Goal: Task Accomplishment & Management: Complete application form

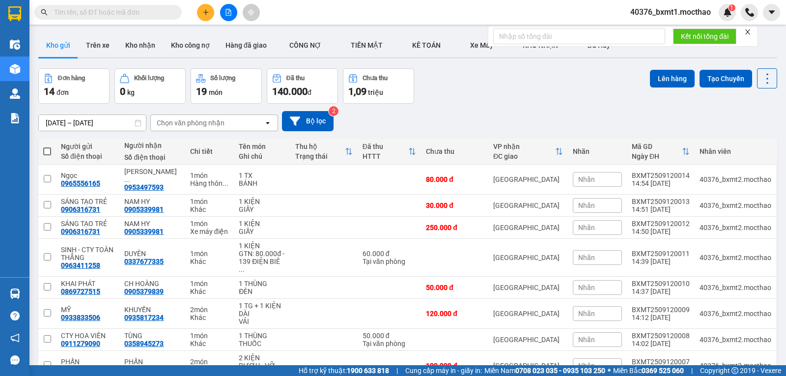
click at [746, 32] on icon "close" at bounding box center [747, 31] width 7 height 7
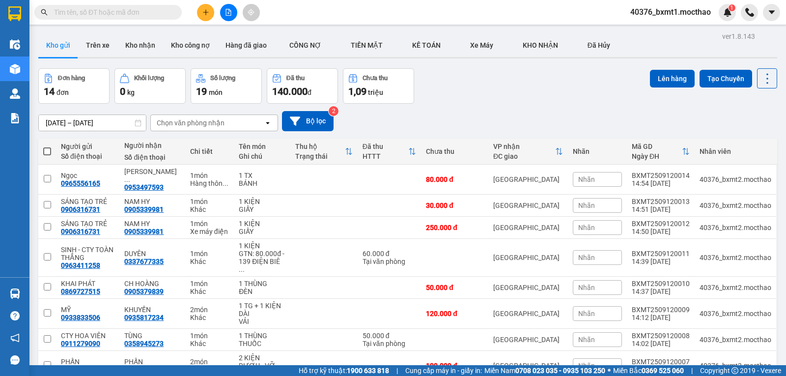
click at [201, 12] on button at bounding box center [205, 12] width 17 height 17
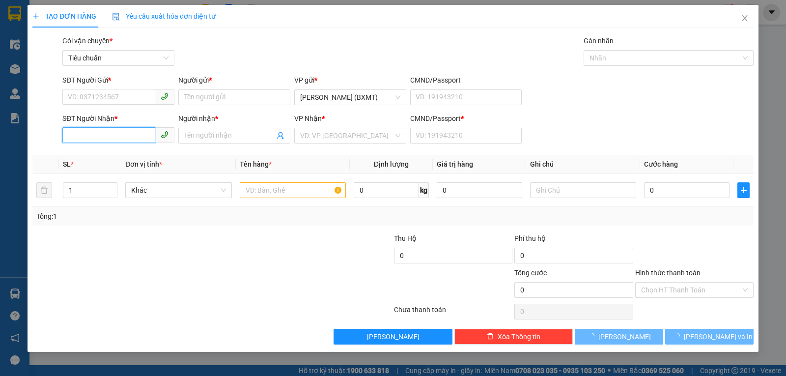
click at [116, 135] on input "SĐT Người Nhận *" at bounding box center [108, 135] width 93 height 16
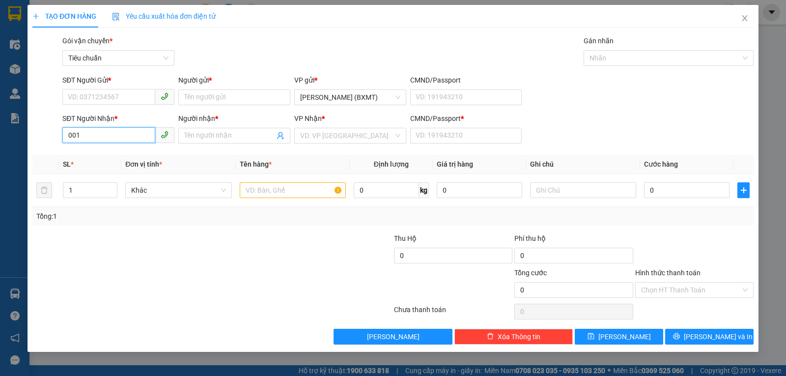
type input "0015"
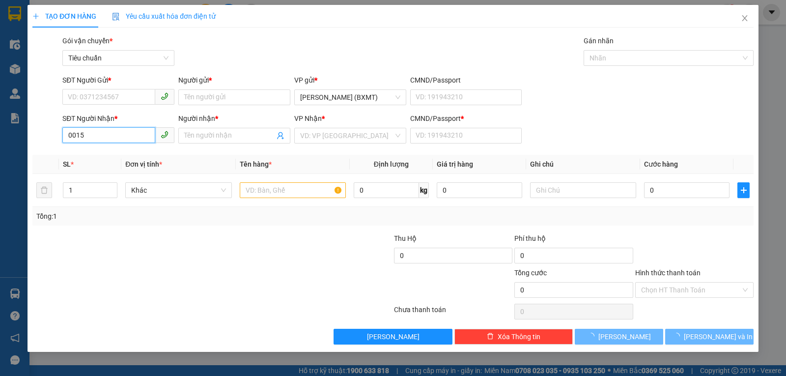
click at [106, 138] on input "0015" at bounding box center [108, 135] width 93 height 16
click at [105, 138] on input "0015" at bounding box center [108, 135] width 93 height 16
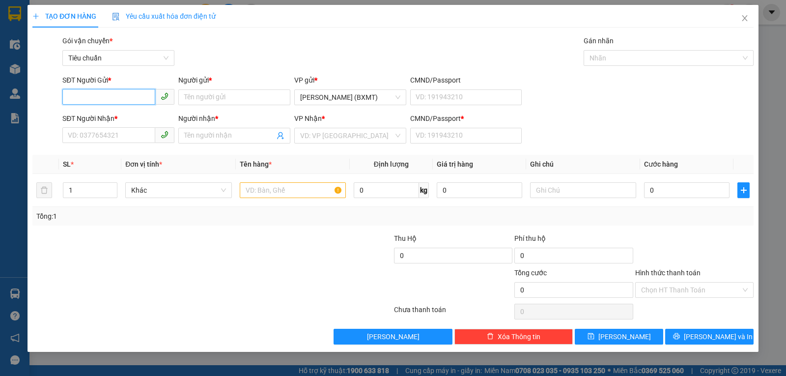
click at [109, 102] on input "SĐT Người Gửi *" at bounding box center [108, 97] width 93 height 16
paste input "0015"
click at [122, 114] on div "0836910015 - THUYẾT" at bounding box center [118, 116] width 100 height 11
type input "0836910015"
type input "THUYẾT"
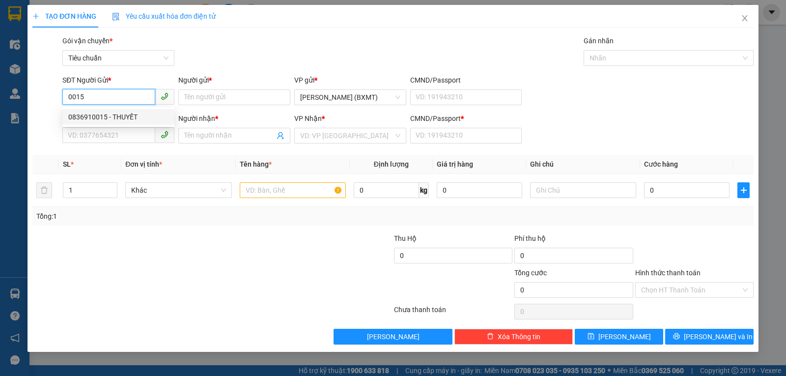
type input "0905980832"
type input "TRÂM"
type input "0"
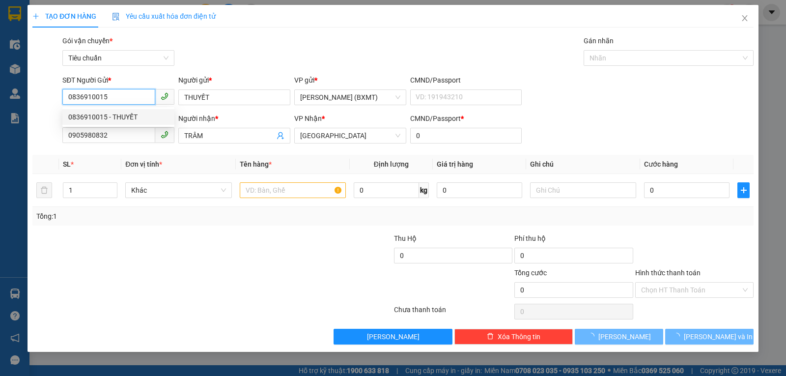
type input "30.000"
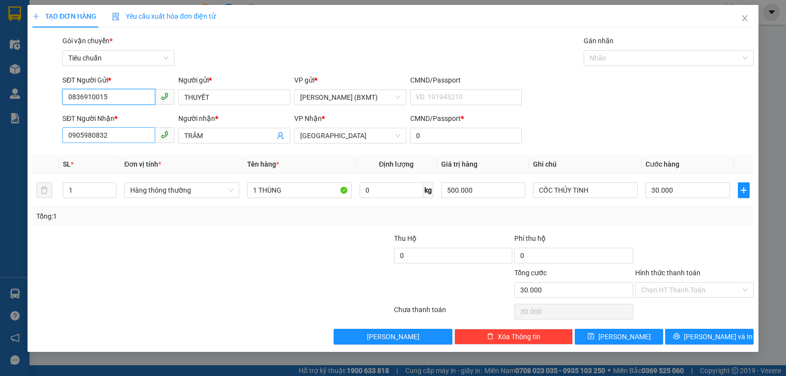
type input "0836910015"
click at [128, 135] on input "0905980832" at bounding box center [108, 135] width 93 height 16
click at [128, 136] on input "0905980832" at bounding box center [108, 135] width 93 height 16
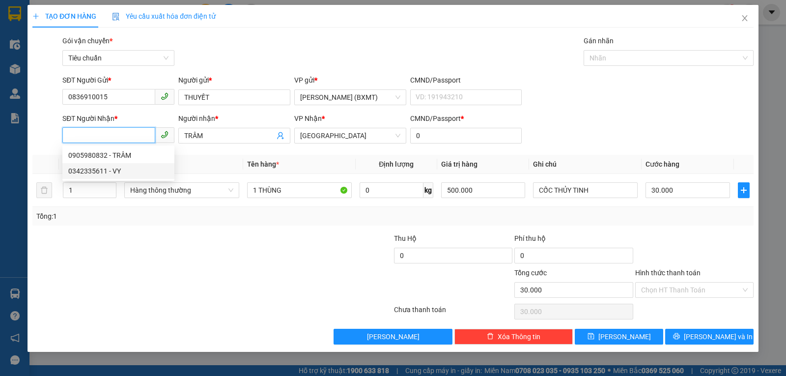
click at [106, 170] on div "0342335611 - VY" at bounding box center [118, 170] width 100 height 11
type input "0342335611"
type input "VY"
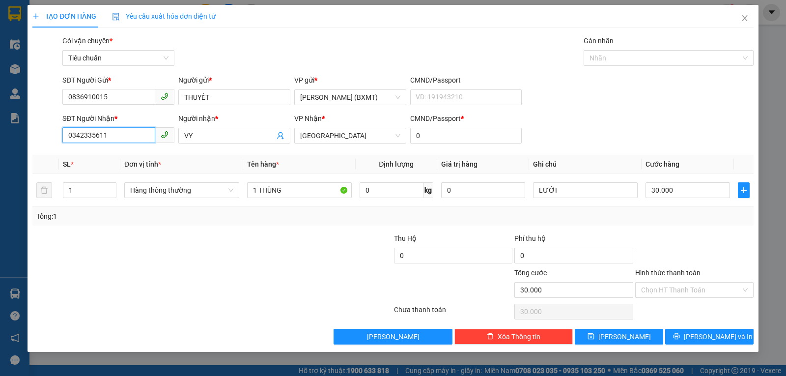
click at [115, 136] on input "0342335611" at bounding box center [108, 135] width 93 height 16
type input "0342335611"
click at [742, 18] on icon "close" at bounding box center [744, 18] width 8 height 8
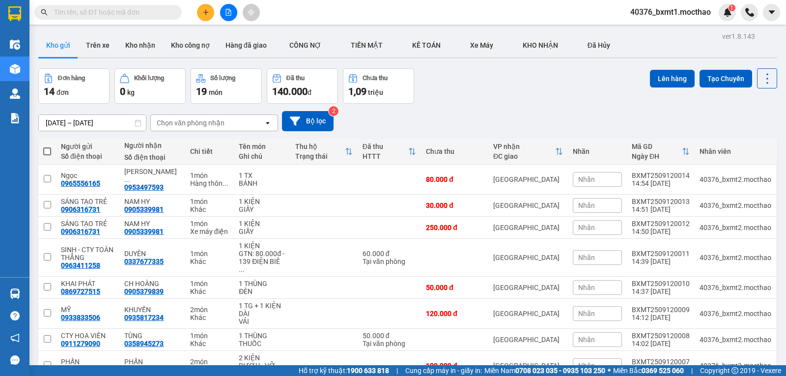
click at [201, 16] on button at bounding box center [205, 12] width 17 height 17
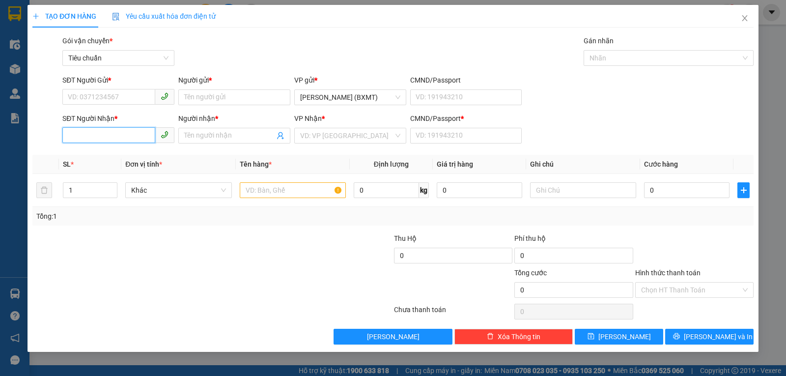
click at [77, 136] on input "SĐT Người Nhận *" at bounding box center [108, 135] width 93 height 16
paste input "0342335611"
type input "0342335611"
click at [97, 155] on div "0342335611 - VY" at bounding box center [118, 155] width 100 height 11
type input "VY"
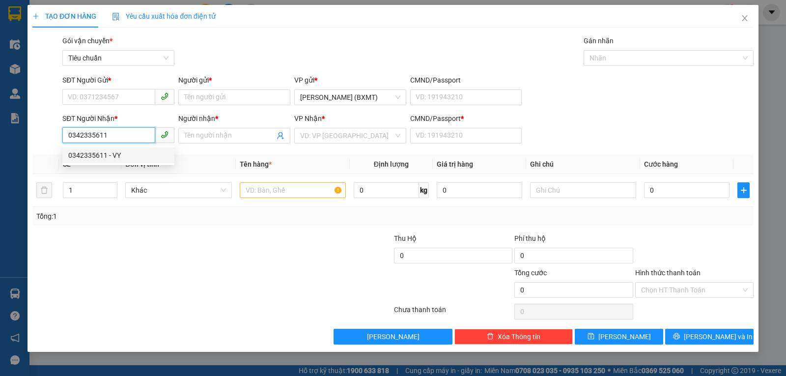
type input "0"
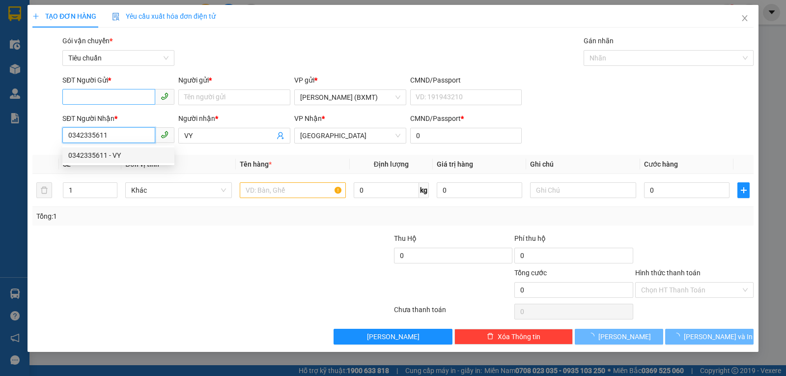
type input "20.000"
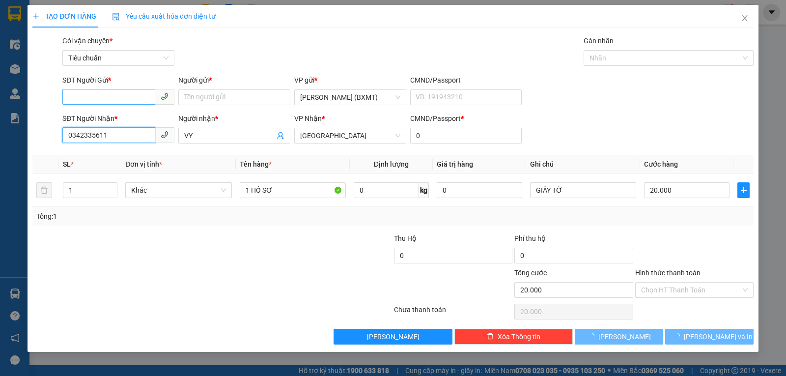
type input "0342335611"
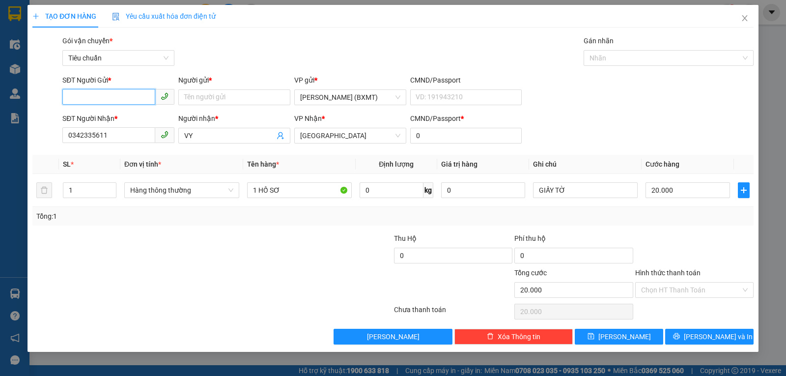
click at [116, 99] on input "SĐT Người Gửi *" at bounding box center [108, 97] width 93 height 16
click at [126, 116] on div "0398798813 - TIỀN" at bounding box center [118, 116] width 100 height 11
type input "0398798813"
type input "TIỀN"
click at [221, 187] on span "Hàng thông thường" at bounding box center [181, 190] width 103 height 15
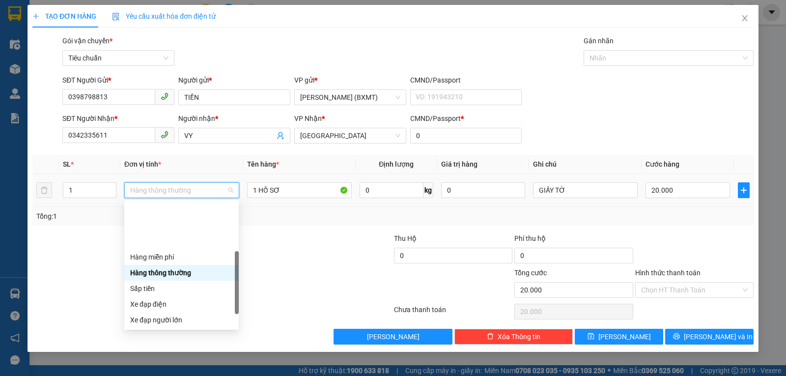
scroll to position [63, 0]
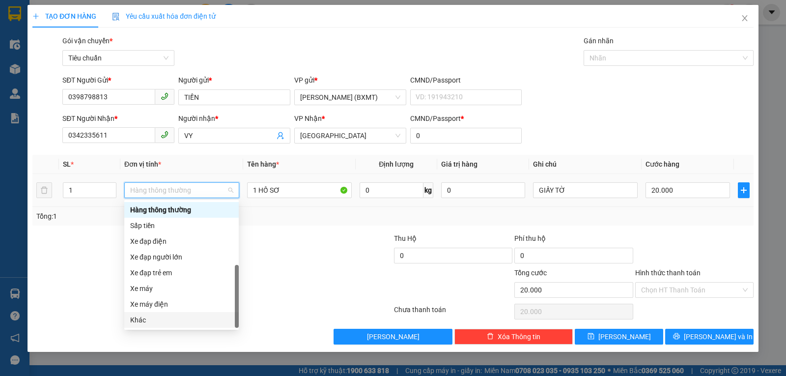
click at [155, 322] on div "Khác" at bounding box center [181, 319] width 103 height 11
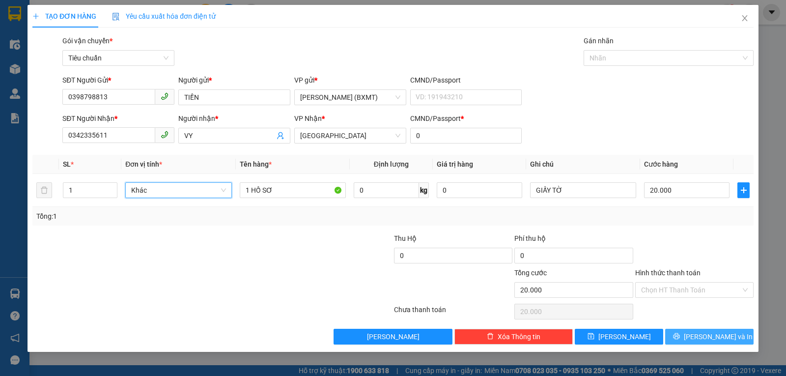
click at [710, 335] on span "[PERSON_NAME] và In" at bounding box center [717, 336] width 69 height 11
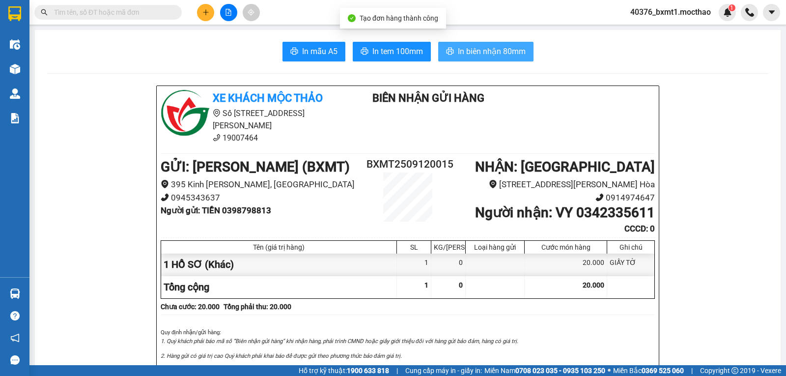
drag, startPoint x: 487, startPoint y: 53, endPoint x: 524, endPoint y: 82, distance: 47.6
click at [487, 53] on span "In biên nhận 80mm" at bounding box center [492, 51] width 68 height 12
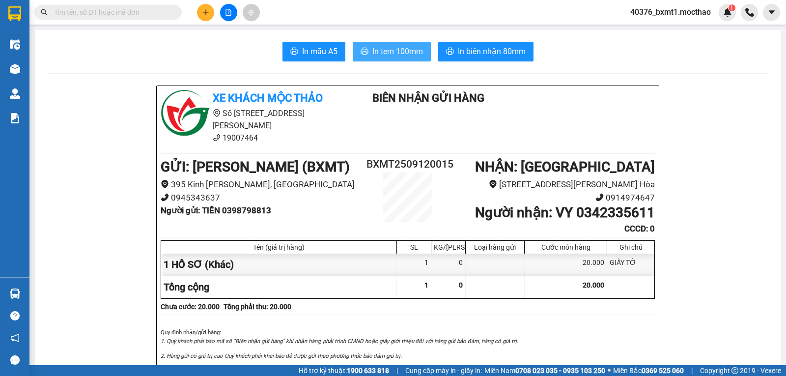
click at [380, 44] on button "In tem 100mm" at bounding box center [392, 52] width 78 height 20
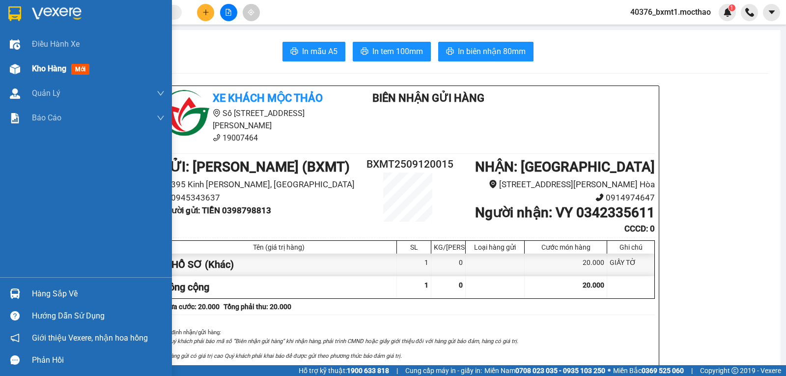
drag, startPoint x: 8, startPoint y: 63, endPoint x: 65, endPoint y: 70, distance: 56.9
click at [8, 64] on div at bounding box center [14, 68] width 17 height 17
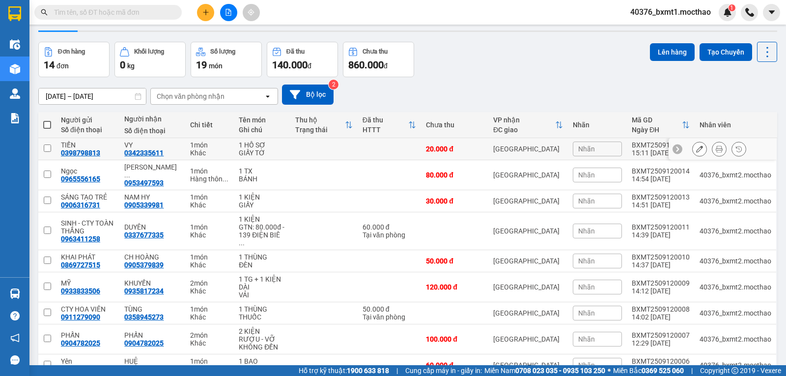
scroll to position [84, 0]
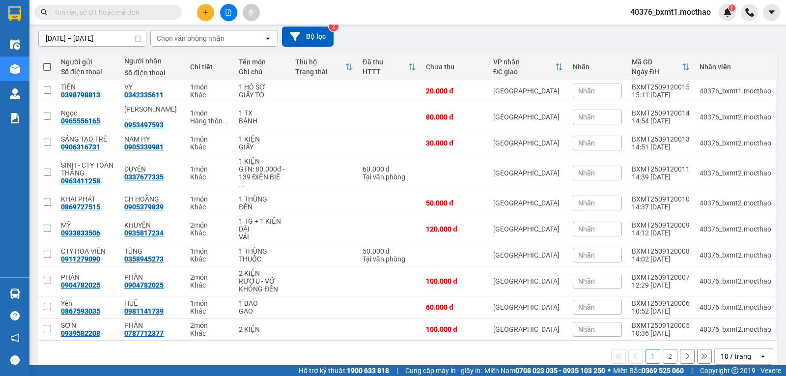
click at [748, 348] on div "10 / trang" at bounding box center [736, 356] width 44 height 16
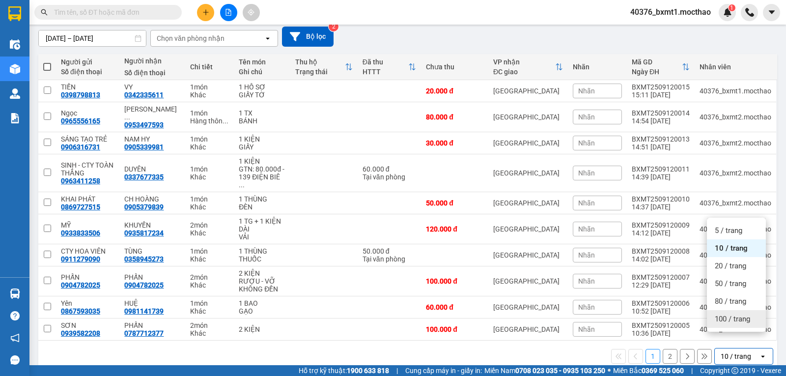
click at [733, 323] on span "100 / trang" at bounding box center [731, 319] width 35 height 10
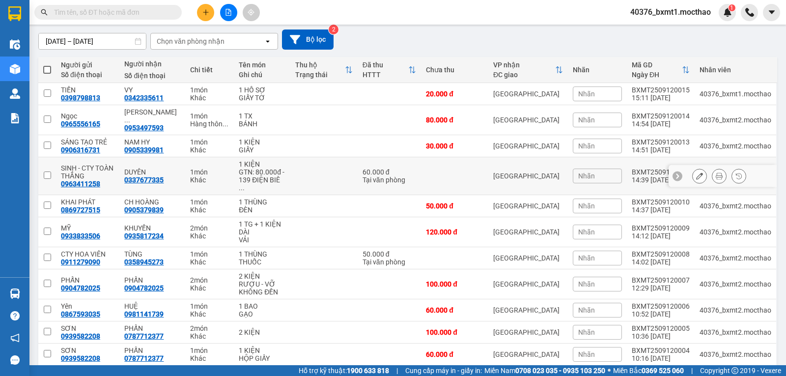
scroll to position [0, 0]
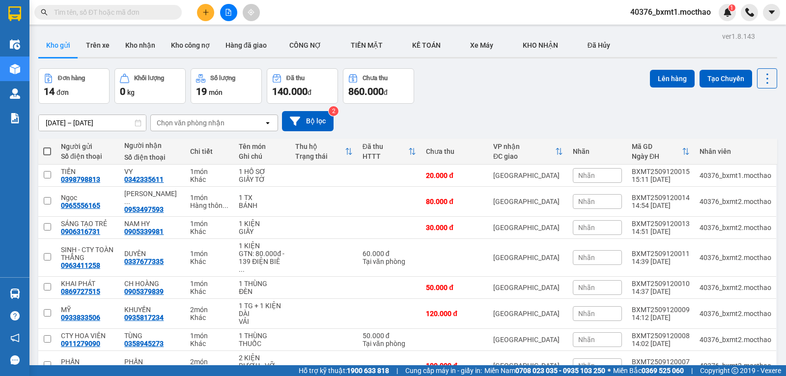
click at [47, 150] on span at bounding box center [47, 151] width 8 height 8
click at [47, 146] on input "checkbox" at bounding box center [47, 146] width 0 height 0
checkbox input "true"
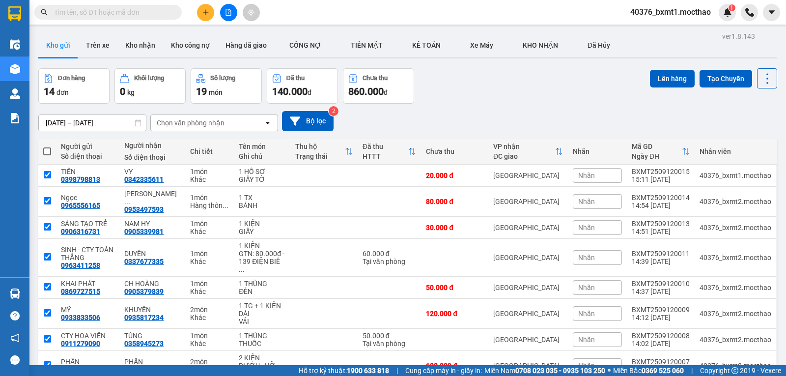
checkbox input "true"
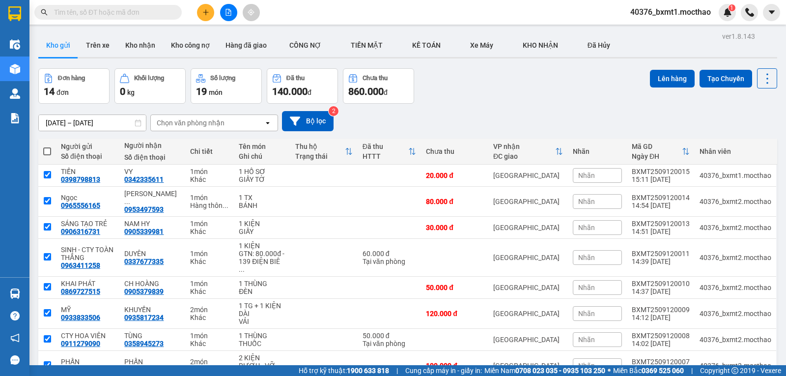
checkbox input "true"
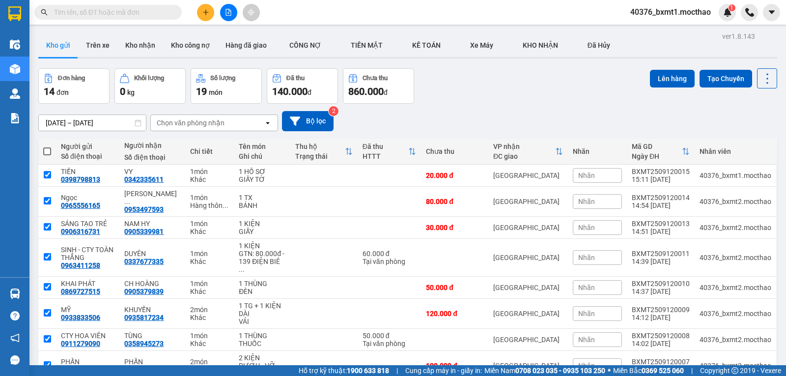
checkbox input "true"
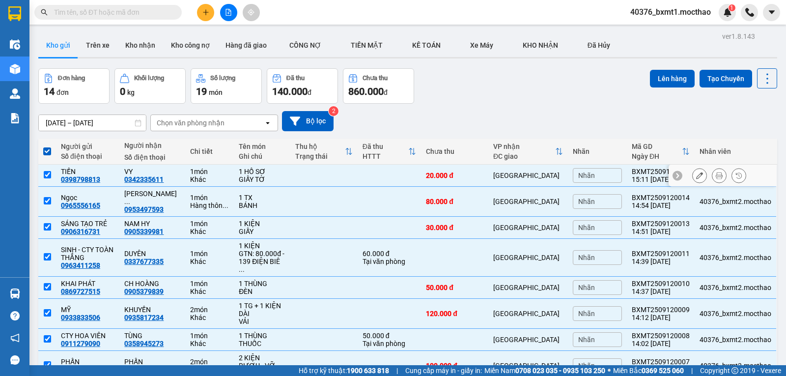
click at [44, 173] on input "checkbox" at bounding box center [47, 174] width 7 height 7
checkbox input "false"
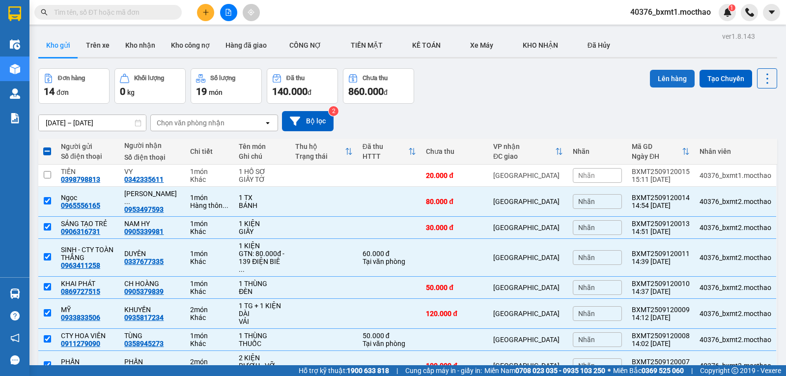
click at [661, 80] on button "Lên hàng" at bounding box center [672, 79] width 45 height 18
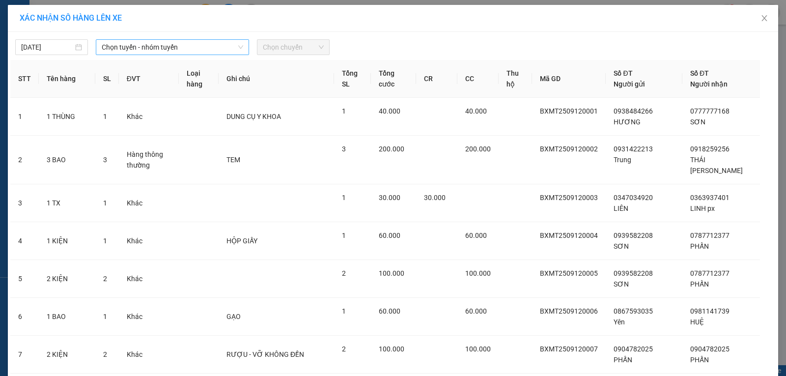
click at [120, 43] on span "Chọn tuyến - nhóm tuyến" at bounding box center [172, 47] width 141 height 15
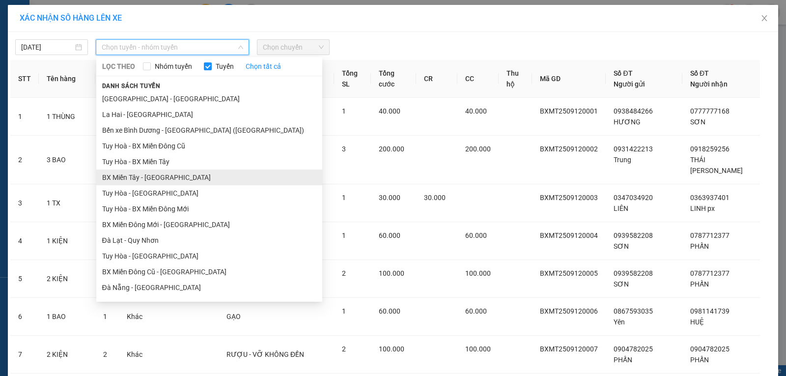
click at [136, 170] on li "BX Miền Tây - [GEOGRAPHIC_DATA]" at bounding box center [209, 177] width 226 height 16
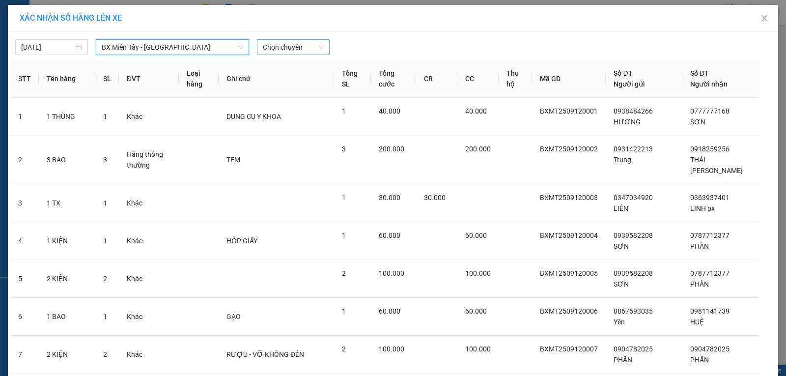
click at [288, 45] on span "Chọn chuyến" at bounding box center [293, 47] width 61 height 15
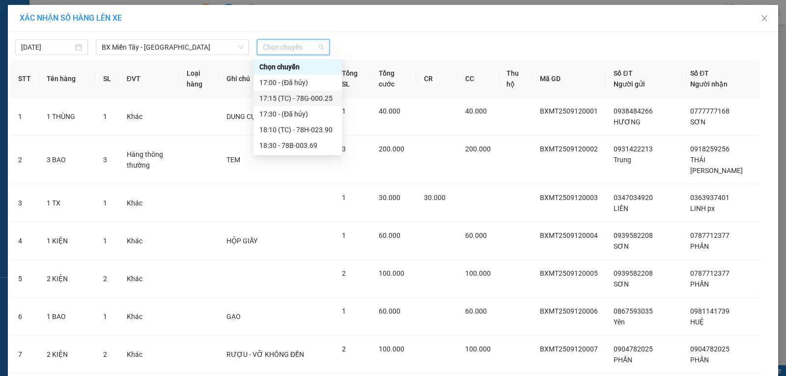
click at [307, 101] on div "17:15 (TC) - 78G-000.25" at bounding box center [297, 98] width 77 height 11
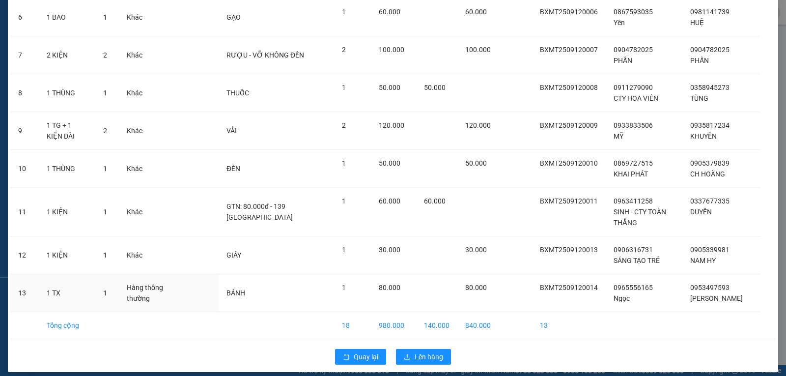
scroll to position [313, 0]
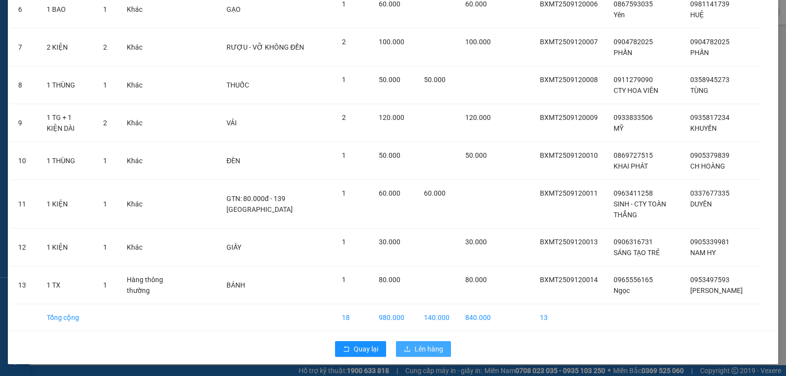
click at [427, 345] on span "Lên hàng" at bounding box center [428, 348] width 28 height 11
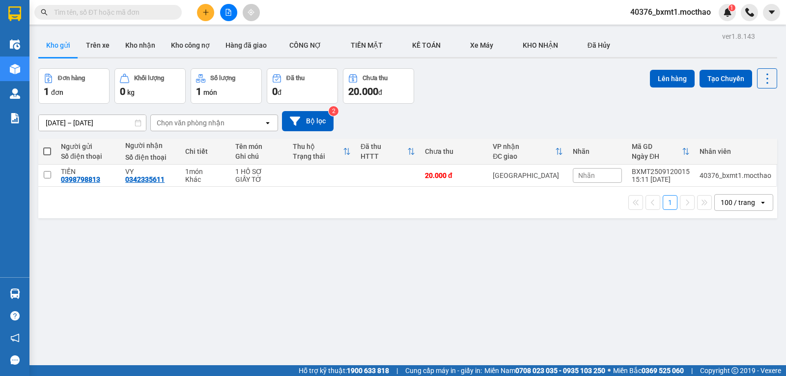
click at [228, 4] on button at bounding box center [228, 12] width 17 height 17
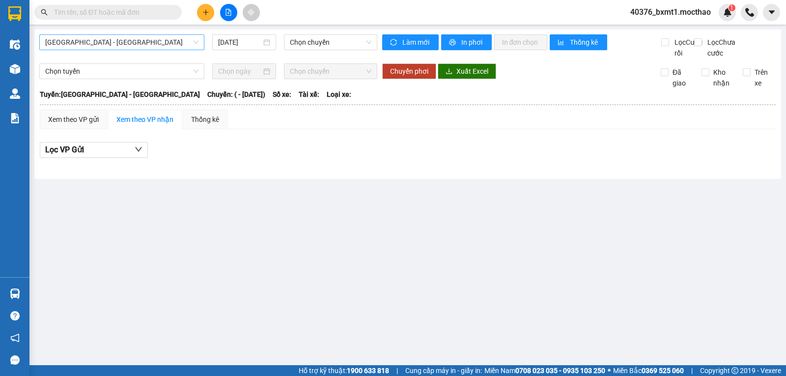
click at [118, 50] on div "[GEOGRAPHIC_DATA] - [GEOGRAPHIC_DATA]" at bounding box center [121, 42] width 165 height 16
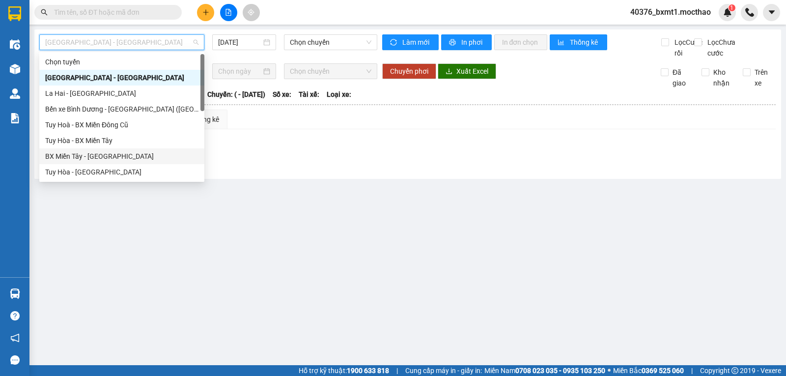
click at [76, 157] on div "BX Miền Tây - [GEOGRAPHIC_DATA]" at bounding box center [121, 156] width 153 height 11
type input "[DATE]"
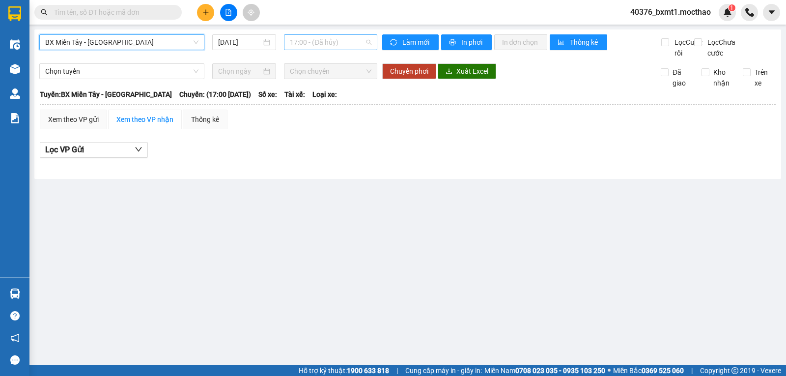
click at [328, 36] on span "17:00 - (Đã hủy)" at bounding box center [330, 42] width 81 height 15
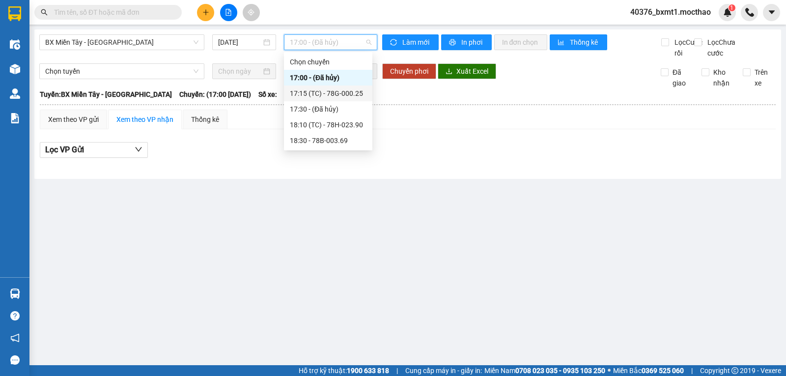
click at [344, 94] on div "17:15 (TC) - 78G-000.25" at bounding box center [328, 93] width 77 height 11
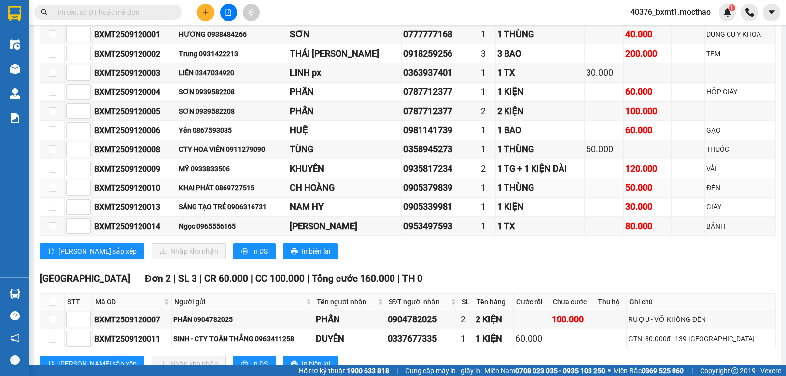
scroll to position [242, 0]
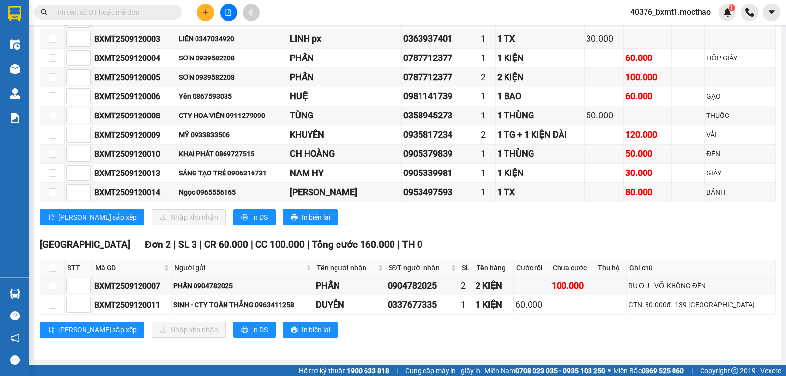
click at [208, 15] on icon "plus" at bounding box center [205, 12] width 7 height 7
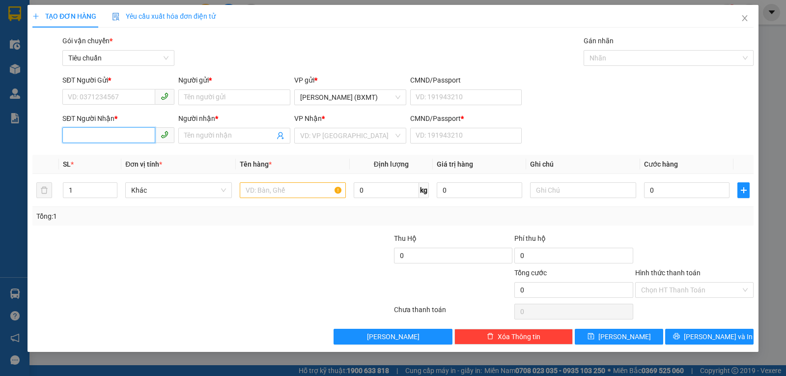
click at [111, 134] on input "SĐT Người Nhận *" at bounding box center [108, 135] width 93 height 16
click at [115, 154] on div "0915790596 - LY" at bounding box center [118, 155] width 100 height 11
type input "0915790596"
type input "LY"
type input "0"
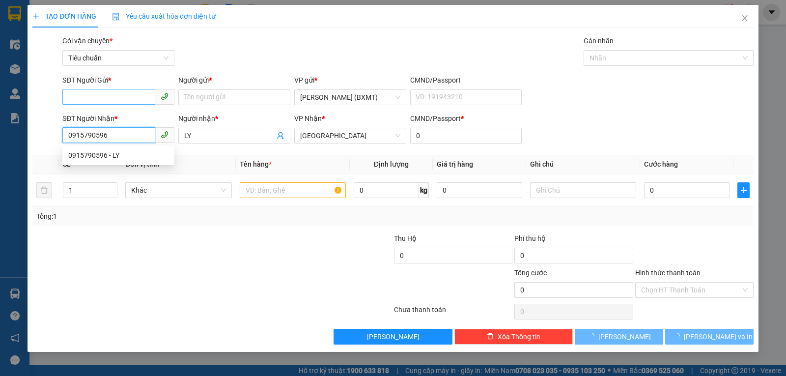
type input "180.000"
type input "0915790596"
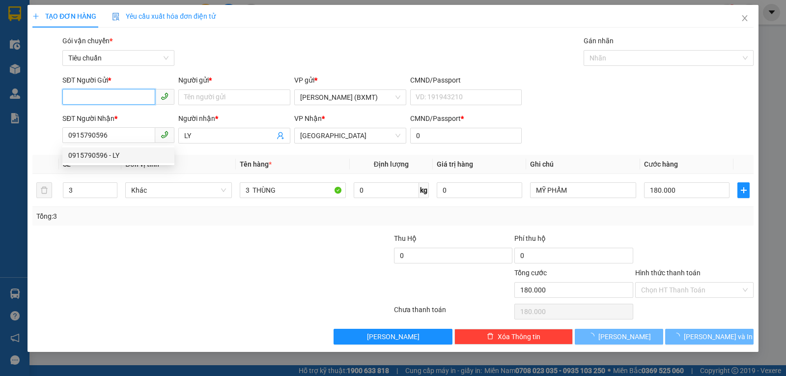
click at [112, 92] on input "SĐT Người Gửi *" at bounding box center [108, 97] width 93 height 16
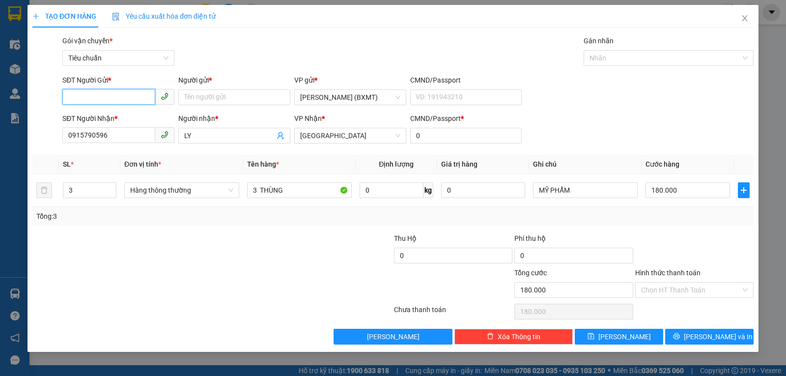
click at [118, 100] on input "SĐT Người Gửi *" at bounding box center [108, 97] width 93 height 16
type input "02862805959"
click at [114, 115] on div "02862805959 - Cty Đăng Dương" at bounding box center [118, 116] width 100 height 11
type input "Cty Đăng Dương"
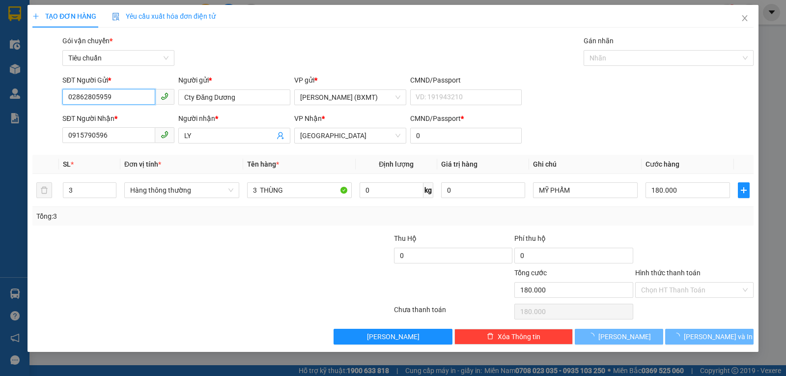
type input "60.000"
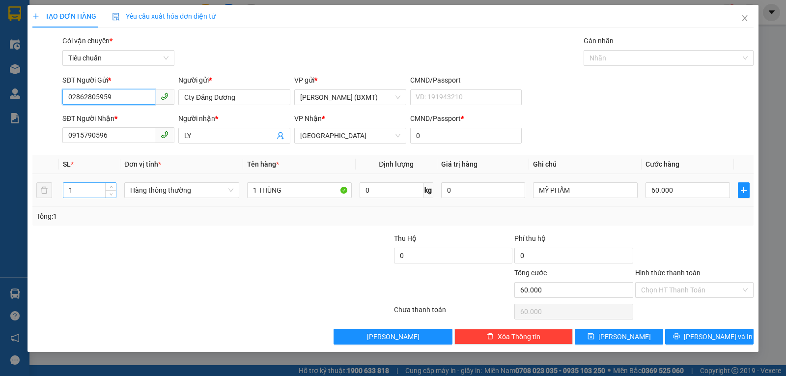
type input "02862805959"
click at [92, 188] on input "1" at bounding box center [89, 190] width 53 height 15
click at [91, 188] on input "1" at bounding box center [89, 190] width 53 height 15
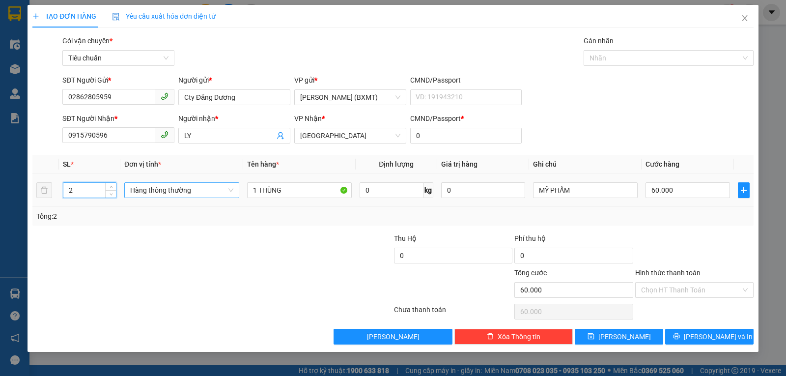
click at [156, 188] on span "Hàng thông thường" at bounding box center [181, 190] width 103 height 15
type input "2"
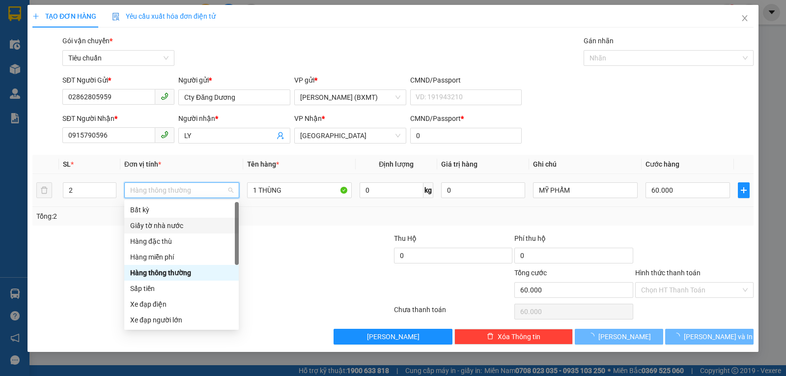
type input "0"
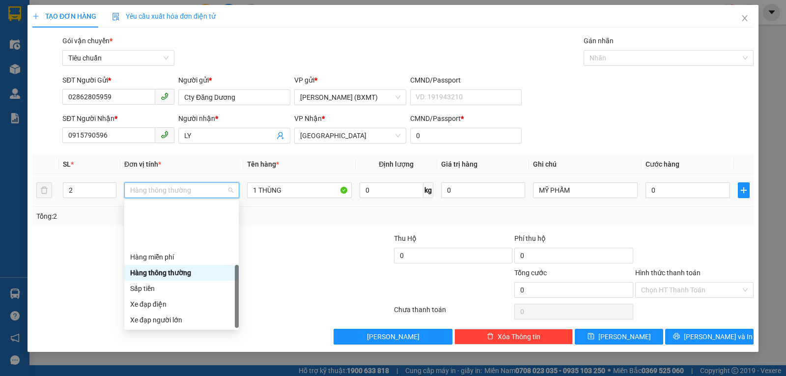
scroll to position [63, 0]
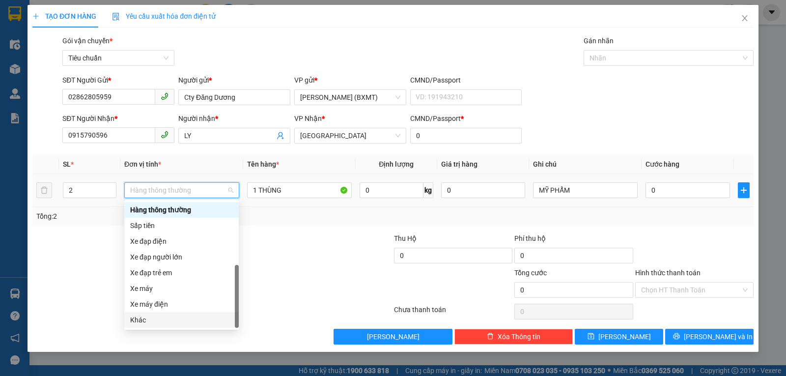
click at [159, 321] on div "Khác" at bounding box center [181, 319] width 103 height 11
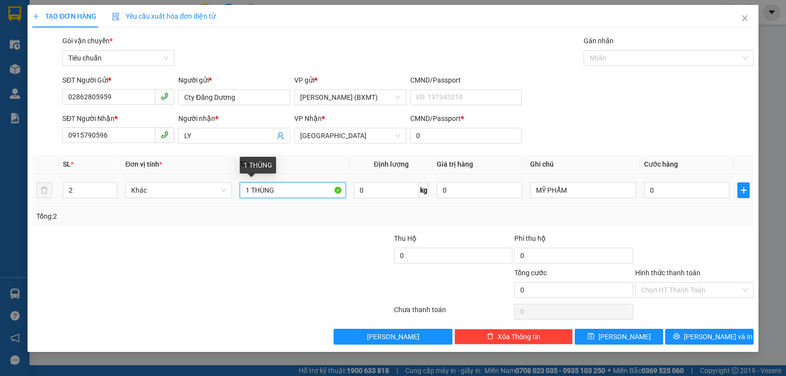
drag, startPoint x: 250, startPoint y: 194, endPoint x: 244, endPoint y: 196, distance: 6.1
click at [244, 196] on input "1 THÙNG" at bounding box center [293, 190] width 106 height 16
type input "2 THÙNG"
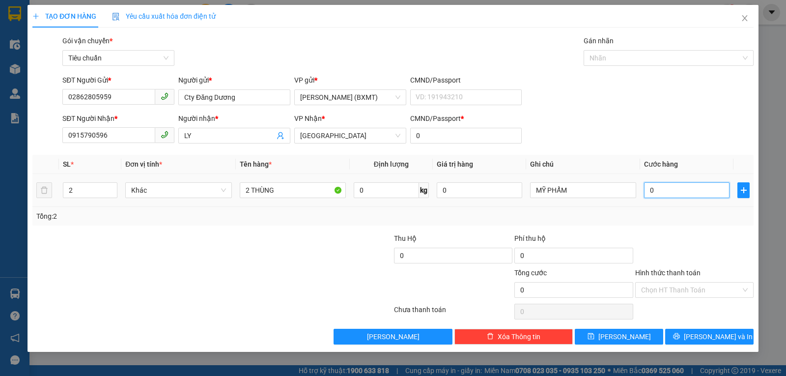
click at [699, 191] on input "0" at bounding box center [686, 190] width 85 height 16
type input "1"
type input "10"
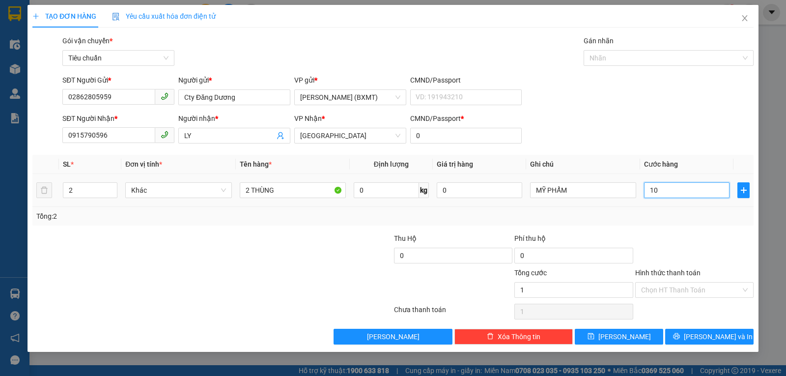
type input "10"
type input "100"
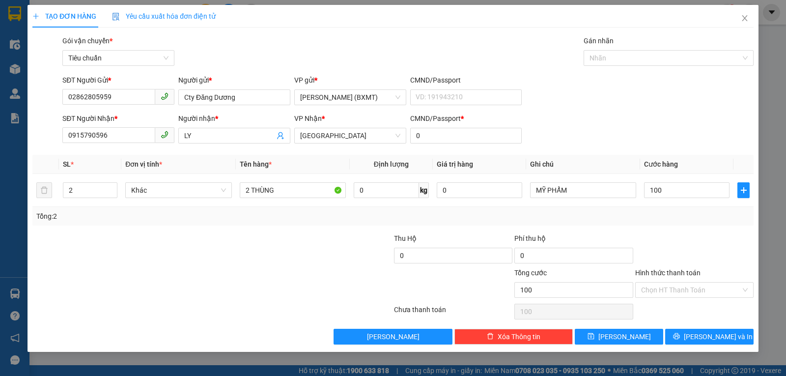
type input "100.000"
click at [686, 229] on div "Transit Pickup Surcharge Ids Transit Deliver Surcharge Ids Transit Deliver Surc…" at bounding box center [392, 189] width 721 height 309
click at [707, 338] on span "[PERSON_NAME] và In" at bounding box center [717, 336] width 69 height 11
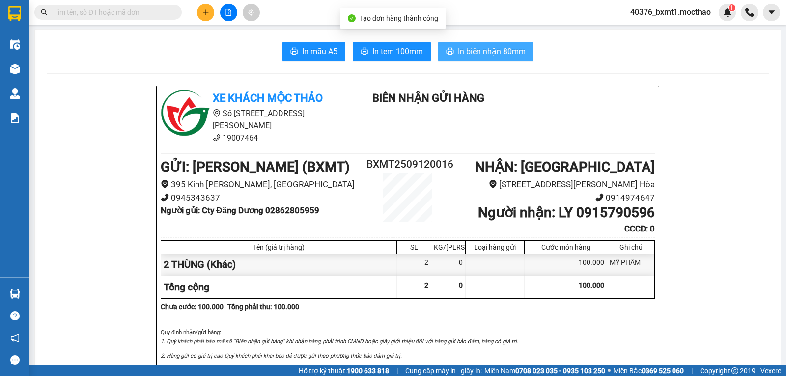
click at [480, 52] on span "In biên nhận 80mm" at bounding box center [492, 51] width 68 height 12
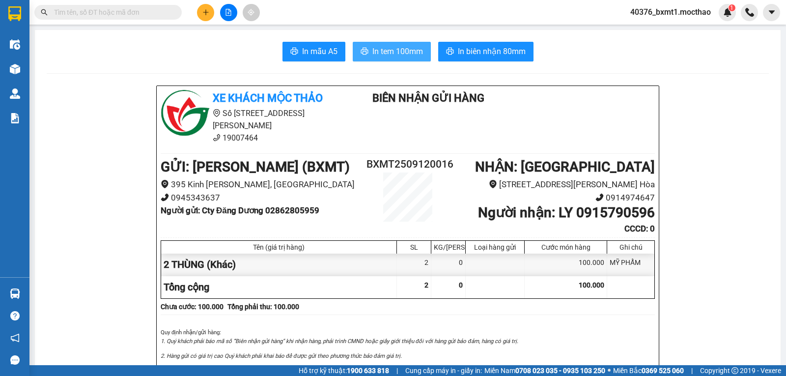
click at [386, 53] on span "In tem 100mm" at bounding box center [397, 51] width 51 height 12
click at [203, 16] on button at bounding box center [205, 12] width 17 height 17
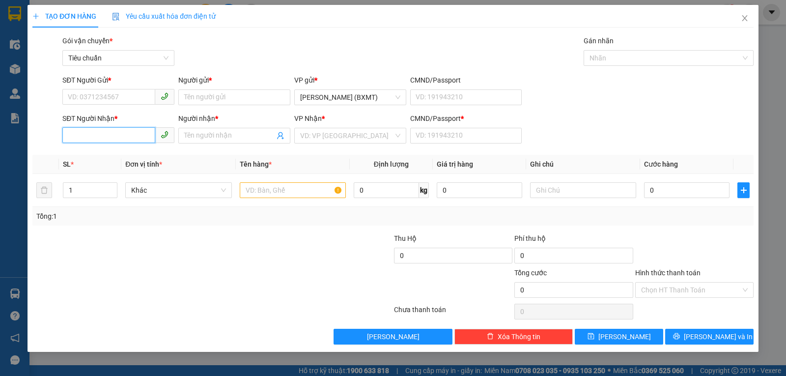
click at [121, 132] on input "SĐT Người Nhận *" at bounding box center [108, 135] width 93 height 16
click at [133, 153] on div "0905989110 - THUỲ" at bounding box center [118, 155] width 100 height 11
type input "0905989110"
type input "THUỲ"
type input "0"
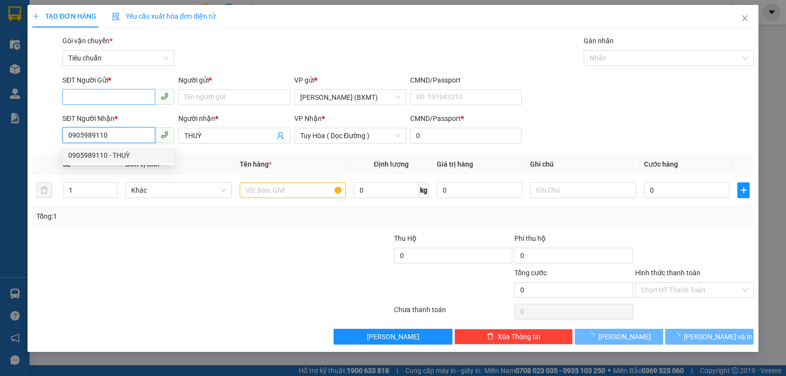
type input "50.000"
type input "0905989110"
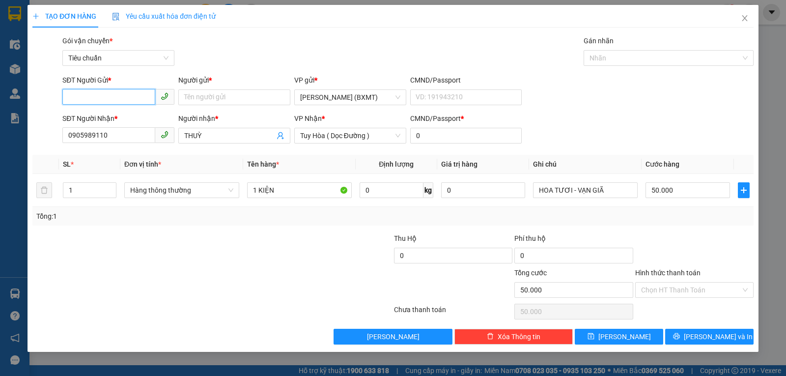
click at [125, 96] on input "SĐT Người Gửi *" at bounding box center [108, 97] width 93 height 16
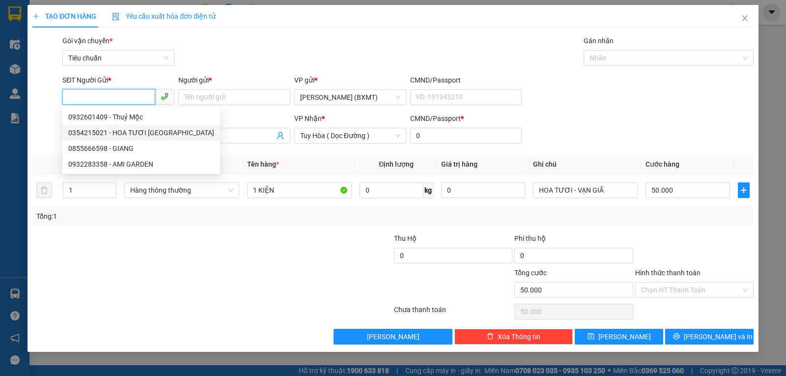
click at [123, 129] on div "0354215021 - HOA TƯƠI [GEOGRAPHIC_DATA]" at bounding box center [141, 132] width 146 height 11
type input "0354215021"
type input "HOA TƯƠI [GEOGRAPHIC_DATA]"
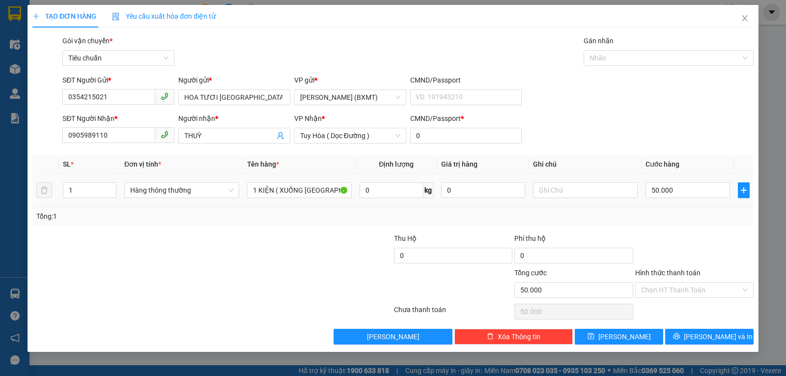
click at [207, 199] on div "Hàng thông thường" at bounding box center [181, 190] width 115 height 20
click at [201, 194] on span "Hàng thông thường" at bounding box center [181, 190] width 103 height 15
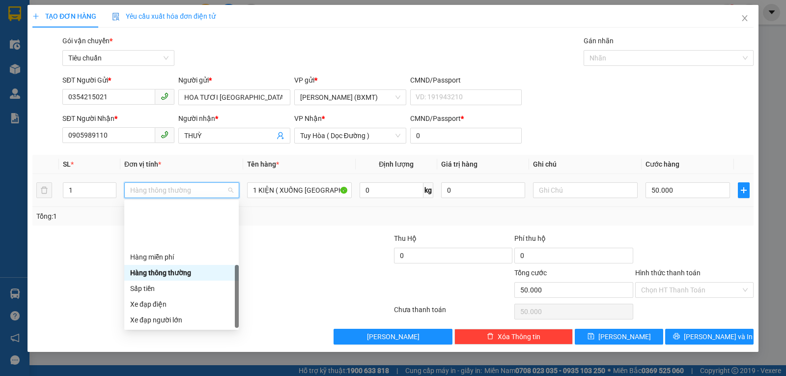
scroll to position [63, 0]
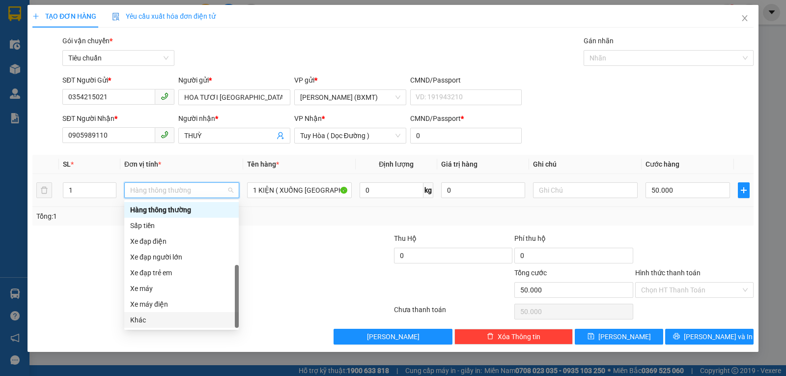
click at [176, 322] on div "Khác" at bounding box center [181, 319] width 103 height 11
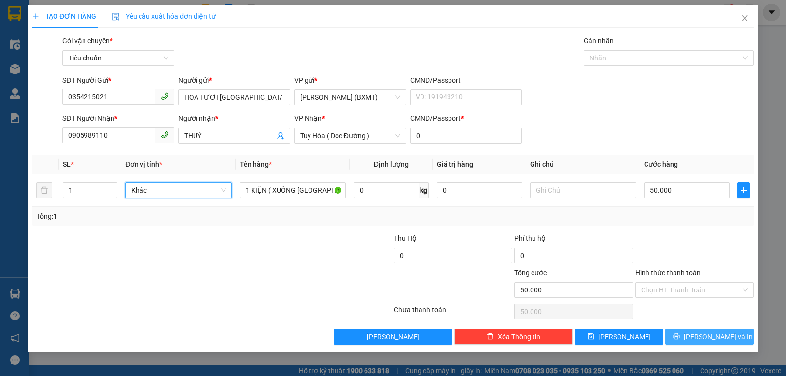
click at [685, 333] on button "[PERSON_NAME] và In" at bounding box center [709, 336] width 88 height 16
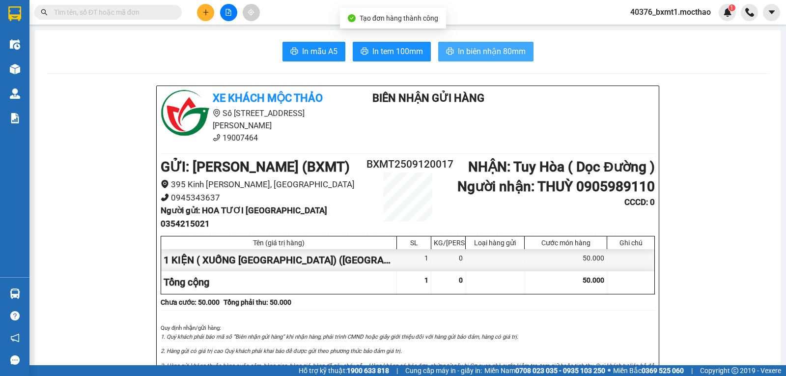
click at [479, 54] on span "In biên nhận 80mm" at bounding box center [492, 51] width 68 height 12
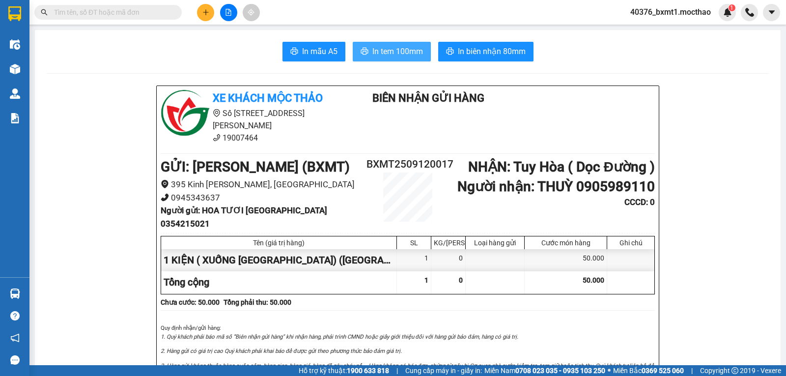
click at [381, 49] on span "In tem 100mm" at bounding box center [397, 51] width 51 height 12
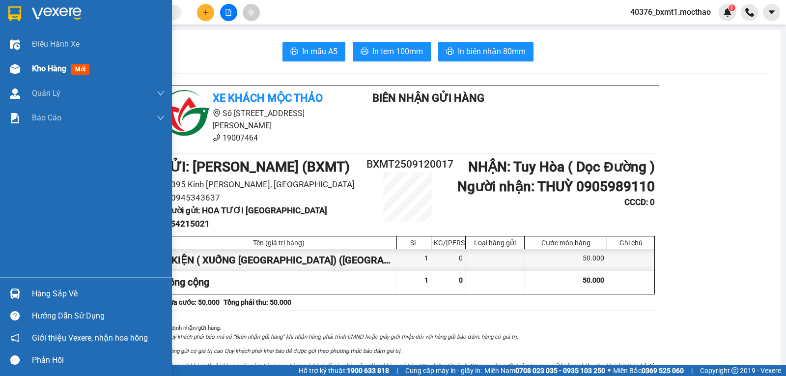
click at [19, 68] on img at bounding box center [15, 69] width 10 height 10
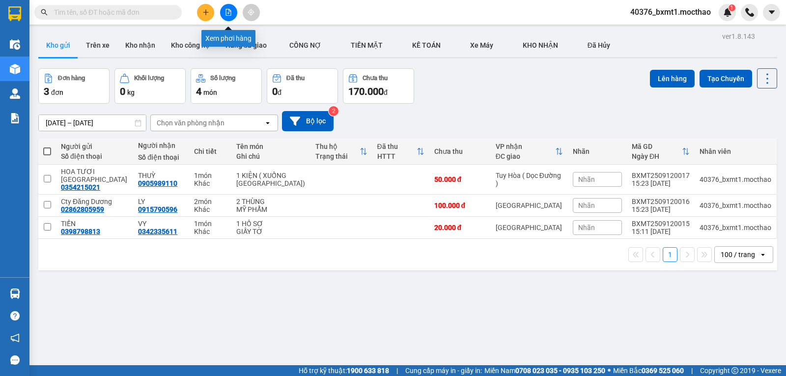
click at [229, 12] on icon "file-add" at bounding box center [228, 12] width 7 height 7
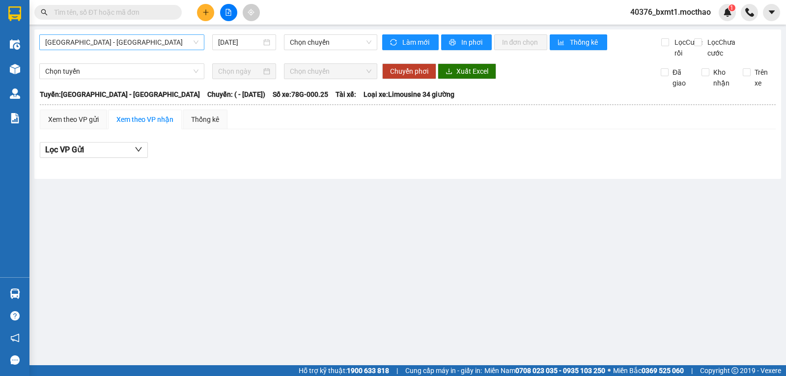
click at [150, 46] on span "[GEOGRAPHIC_DATA] - [GEOGRAPHIC_DATA]" at bounding box center [121, 42] width 153 height 15
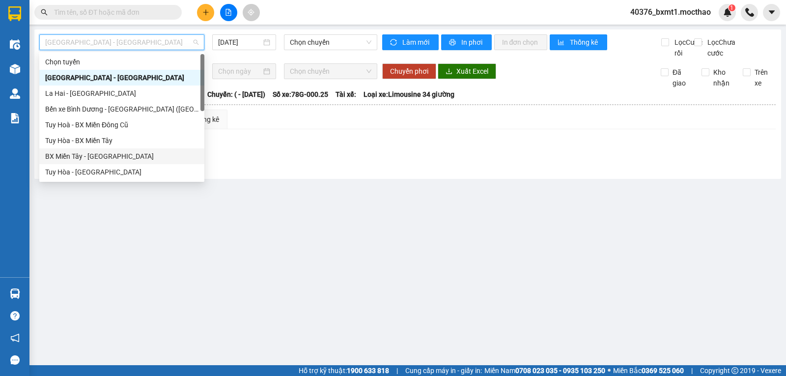
click at [102, 152] on div "BX Miền Tây - [GEOGRAPHIC_DATA]" at bounding box center [121, 156] width 153 height 11
type input "[DATE]"
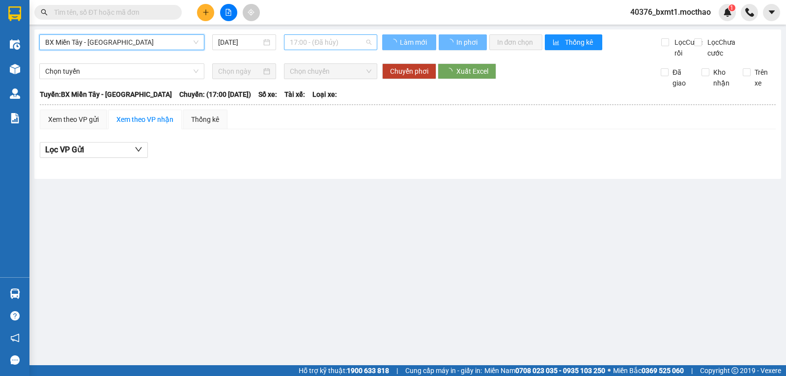
click at [317, 37] on span "17:00 - (Đã hủy)" at bounding box center [330, 42] width 81 height 15
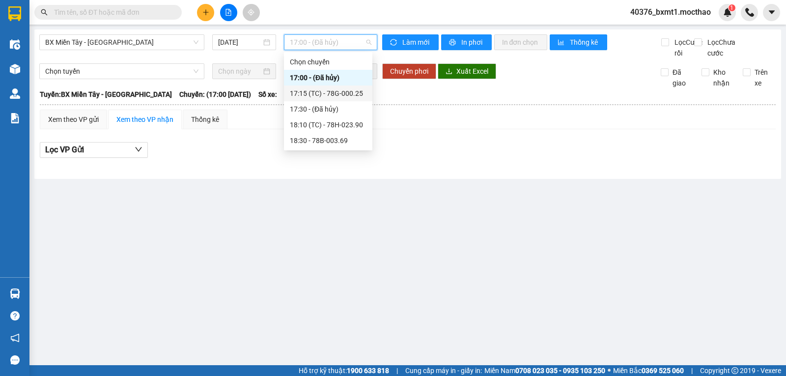
click at [330, 88] on div "17:15 (TC) - 78G-000.25" at bounding box center [328, 93] width 77 height 11
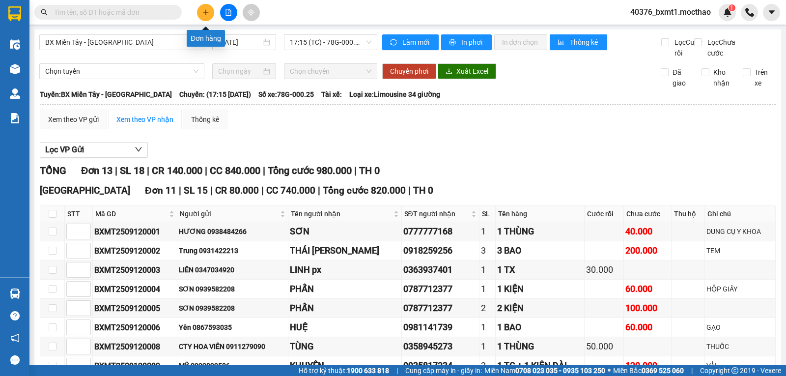
click at [204, 14] on icon "plus" at bounding box center [205, 12] width 7 height 7
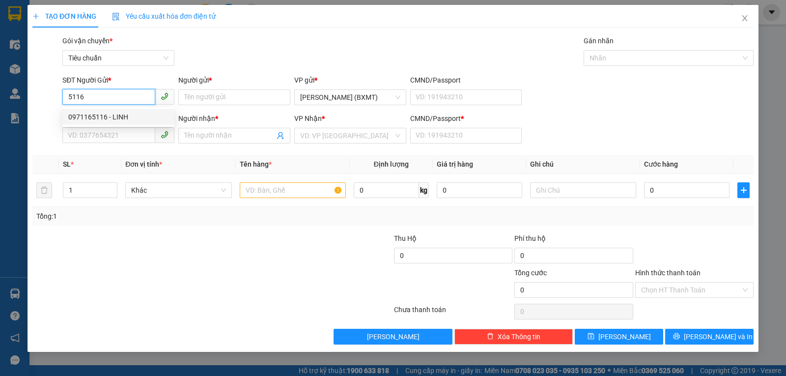
click at [118, 114] on div "0971165116 - LINH" at bounding box center [118, 116] width 100 height 11
type input "0971165116"
type input "LINH"
type input "0342404204"
type input "LY"
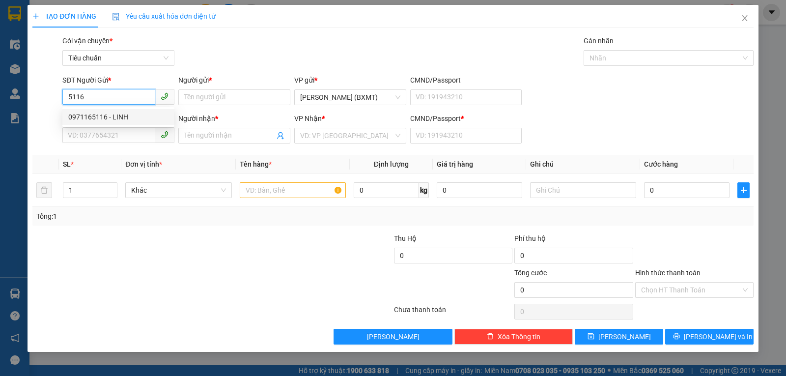
type input "0"
type input "30.000"
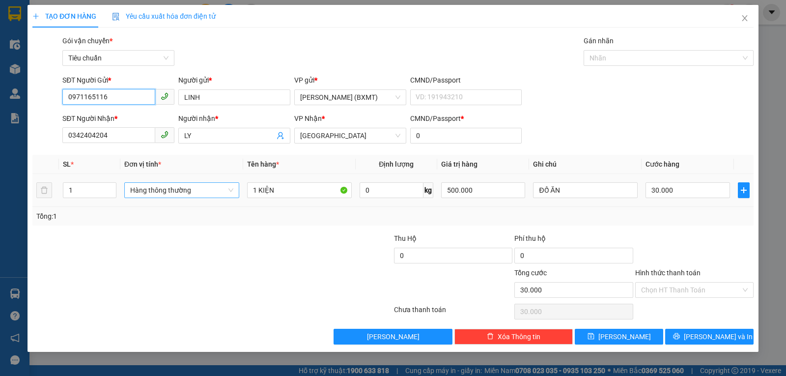
click at [176, 193] on span "Hàng thông thường" at bounding box center [181, 190] width 103 height 15
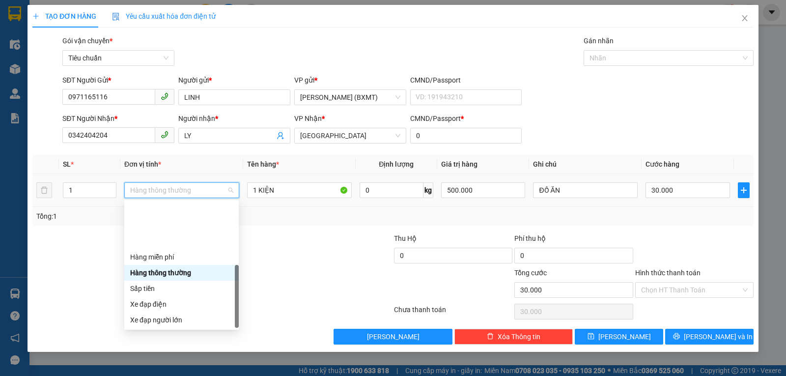
click at [160, 375] on div "Khác" at bounding box center [181, 382] width 103 height 11
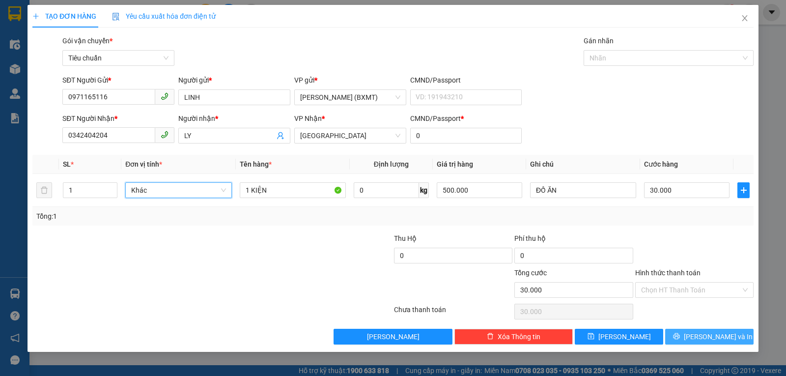
click at [688, 337] on button "[PERSON_NAME] và In" at bounding box center [709, 336] width 88 height 16
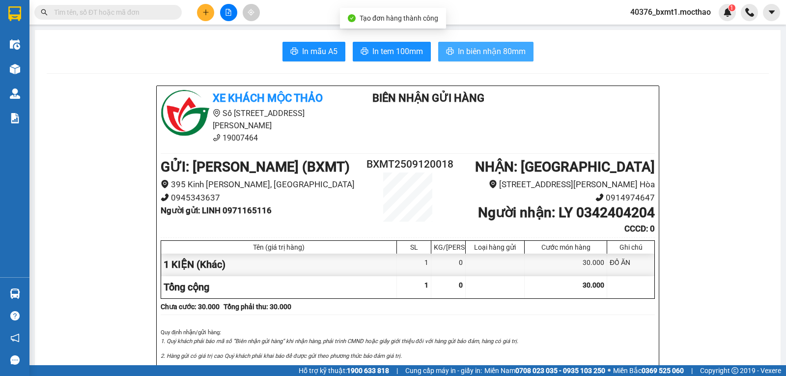
click at [464, 50] on span "In biên nhận 80mm" at bounding box center [492, 51] width 68 height 12
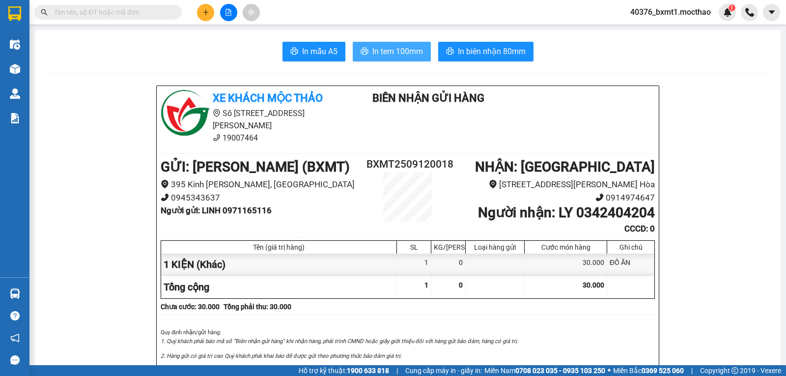
click at [382, 55] on span "In tem 100mm" at bounding box center [397, 51] width 51 height 12
click at [207, 11] on icon "plus" at bounding box center [205, 12] width 7 height 7
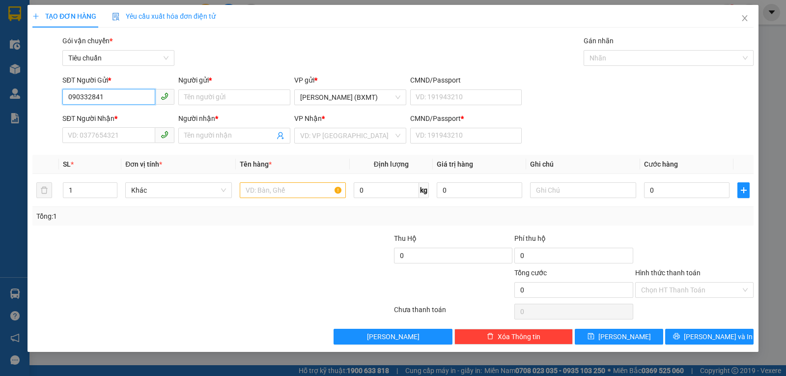
type input "0903328411"
click at [108, 115] on div "0903328411 - [DEMOGRAPHIC_DATA]" at bounding box center [126, 116] width 116 height 11
type input "[DEMOGRAPHIC_DATA]"
type input "0906409697"
type input "HƯƠNG"
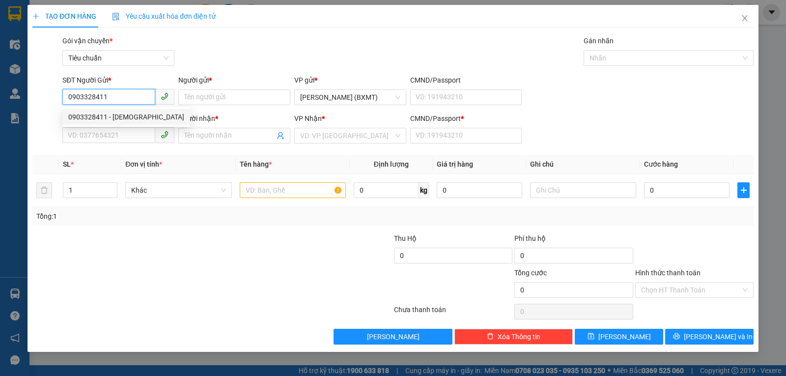
type input "0"
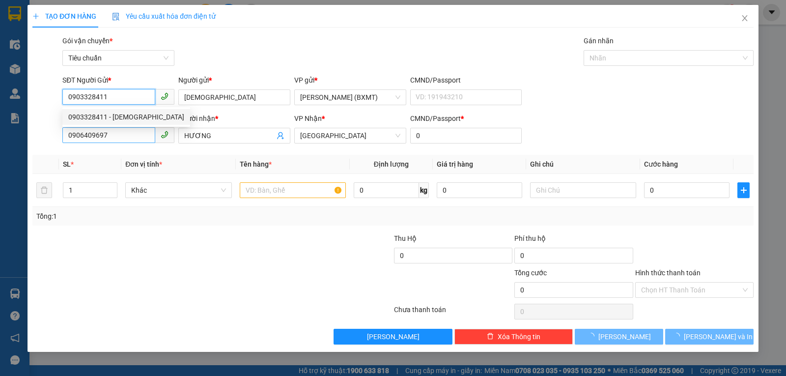
type input "120.000"
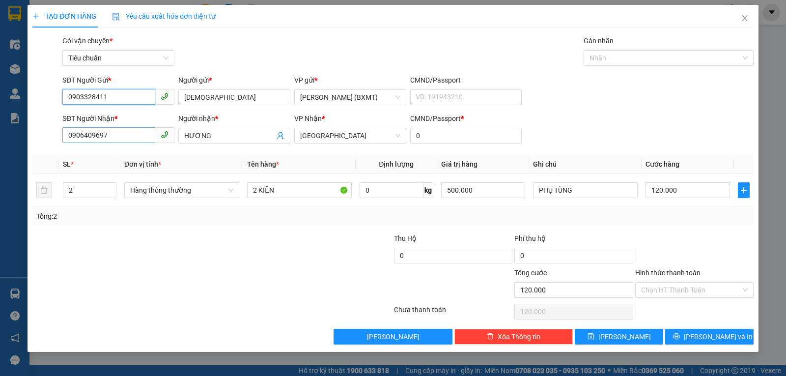
type input "0903328411"
click at [111, 131] on input "0906409697" at bounding box center [108, 135] width 93 height 16
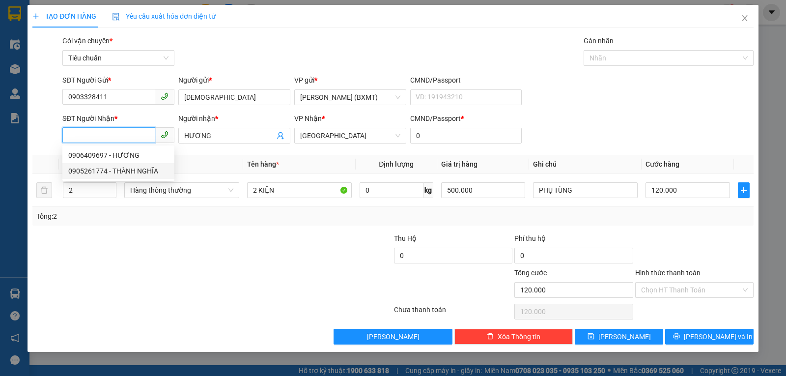
click at [127, 170] on div "0905261774 - THÀNH NGHĨA" at bounding box center [118, 170] width 100 height 11
type input "0905261774"
type input "THÀNH NGHĨA"
type input "70.000"
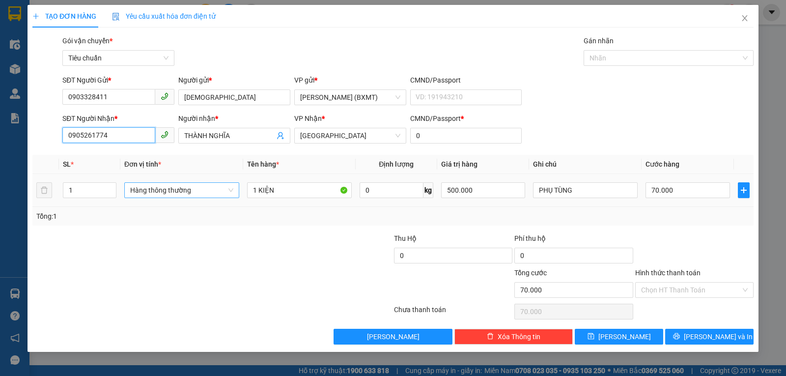
click at [146, 188] on span "Hàng thông thường" at bounding box center [181, 190] width 103 height 15
type input "0905261774"
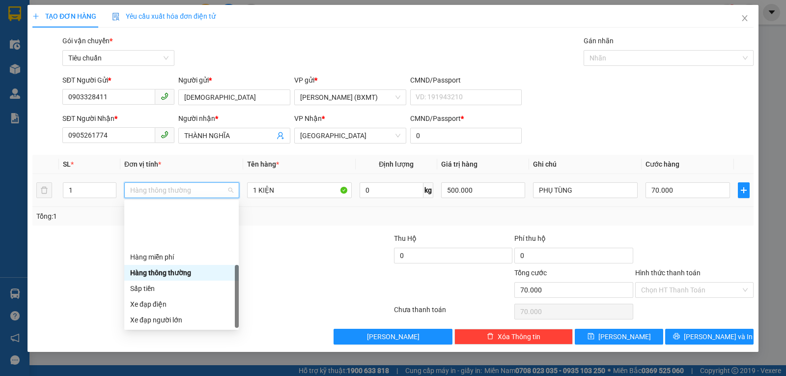
click at [152, 375] on div "Khác" at bounding box center [181, 382] width 103 height 11
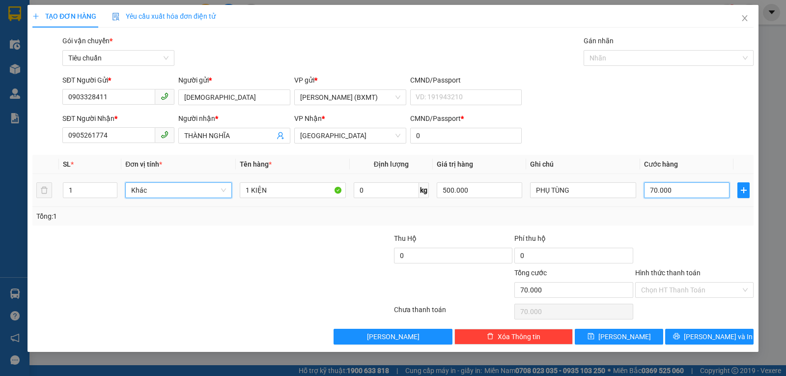
click at [652, 191] on input "70.000" at bounding box center [686, 190] width 85 height 16
click at [705, 218] on div "Tổng: 1" at bounding box center [392, 216] width 713 height 11
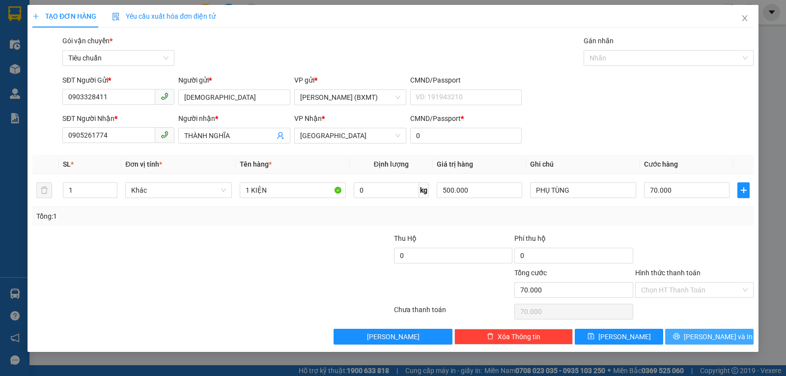
click at [688, 330] on button "[PERSON_NAME] và In" at bounding box center [709, 336] width 88 height 16
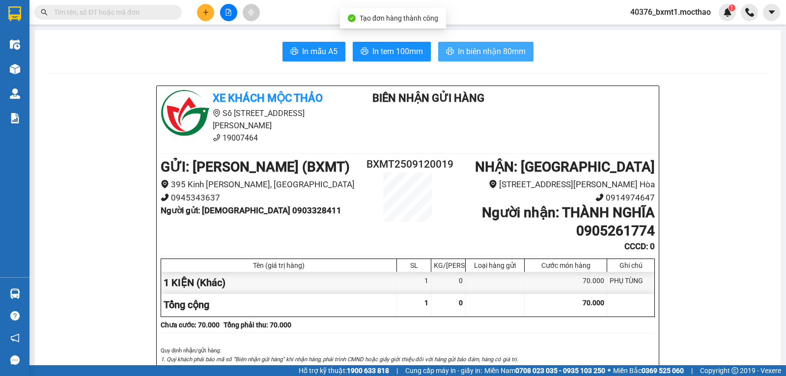
drag, startPoint x: 464, startPoint y: 54, endPoint x: 497, endPoint y: 134, distance: 86.9
click at [464, 54] on span "In biên nhận 80mm" at bounding box center [492, 51] width 68 height 12
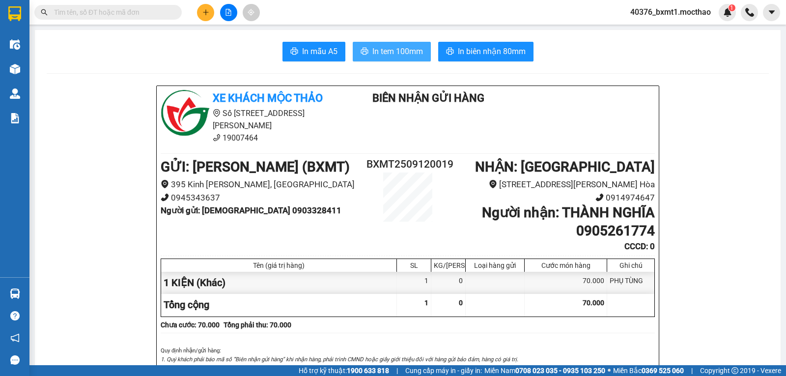
click at [389, 54] on span "In tem 100mm" at bounding box center [397, 51] width 51 height 12
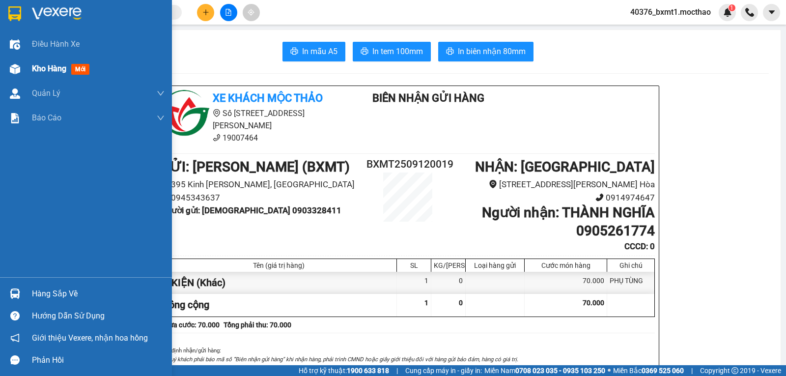
click at [18, 66] on img at bounding box center [15, 69] width 10 height 10
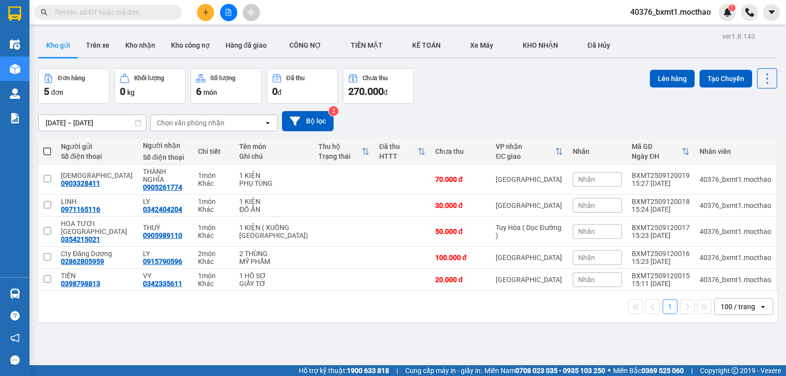
click at [204, 9] on icon "plus" at bounding box center [205, 12] width 7 height 7
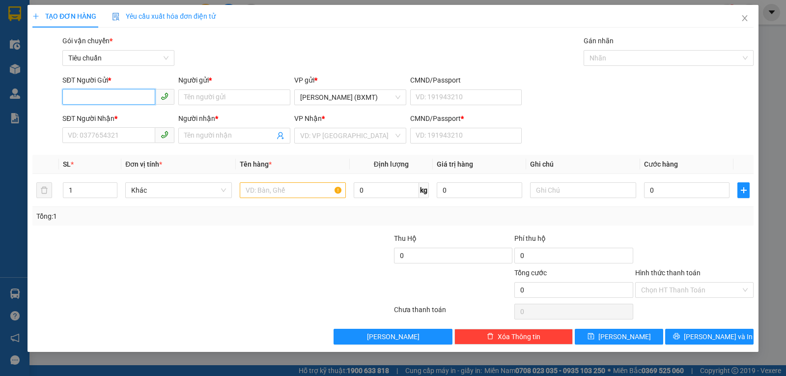
click at [112, 96] on input "SĐT Người Gửi *" at bounding box center [108, 97] width 93 height 16
type input "0903644828"
click at [107, 117] on div "0903644828 - VƯƠNG" at bounding box center [118, 116] width 100 height 11
type input "VƯƠNG"
type input "0901155348"
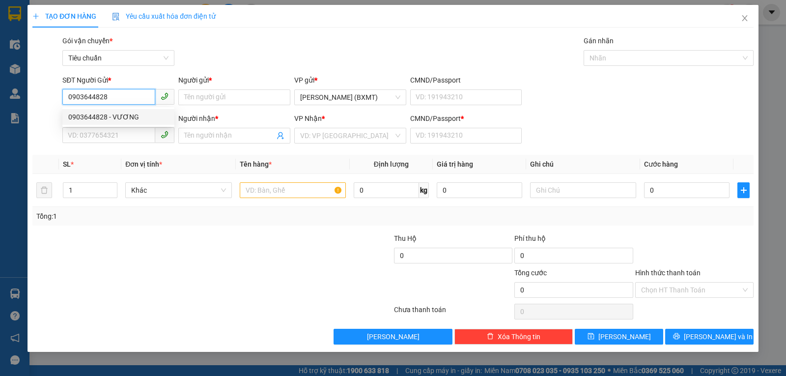
type input "DUYÊN"
type input "0"
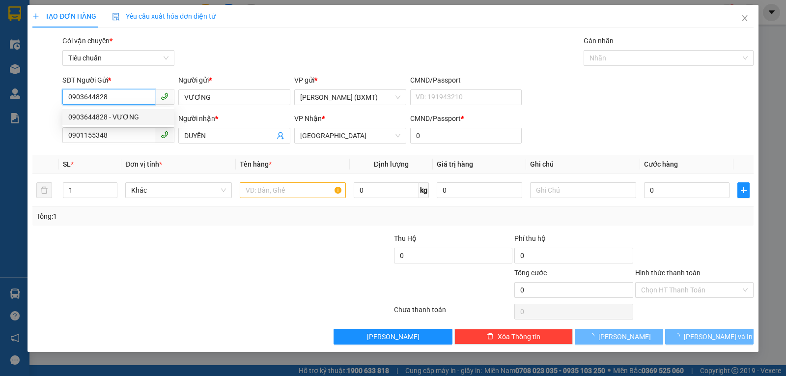
type input "50.000"
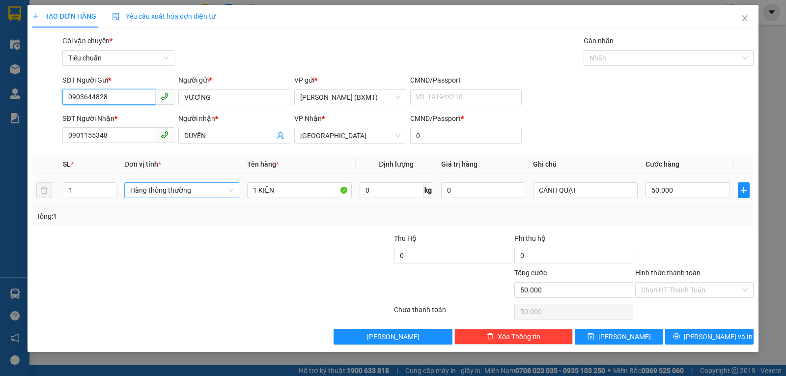
click at [169, 191] on span "Hàng thông thường" at bounding box center [181, 190] width 103 height 15
type input "0903644828"
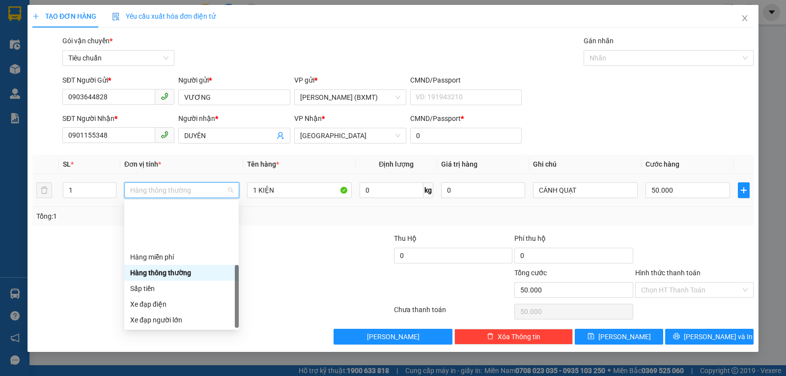
click at [148, 375] on div "Khác" at bounding box center [181, 382] width 103 height 11
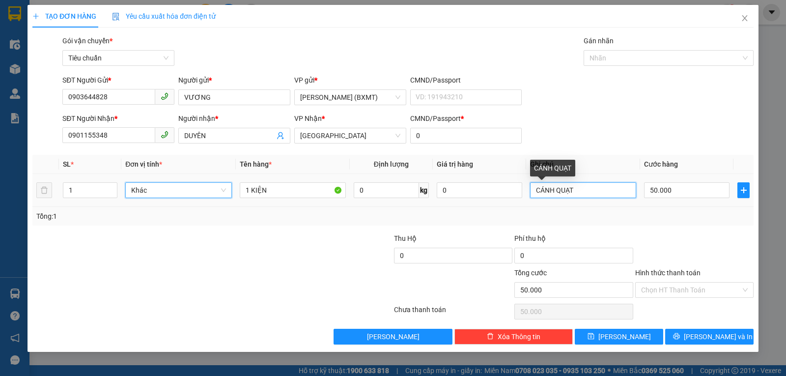
click at [592, 188] on input "CÁNH QUẠT" at bounding box center [583, 190] width 106 height 16
type input "d"
type input "đ"
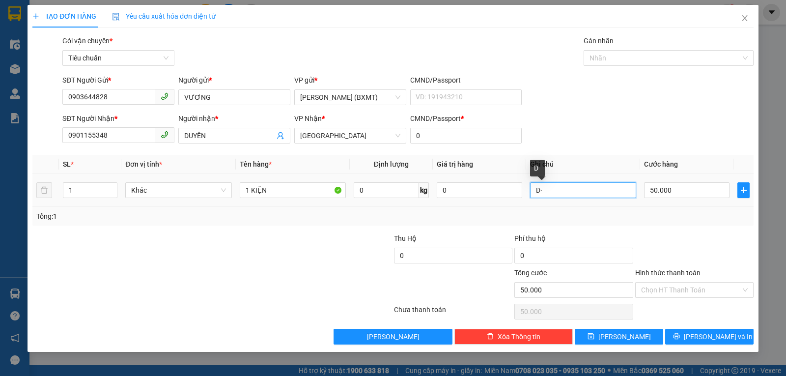
type input "D"
type input "ĐẦU PHUN NỨO"
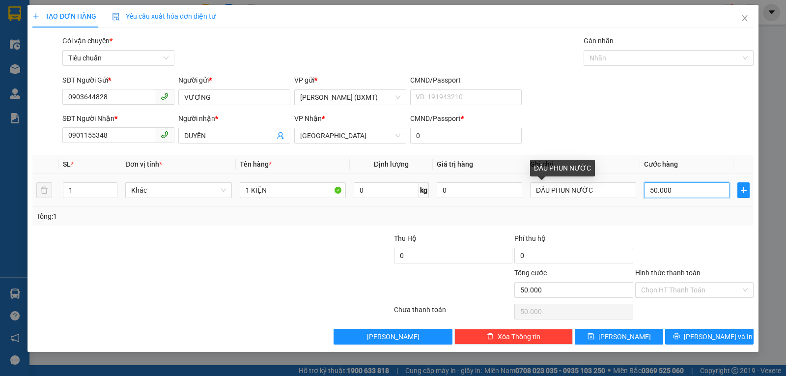
click at [670, 189] on input "50.000" at bounding box center [686, 190] width 85 height 16
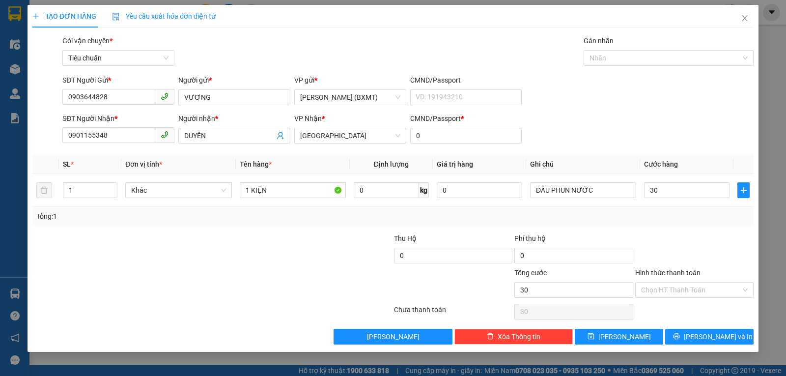
click at [682, 222] on div "Tổng: 1" at bounding box center [392, 216] width 721 height 19
click at [678, 343] on button "[PERSON_NAME] và In" at bounding box center [709, 336] width 88 height 16
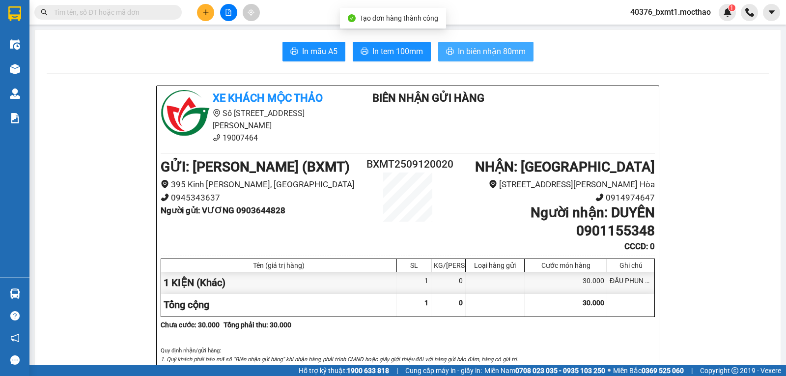
click at [467, 55] on span "In biên nhận 80mm" at bounding box center [492, 51] width 68 height 12
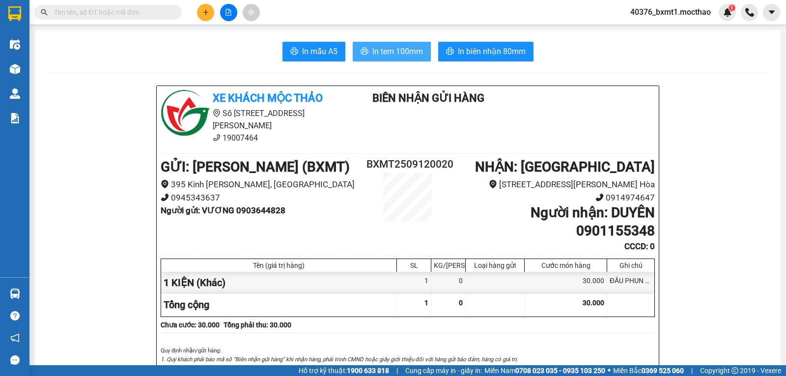
drag, startPoint x: 405, startPoint y: 56, endPoint x: 390, endPoint y: 92, distance: 38.5
click at [406, 55] on span "In tem 100mm" at bounding box center [397, 51] width 51 height 12
click at [204, 16] on button at bounding box center [205, 12] width 17 height 17
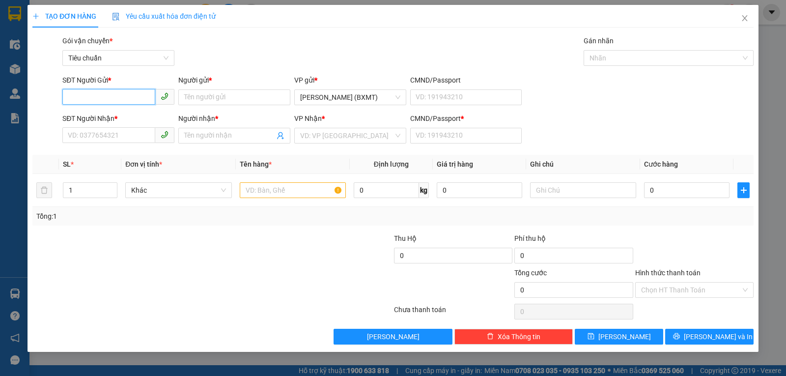
click at [79, 95] on input "SĐT Người Gửi *" at bounding box center [108, 97] width 93 height 16
type input "0909451765"
click at [123, 121] on div "0909451765 - [GEOGRAPHIC_DATA]" at bounding box center [123, 116] width 110 height 11
type input "Trung Kiên"
type input "0379926406"
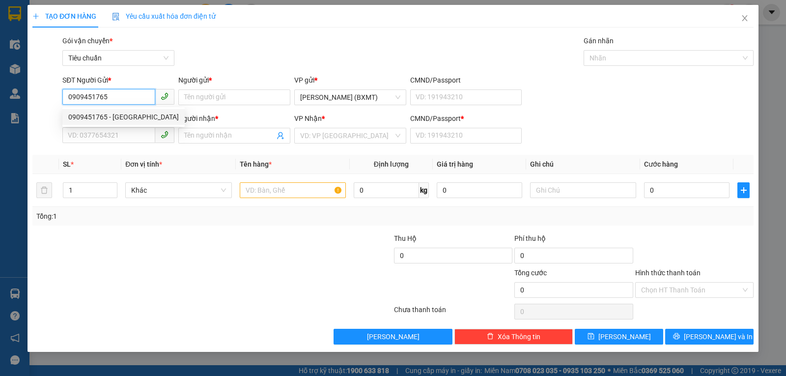
type input "ĐẠI"
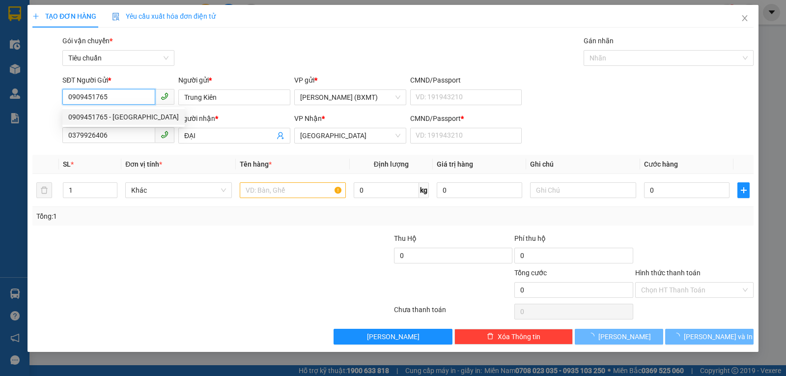
type input "20.000"
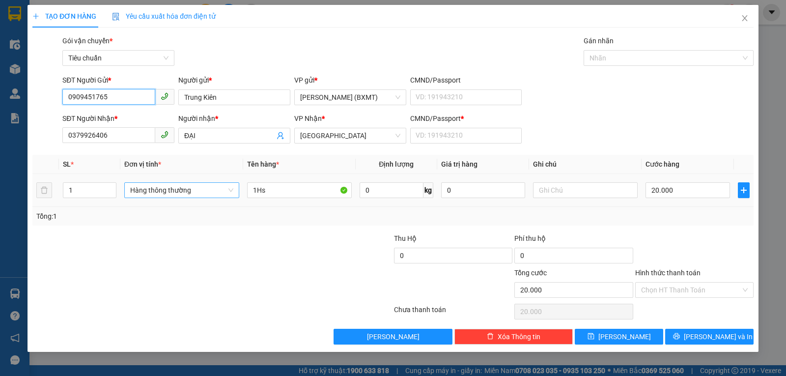
click at [174, 192] on span "Hàng thông thường" at bounding box center [181, 190] width 103 height 15
type input "0909451765"
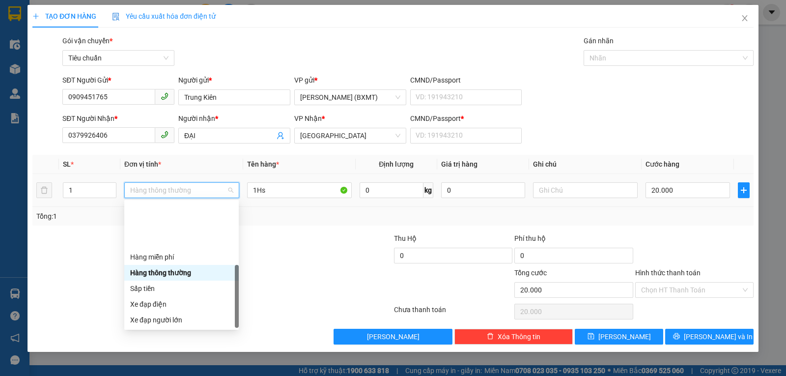
click at [166, 375] on div "Khác" at bounding box center [181, 382] width 103 height 11
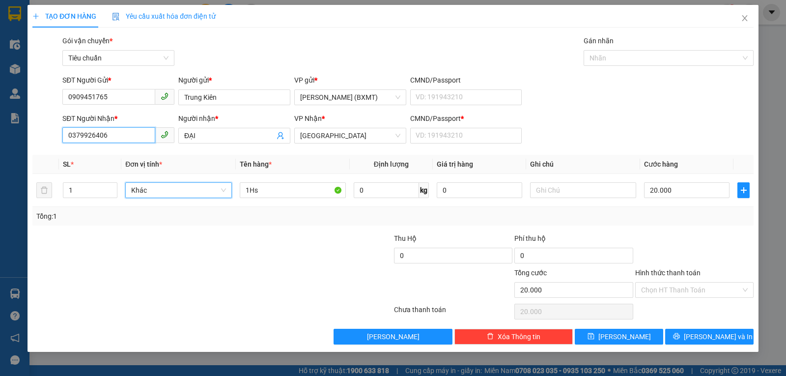
click at [123, 135] on input "0379926406" at bounding box center [108, 135] width 93 height 16
click at [123, 135] on input "SĐT Người Nhận *" at bounding box center [108, 135] width 93 height 16
type input "0983756847"
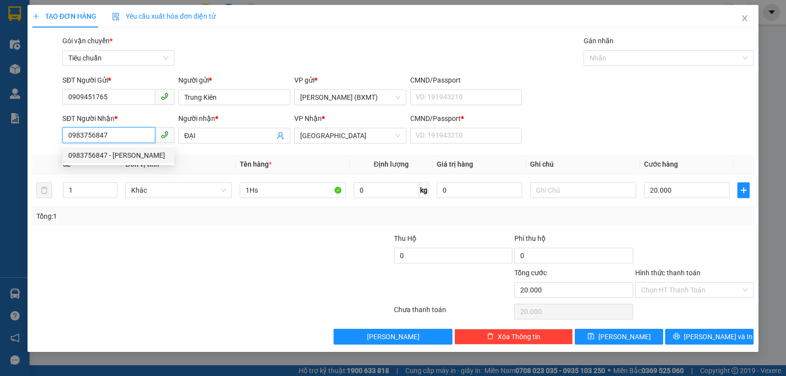
drag, startPoint x: 124, startPoint y: 156, endPoint x: 161, endPoint y: 160, distance: 37.0
click at [124, 156] on div "0983756847 - [PERSON_NAME]" at bounding box center [118, 155] width 100 height 11
type input "VĨ HÙNG"
type input "0"
type input "80.000"
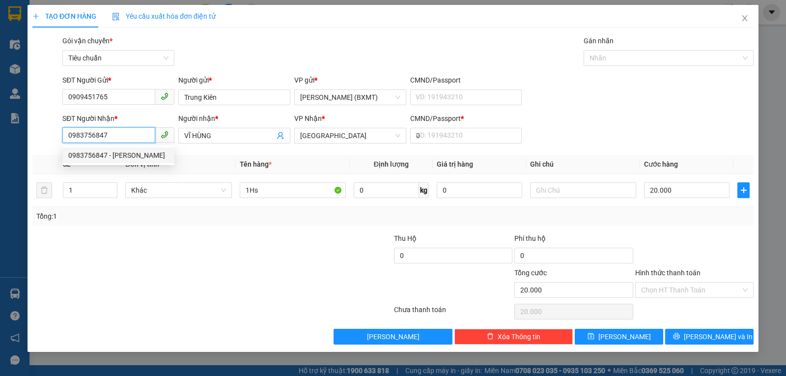
type input "80.000"
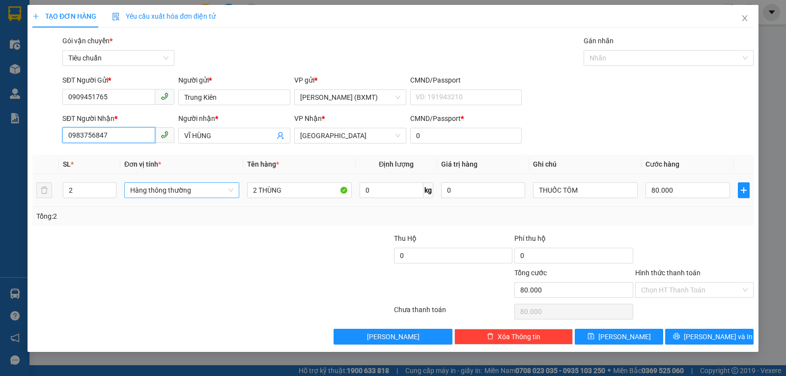
click at [192, 192] on span "Hàng thông thường" at bounding box center [181, 190] width 103 height 15
type input "0983756847"
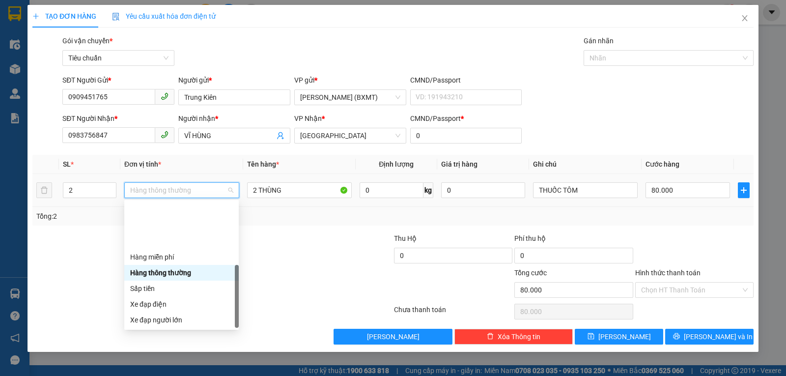
click at [154, 375] on div "Khác" at bounding box center [181, 383] width 114 height 16
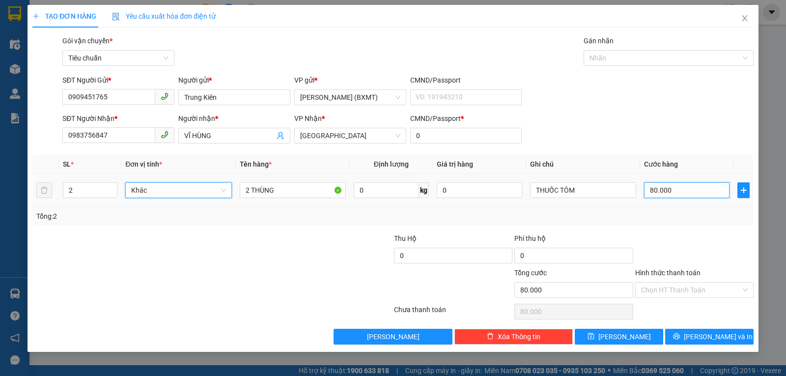
click at [670, 194] on input "80.000" at bounding box center [686, 190] width 85 height 16
click at [688, 235] on div at bounding box center [694, 250] width 120 height 34
click at [691, 291] on input "Hình thức thanh toán" at bounding box center [691, 289] width 100 height 15
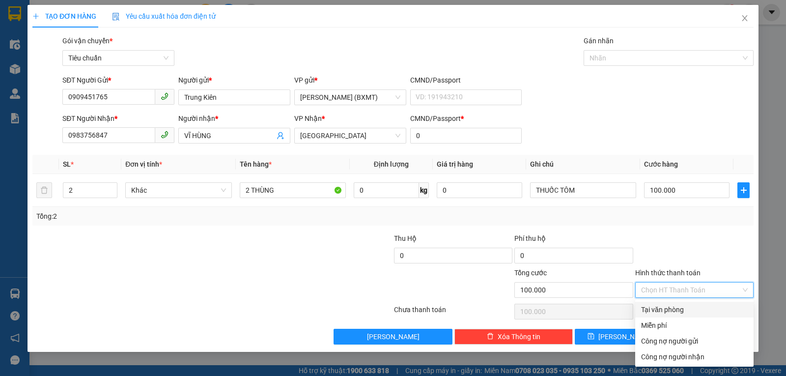
click at [685, 308] on div "Tại văn phòng" at bounding box center [694, 309] width 107 height 11
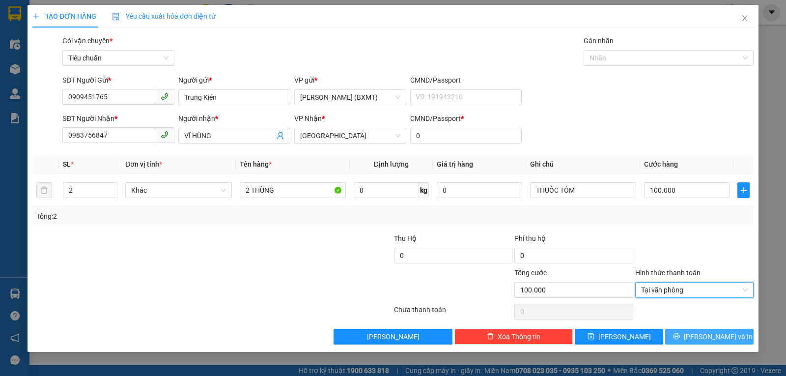
click at [692, 331] on button "[PERSON_NAME] và In" at bounding box center [709, 336] width 88 height 16
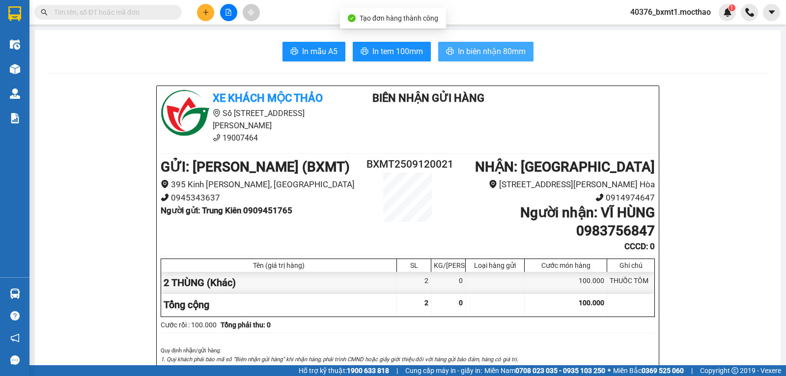
click at [450, 48] on button "In biên nhận 80mm" at bounding box center [485, 52] width 95 height 20
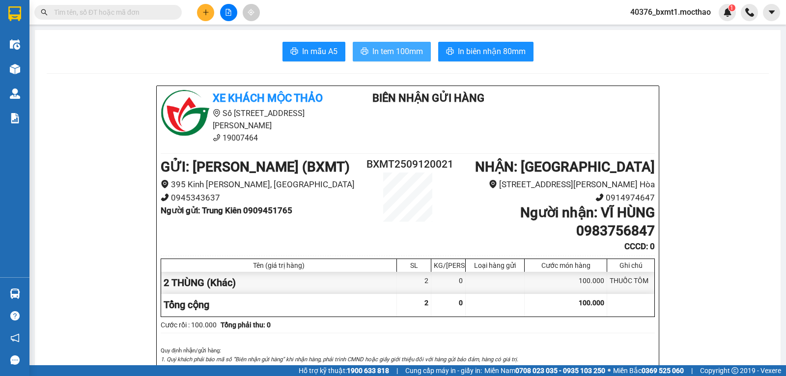
click at [383, 51] on span "In tem 100mm" at bounding box center [397, 51] width 51 height 12
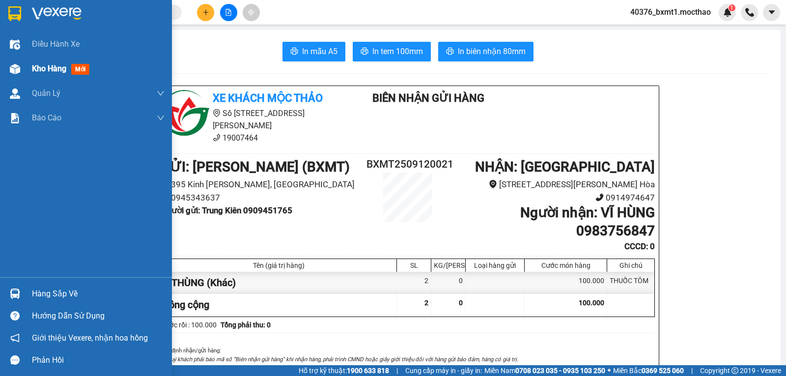
click at [29, 68] on div "Kho hàng mới" at bounding box center [86, 68] width 172 height 25
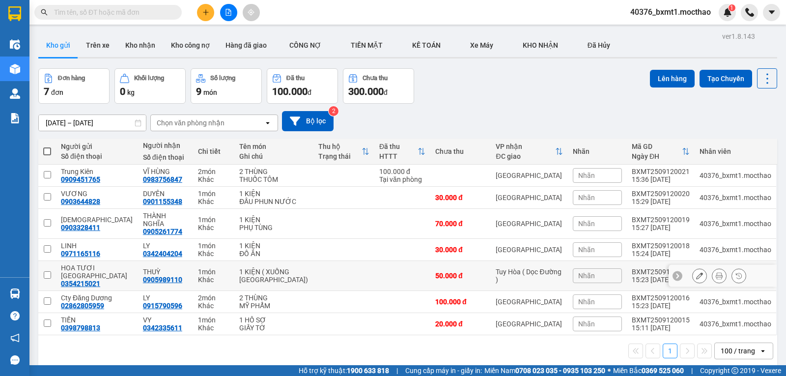
click at [692, 267] on button at bounding box center [699, 275] width 14 height 17
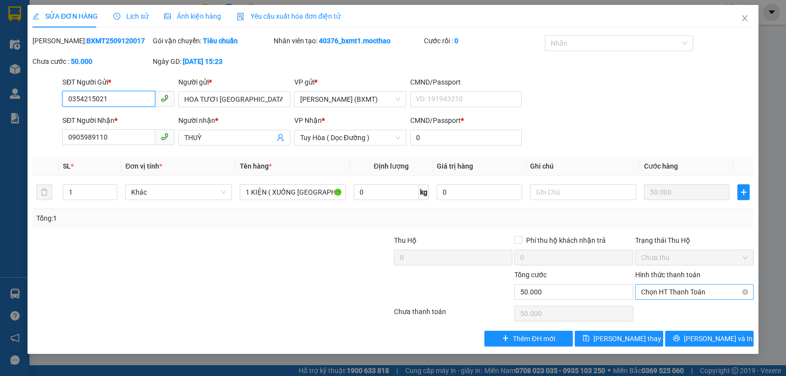
click at [679, 292] on span "Chọn HT Thanh Toán" at bounding box center [694, 291] width 107 height 15
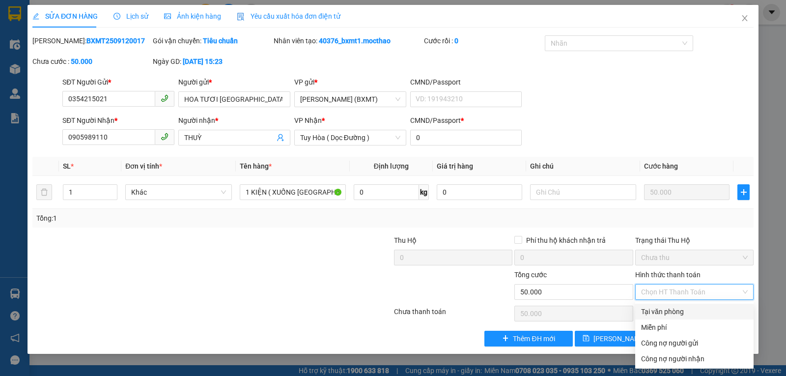
click at [675, 312] on div "Tại văn phòng" at bounding box center [694, 311] width 107 height 11
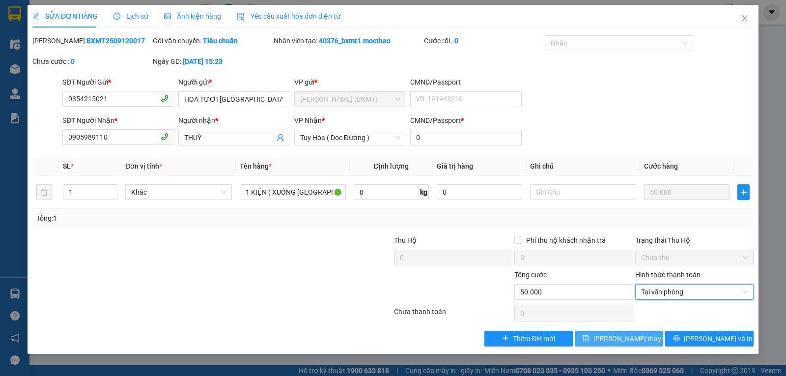
click at [589, 336] on icon "save" at bounding box center [585, 337] width 7 height 7
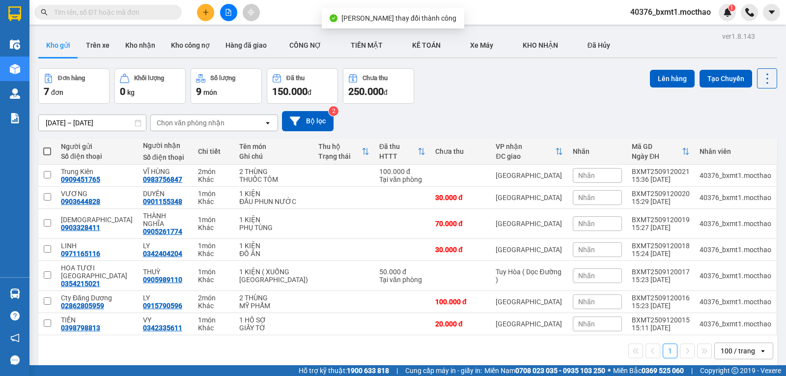
click at [46, 150] on span at bounding box center [47, 151] width 8 height 8
click at [47, 146] on input "checkbox" at bounding box center [47, 146] width 0 height 0
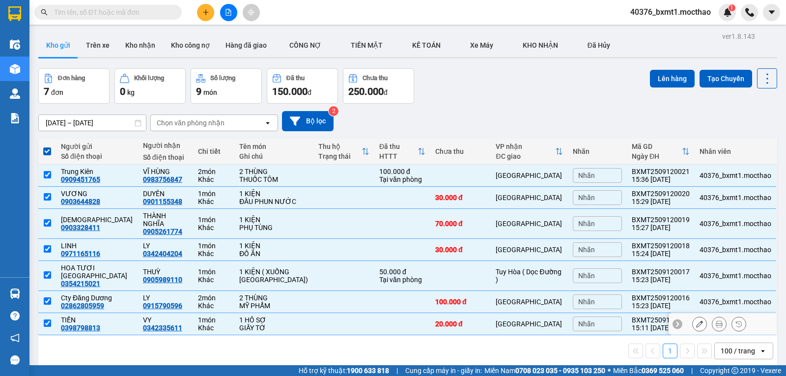
click at [321, 313] on td at bounding box center [343, 324] width 61 height 22
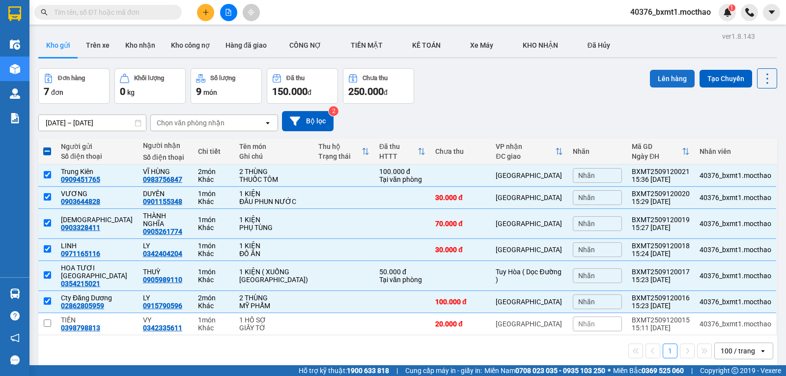
click at [680, 70] on button "Lên hàng" at bounding box center [672, 79] width 45 height 18
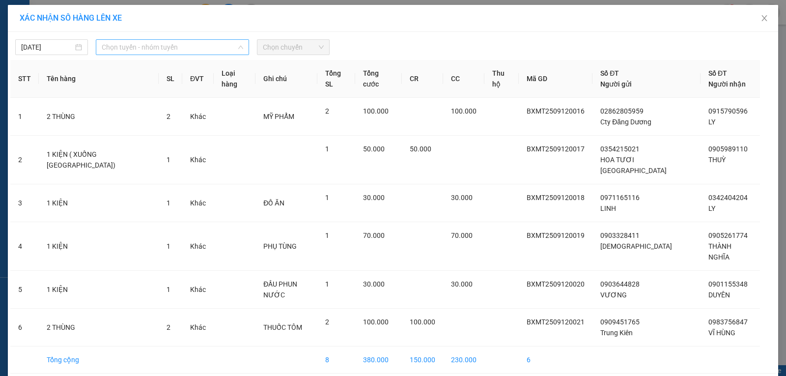
click at [156, 45] on span "Chọn tuyến - nhóm tuyến" at bounding box center [172, 47] width 141 height 15
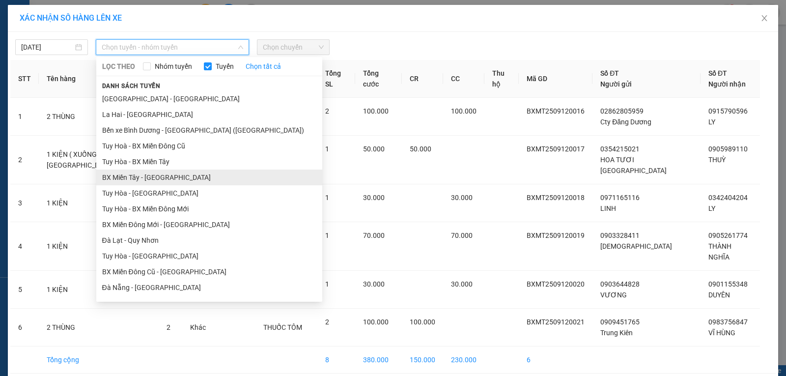
click at [123, 182] on li "BX Miền Tây - [GEOGRAPHIC_DATA]" at bounding box center [209, 177] width 226 height 16
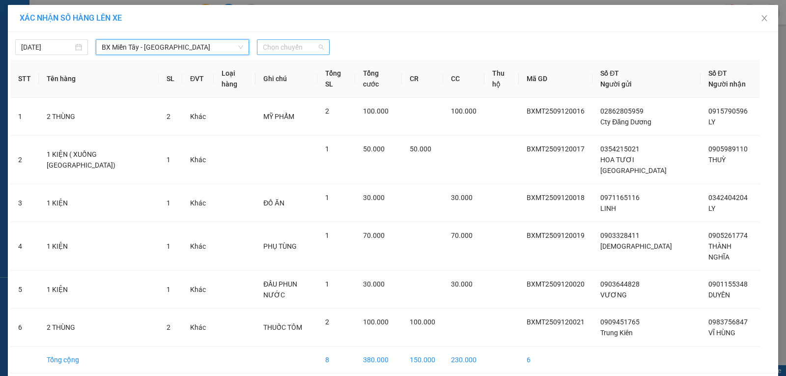
click at [284, 51] on span "Chọn chuyến" at bounding box center [293, 47] width 61 height 15
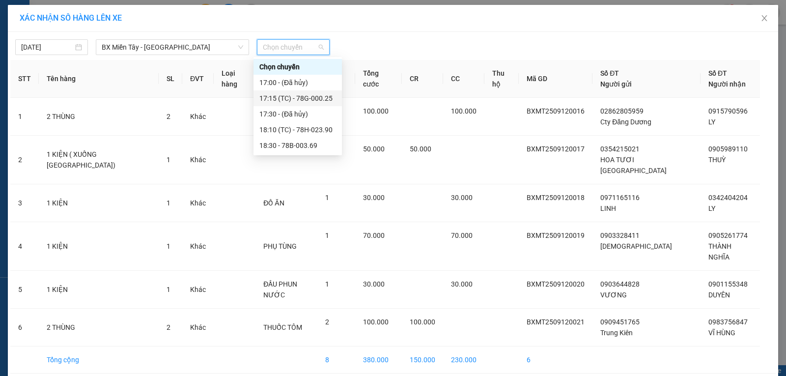
click at [306, 100] on div "17:15 (TC) - 78G-000.25" at bounding box center [297, 98] width 77 height 11
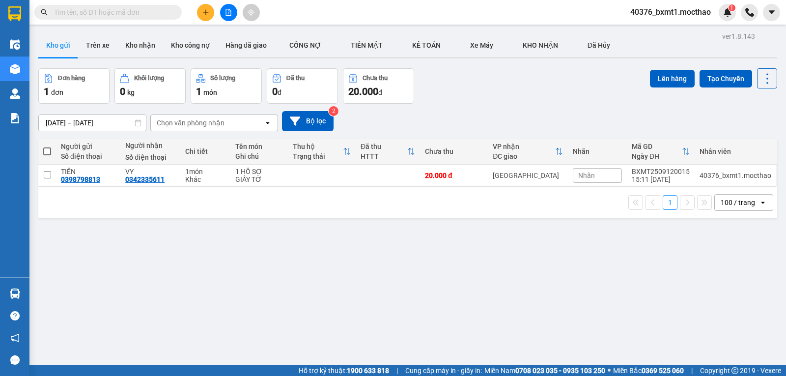
click at [207, 13] on icon "plus" at bounding box center [205, 12] width 7 height 7
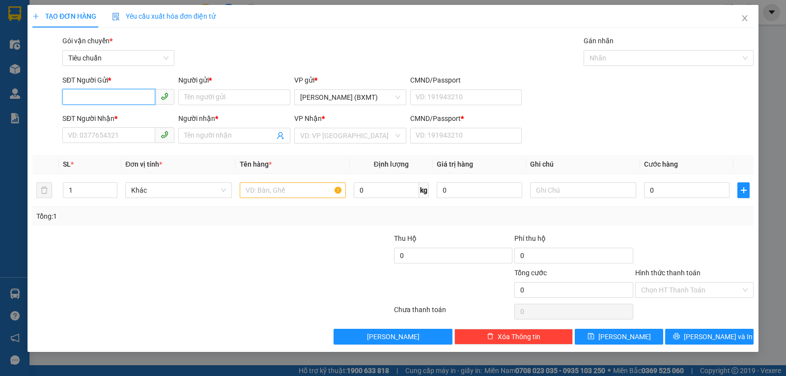
click at [109, 97] on input "SĐT Người Gửi *" at bounding box center [108, 97] width 93 height 16
type input "0983510305"
click at [206, 100] on input "Người gửi *" at bounding box center [234, 97] width 112 height 16
type input "n"
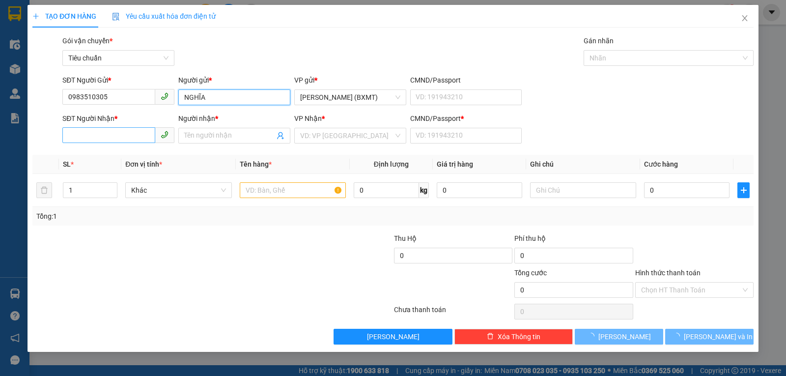
type input "NGHĨA"
click at [96, 136] on input "SĐT Người Nhận *" at bounding box center [108, 135] width 93 height 16
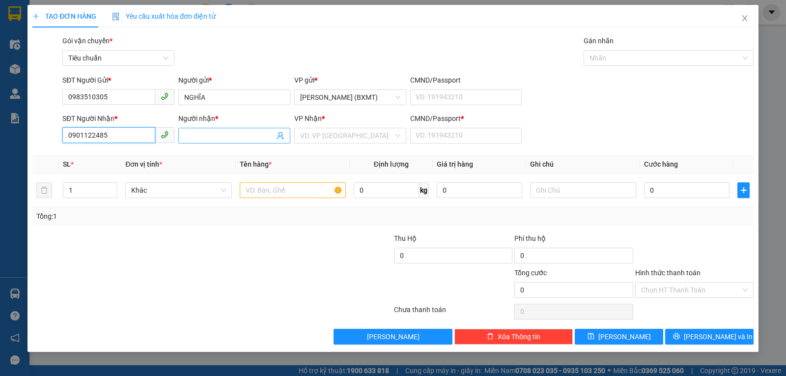
type input "0901122485"
click at [200, 133] on input "Người nhận *" at bounding box center [229, 135] width 90 height 11
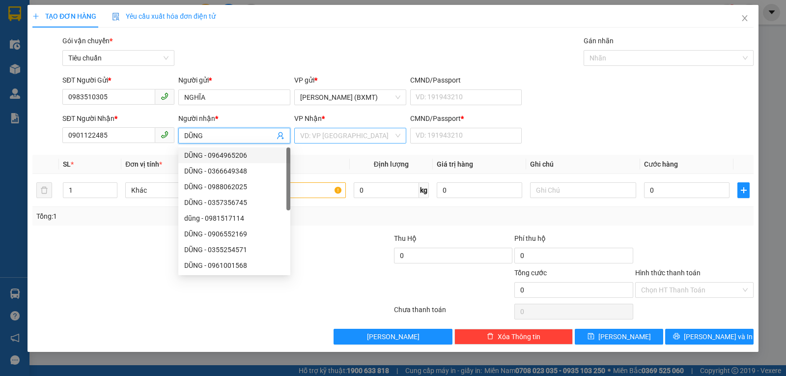
type input "DŨNG"
click at [353, 139] on input "search" at bounding box center [346, 135] width 93 height 15
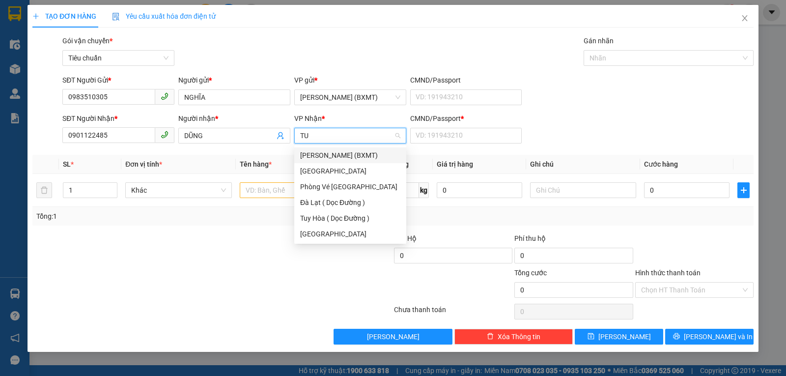
type input "TUY"
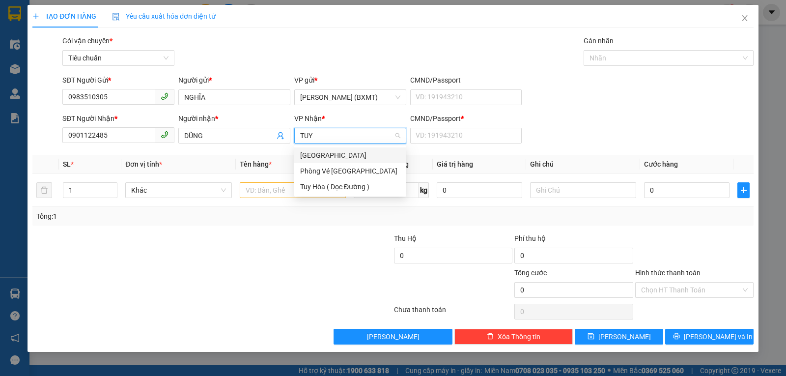
click at [350, 154] on div "[GEOGRAPHIC_DATA]" at bounding box center [350, 155] width 100 height 11
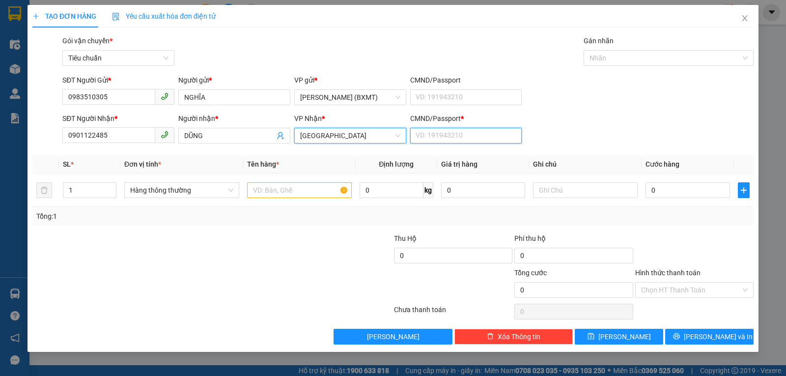
click at [433, 138] on input "CMND/Passport *" at bounding box center [466, 136] width 112 height 16
click at [166, 186] on span "Hàng thông thường" at bounding box center [181, 190] width 103 height 15
type input "0"
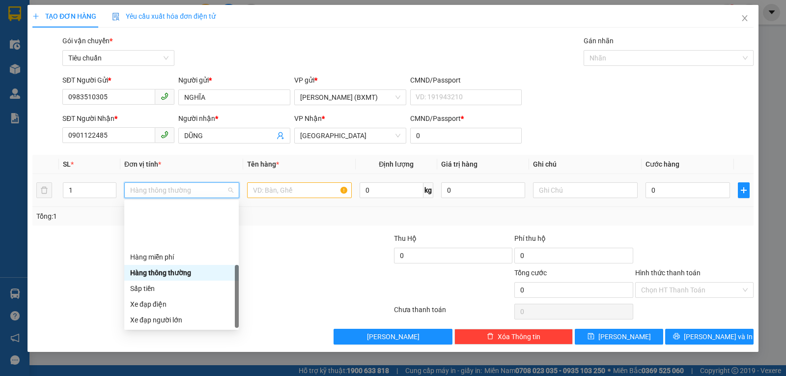
click at [189, 359] on div "Xe máy điện" at bounding box center [181, 367] width 114 height 16
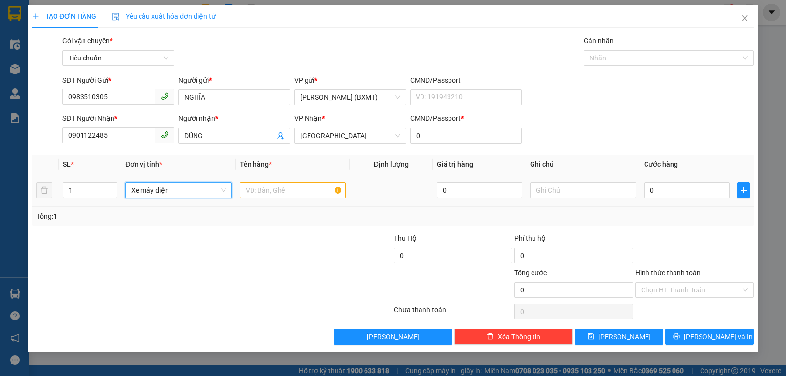
click at [166, 191] on span "Xe máy điện" at bounding box center [178, 190] width 94 height 15
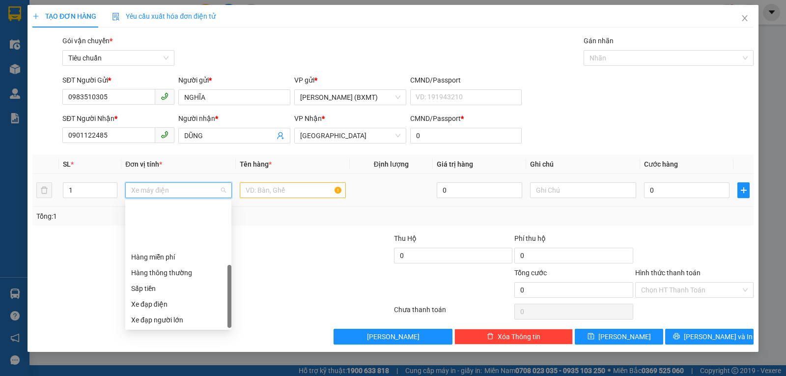
click at [151, 375] on div "Khác" at bounding box center [178, 382] width 94 height 11
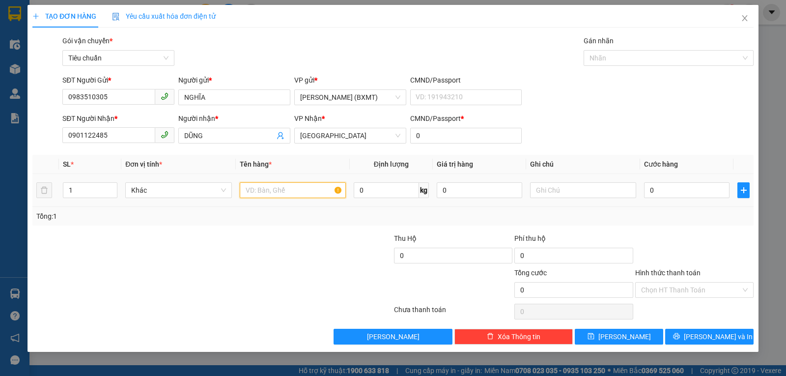
click at [272, 192] on input "text" at bounding box center [293, 190] width 106 height 16
type input "1 VALY"
click at [560, 193] on input "text" at bounding box center [583, 190] width 106 height 16
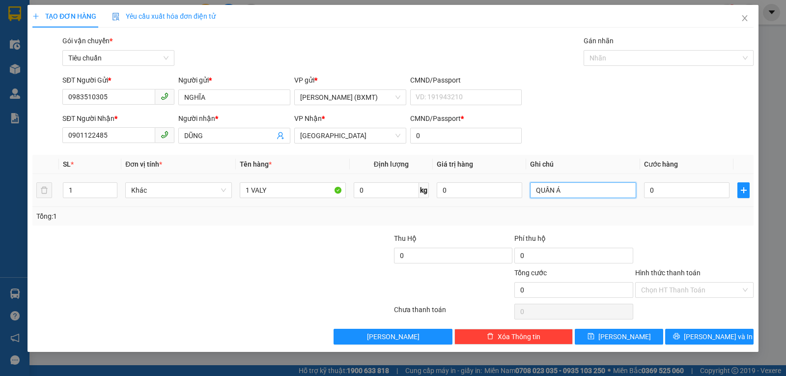
type input "QUẦN ÁO"
click at [478, 185] on input "0" at bounding box center [478, 190] width 85 height 16
click at [603, 121] on div "SĐT Người Nhận * 0901122485 Người nhận * DŨNG VP Nhận * Tuy Hòa CMND/Passport *…" at bounding box center [407, 130] width 695 height 34
click at [660, 191] on input "0" at bounding box center [686, 190] width 85 height 16
click at [661, 209] on div "Tổng: 1" at bounding box center [392, 216] width 721 height 19
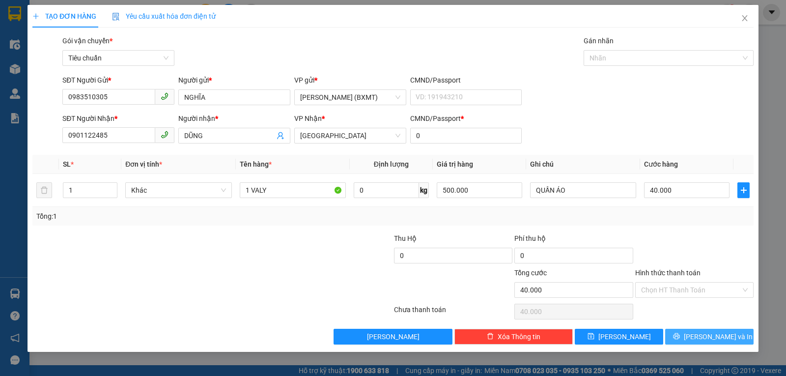
click at [680, 336] on button "[PERSON_NAME] và In" at bounding box center [709, 336] width 88 height 16
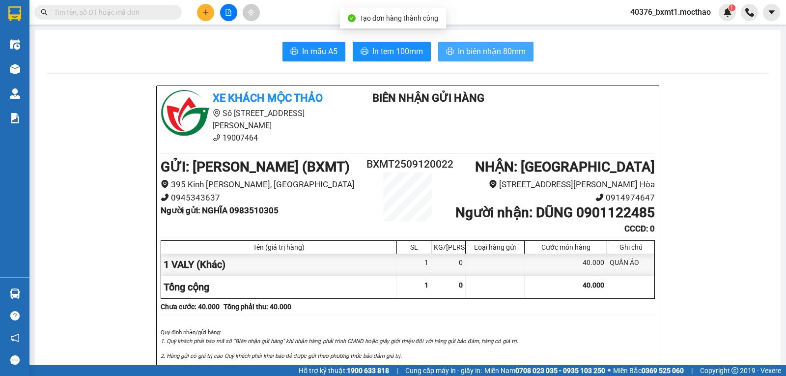
click at [446, 52] on icon "printer" at bounding box center [450, 51] width 8 height 8
click at [374, 50] on span "In tem 100mm" at bounding box center [397, 51] width 51 height 12
click at [201, 10] on button at bounding box center [205, 12] width 17 height 17
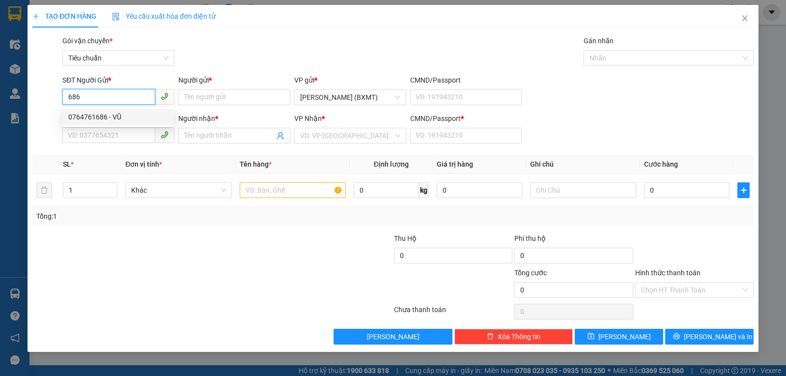
click at [106, 116] on div "0764761686 - VŨ" at bounding box center [118, 116] width 100 height 11
type input "0764761686"
type input "VŨ"
type input "0859999722"
type input "THÀNH KÍNH"
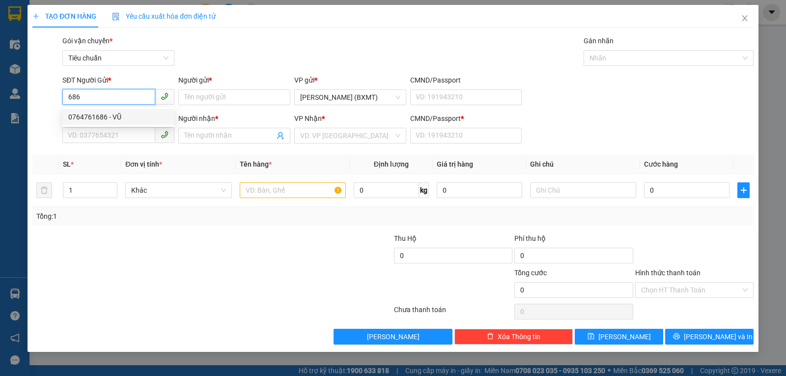
type input "0"
type input "50.000"
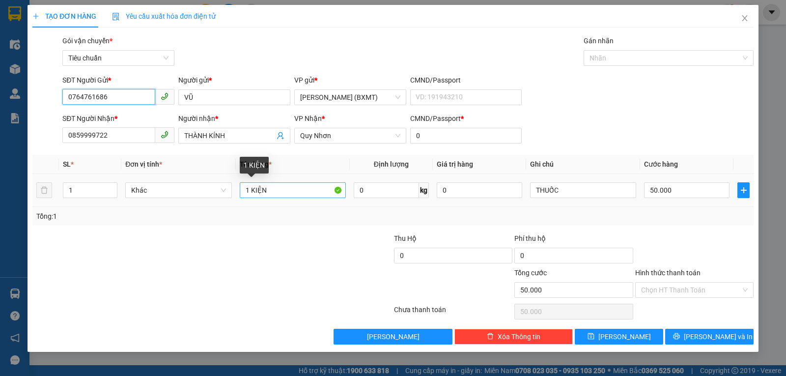
type input "0764761686"
click at [308, 184] on input "1 KIỆN" at bounding box center [293, 190] width 106 height 16
click at [309, 184] on input "1 KIỆN" at bounding box center [293, 190] width 106 height 16
type input "1 THU"
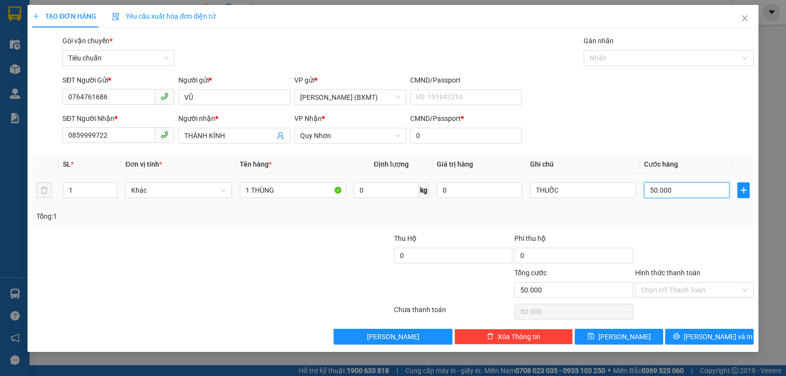
click at [670, 196] on input "50.000" at bounding box center [686, 190] width 85 height 16
click at [691, 231] on div "Transit Pickup Surcharge Ids Transit Deliver Surcharge Ids Transit Deliver Surc…" at bounding box center [392, 189] width 721 height 309
drag, startPoint x: 680, startPoint y: 276, endPoint x: 679, endPoint y: 286, distance: 9.4
click at [679, 278] on div "Hình thức thanh toán" at bounding box center [694, 274] width 118 height 15
click at [679, 288] on input "Hình thức thanh toán" at bounding box center [691, 289] width 100 height 15
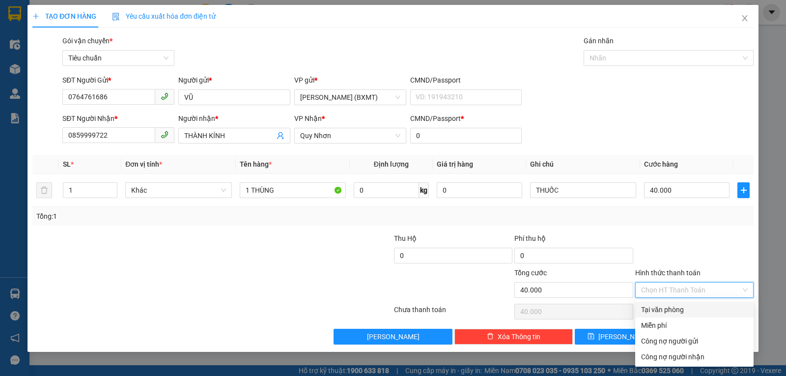
click at [675, 306] on div "Tại văn phòng" at bounding box center [694, 309] width 107 height 11
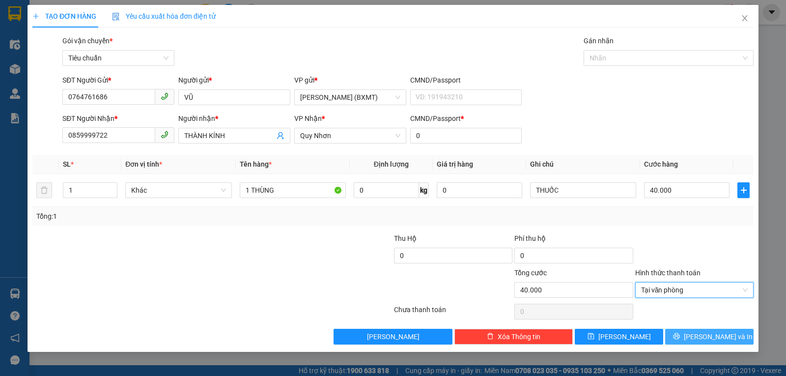
click at [680, 340] on span "printer" at bounding box center [676, 336] width 7 height 8
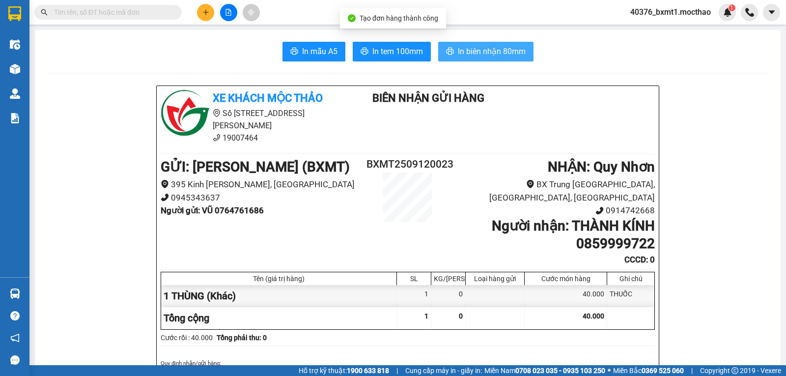
click at [485, 48] on span "In biên nhận 80mm" at bounding box center [492, 51] width 68 height 12
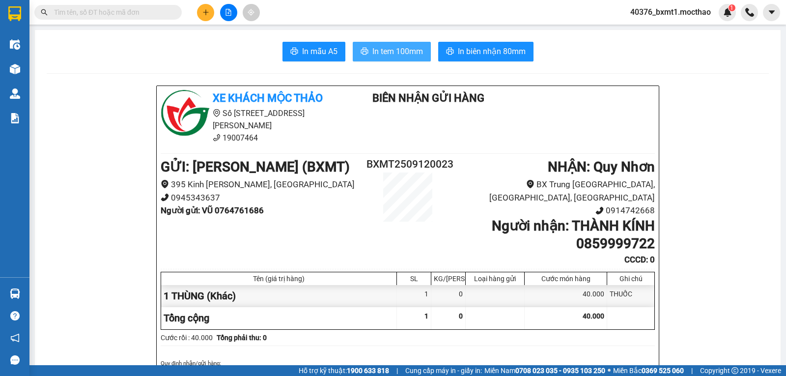
click at [388, 51] on span "In tem 100mm" at bounding box center [397, 51] width 51 height 12
click at [204, 13] on icon "plus" at bounding box center [205, 12] width 7 height 7
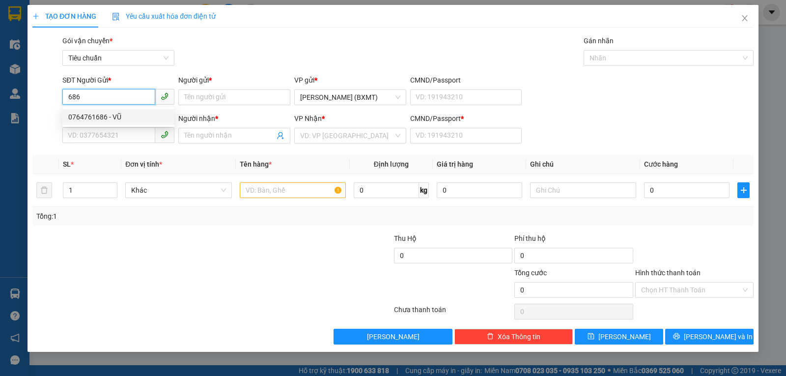
click at [91, 114] on div "0764761686 - VŨ" at bounding box center [118, 116] width 100 height 11
type input "0764761686"
type input "VŨ"
type input "0859999722"
type input "THÀNH KÍNH"
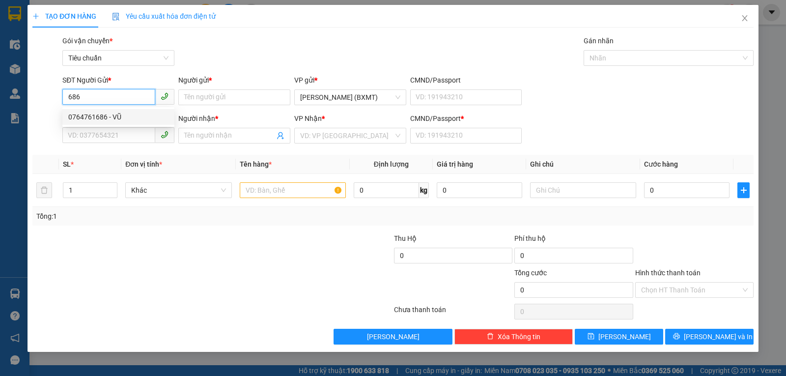
type input "0"
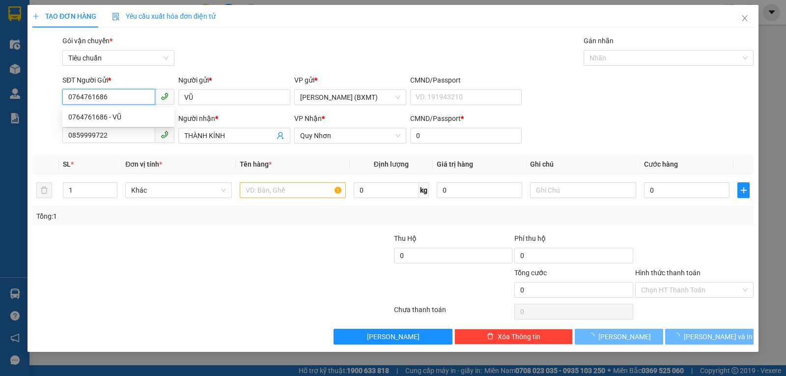
type input "40.000"
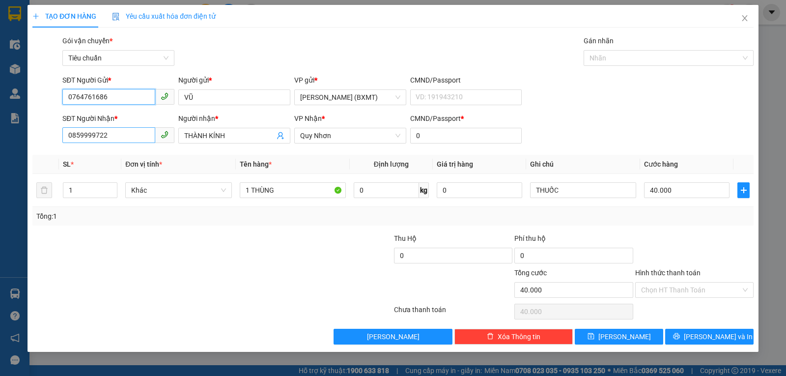
type input "0764761686"
click at [134, 140] on input "0859999722" at bounding box center [108, 135] width 93 height 16
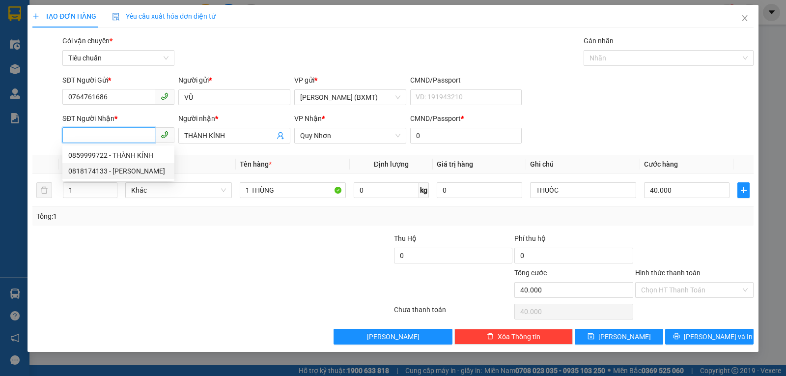
click at [137, 172] on div "0818174133 - [PERSON_NAME]" at bounding box center [118, 170] width 100 height 11
type input "0818174133"
type input "TỰ TÂN"
type input "50.000"
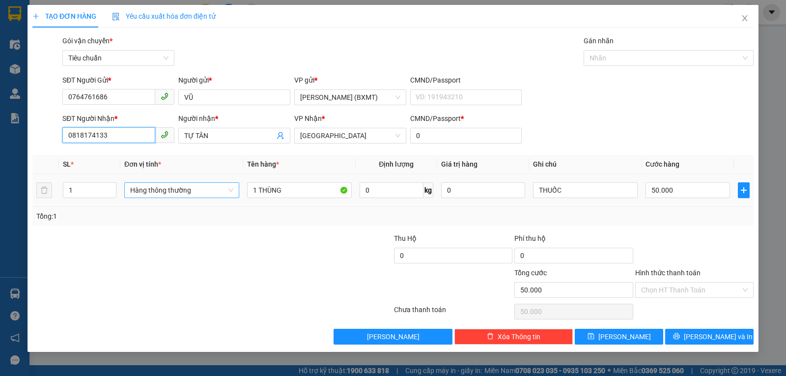
click at [195, 195] on span "Hàng thông thường" at bounding box center [181, 190] width 103 height 15
type input "0818174133"
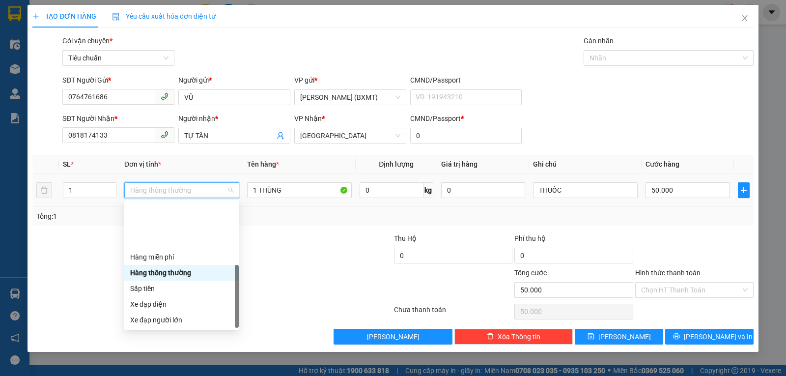
click at [169, 375] on div "Khác" at bounding box center [181, 382] width 103 height 11
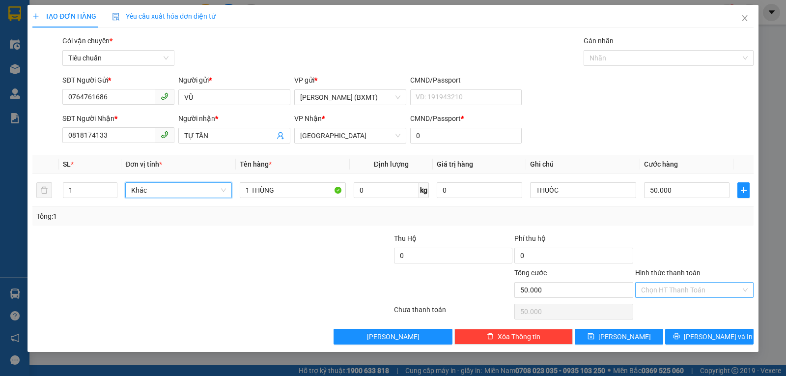
drag, startPoint x: 677, startPoint y: 289, endPoint x: 677, endPoint y: 298, distance: 8.3
click at [677, 290] on input "Hình thức thanh toán" at bounding box center [691, 289] width 100 height 15
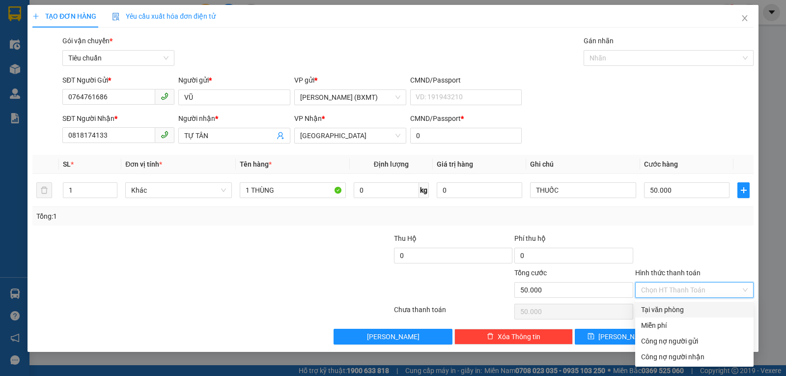
click at [674, 304] on div "Tại văn phòng" at bounding box center [694, 309] width 107 height 11
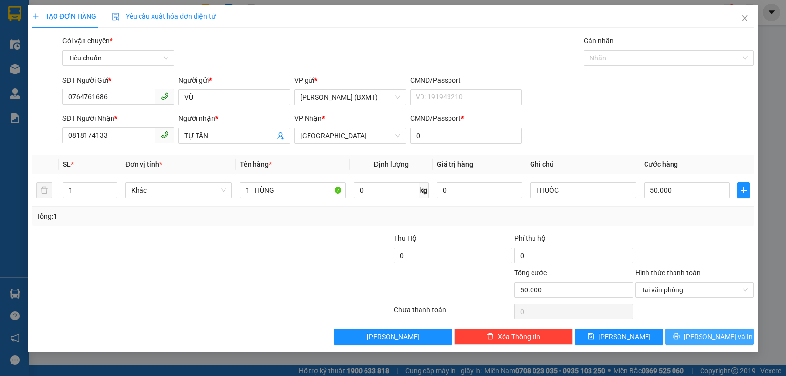
click at [679, 333] on icon "printer" at bounding box center [676, 336] width 6 height 6
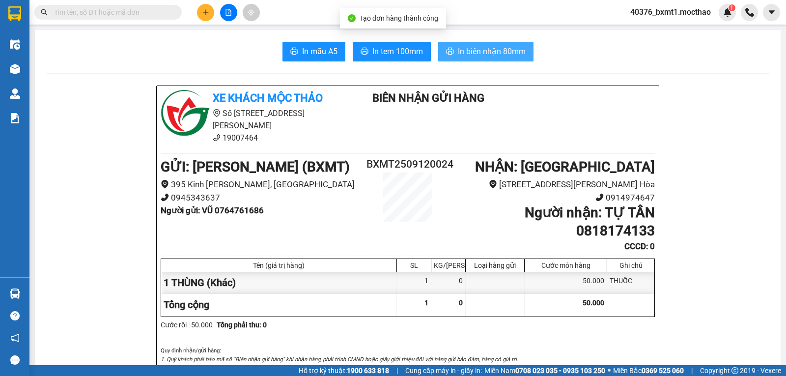
click at [458, 58] on button "In biên nhận 80mm" at bounding box center [485, 52] width 95 height 20
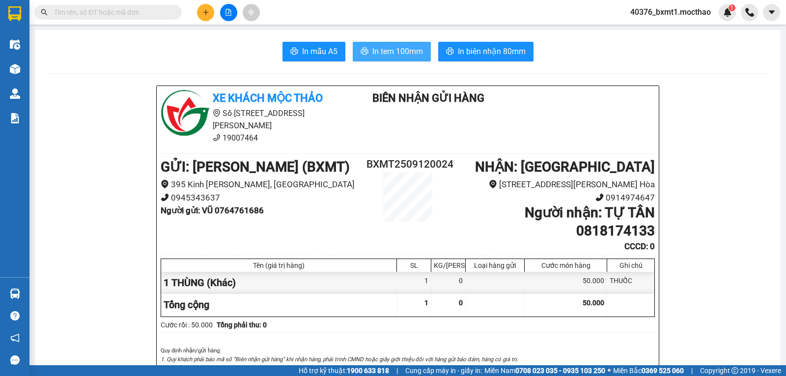
click at [400, 44] on button "In tem 100mm" at bounding box center [392, 52] width 78 height 20
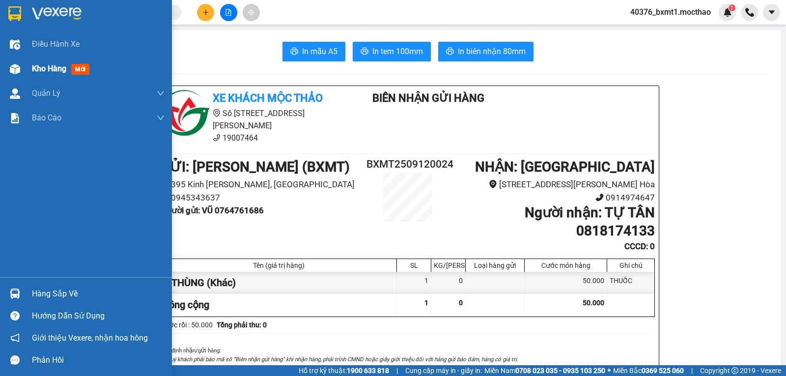
click at [28, 60] on div "Kho hàng mới" at bounding box center [86, 68] width 172 height 25
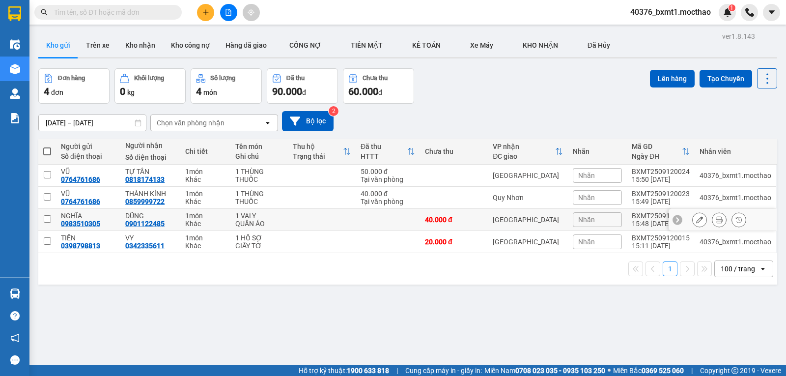
click at [317, 219] on td at bounding box center [322, 220] width 68 height 22
checkbox input "true"
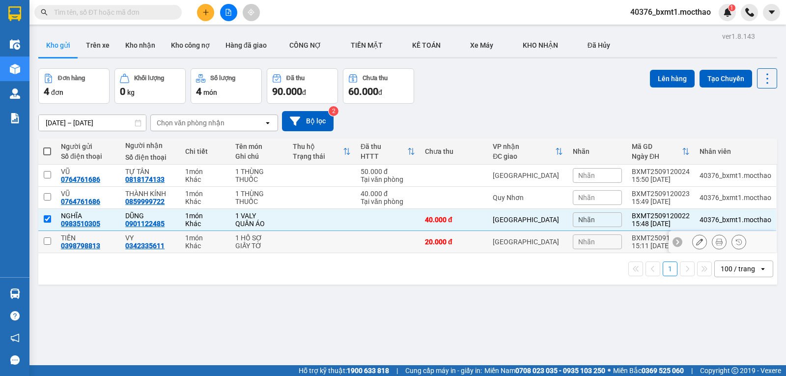
click at [305, 247] on td at bounding box center [322, 242] width 68 height 22
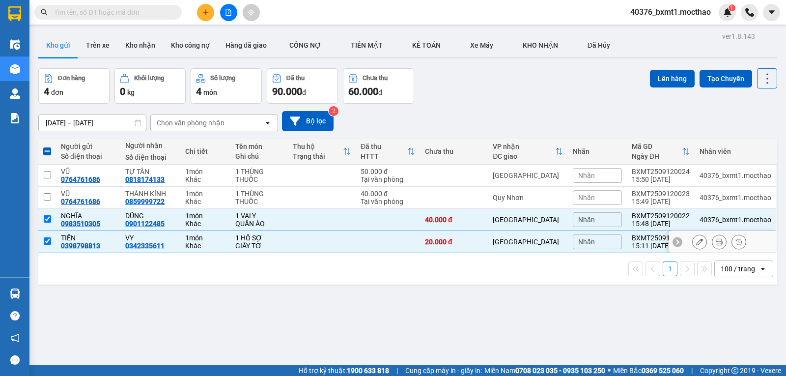
click at [282, 244] on div "GIẤY TỜ" at bounding box center [259, 246] width 48 height 8
checkbox input "false"
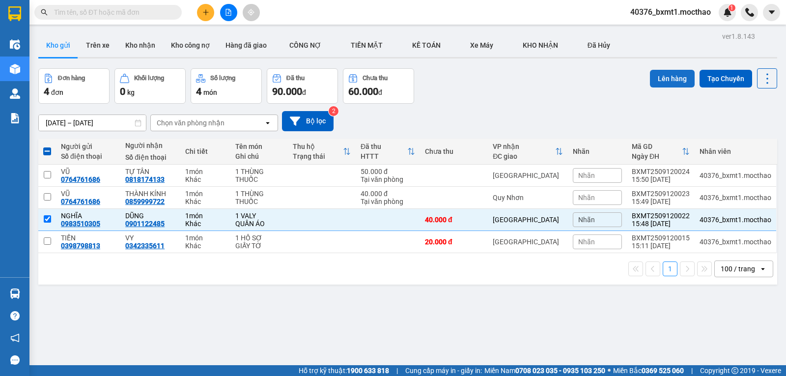
click at [654, 78] on button "Lên hàng" at bounding box center [672, 79] width 45 height 18
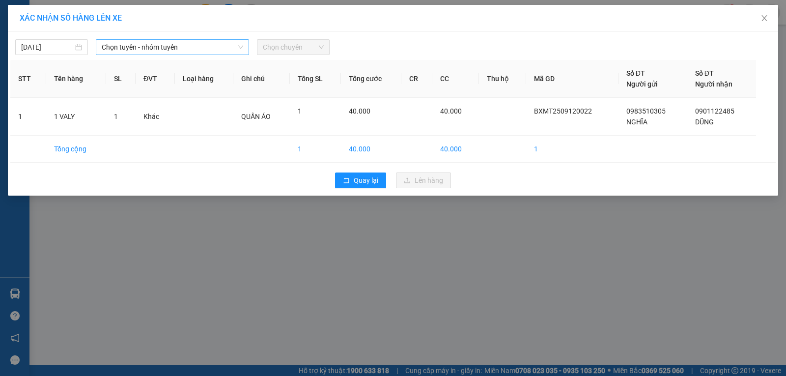
click at [133, 50] on span "Chọn tuyến - nhóm tuyến" at bounding box center [172, 47] width 141 height 15
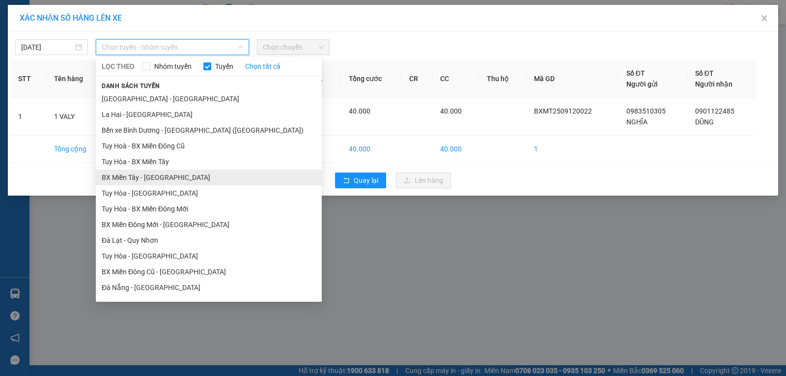
click at [129, 178] on li "BX Miền Tây - [GEOGRAPHIC_DATA]" at bounding box center [209, 177] width 226 height 16
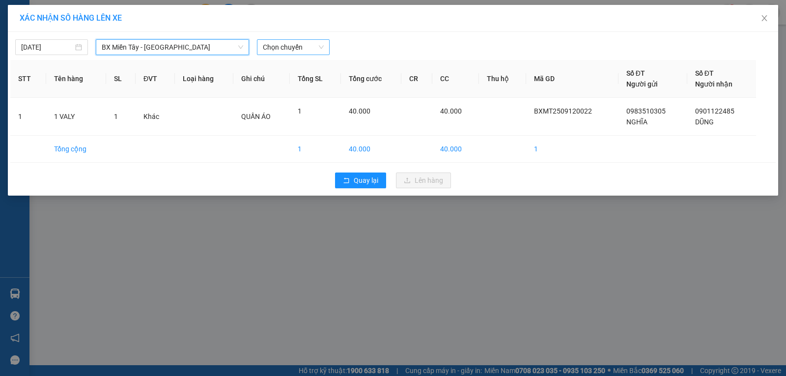
click at [295, 49] on span "Chọn chuyến" at bounding box center [293, 47] width 61 height 15
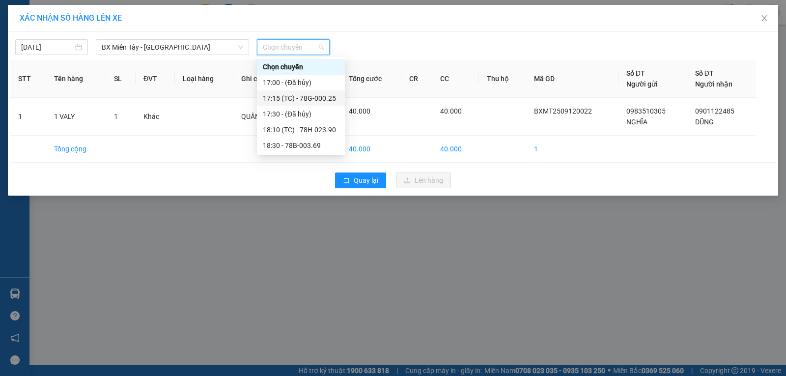
click at [318, 98] on div "17:15 (TC) - 78G-000.25" at bounding box center [301, 98] width 77 height 11
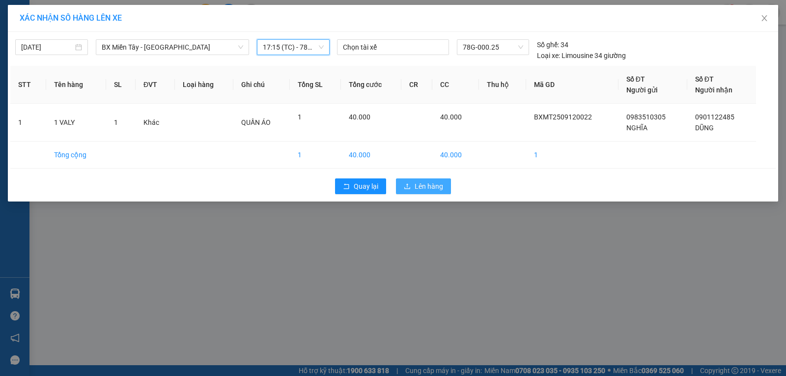
click at [410, 189] on icon "upload" at bounding box center [407, 186] width 7 height 7
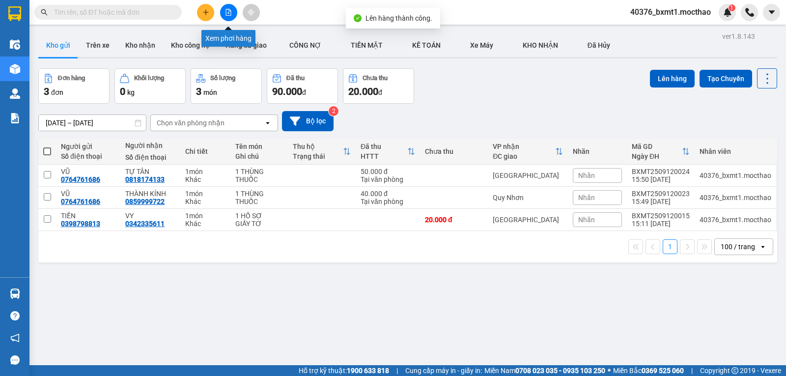
click at [227, 10] on icon "file-add" at bounding box center [228, 12] width 7 height 7
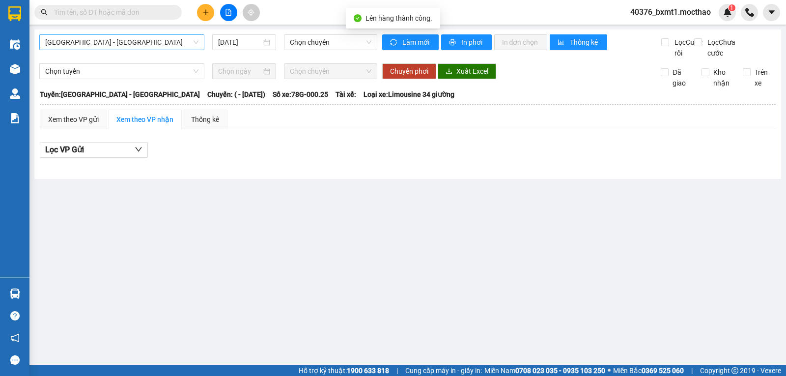
click at [104, 43] on span "[GEOGRAPHIC_DATA] - [GEOGRAPHIC_DATA]" at bounding box center [121, 42] width 153 height 15
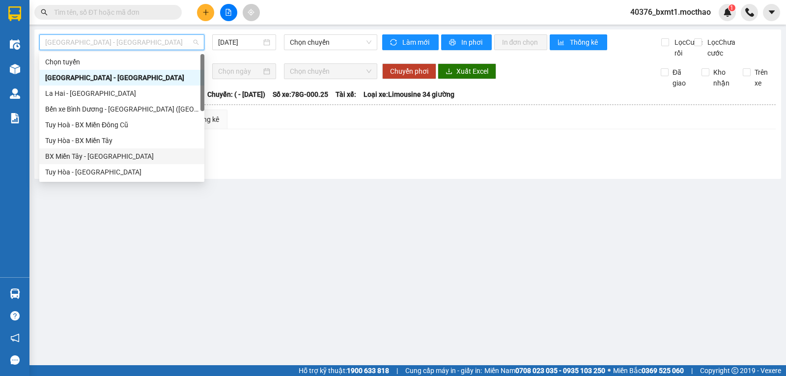
click at [101, 156] on div "BX Miền Tây - [GEOGRAPHIC_DATA]" at bounding box center [121, 156] width 153 height 11
type input "[DATE]"
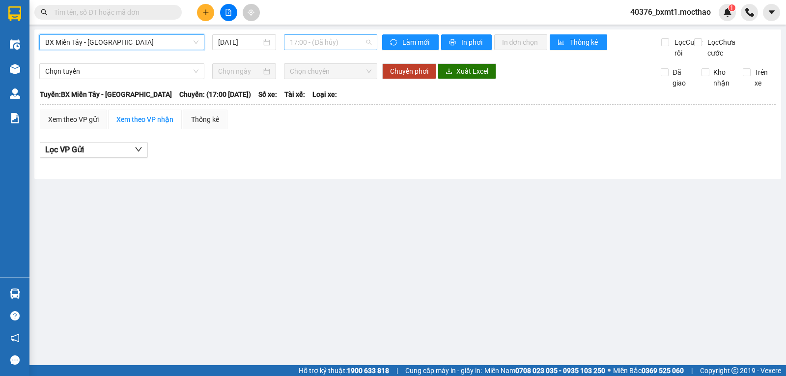
click at [312, 38] on span "17:00 - (Đã hủy)" at bounding box center [330, 42] width 81 height 15
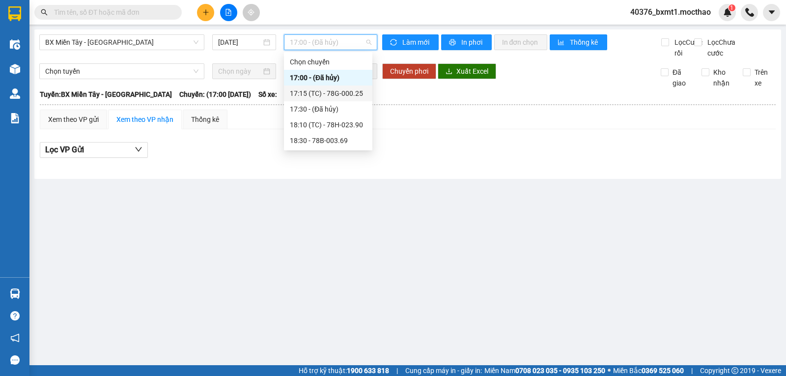
click at [332, 88] on div "17:15 (TC) - 78G-000.25" at bounding box center [328, 93] width 77 height 11
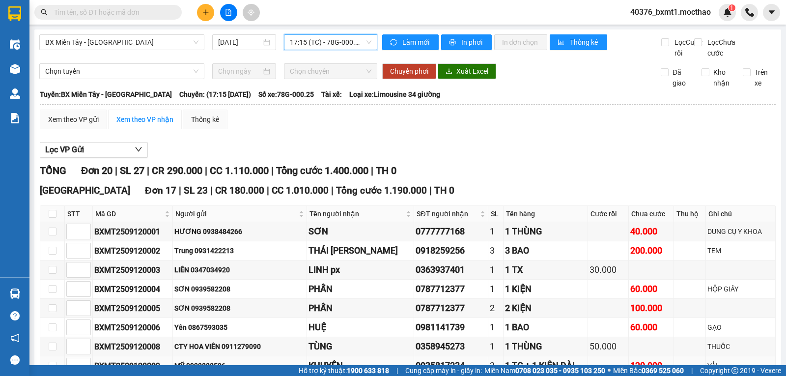
click at [533, 358] on div "1 TG + 1 KIỆN DÀI" at bounding box center [545, 365] width 81 height 14
click at [552, 263] on div "1 TX" at bounding box center [545, 270] width 81 height 14
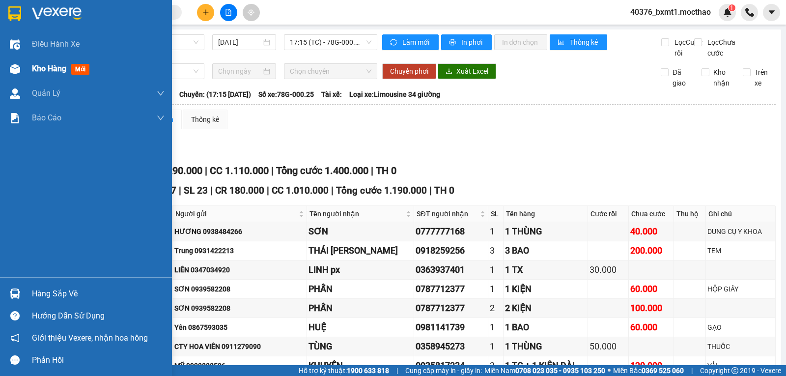
click at [11, 66] on img at bounding box center [15, 69] width 10 height 10
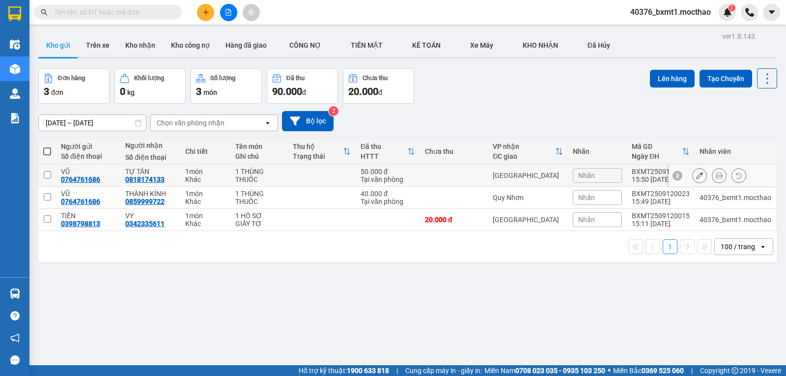
click at [298, 167] on td at bounding box center [322, 175] width 68 height 22
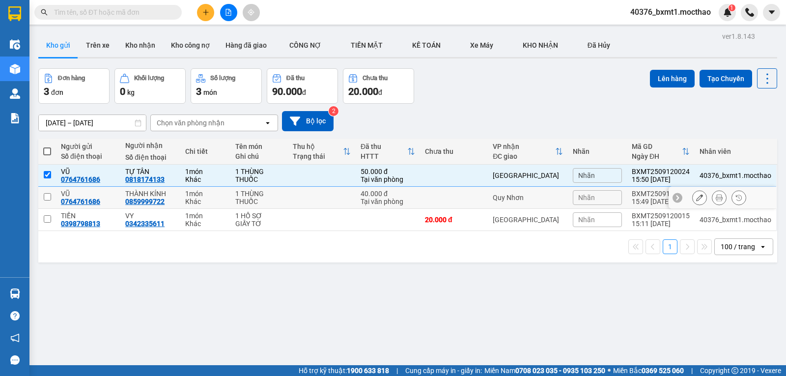
click at [305, 191] on td at bounding box center [322, 198] width 68 height 22
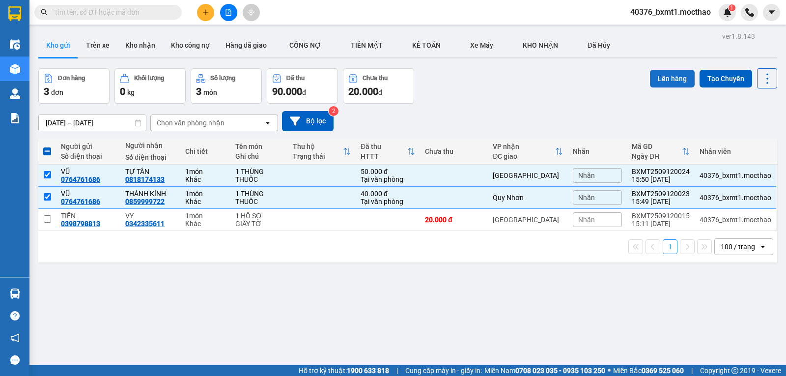
click at [654, 79] on button "Lên hàng" at bounding box center [672, 79] width 45 height 18
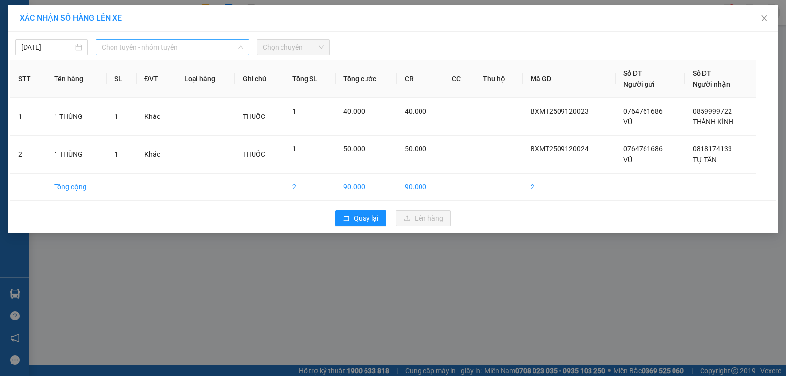
click at [144, 47] on span "Chọn tuyến - nhóm tuyến" at bounding box center [172, 47] width 141 height 15
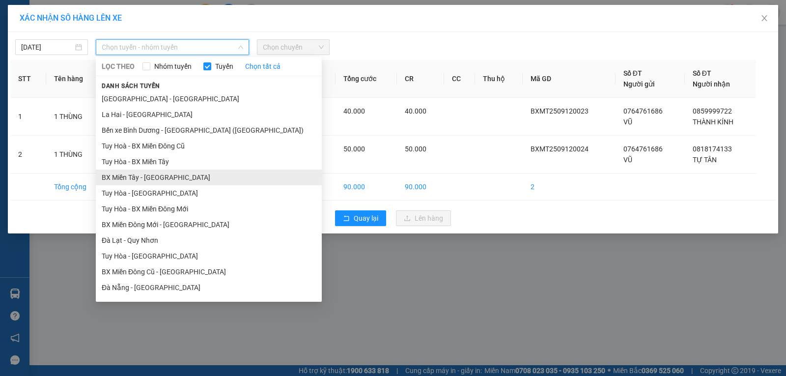
click at [133, 173] on li "BX Miền Tây - [GEOGRAPHIC_DATA]" at bounding box center [209, 177] width 226 height 16
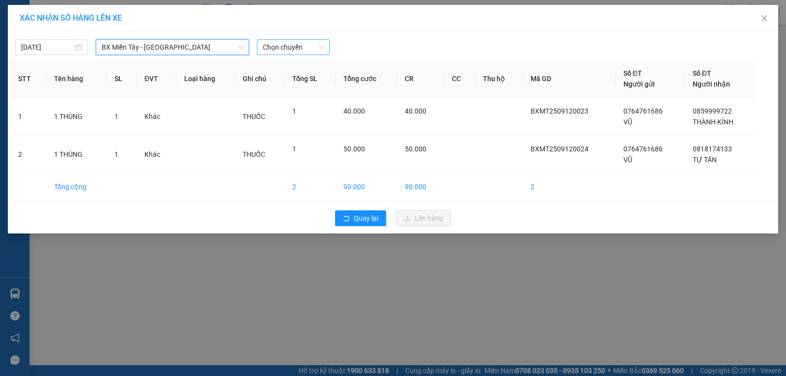
click at [278, 49] on span "Chọn chuyến" at bounding box center [293, 47] width 61 height 15
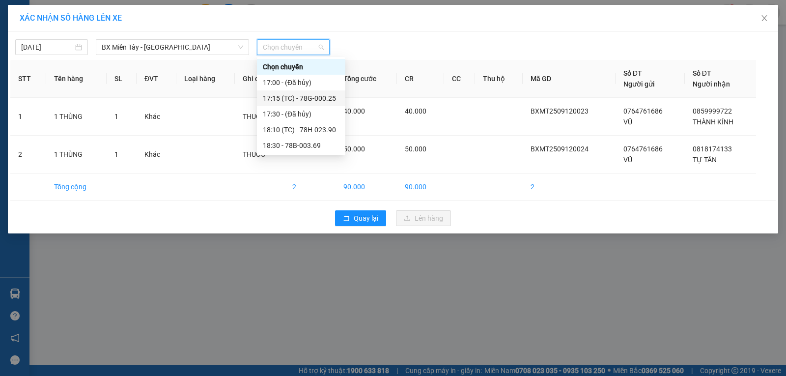
click at [320, 93] on div "17:15 (TC) - 78G-000.25" at bounding box center [301, 98] width 77 height 11
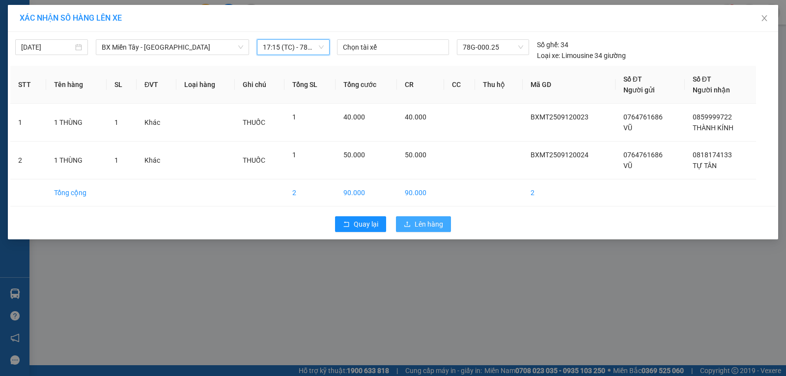
click at [419, 223] on span "Lên hàng" at bounding box center [428, 223] width 28 height 11
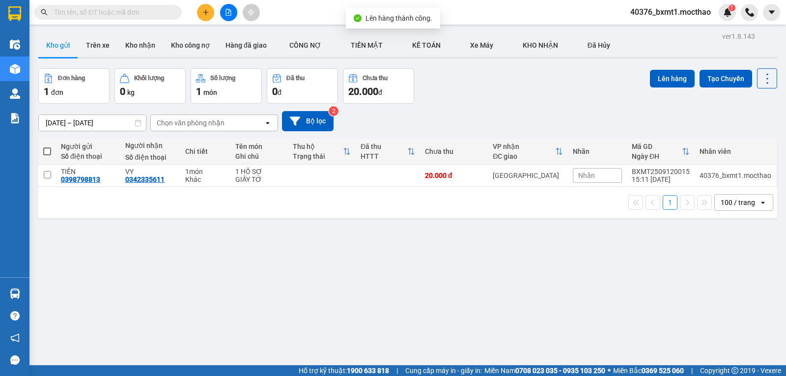
click at [229, 16] on button at bounding box center [228, 12] width 17 height 17
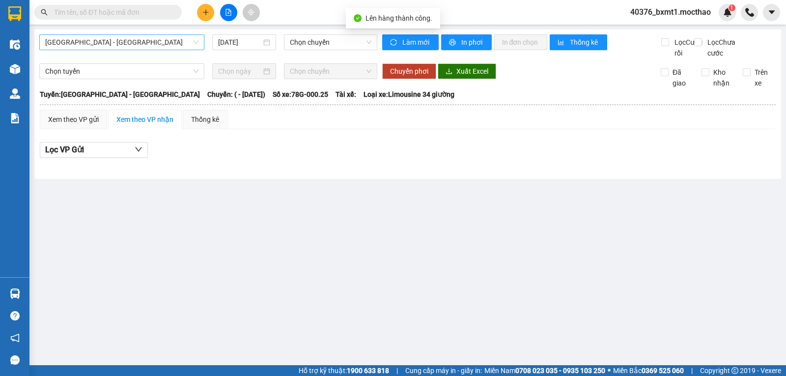
click at [75, 40] on span "[GEOGRAPHIC_DATA] - [GEOGRAPHIC_DATA]" at bounding box center [121, 42] width 153 height 15
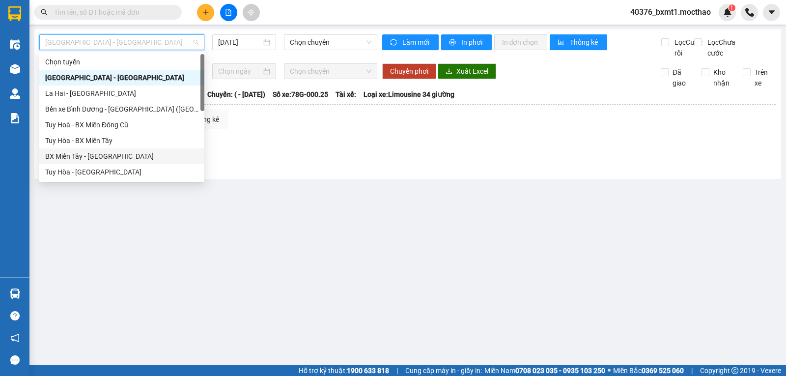
click at [63, 152] on div "BX Miền Tây - [GEOGRAPHIC_DATA]" at bounding box center [121, 156] width 153 height 11
type input "[DATE]"
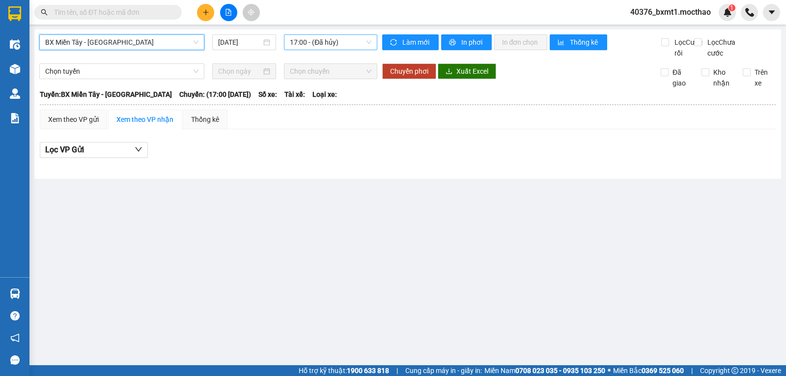
click at [307, 38] on span "17:00 - (Đã hủy)" at bounding box center [330, 42] width 81 height 15
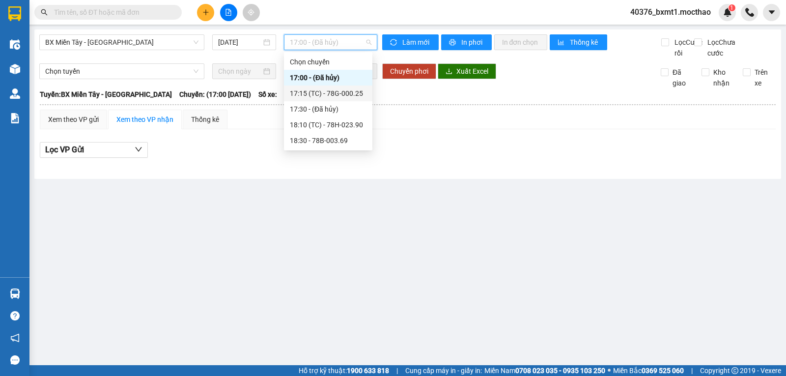
click at [349, 98] on div "17:15 (TC) - 78G-000.25" at bounding box center [328, 93] width 77 height 11
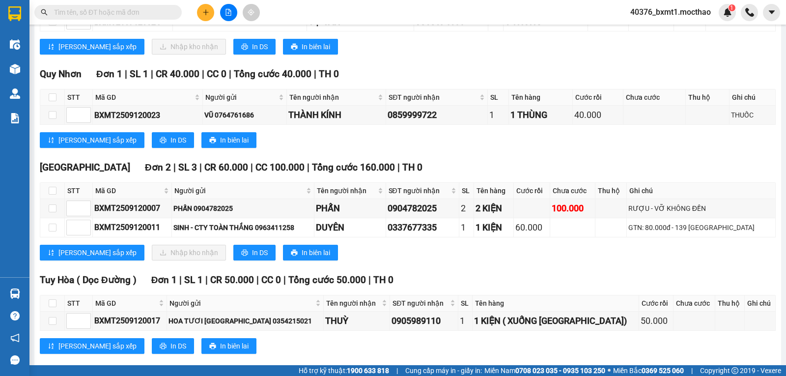
scroll to position [562, 0]
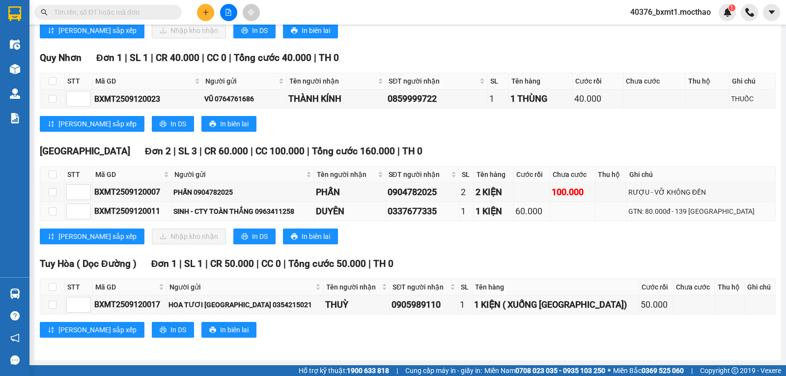
click at [673, 213] on div "GTN: 80.000đ - 139 [GEOGRAPHIC_DATA]" at bounding box center [700, 211] width 145 height 11
click at [667, 232] on div "[PERSON_NAME] sắp xếp Nhập kho nhận In DS In biên lai" at bounding box center [408, 236] width 736 height 16
click at [669, 214] on div "GTN: 80.000đ - 139 [GEOGRAPHIC_DATA]" at bounding box center [700, 211] width 145 height 11
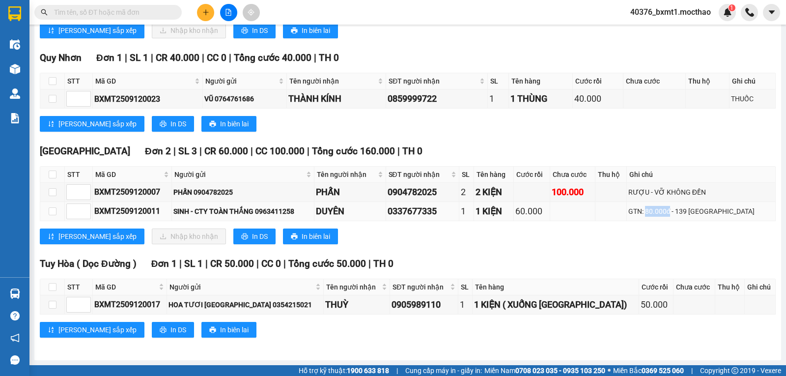
click at [669, 213] on div "GTN: 80.000đ - 139 [GEOGRAPHIC_DATA]" at bounding box center [700, 211] width 145 height 11
click at [647, 240] on div "[PERSON_NAME] sắp xếp Nhập kho nhận In DS In biên lai" at bounding box center [408, 236] width 736 height 16
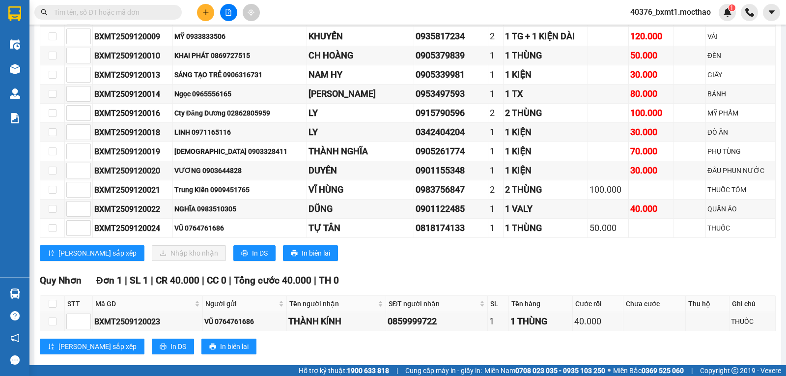
scroll to position [317, 0]
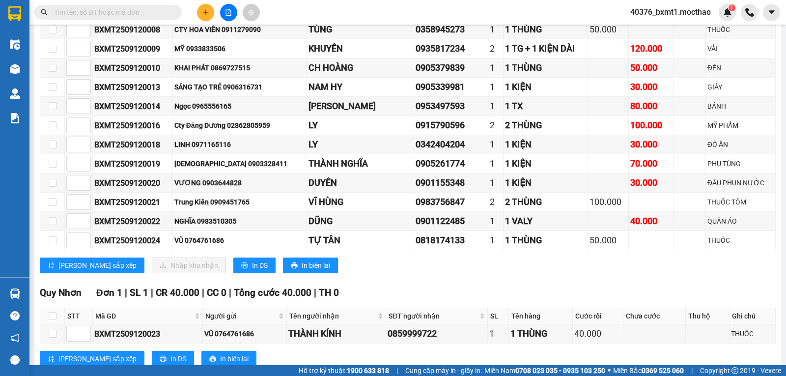
click at [201, 11] on button at bounding box center [205, 12] width 17 height 17
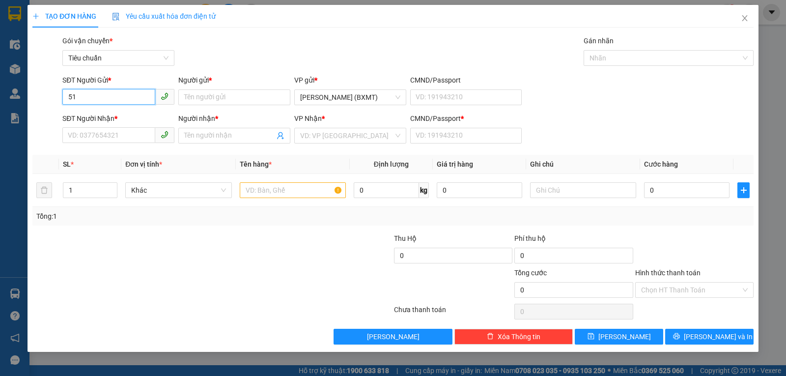
type input "5"
click at [116, 113] on div "0967359195 - CTY SENNANO" at bounding box center [118, 116] width 100 height 11
type input "0967359195"
type input "CTY SENNANO"
type input "0962762103"
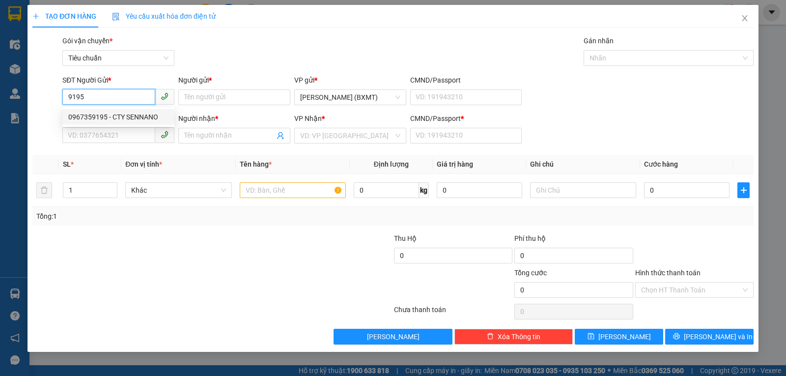
type input "LAI"
type input "0"
type input "150.000"
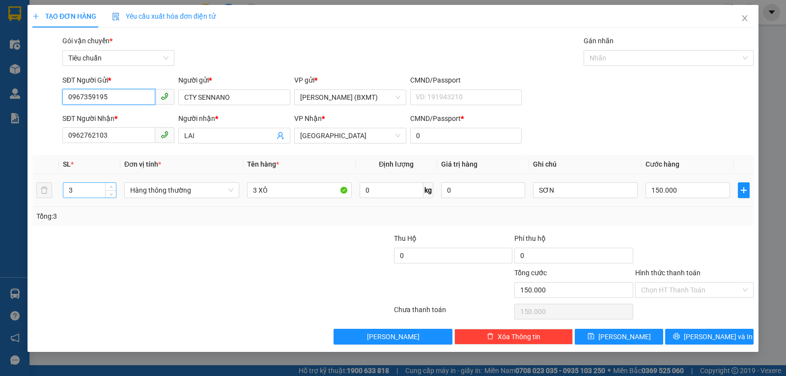
type input "0967359195"
drag, startPoint x: 84, startPoint y: 191, endPoint x: 75, endPoint y: 193, distance: 9.9
click at [75, 193] on input "3" at bounding box center [89, 190] width 53 height 15
drag, startPoint x: 86, startPoint y: 191, endPoint x: 55, endPoint y: 199, distance: 31.3
click at [55, 199] on tr "31 Hàng thông thường 3 XÔ 0 kg 0 SƠN 150.000" at bounding box center [392, 190] width 721 height 33
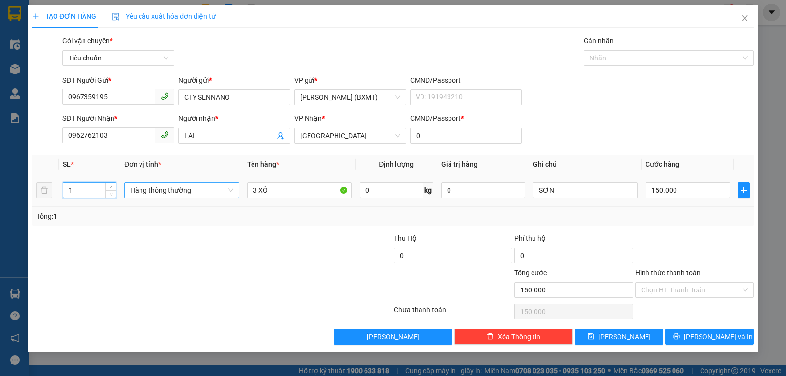
click at [171, 183] on span "Hàng thông thường" at bounding box center [181, 190] width 103 height 15
type input "1"
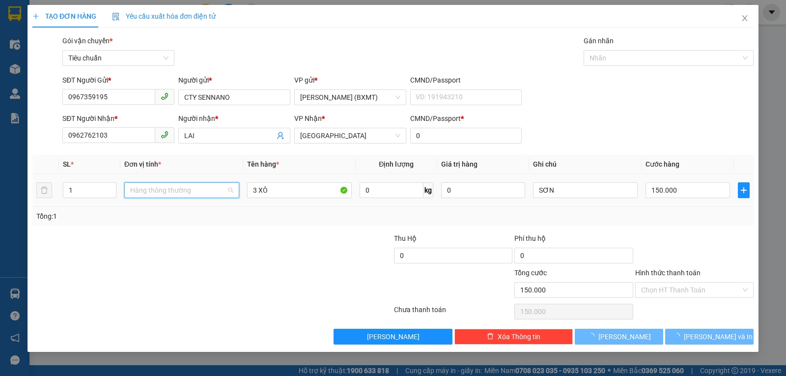
type input "0"
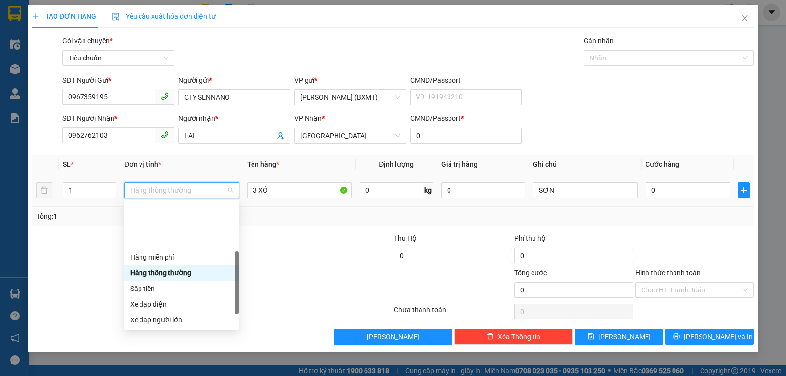
scroll to position [63, 0]
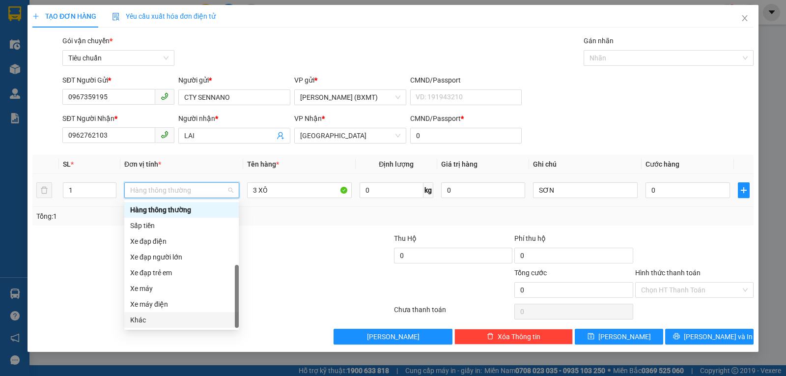
drag, startPoint x: 154, startPoint y: 323, endPoint x: 157, endPoint y: 316, distance: 6.8
click at [154, 322] on div "Khác" at bounding box center [181, 319] width 103 height 11
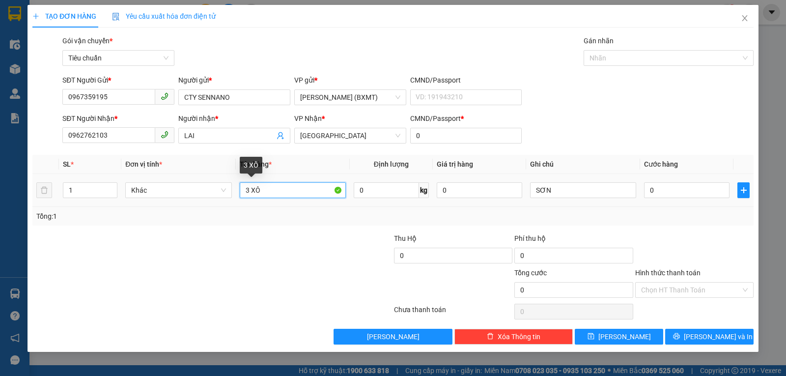
drag, startPoint x: 247, startPoint y: 188, endPoint x: 448, endPoint y: 198, distance: 201.6
click at [237, 192] on td "3 XÔ" at bounding box center [293, 190] width 114 height 33
type input "1 XÔ"
click at [664, 188] on input "0" at bounding box center [686, 190] width 85 height 16
type input "3"
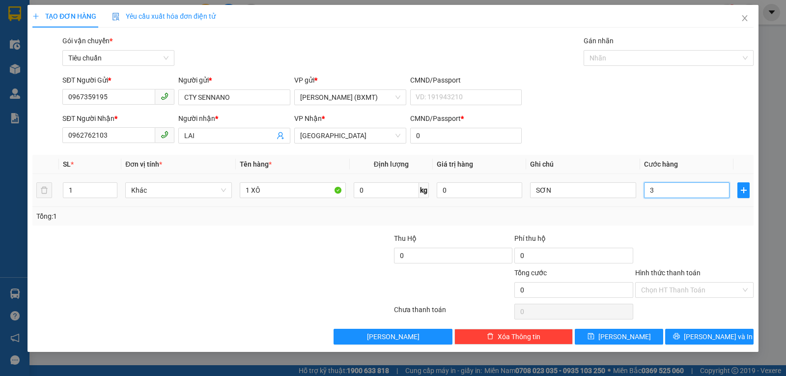
type input "3"
type input "30"
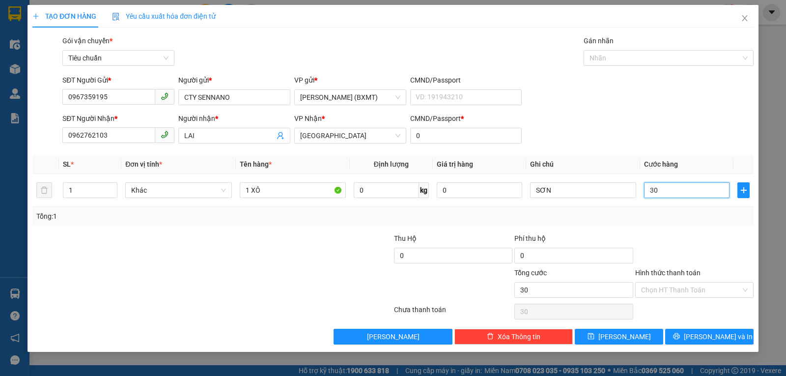
type input "30"
type input "30.000"
click at [693, 234] on div at bounding box center [694, 250] width 120 height 34
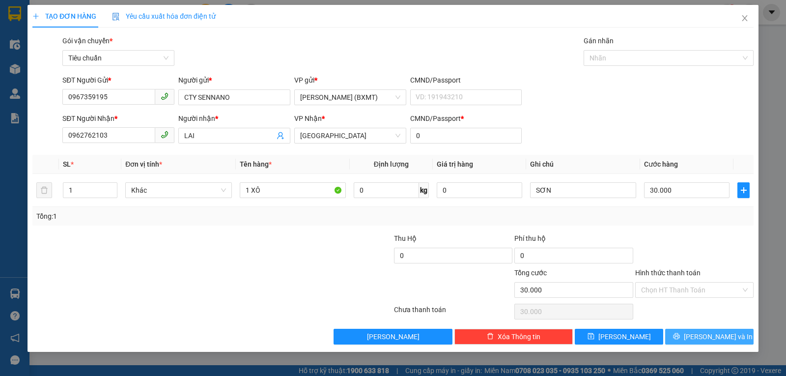
click at [721, 334] on span "[PERSON_NAME] và In" at bounding box center [717, 336] width 69 height 11
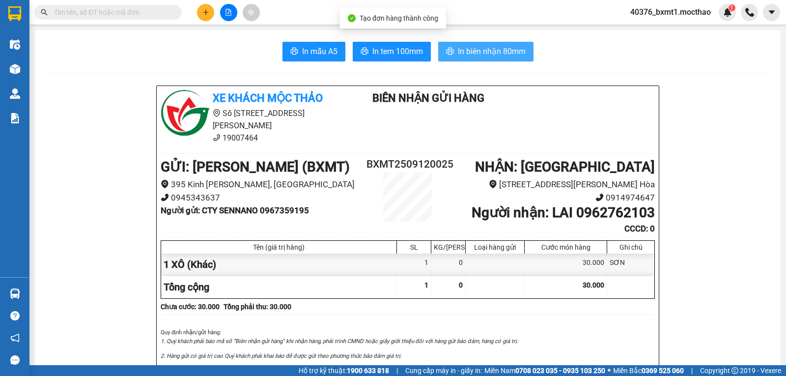
click at [458, 54] on span "In biên nhận 80mm" at bounding box center [492, 51] width 68 height 12
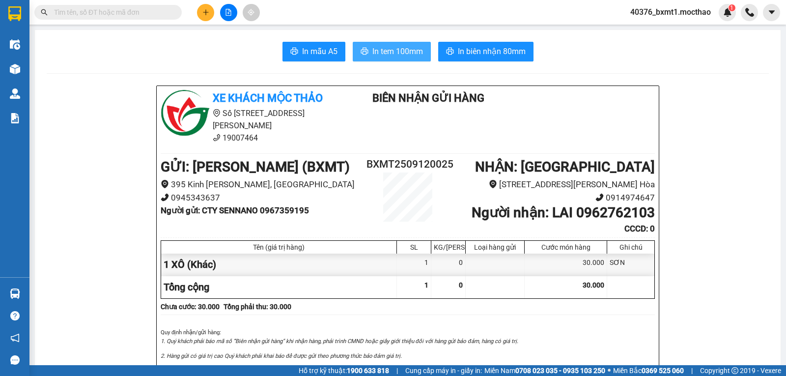
click at [375, 51] on span "In tem 100mm" at bounding box center [397, 51] width 51 height 12
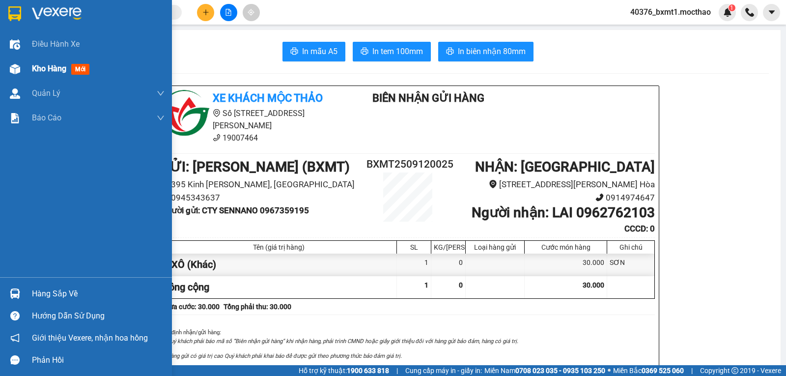
click at [66, 67] on span "Kho hàng" at bounding box center [49, 68] width 34 height 9
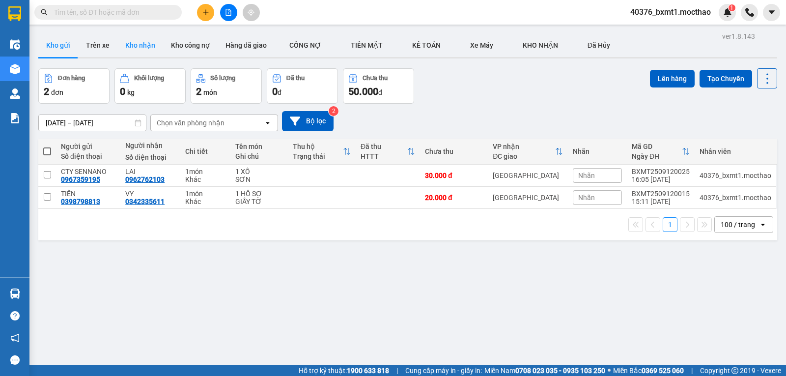
click at [138, 51] on button "Kho nhận" at bounding box center [140, 45] width 46 height 24
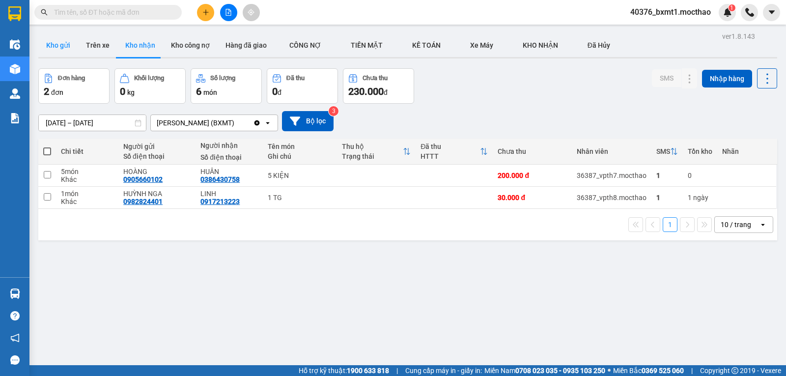
click at [47, 46] on button "Kho gửi" at bounding box center [58, 45] width 40 height 24
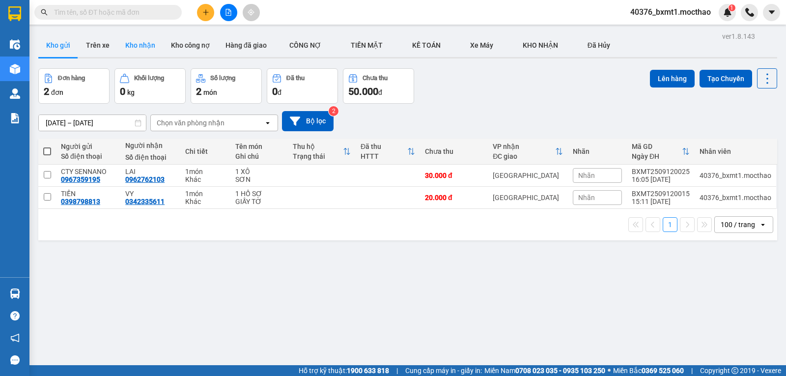
click at [128, 49] on button "Kho nhận" at bounding box center [140, 45] width 46 height 24
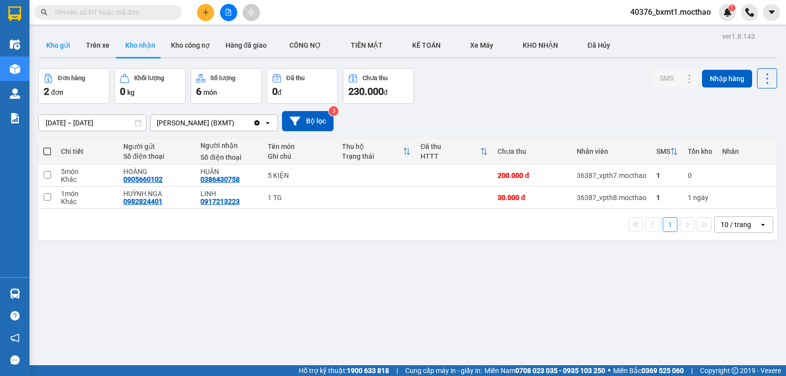
click at [59, 41] on button "Kho gửi" at bounding box center [58, 45] width 40 height 24
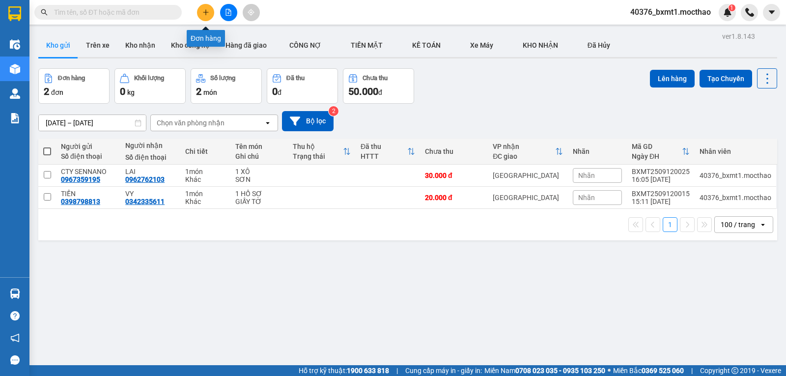
click at [203, 18] on button at bounding box center [205, 12] width 17 height 17
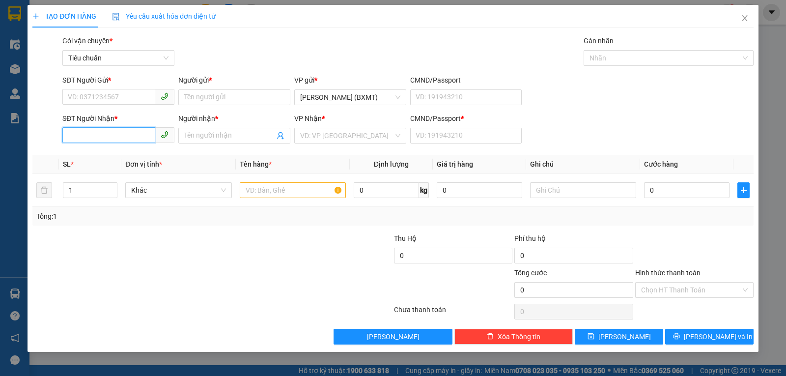
click at [105, 138] on input "SĐT Người Nhận *" at bounding box center [108, 135] width 93 height 16
click at [104, 153] on div "0972164991 - NGUYÊN BÉ" at bounding box center [118, 155] width 100 height 11
type input "0972164991"
type input "NGUYÊN BÉ"
type input "0"
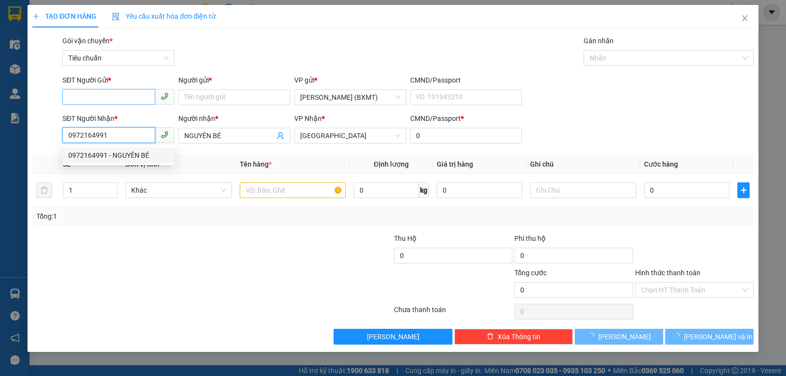
type input "50.000"
type input "0972164991"
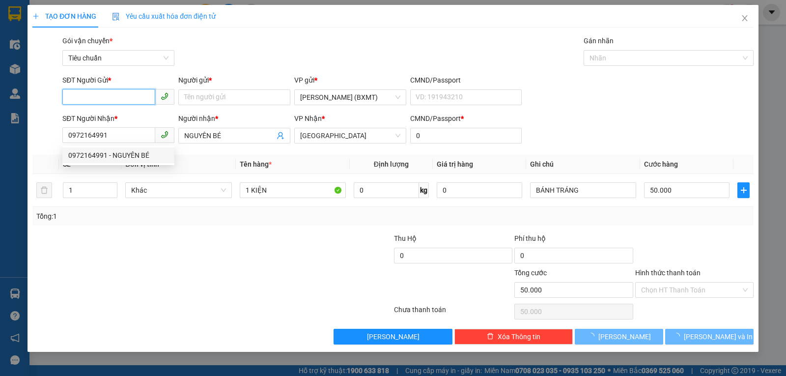
click at [113, 91] on input "SĐT Người Gửi *" at bounding box center [108, 97] width 93 height 16
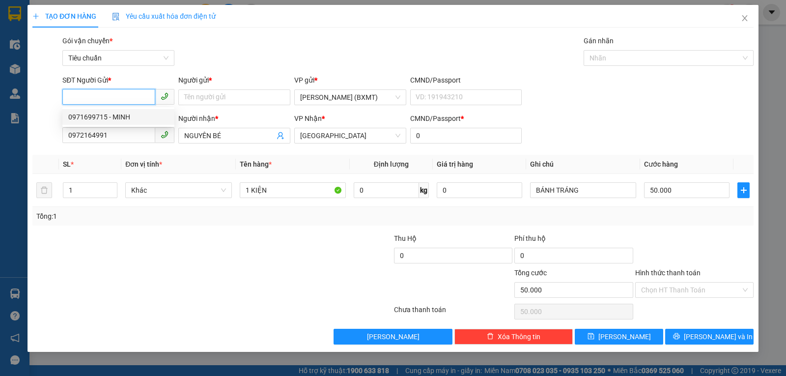
click at [113, 113] on div "0971699715 - MINH" at bounding box center [118, 116] width 100 height 11
type input "0971699715"
type input "MINH"
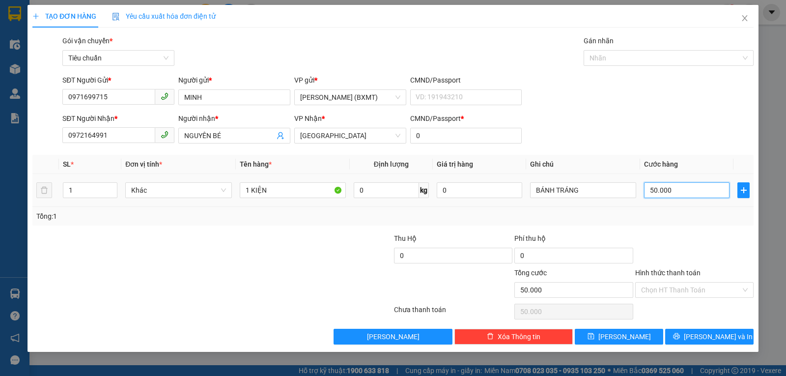
click at [661, 192] on input "50.000" at bounding box center [686, 190] width 85 height 16
type input "70"
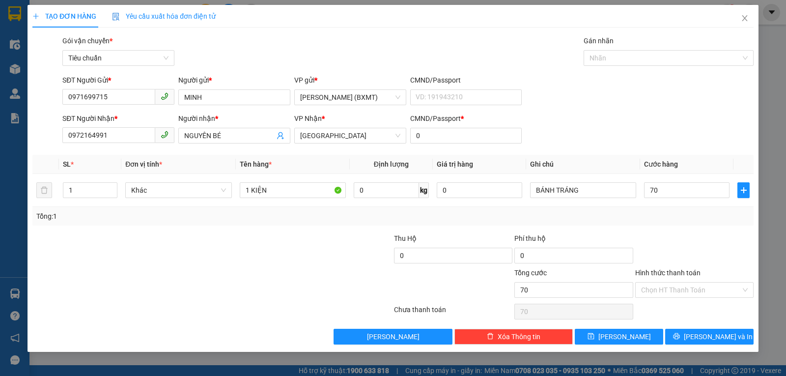
type input "70.000"
click at [690, 219] on div "Tổng: 1" at bounding box center [392, 216] width 713 height 11
click at [705, 331] on button "[PERSON_NAME] và In" at bounding box center [709, 336] width 88 height 16
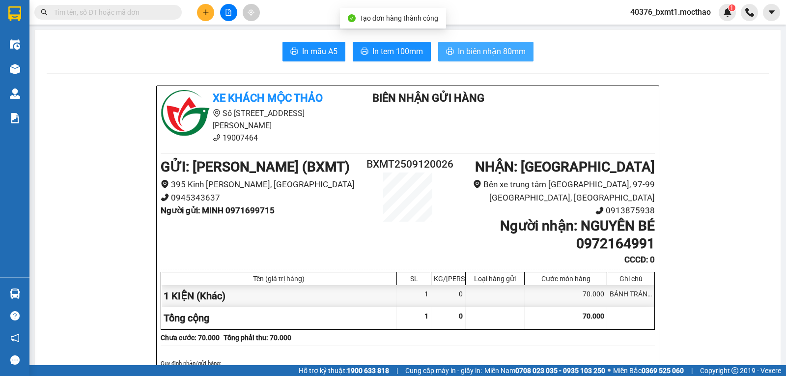
click at [465, 50] on span "In biên nhận 80mm" at bounding box center [492, 51] width 68 height 12
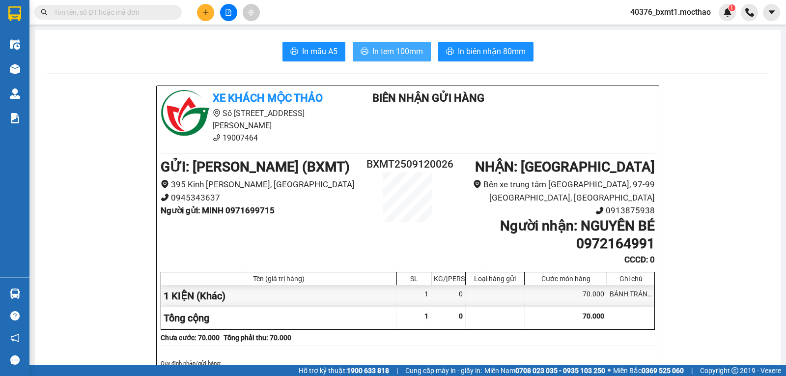
click at [403, 53] on span "In tem 100mm" at bounding box center [397, 51] width 51 height 12
click at [204, 14] on icon "plus" at bounding box center [205, 12] width 7 height 7
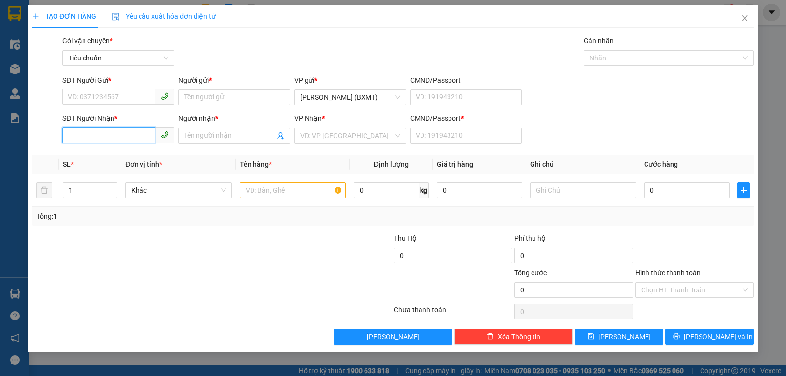
click at [89, 142] on input "SĐT Người Nhận *" at bounding box center [108, 135] width 93 height 16
type input "8"
click at [116, 155] on div "0901155348 - DUYÊN" at bounding box center [118, 155] width 100 height 11
type input "0901155348"
type input "DUYÊN"
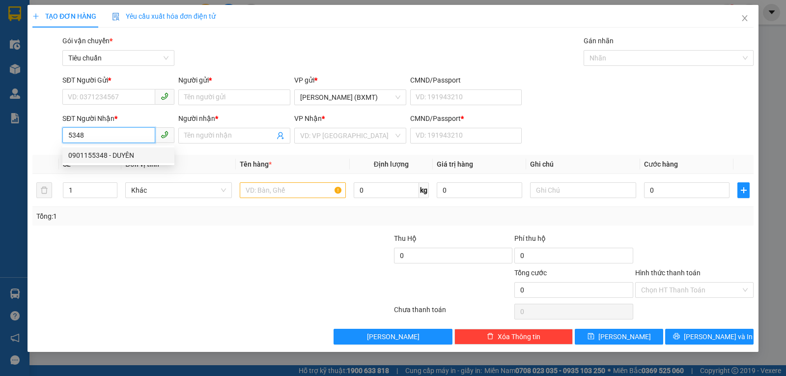
type input "0"
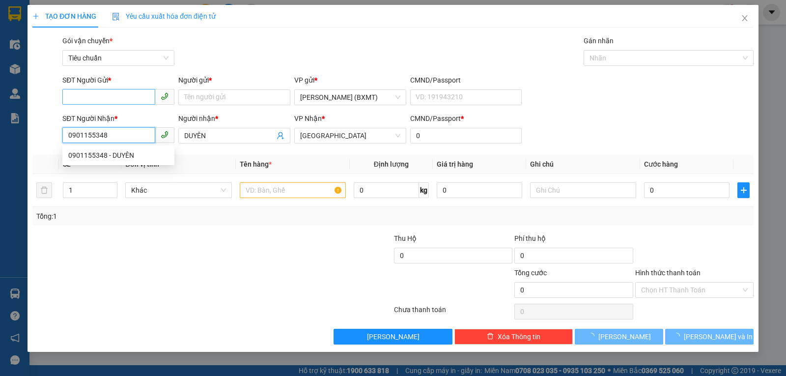
type input "0901155348"
click at [114, 94] on input "SĐT Người Gửi *" at bounding box center [108, 97] width 93 height 16
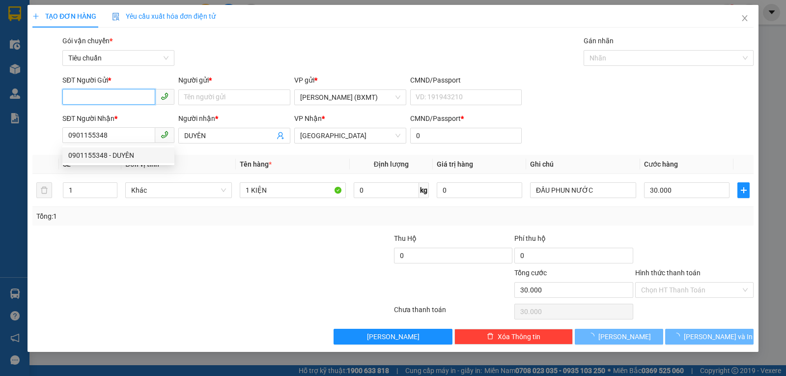
type input "30.000"
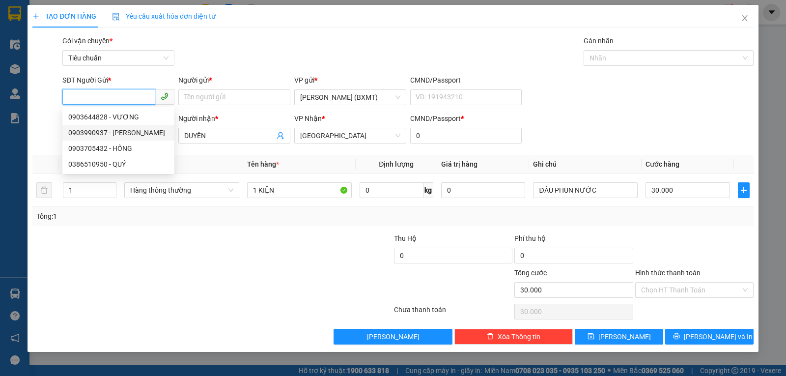
click at [116, 134] on div "0903990937 - [PERSON_NAME]" at bounding box center [118, 132] width 100 height 11
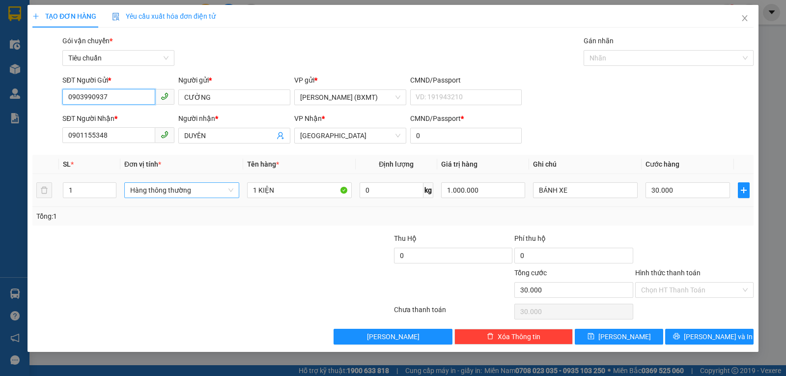
click at [197, 192] on span "Hàng thông thường" at bounding box center [181, 190] width 103 height 15
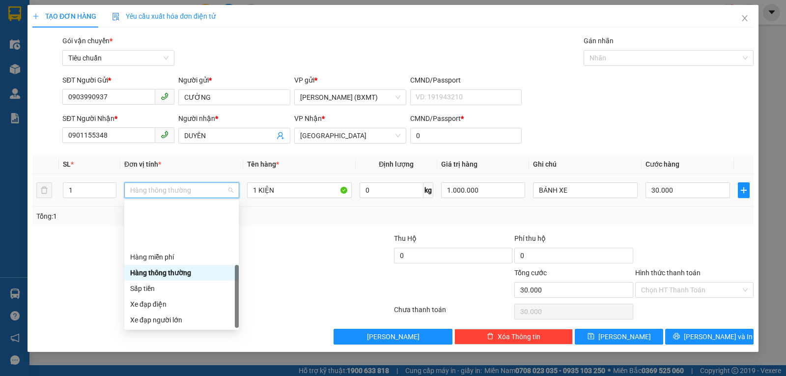
scroll to position [63, 0]
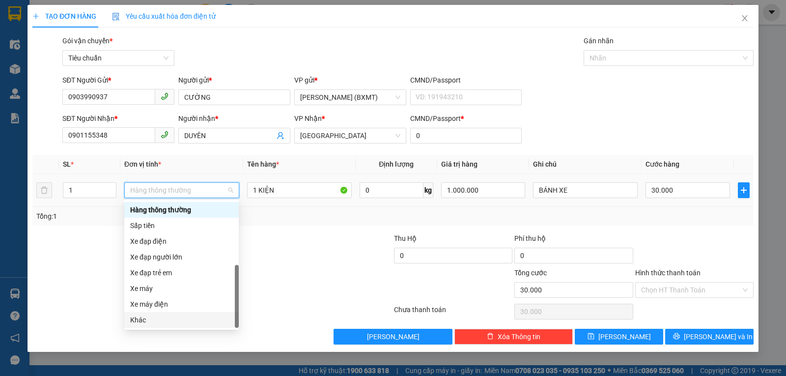
click at [159, 318] on div "Khác" at bounding box center [181, 319] width 103 height 11
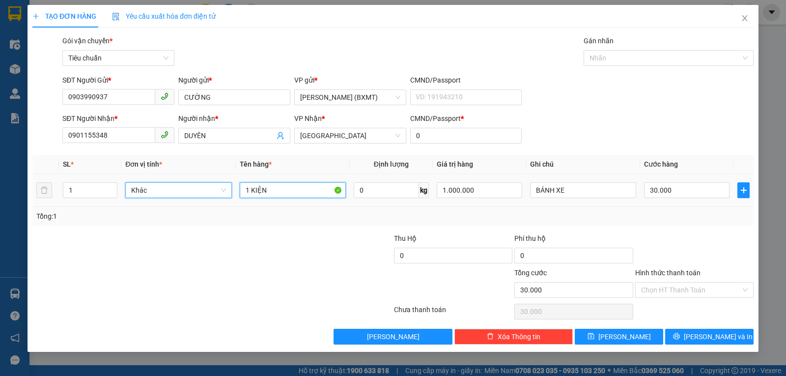
click at [290, 193] on input "1 KIỆN" at bounding box center [293, 190] width 106 height 16
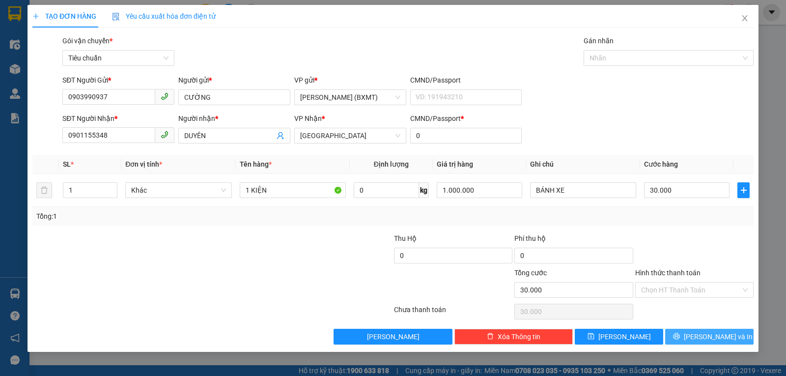
click at [680, 337] on icon "printer" at bounding box center [676, 335] width 7 height 7
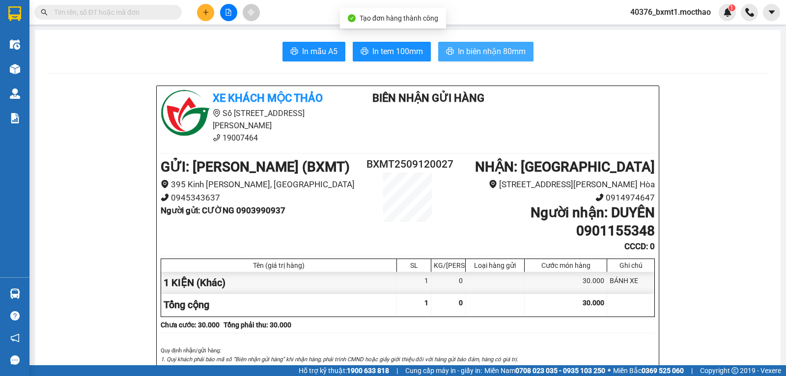
click at [475, 45] on button "In biên nhận 80mm" at bounding box center [485, 52] width 95 height 20
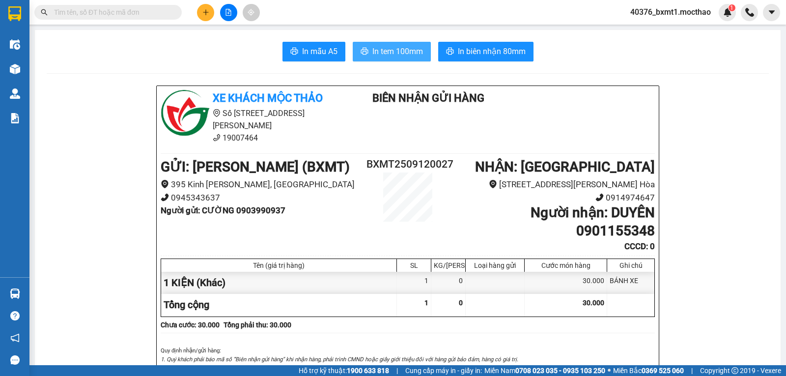
click at [360, 51] on icon "printer" at bounding box center [364, 51] width 8 height 8
click at [205, 12] on icon "plus" at bounding box center [205, 12] width 7 height 7
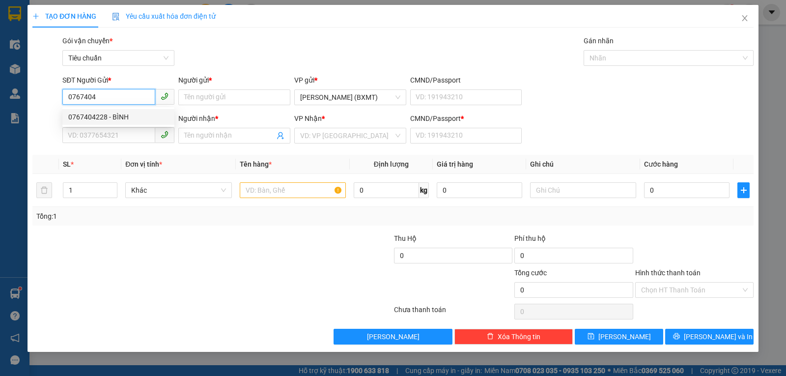
click at [132, 118] on div "0767404228 - BÌNH" at bounding box center [118, 116] width 100 height 11
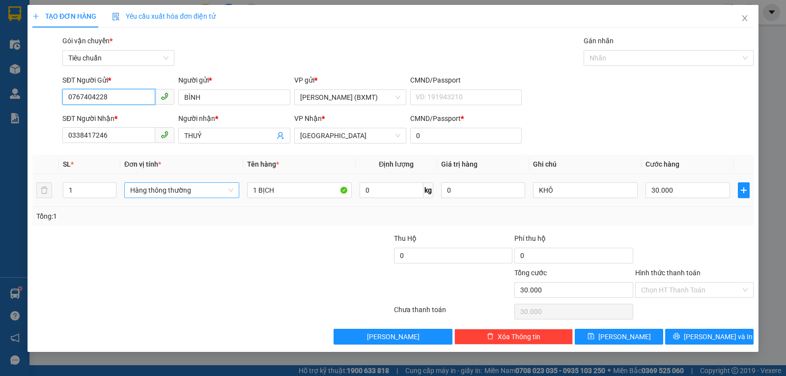
click at [177, 195] on span "Hàng thông thường" at bounding box center [181, 190] width 103 height 15
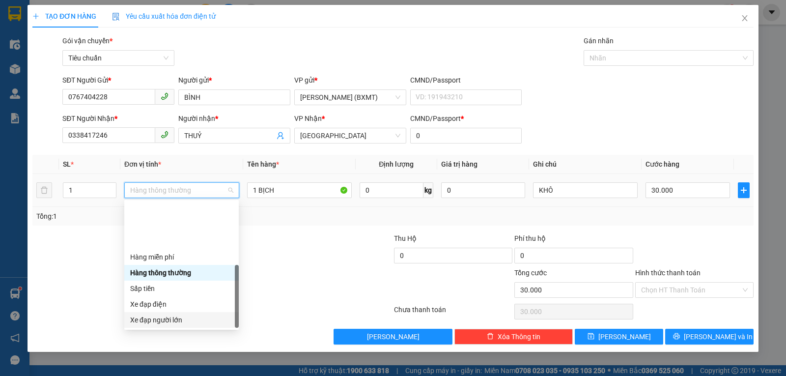
scroll to position [63, 0]
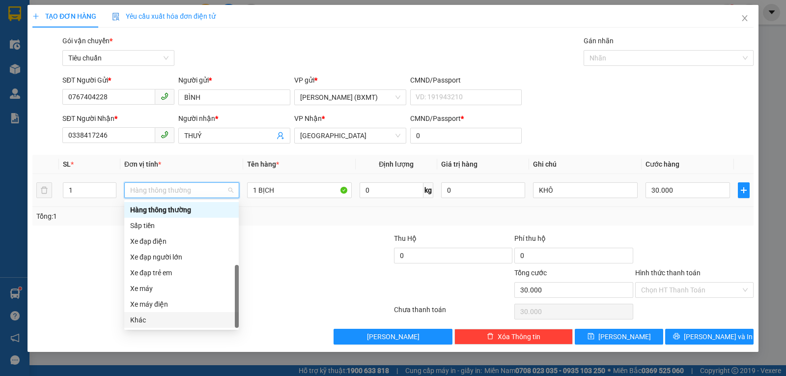
click at [151, 320] on div "Khác" at bounding box center [181, 319] width 103 height 11
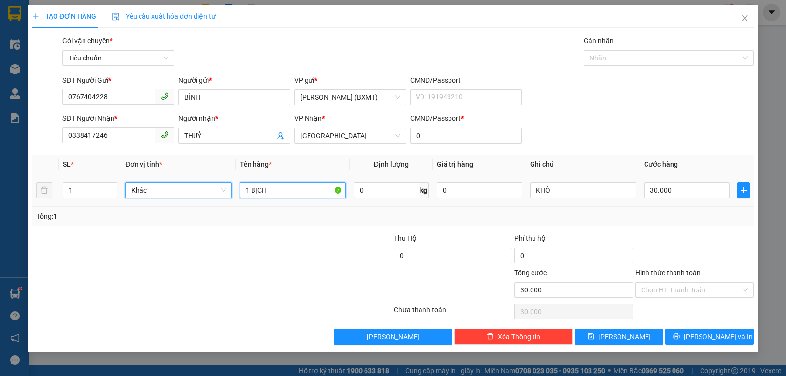
click at [272, 188] on input "1 BỊCH" at bounding box center [293, 190] width 106 height 16
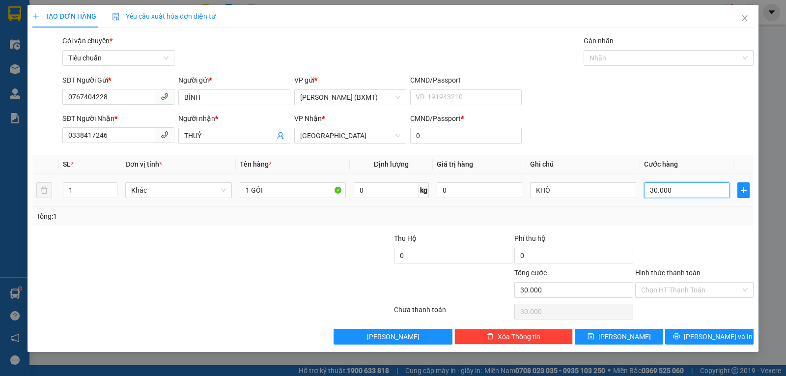
click at [667, 188] on input "30.000" at bounding box center [686, 190] width 85 height 16
click at [678, 233] on div at bounding box center [694, 250] width 120 height 34
click at [692, 291] on input "Hình thức thanh toán" at bounding box center [691, 289] width 100 height 15
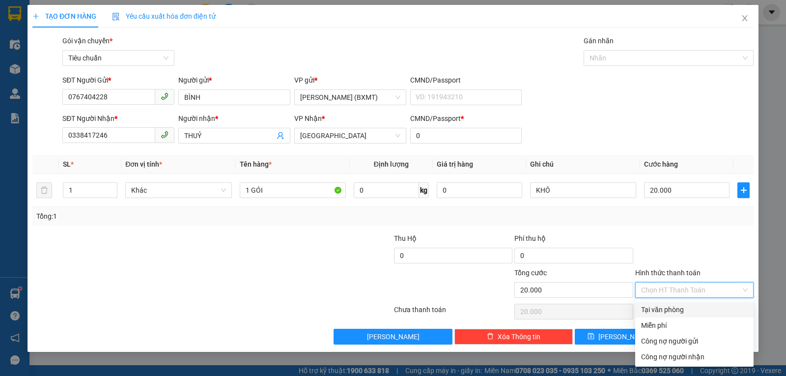
click at [690, 309] on div "Tại văn phòng" at bounding box center [694, 309] width 107 height 11
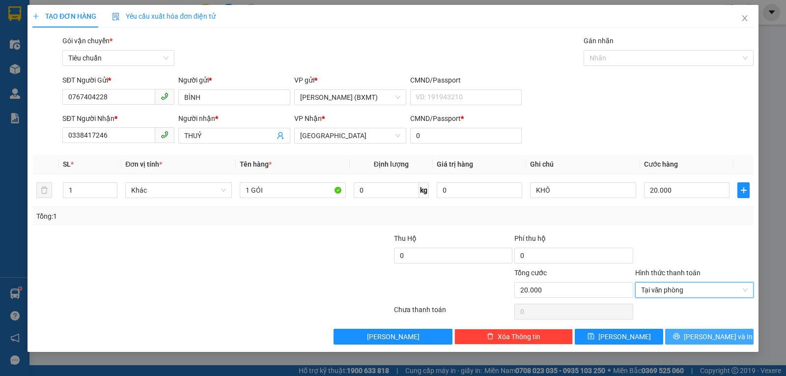
click at [704, 335] on span "[PERSON_NAME] và In" at bounding box center [717, 336] width 69 height 11
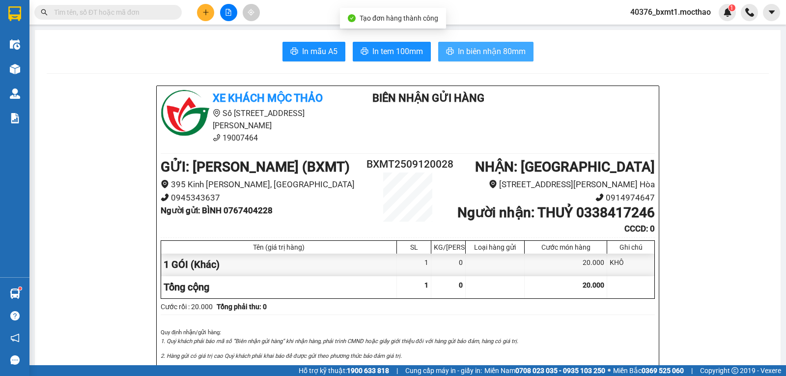
click at [461, 56] on span "In biên nhận 80mm" at bounding box center [492, 51] width 68 height 12
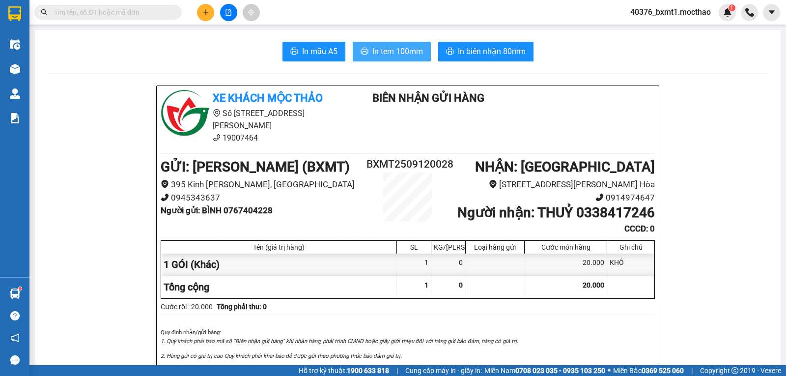
click at [388, 53] on span "In tem 100mm" at bounding box center [397, 51] width 51 height 12
click at [211, 11] on button at bounding box center [205, 12] width 17 height 17
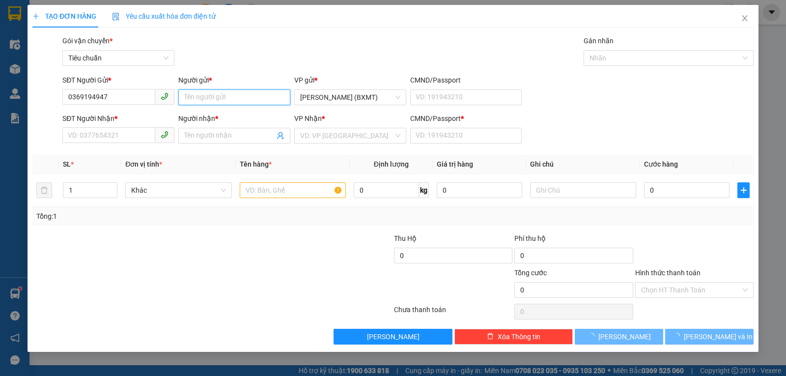
click at [214, 96] on input "Người gửi *" at bounding box center [234, 97] width 112 height 16
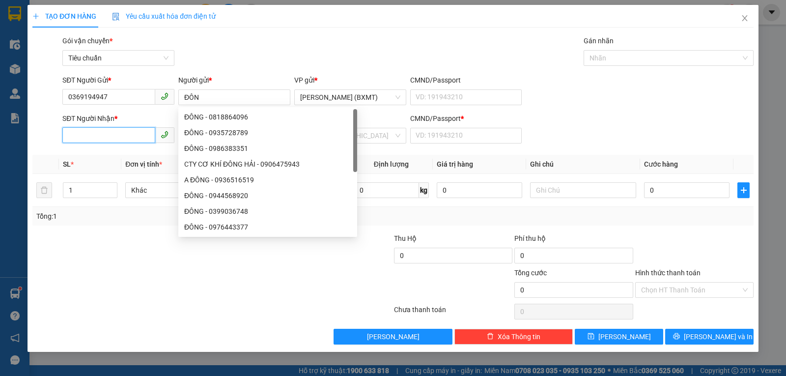
click at [86, 142] on input "SĐT Người Nhận *" at bounding box center [108, 135] width 93 height 16
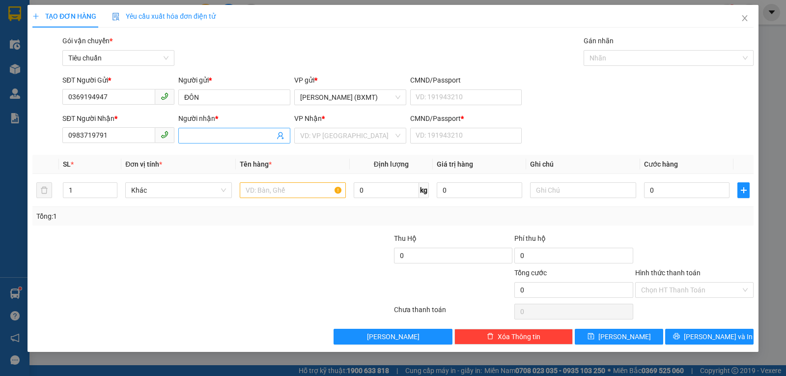
click at [204, 138] on input "Người nhận *" at bounding box center [229, 135] width 90 height 11
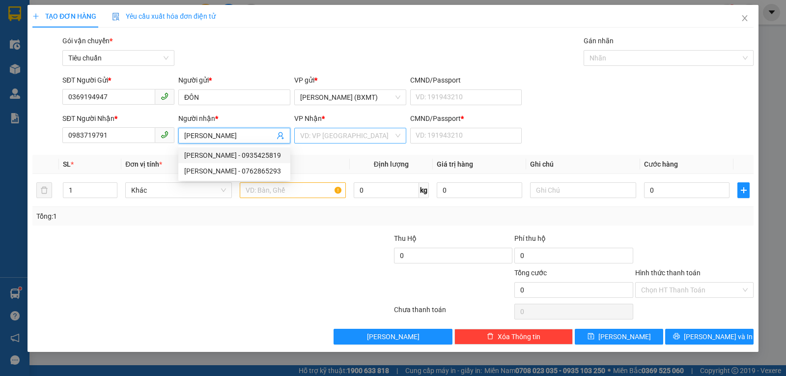
click at [323, 141] on input "search" at bounding box center [346, 135] width 93 height 15
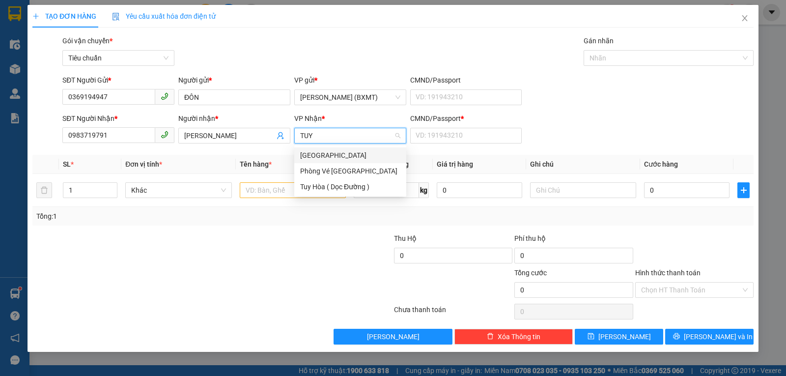
click at [329, 154] on div "[GEOGRAPHIC_DATA]" at bounding box center [350, 155] width 100 height 11
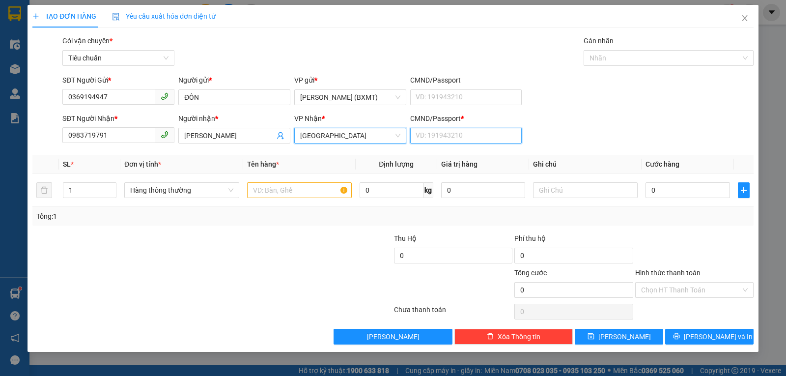
click at [454, 132] on input "CMND/Passport *" at bounding box center [466, 136] width 112 height 16
click at [188, 189] on span "Hàng thông thường" at bounding box center [181, 190] width 103 height 15
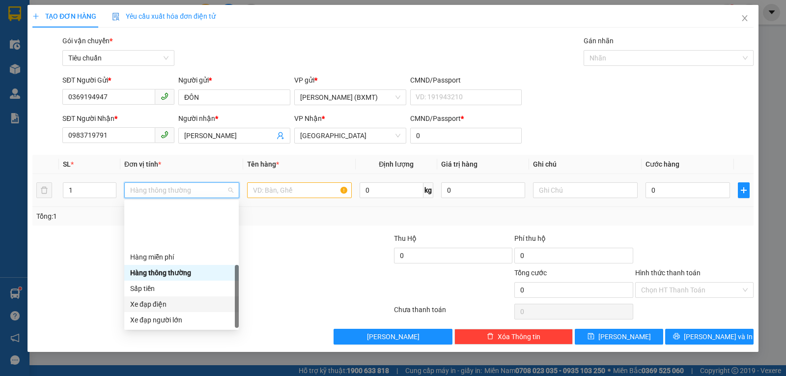
scroll to position [63, 0]
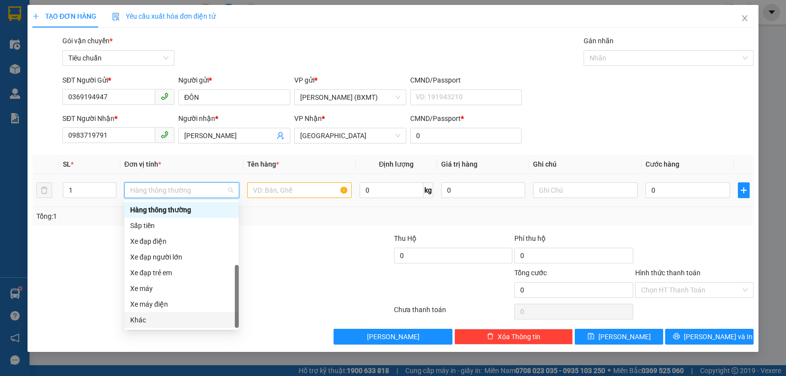
click at [161, 319] on div "Khác" at bounding box center [181, 319] width 103 height 11
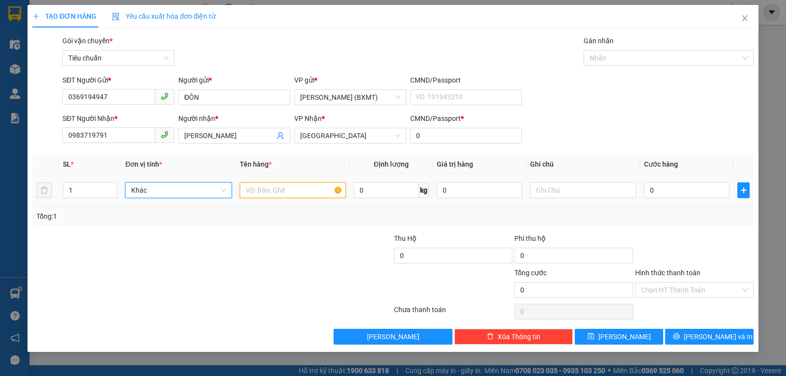
click at [279, 193] on input "text" at bounding box center [293, 190] width 106 height 16
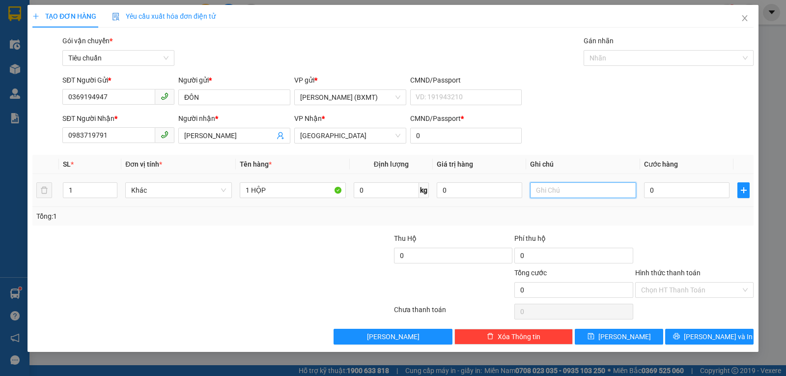
click at [553, 192] on input "text" at bounding box center [583, 190] width 106 height 16
click at [486, 191] on input "0" at bounding box center [478, 190] width 85 height 16
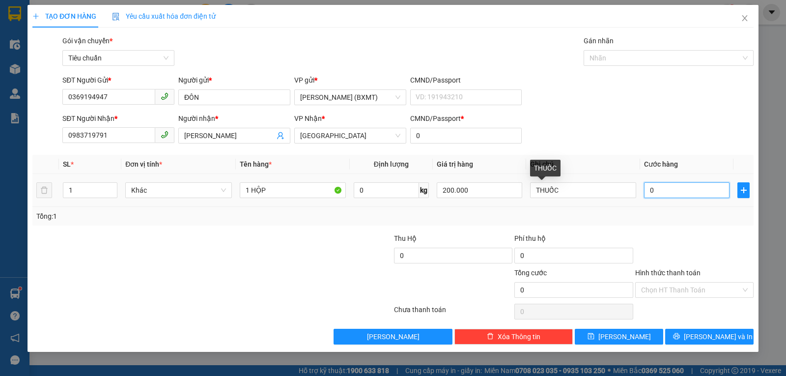
click at [660, 193] on input "0" at bounding box center [686, 190] width 85 height 16
click at [670, 216] on div "Tổng: 1" at bounding box center [392, 216] width 713 height 11
drag, startPoint x: 667, startPoint y: 283, endPoint x: 670, endPoint y: 300, distance: 17.0
click at [668, 284] on input "Hình thức thanh toán" at bounding box center [691, 289] width 100 height 15
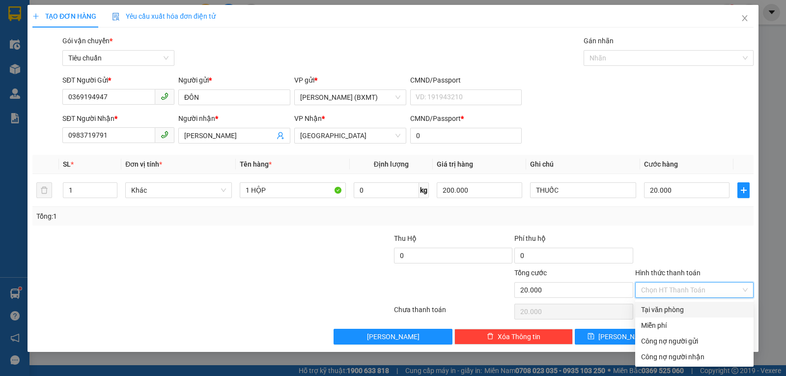
click at [670, 306] on div "Tại văn phòng" at bounding box center [694, 309] width 107 height 11
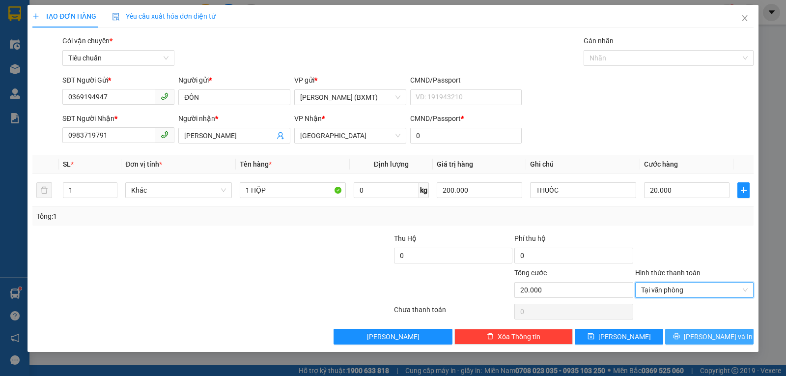
click at [680, 336] on icon "printer" at bounding box center [676, 335] width 7 height 7
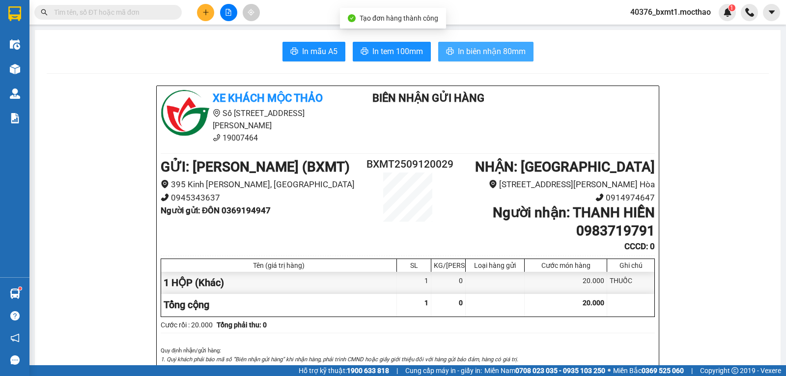
click at [495, 51] on span "In biên nhận 80mm" at bounding box center [492, 51] width 68 height 12
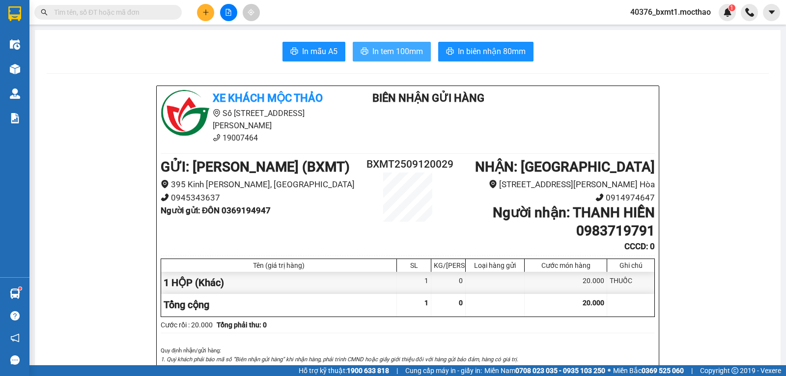
drag, startPoint x: 375, startPoint y: 54, endPoint x: 346, endPoint y: 79, distance: 38.3
click at [376, 54] on span "In tem 100mm" at bounding box center [397, 51] width 51 height 12
click at [206, 16] on button at bounding box center [205, 12] width 17 height 17
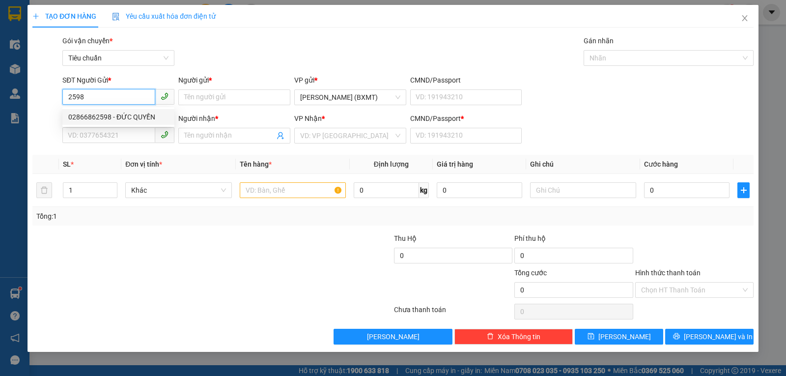
click at [103, 114] on div "02866862598 - ĐỨC QUYỀN" at bounding box center [118, 116] width 100 height 11
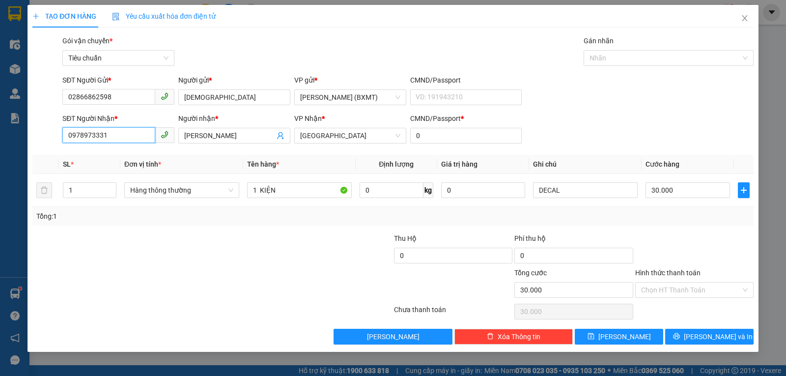
click at [116, 134] on input "0978973331" at bounding box center [108, 135] width 93 height 16
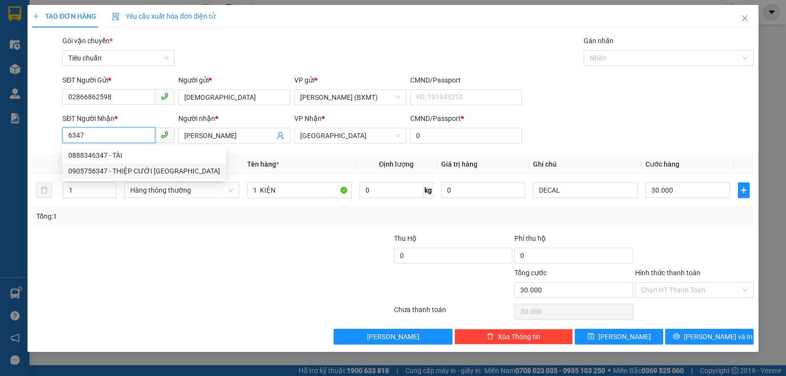
click at [123, 171] on div "0905756347 - THIỆP CƯỚI [GEOGRAPHIC_DATA]" at bounding box center [144, 170] width 152 height 11
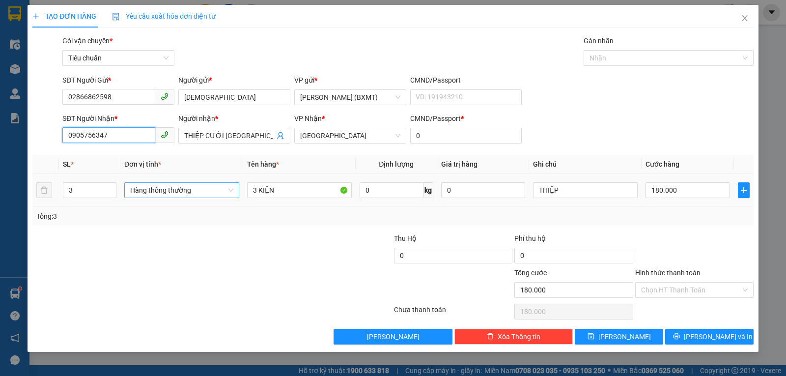
click at [161, 190] on span "Hàng thông thường" at bounding box center [181, 190] width 103 height 15
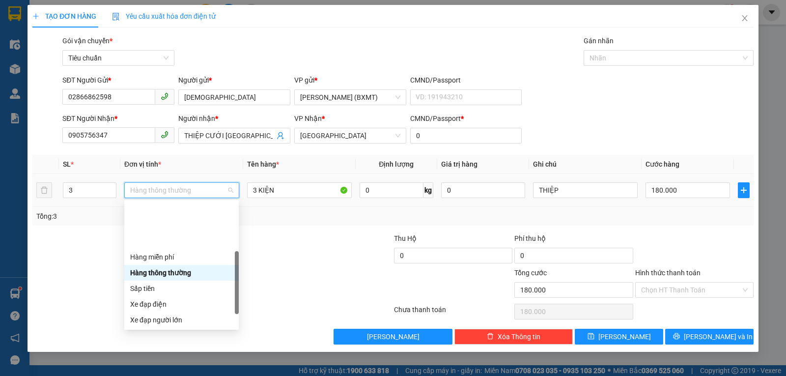
scroll to position [63, 0]
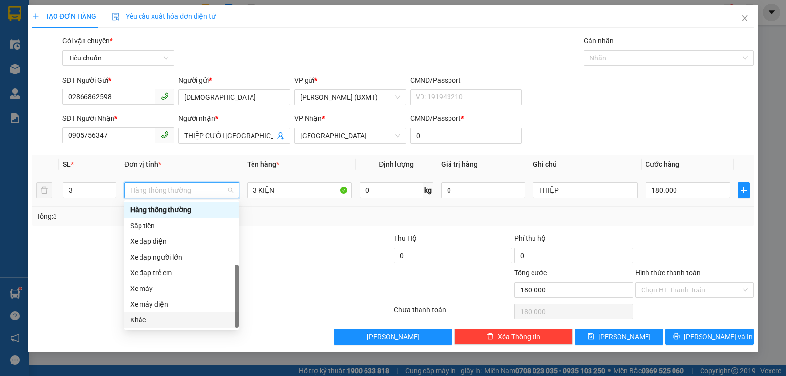
click at [151, 319] on div "Khác" at bounding box center [181, 319] width 103 height 11
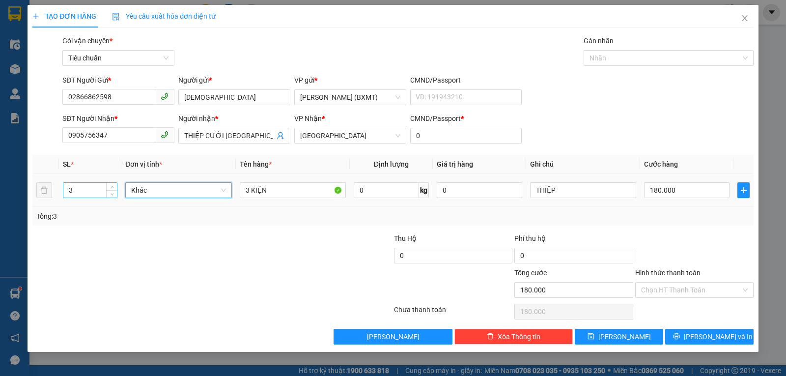
click at [98, 194] on input "3" at bounding box center [90, 190] width 54 height 15
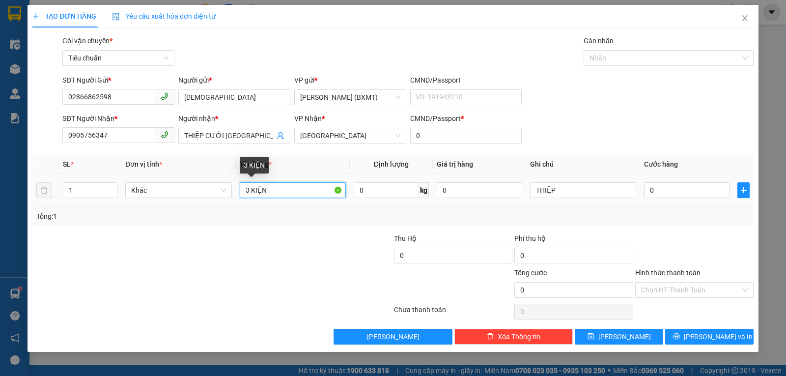
drag, startPoint x: 260, startPoint y: 192, endPoint x: 236, endPoint y: 193, distance: 23.6
click at [237, 193] on td "3 KIỆN" at bounding box center [293, 190] width 114 height 33
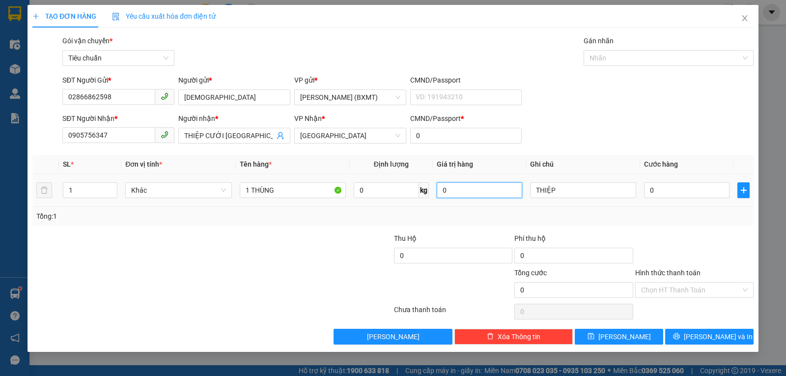
click at [463, 190] on input "0" at bounding box center [478, 190] width 85 height 16
click at [352, 252] on div at bounding box center [333, 250] width 120 height 34
click at [688, 197] on input "0" at bounding box center [686, 190] width 85 height 16
click at [690, 231] on div "Transit Pickup Surcharge Ids Transit Deliver Surcharge Ids Transit Deliver Surc…" at bounding box center [392, 189] width 721 height 309
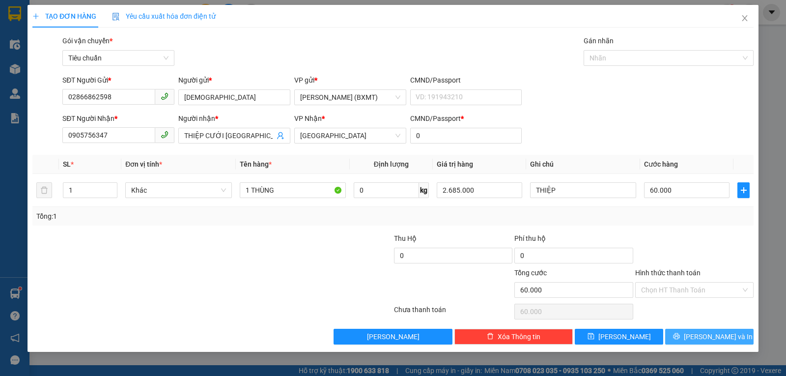
click at [713, 331] on span "[PERSON_NAME] và In" at bounding box center [717, 336] width 69 height 11
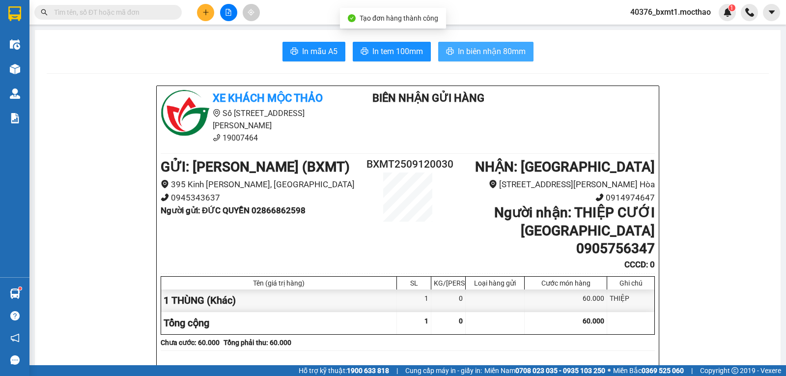
click at [476, 52] on span "In biên nhận 80mm" at bounding box center [492, 51] width 68 height 12
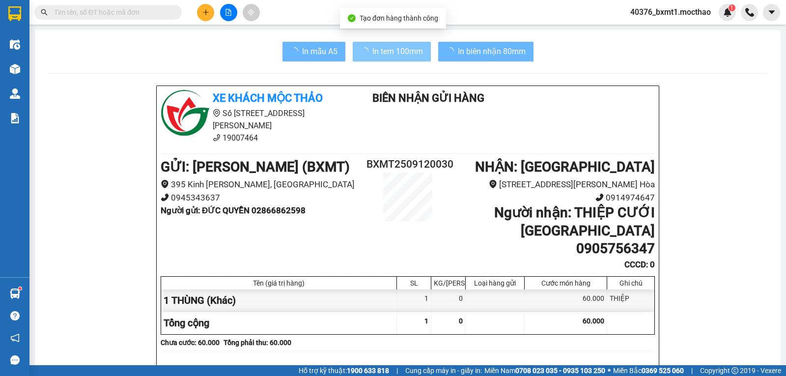
click at [379, 42] on button "In tem 100mm" at bounding box center [392, 52] width 78 height 20
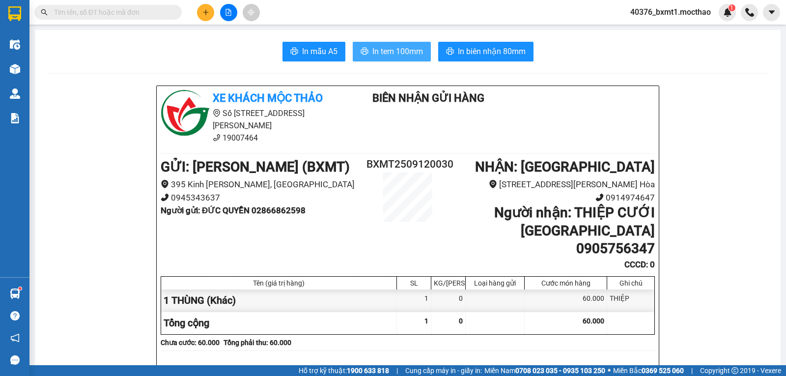
click at [379, 47] on span "In tem 100mm" at bounding box center [397, 51] width 51 height 12
click at [202, 12] on icon "plus" at bounding box center [205, 12] width 7 height 7
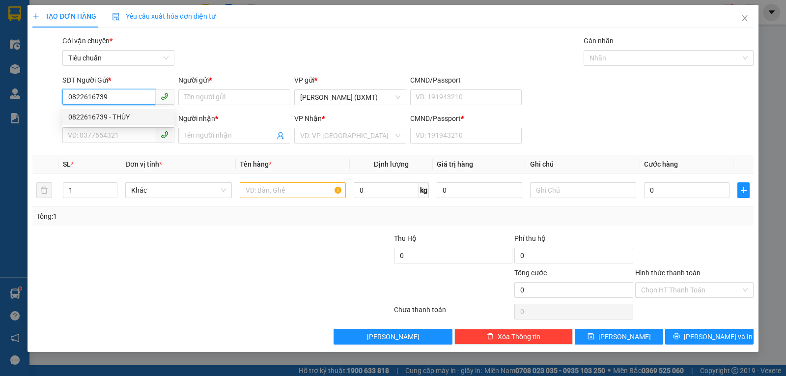
click at [117, 115] on div "0822616739 - THÙY" at bounding box center [118, 116] width 100 height 11
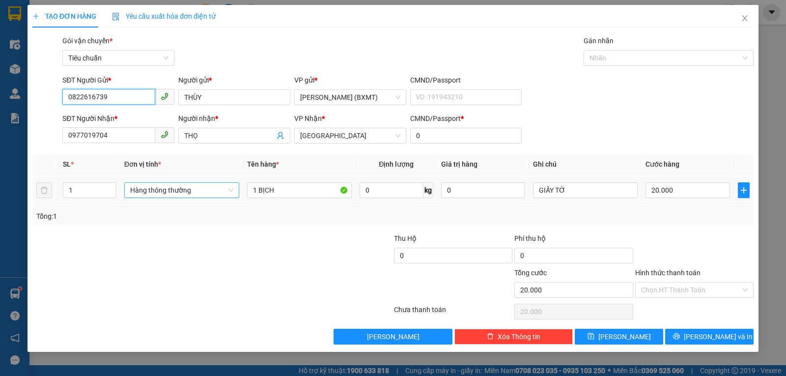
click at [178, 193] on span "Hàng thông thường" at bounding box center [181, 190] width 103 height 15
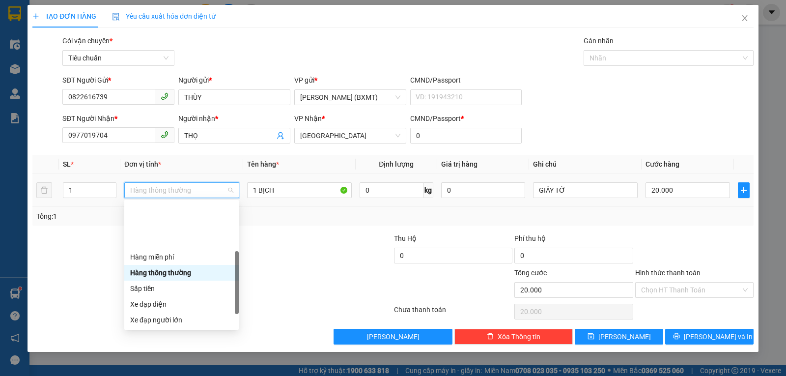
scroll to position [63, 0]
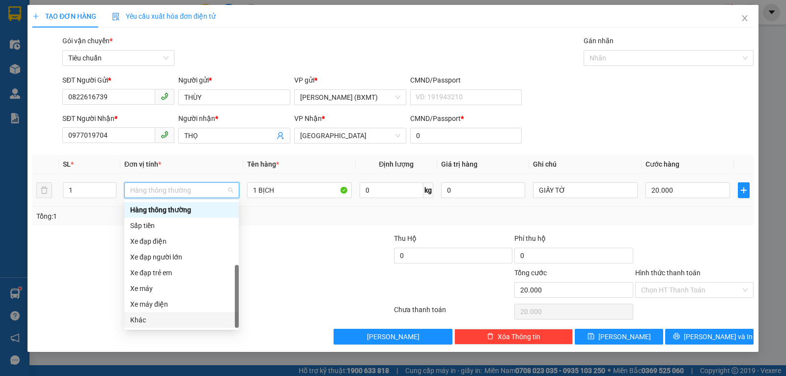
click at [163, 316] on div "Khác" at bounding box center [181, 319] width 103 height 11
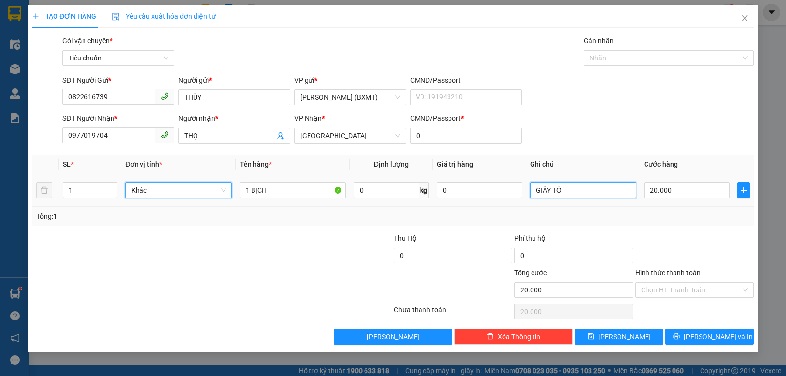
click at [579, 190] on input "GIẤY TỜ" at bounding box center [583, 190] width 106 height 16
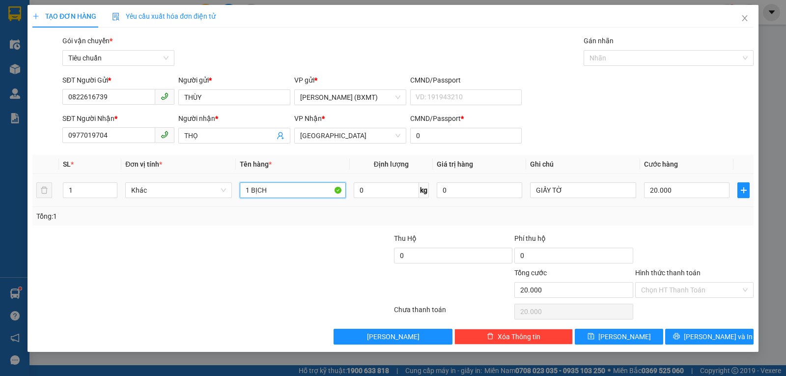
click at [288, 189] on input "1 BỊCH" at bounding box center [293, 190] width 106 height 16
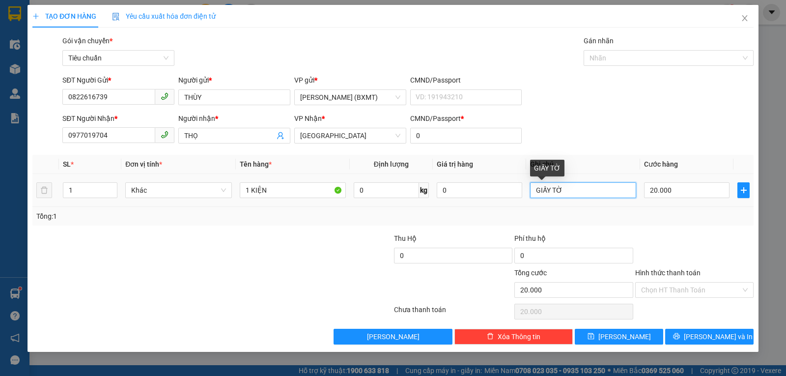
click at [584, 192] on input "GIẤY TỜ" at bounding box center [583, 190] width 106 height 16
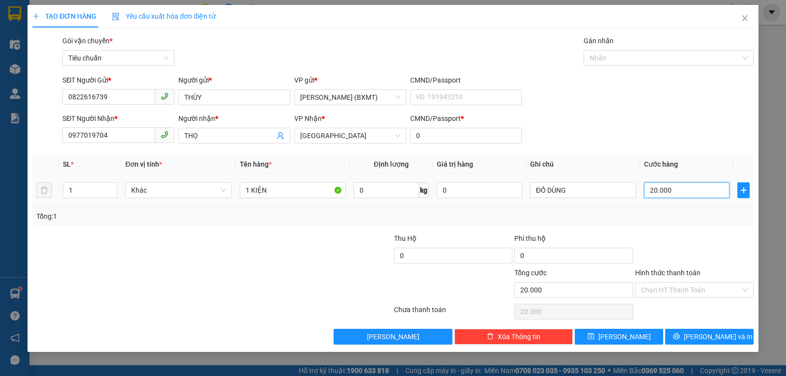
click at [665, 194] on input "20.000" at bounding box center [686, 190] width 85 height 16
click at [656, 297] on div "Chọn HT Thanh Toán" at bounding box center [694, 290] width 118 height 16
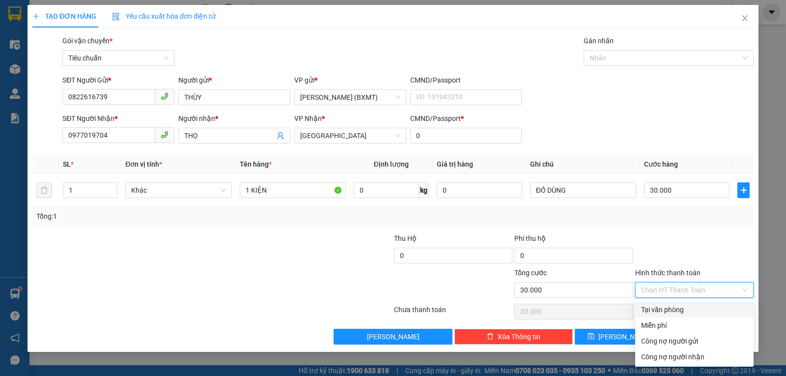
click at [659, 291] on input "Hình thức thanh toán" at bounding box center [691, 289] width 100 height 15
click at [661, 303] on div "Tại văn phòng" at bounding box center [694, 309] width 118 height 16
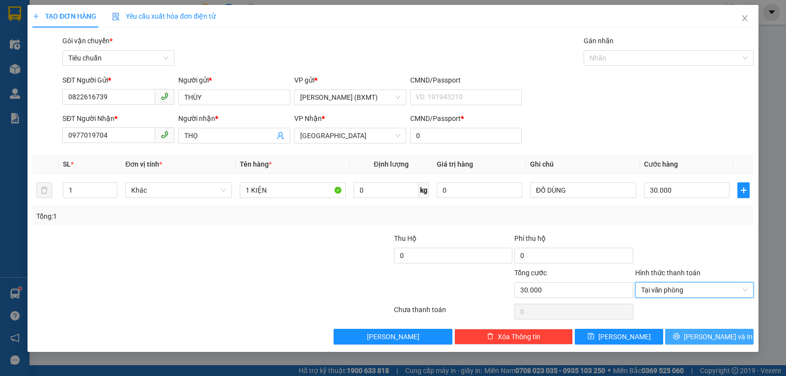
click at [692, 342] on button "[PERSON_NAME] và In" at bounding box center [709, 336] width 88 height 16
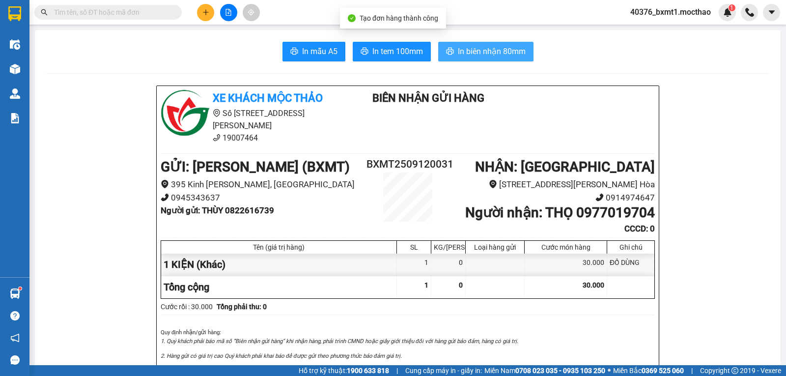
click at [467, 49] on span "In biên nhận 80mm" at bounding box center [492, 51] width 68 height 12
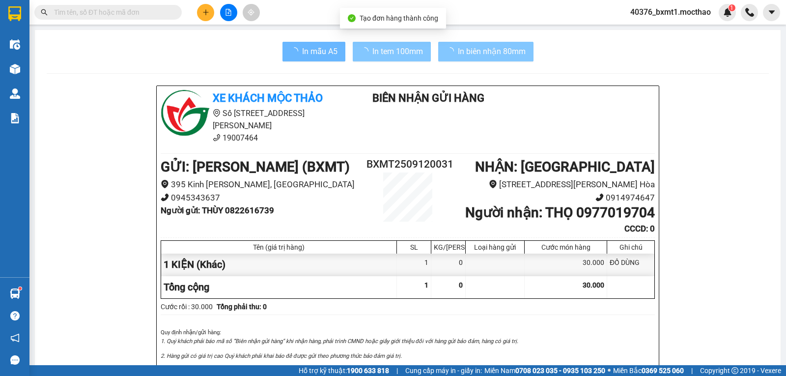
click at [389, 47] on span "In tem 100mm" at bounding box center [397, 51] width 51 height 12
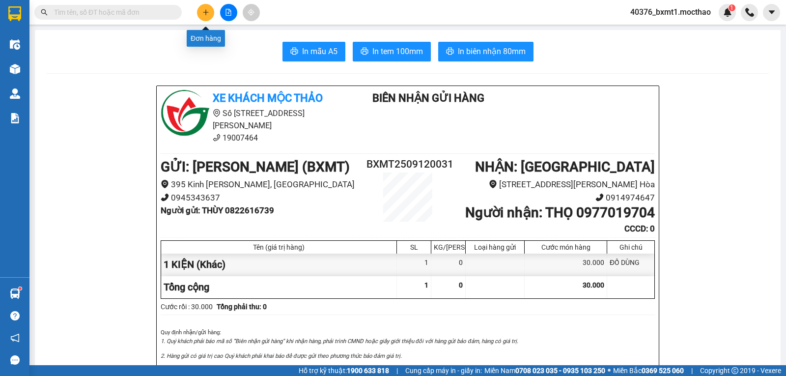
click at [206, 15] on icon "plus" at bounding box center [205, 12] width 7 height 7
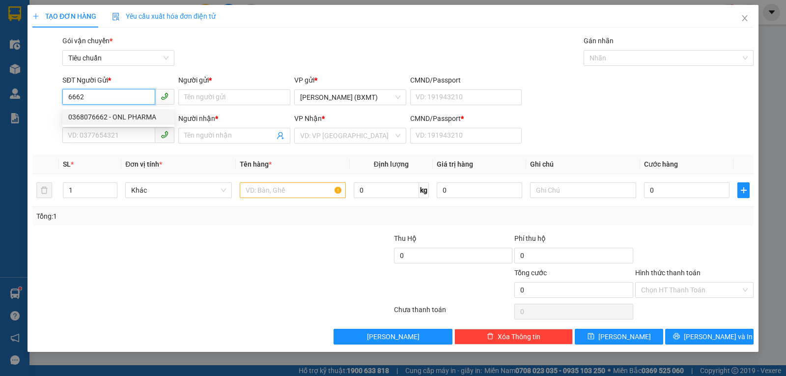
click at [115, 118] on div "0368076662 - ONL PHARMA" at bounding box center [118, 116] width 100 height 11
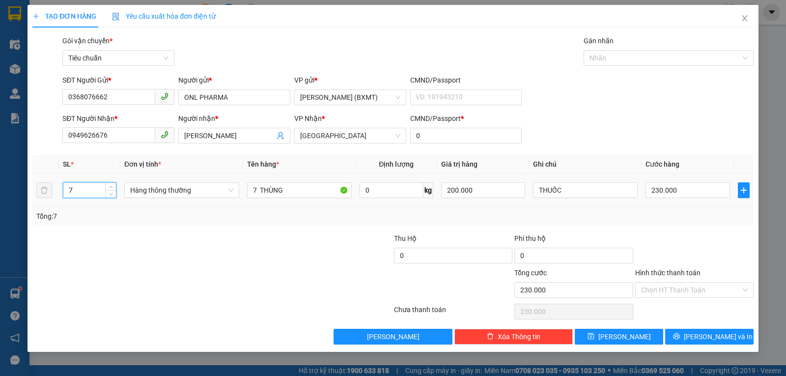
click at [82, 187] on input "7" at bounding box center [89, 190] width 53 height 15
click at [161, 189] on span "Hàng thông thường" at bounding box center [181, 190] width 103 height 15
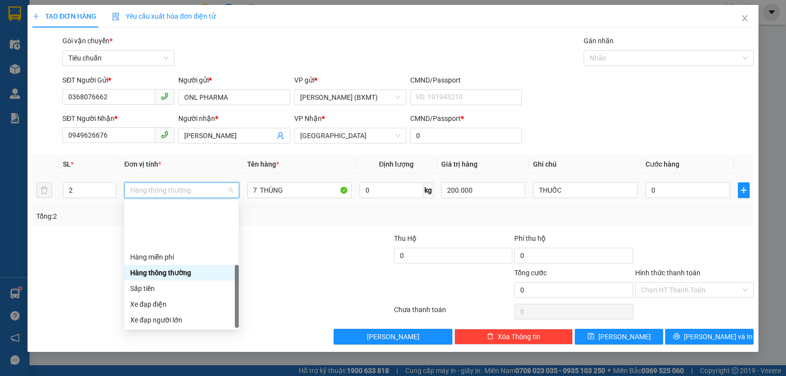
click at [151, 375] on div "Khác" at bounding box center [181, 382] width 103 height 11
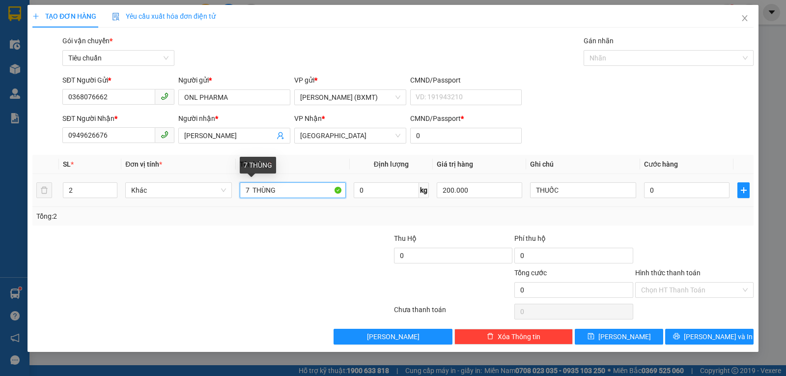
drag, startPoint x: 248, startPoint y: 191, endPoint x: 243, endPoint y: 193, distance: 6.2
click at [243, 193] on input "7 THÙNG" at bounding box center [293, 190] width 106 height 16
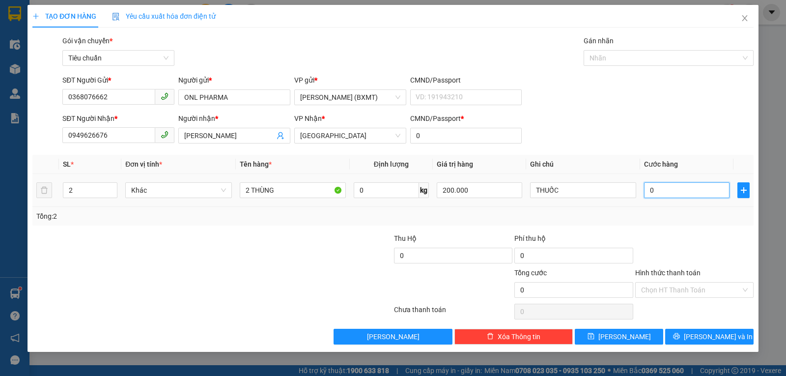
click at [682, 190] on input "0" at bounding box center [686, 190] width 85 height 16
click at [689, 208] on div "Tổng: 2" at bounding box center [392, 216] width 721 height 19
click at [694, 227] on div "Transit Pickup Surcharge Ids Transit Deliver Surcharge Ids Transit Deliver Surc…" at bounding box center [392, 189] width 721 height 309
click at [687, 290] on input "Hình thức thanh toán" at bounding box center [691, 289] width 100 height 15
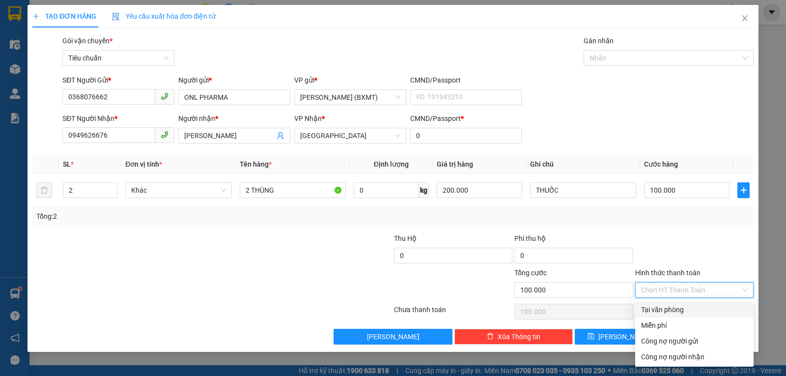
click at [675, 310] on div "Tại văn phòng" at bounding box center [694, 309] width 107 height 11
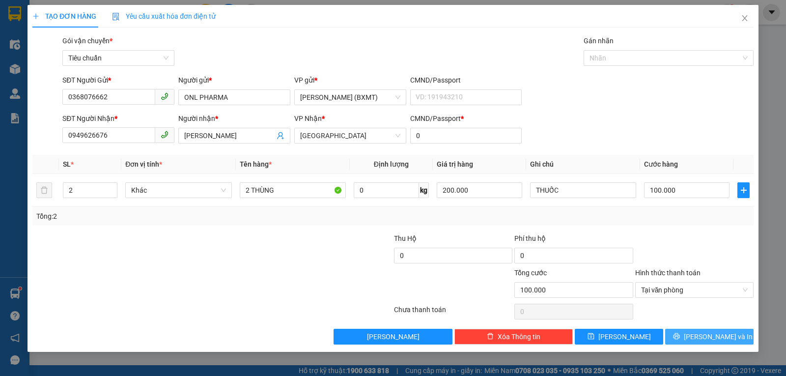
click at [689, 338] on button "[PERSON_NAME] và In" at bounding box center [709, 336] width 88 height 16
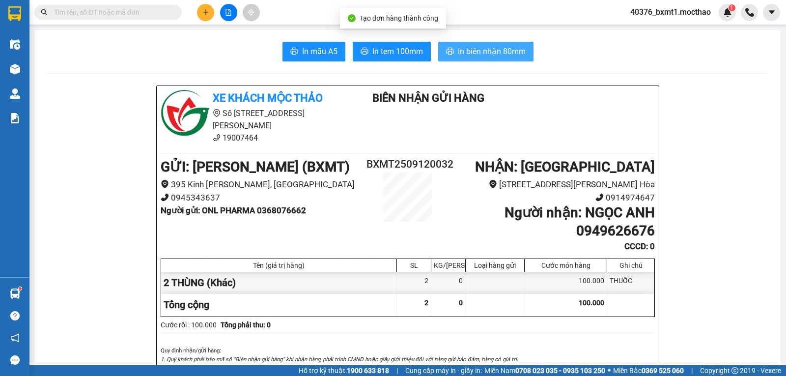
click at [470, 43] on button "In biên nhận 80mm" at bounding box center [485, 52] width 95 height 20
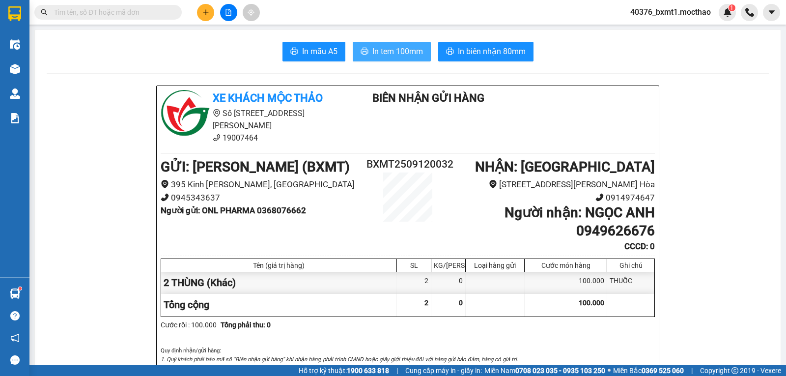
click at [372, 48] on span "In tem 100mm" at bounding box center [397, 51] width 51 height 12
click at [280, 205] on b "Người gửi : ONL PHARMA 0368076662" at bounding box center [233, 210] width 145 height 10
click at [204, 11] on icon "plus" at bounding box center [205, 12] width 7 height 7
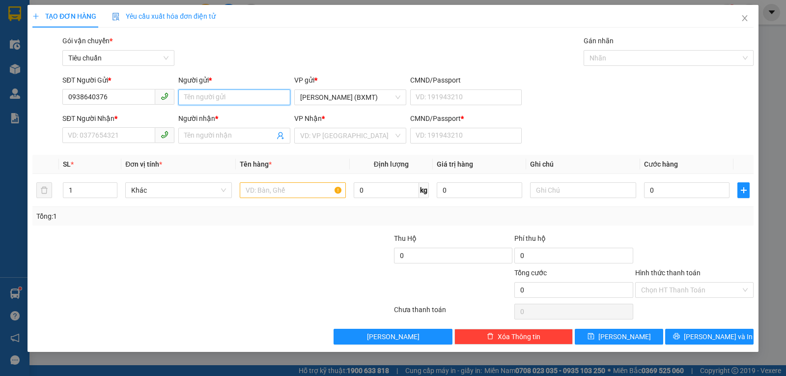
click at [217, 104] on input "Người gửi *" at bounding box center [234, 97] width 112 height 16
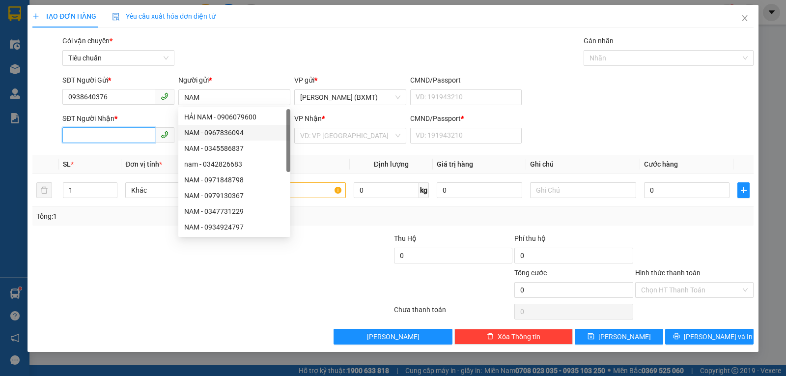
click at [111, 134] on input "SĐT Người Nhận *" at bounding box center [108, 135] width 93 height 16
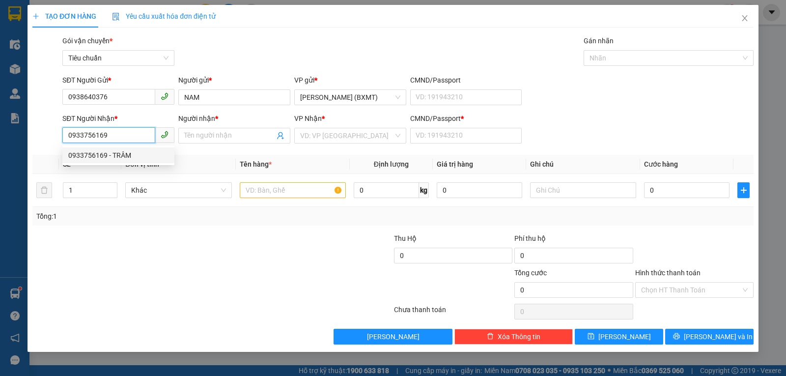
click at [119, 161] on div "0933756169 - TRÂM" at bounding box center [118, 155] width 112 height 16
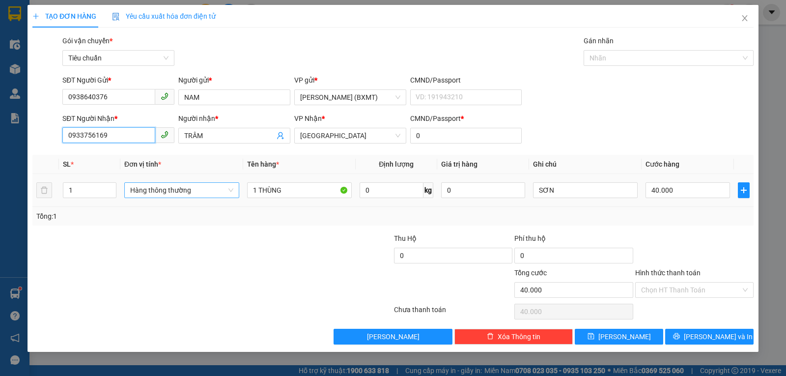
click at [178, 190] on span "Hàng thông thường" at bounding box center [181, 190] width 103 height 15
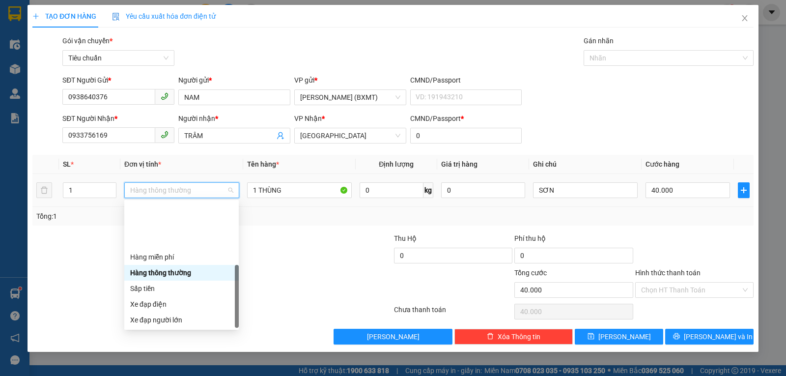
click at [165, 375] on div "Khác" at bounding box center [181, 382] width 103 height 11
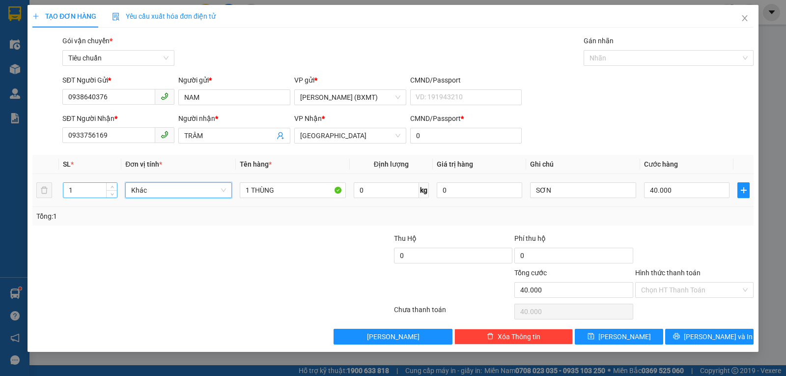
click at [94, 189] on input "1" at bounding box center [90, 190] width 54 height 15
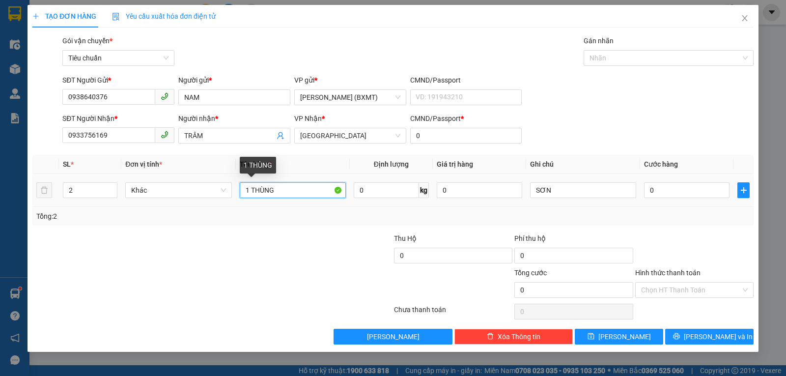
click at [249, 189] on input "1 THÙNG" at bounding box center [293, 190] width 106 height 16
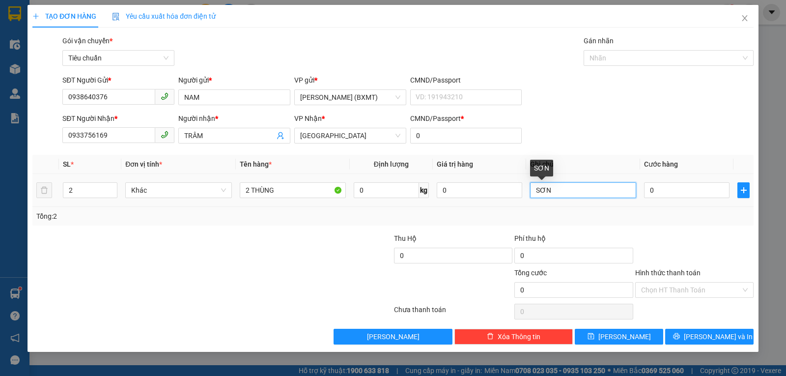
click at [603, 189] on input "SƠN" at bounding box center [583, 190] width 106 height 16
click at [656, 190] on input "0" at bounding box center [686, 190] width 85 height 16
click at [684, 220] on div "Tổng: 2" at bounding box center [392, 216] width 713 height 11
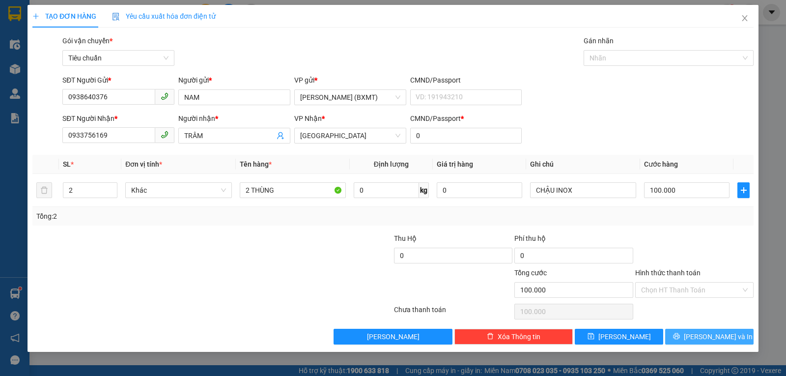
click at [683, 334] on button "[PERSON_NAME] và In" at bounding box center [709, 336] width 88 height 16
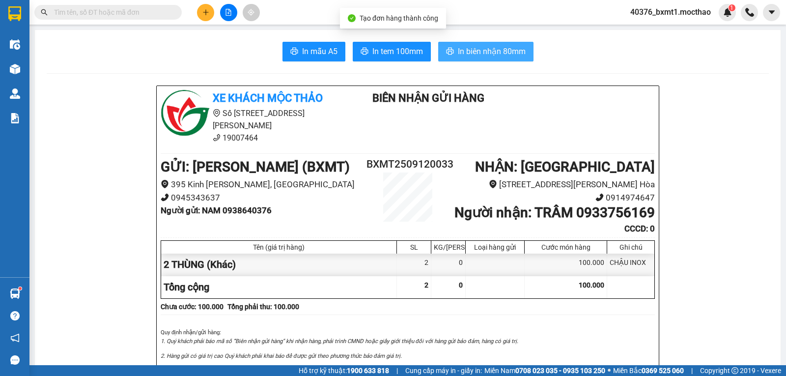
click at [446, 52] on icon "printer" at bounding box center [449, 51] width 7 height 7
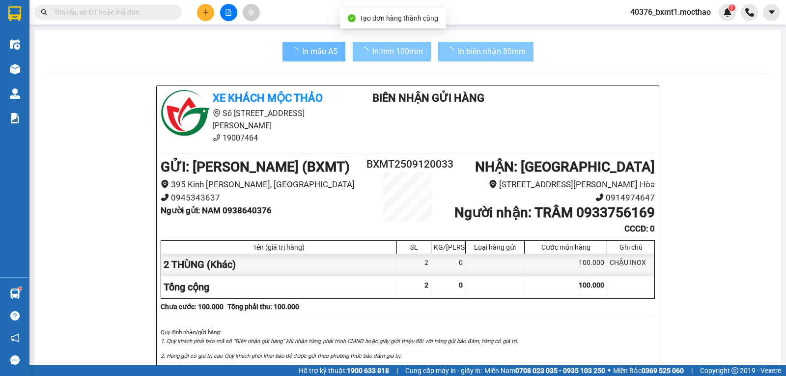
click at [392, 53] on span "In tem 100mm" at bounding box center [397, 51] width 51 height 12
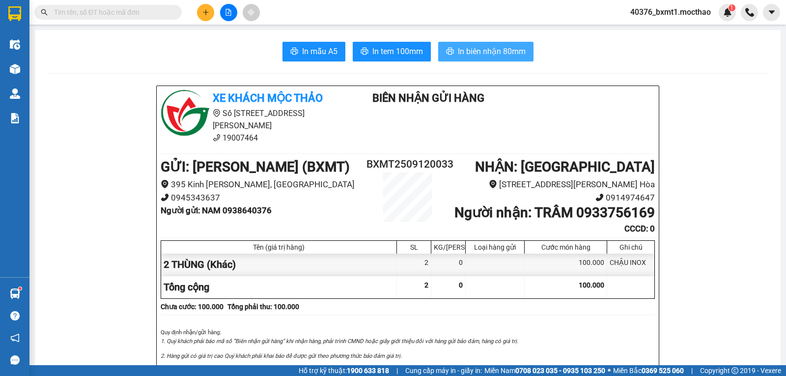
click at [153, 9] on input "text" at bounding box center [112, 12] width 116 height 11
paste input "0368076662"
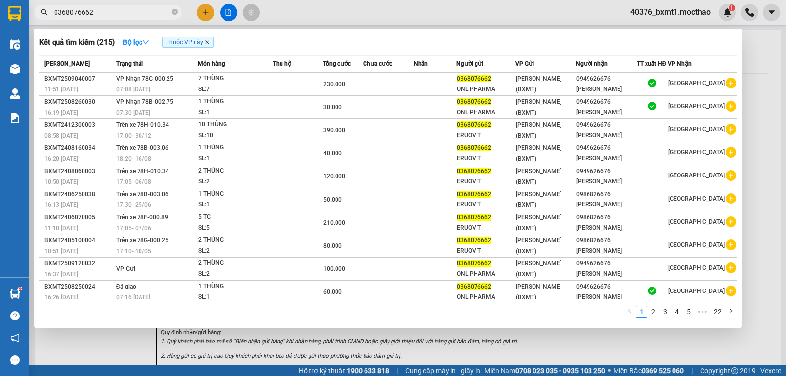
click at [207, 43] on icon "close" at bounding box center [207, 42] width 5 height 5
click at [657, 311] on link "2" at bounding box center [653, 311] width 11 height 11
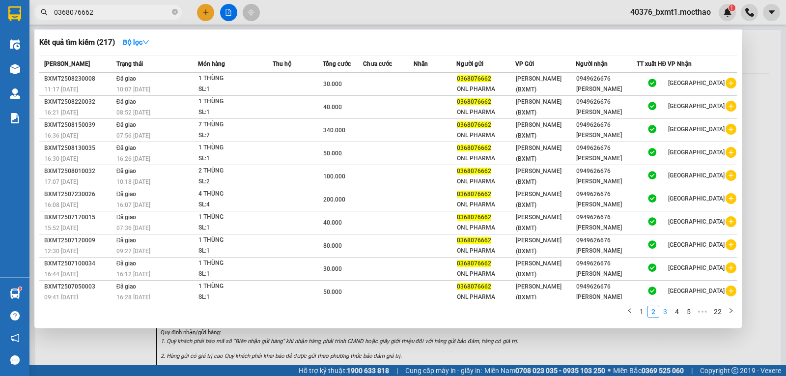
click at [666, 311] on link "3" at bounding box center [664, 311] width 11 height 11
click at [681, 313] on link "4" at bounding box center [676, 311] width 11 height 11
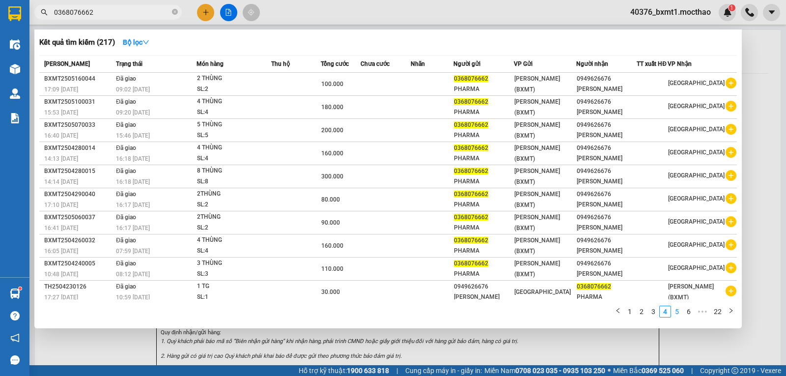
click at [680, 312] on link "5" at bounding box center [676, 311] width 11 height 11
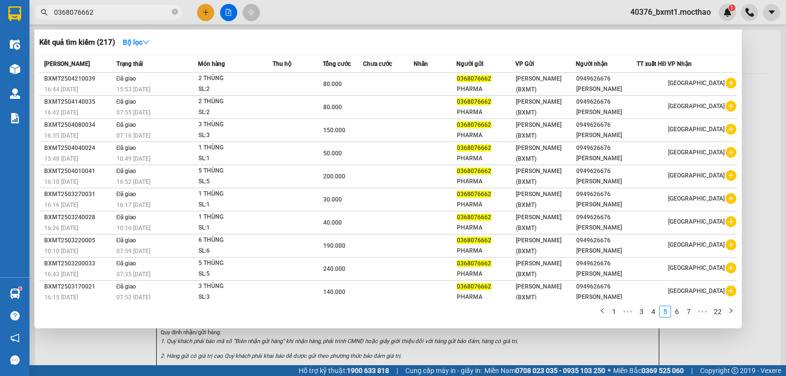
drag, startPoint x: 680, startPoint y: 312, endPoint x: 675, endPoint y: 320, distance: 9.3
click at [675, 320] on div "1 ••• 3 4 5 6 7 ••• 22" at bounding box center [387, 314] width 697 height 18
drag, startPoint x: 675, startPoint y: 320, endPoint x: 682, endPoint y: 318, distance: 6.8
drag, startPoint x: 683, startPoint y: 312, endPoint x: 677, endPoint y: 316, distance: 7.7
drag, startPoint x: 677, startPoint y: 316, endPoint x: 643, endPoint y: 320, distance: 33.6
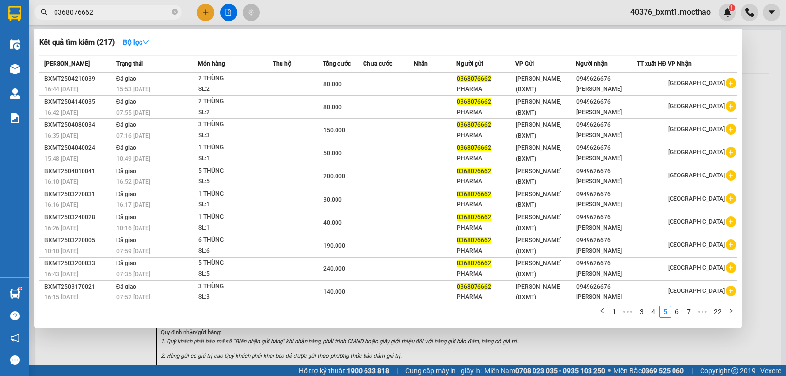
drag, startPoint x: 643, startPoint y: 320, endPoint x: 625, endPoint y: 321, distance: 18.2
drag, startPoint x: 624, startPoint y: 322, endPoint x: 620, endPoint y: 346, distance: 23.8
click at [620, 348] on div at bounding box center [393, 188] width 786 height 376
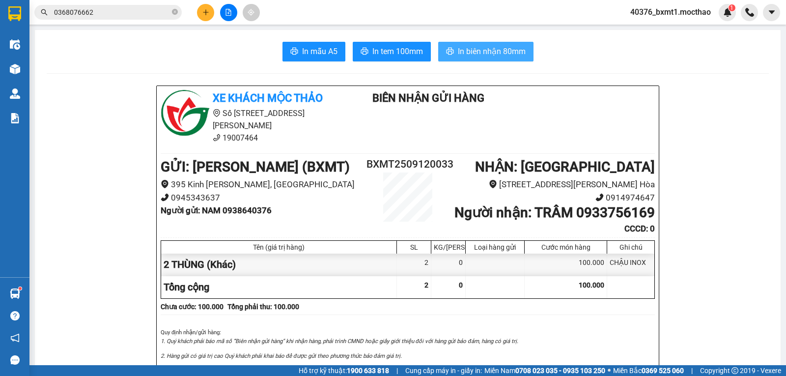
drag, startPoint x: 620, startPoint y: 349, endPoint x: 603, endPoint y: 346, distance: 16.4
drag, startPoint x: 603, startPoint y: 346, endPoint x: 20, endPoint y: 65, distance: 647.6
click at [22, 62] on div at bounding box center [14, 68] width 17 height 17
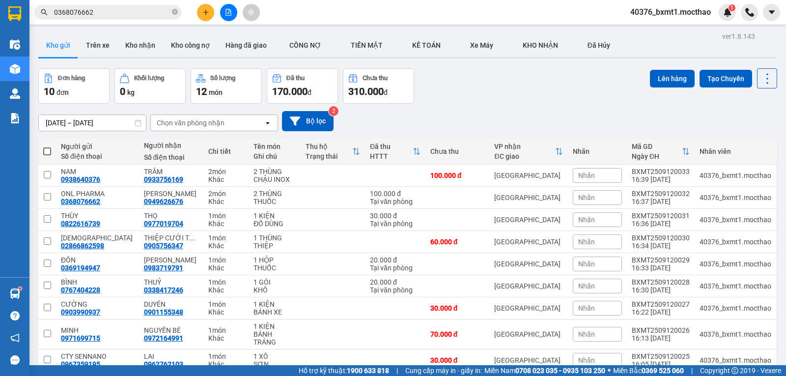
click at [497, 86] on div "Đơn hàng 10 đơn Khối lượng 0 kg Số lượng 12 món Đã thu 170.000 đ Chưa thu 310.0…" at bounding box center [407, 85] width 738 height 35
drag, startPoint x: 504, startPoint y: 106, endPoint x: 545, endPoint y: 199, distance: 101.8
click at [206, 11] on icon "plus" at bounding box center [205, 12] width 7 height 7
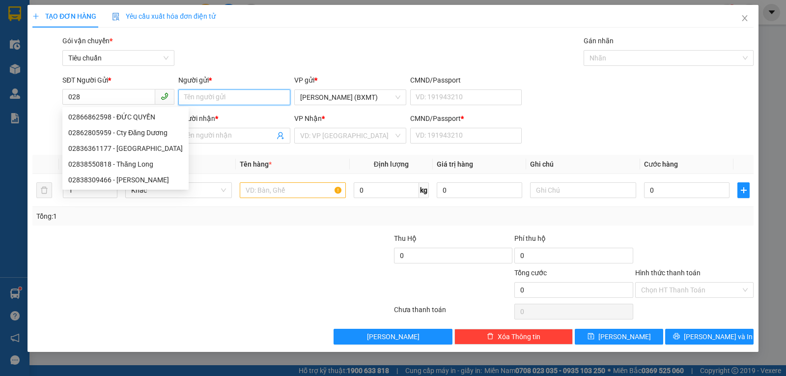
click at [210, 97] on input "Người gửi *" at bounding box center [234, 97] width 112 height 16
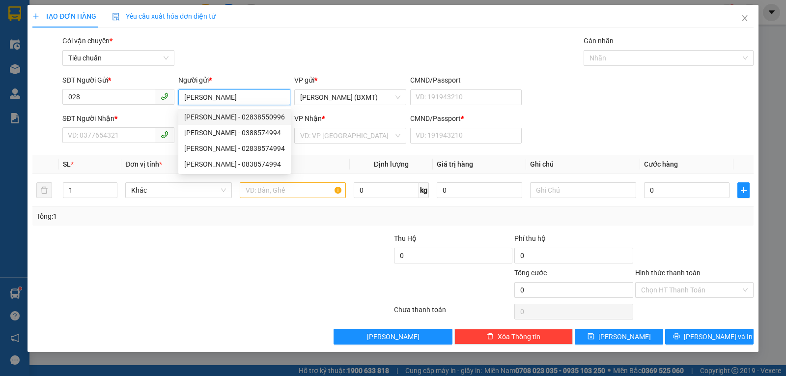
click at [268, 114] on div "[PERSON_NAME] - 02838550996" at bounding box center [234, 116] width 101 height 11
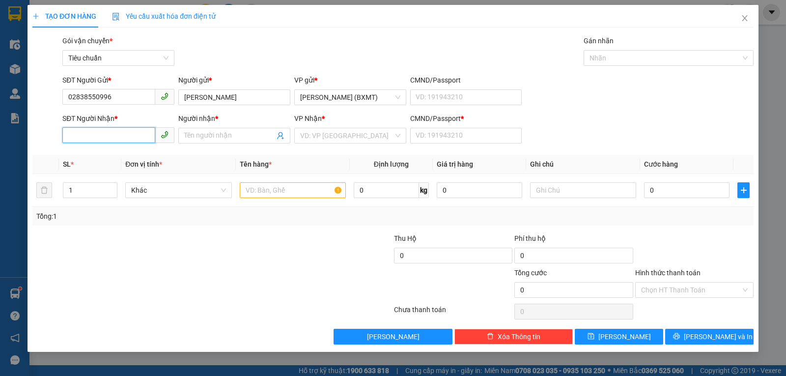
click at [121, 134] on input "SĐT Người Nhận *" at bounding box center [108, 135] width 93 height 16
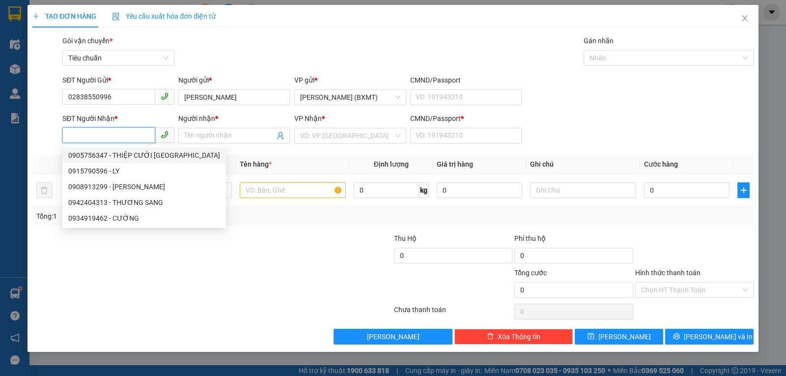
click at [122, 133] on input "SĐT Người Nhận *" at bounding box center [108, 135] width 93 height 16
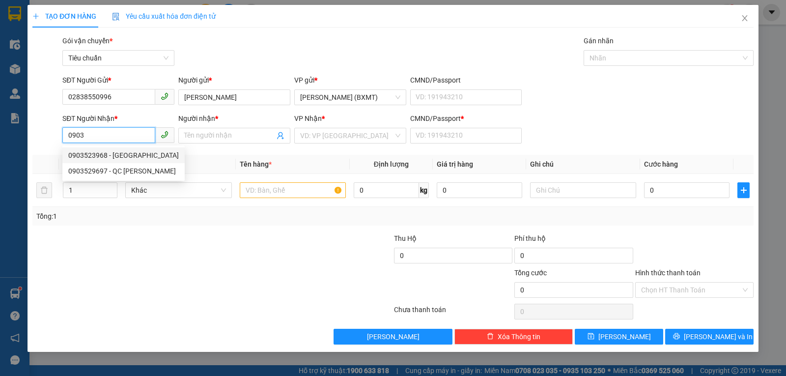
click at [115, 156] on div "0903523968 - [GEOGRAPHIC_DATA]" at bounding box center [123, 155] width 110 height 11
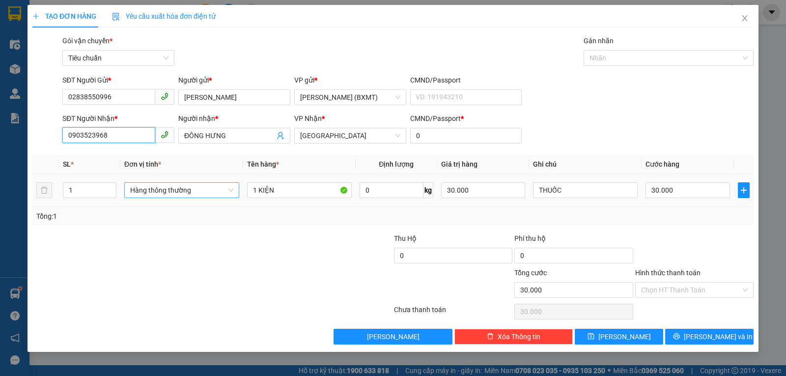
click at [174, 184] on span "Hàng thông thường" at bounding box center [181, 190] width 103 height 15
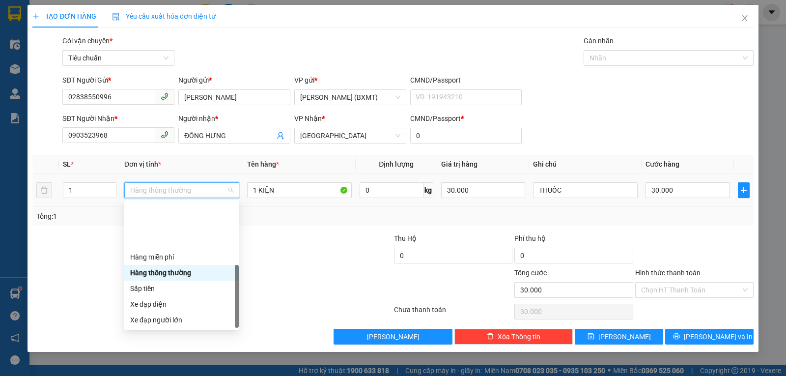
click at [148, 375] on div "Khác" at bounding box center [181, 382] width 103 height 11
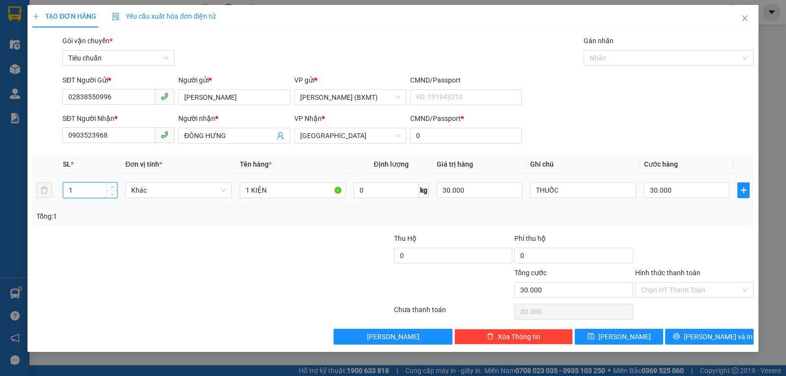
click at [98, 192] on input "1" at bounding box center [90, 190] width 54 height 15
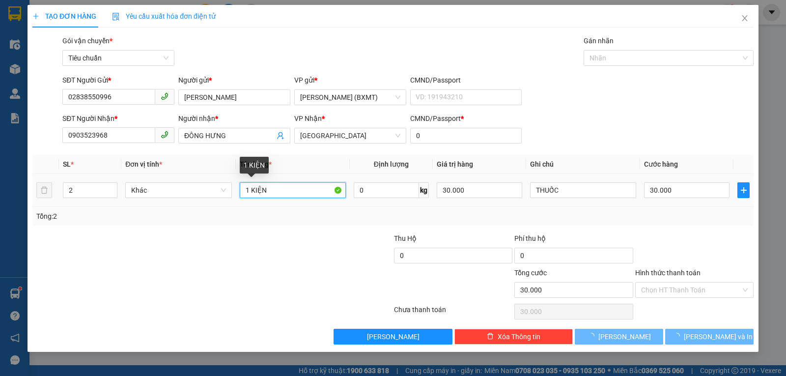
drag, startPoint x: 271, startPoint y: 187, endPoint x: 236, endPoint y: 192, distance: 34.9
click at [236, 192] on td "1 KIỆN" at bounding box center [293, 190] width 114 height 33
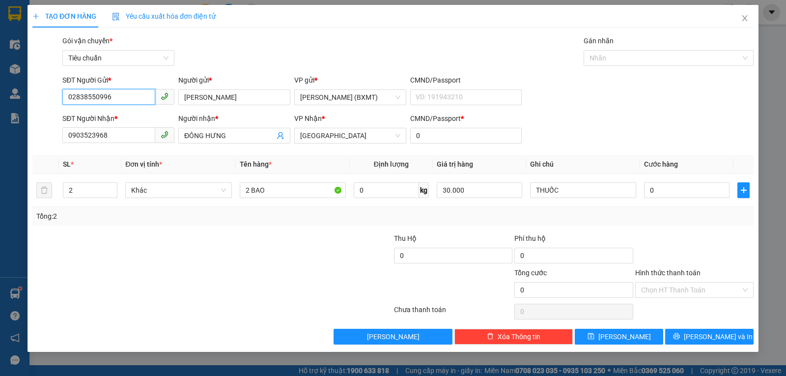
click at [130, 98] on input "02838550996" at bounding box center [108, 97] width 93 height 16
click at [132, 98] on input "SĐT Người Gửi *" at bounding box center [108, 97] width 93 height 16
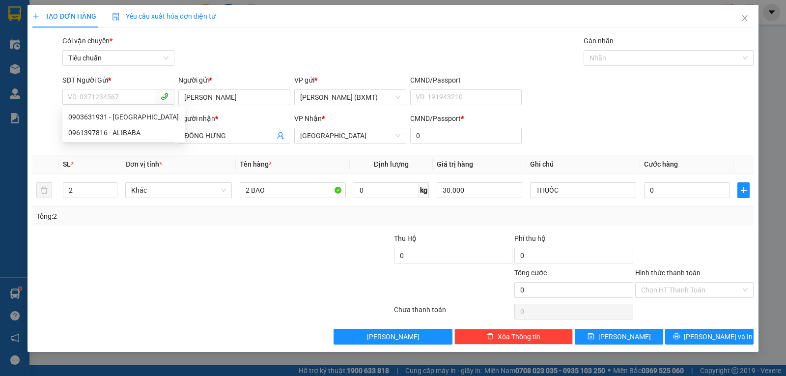
click at [274, 37] on div "Gói vận chuyển * Tiêu chuẩn Gán nhãn Nhãn" at bounding box center [407, 52] width 695 height 34
click at [131, 93] on input "SĐT Người Gửi *" at bounding box center [108, 97] width 93 height 16
click at [136, 90] on input "SĐT Người Gửi *" at bounding box center [108, 97] width 93 height 16
click at [126, 97] on input "SĐT Người Gửi *" at bounding box center [108, 97] width 93 height 16
click at [124, 134] on div "02839500411 - DŨ HƯNG" at bounding box center [126, 132] width 116 height 11
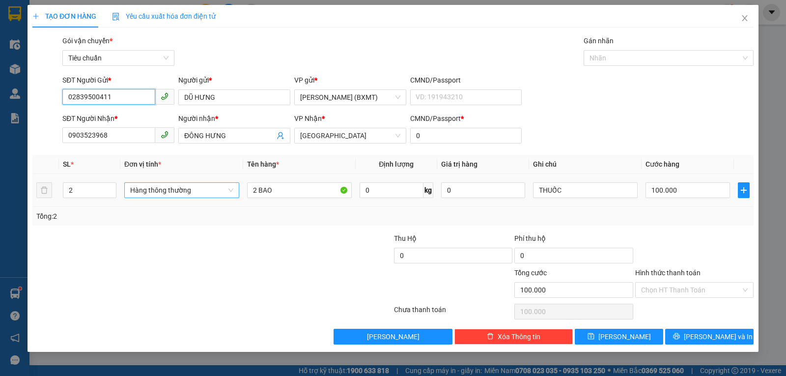
click at [172, 193] on span "Hàng thông thường" at bounding box center [181, 190] width 103 height 15
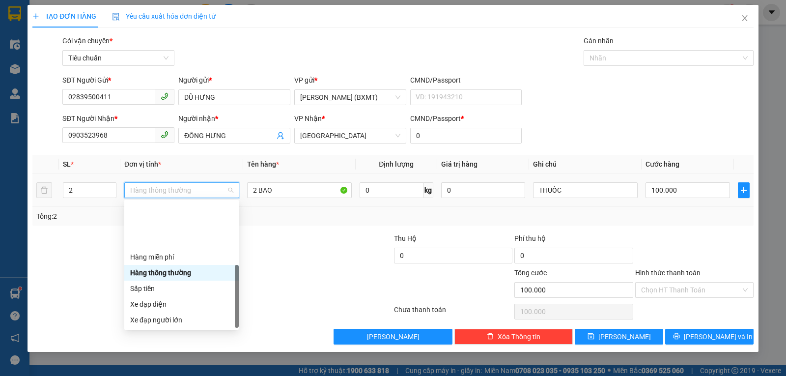
click at [152, 375] on div "Khác" at bounding box center [181, 382] width 103 height 11
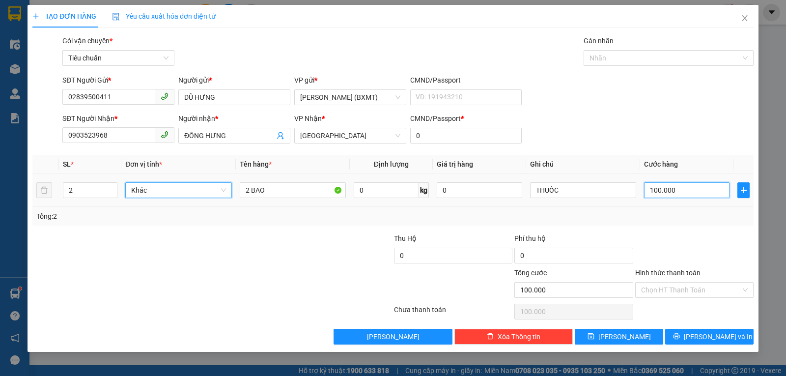
click at [672, 189] on input "100.000" at bounding box center [686, 190] width 85 height 16
click at [695, 240] on div at bounding box center [694, 250] width 120 height 34
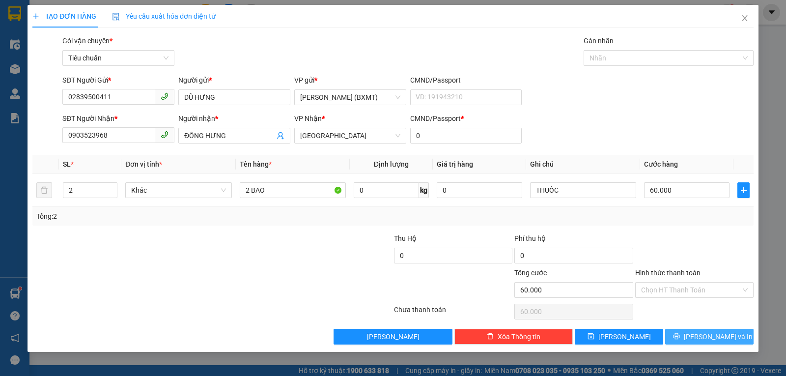
click at [680, 333] on icon "printer" at bounding box center [676, 335] width 7 height 7
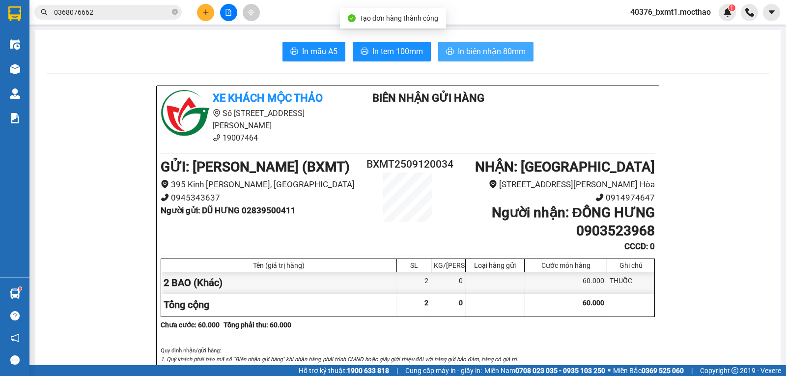
click at [462, 55] on span "In biên nhận 80mm" at bounding box center [492, 51] width 68 height 12
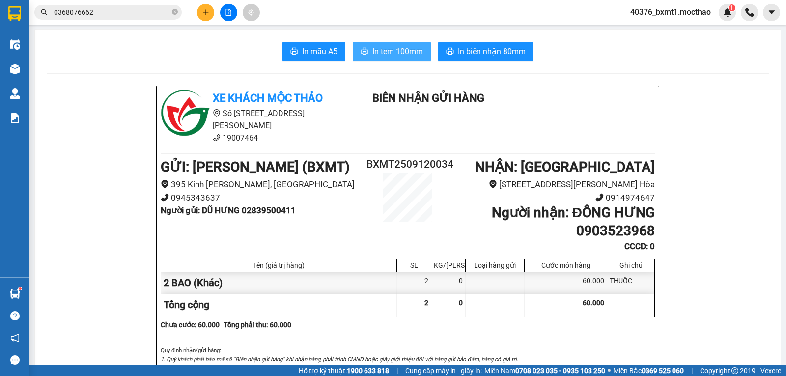
click at [384, 49] on span "In tem 100mm" at bounding box center [397, 51] width 51 height 12
click at [206, 9] on icon "plus" at bounding box center [205, 12] width 7 height 7
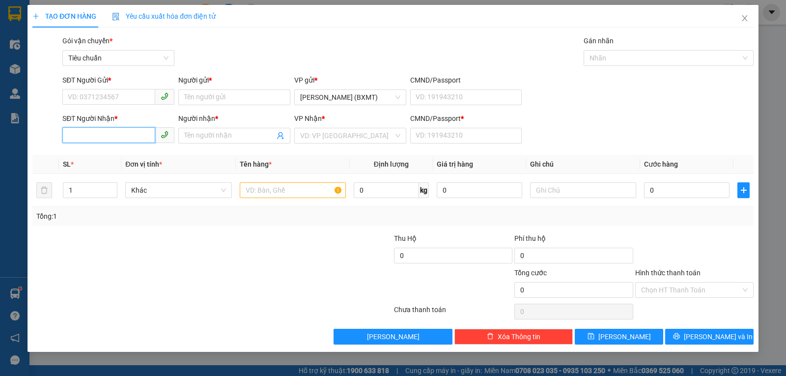
click at [88, 135] on input "SĐT Người Nhận *" at bounding box center [108, 135] width 93 height 16
click at [107, 151] on div "0982824401 - HUỲNH NGA" at bounding box center [118, 155] width 100 height 11
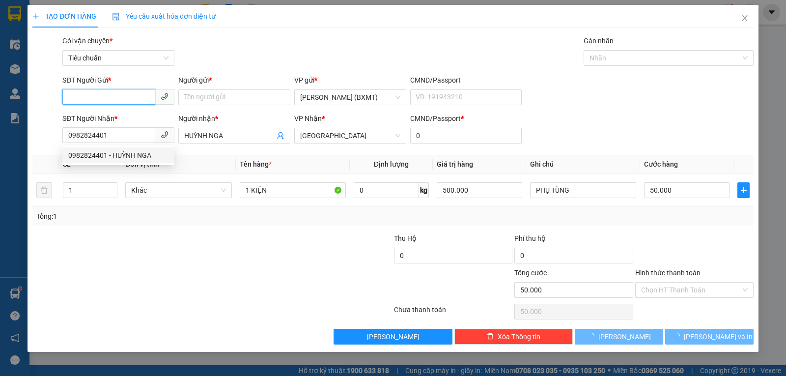
click at [110, 100] on input "SĐT Người Gửi *" at bounding box center [108, 97] width 93 height 16
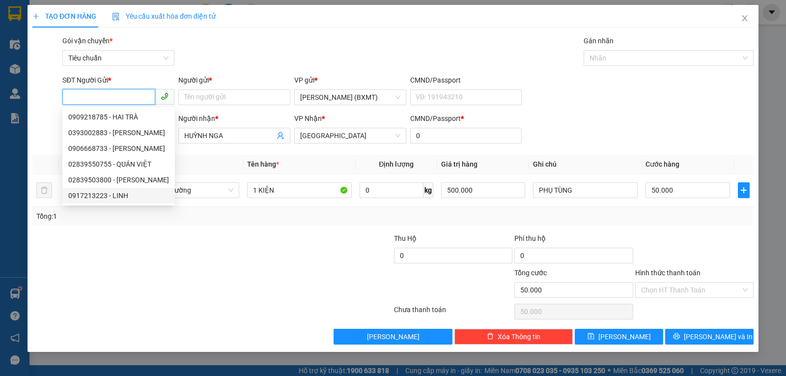
click at [118, 196] on div "0917213223 - LINH" at bounding box center [118, 195] width 101 height 11
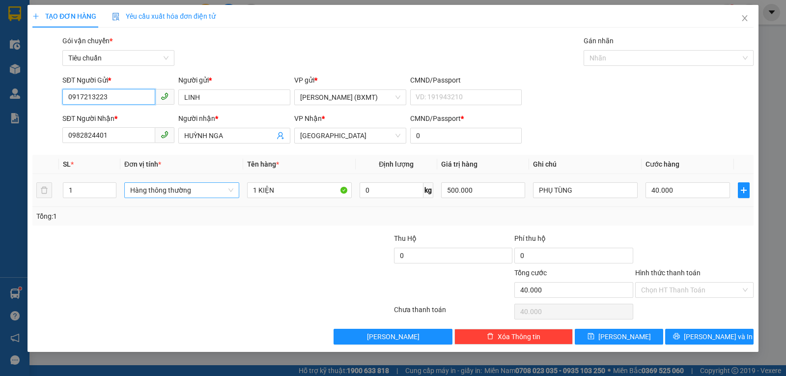
click at [193, 194] on span "Hàng thông thường" at bounding box center [181, 190] width 103 height 15
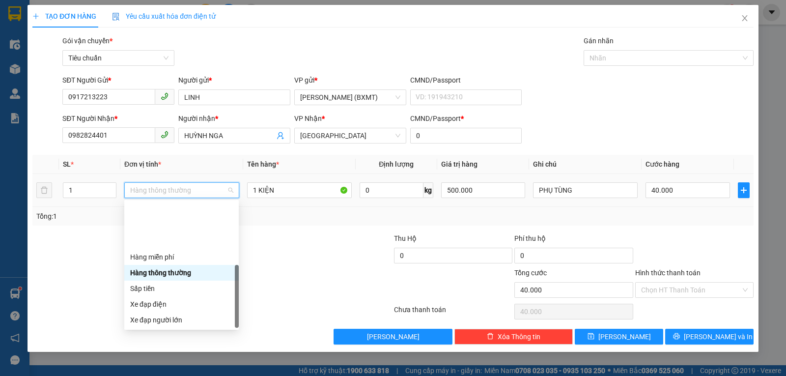
click at [162, 375] on div "Khác" at bounding box center [181, 382] width 103 height 11
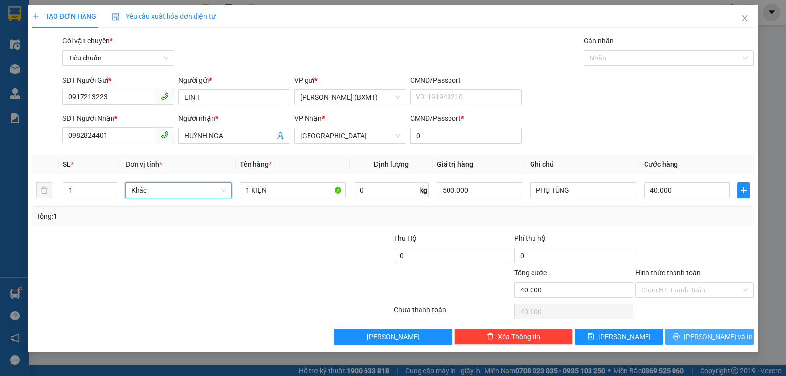
click at [699, 341] on button "[PERSON_NAME] và In" at bounding box center [709, 336] width 88 height 16
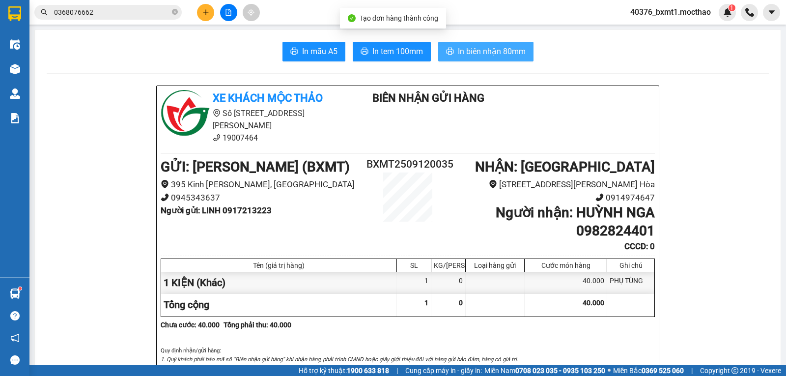
click at [482, 59] on button "In biên nhận 80mm" at bounding box center [485, 52] width 95 height 20
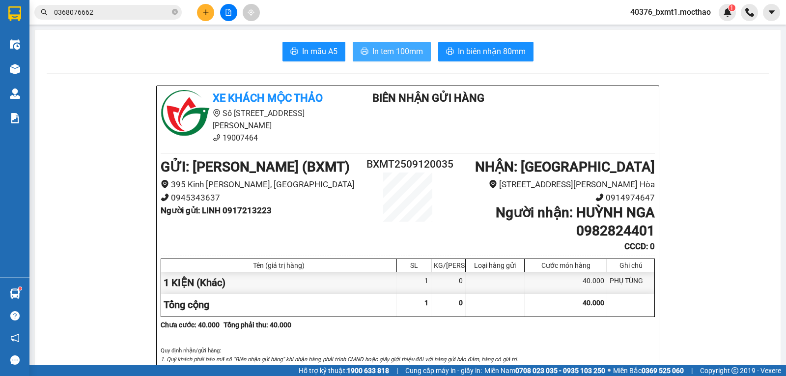
click at [368, 49] on button "In tem 100mm" at bounding box center [392, 52] width 78 height 20
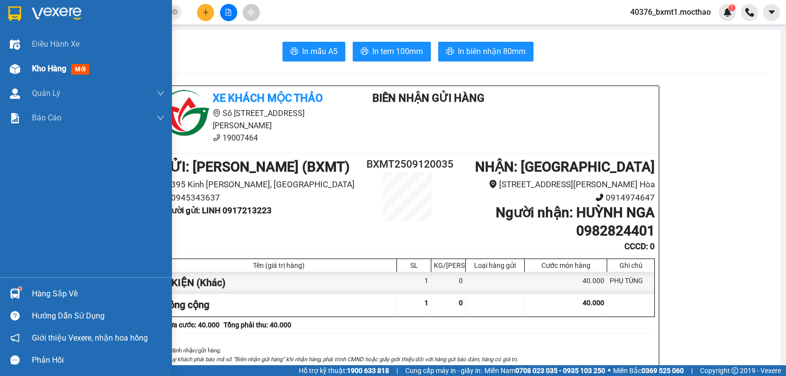
click at [36, 64] on span "Kho hàng" at bounding box center [49, 68] width 34 height 9
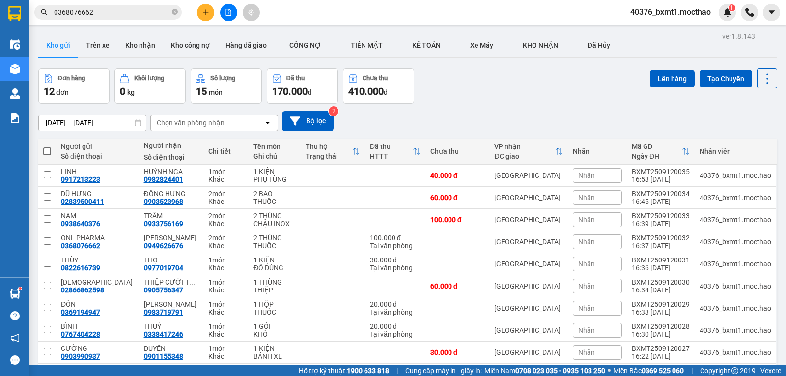
drag, startPoint x: 736, startPoint y: 345, endPoint x: 699, endPoint y: 342, distance: 37.9
click at [198, 22] on div "Kết quả tìm kiếm ( 217 ) Bộ lọc Mã ĐH Trạng thái Món hàng Thu hộ Tổng cước Chưa…" at bounding box center [393, 12] width 786 height 25
click at [199, 14] on button at bounding box center [205, 12] width 17 height 17
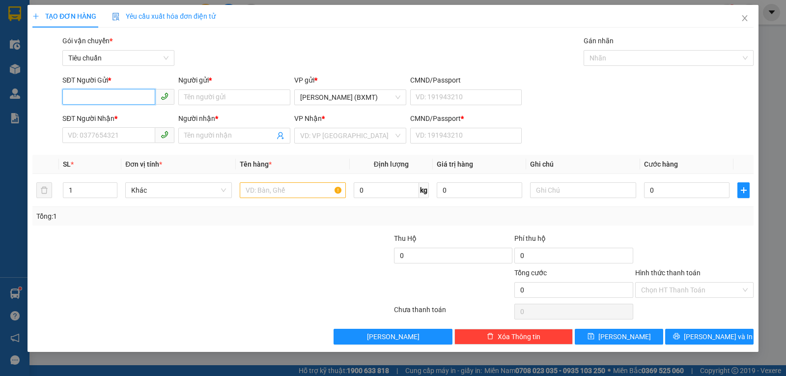
click at [109, 97] on input "SĐT Người Gửi *" at bounding box center [108, 97] width 93 height 16
click at [106, 134] on input "SĐT Người Nhận *" at bounding box center [108, 135] width 93 height 16
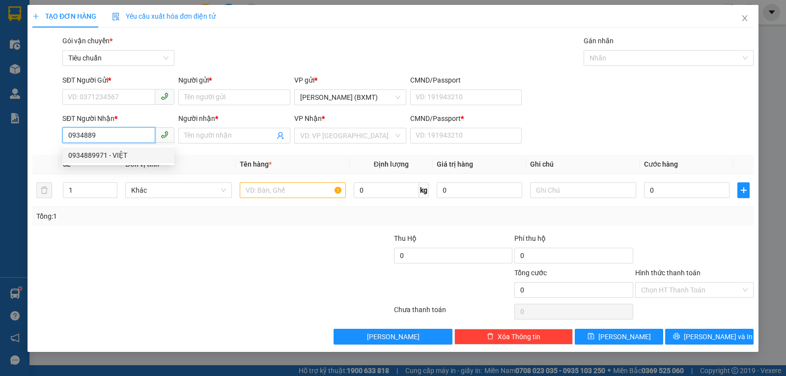
click at [106, 154] on div "0934889971 - VIỆT" at bounding box center [118, 155] width 100 height 11
type input "0934889971"
type input "VIỆT"
type input "0"
type input "40.000"
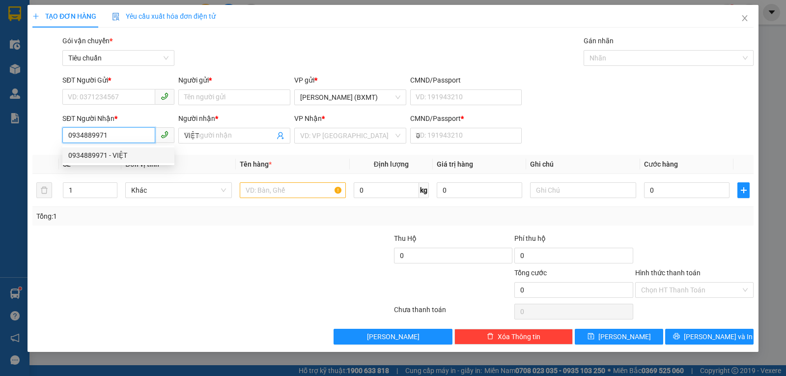
type input "40.000"
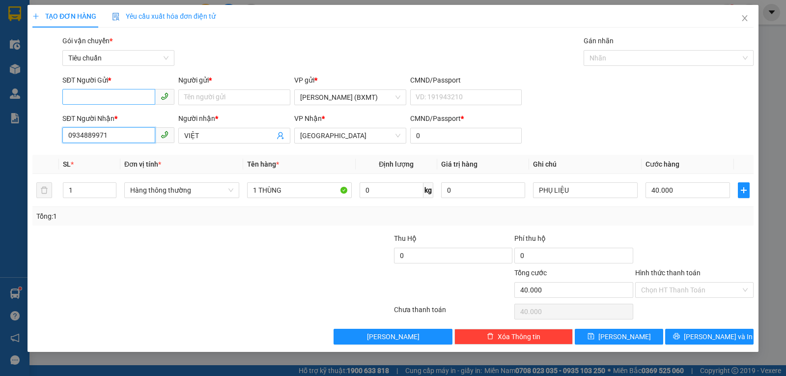
type input "0934889971"
click at [115, 95] on input "SĐT Người Gửi *" at bounding box center [108, 97] width 93 height 16
click at [105, 112] on div "0903059296 - CTY BARON" at bounding box center [118, 116] width 100 height 11
type input "0903059296"
type input "CTY BARON"
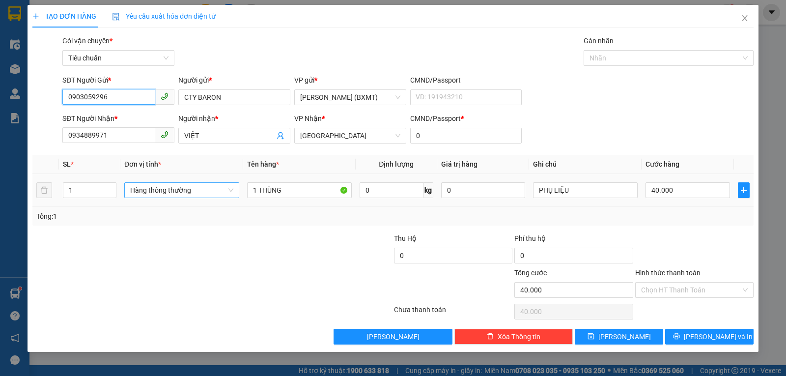
drag, startPoint x: 163, startPoint y: 183, endPoint x: 168, endPoint y: 191, distance: 10.2
click at [164, 186] on span "Hàng thông thường" at bounding box center [181, 190] width 103 height 15
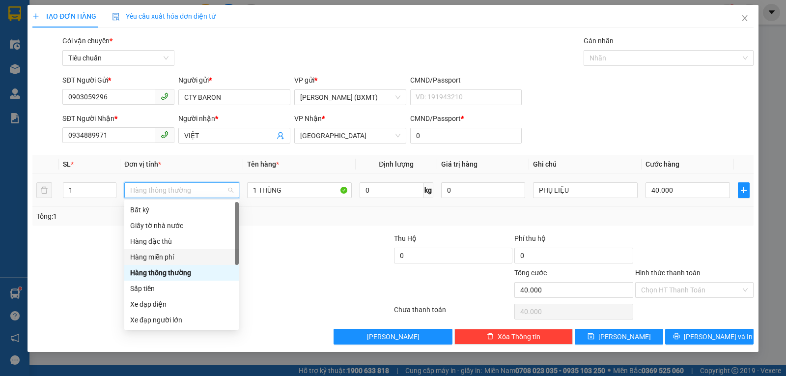
scroll to position [63, 0]
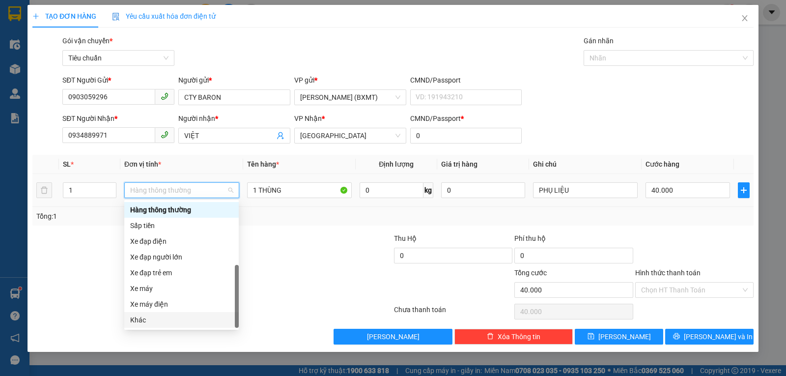
click at [158, 326] on div "Khác" at bounding box center [181, 320] width 114 height 16
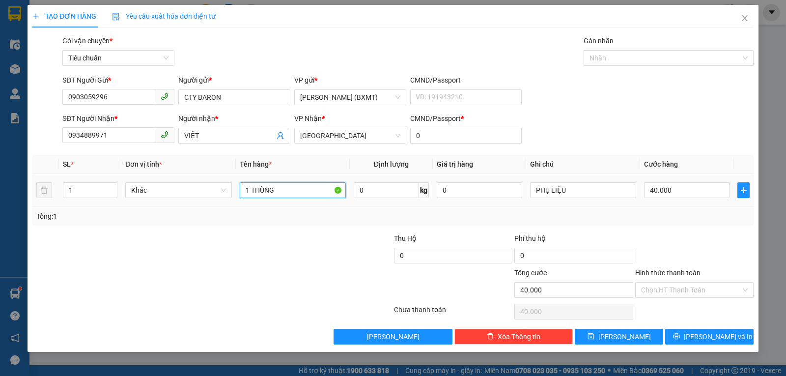
click at [288, 194] on input "1 THÙNG" at bounding box center [293, 190] width 106 height 16
type input "1 BAO"
click at [678, 182] on div "40.000" at bounding box center [686, 190] width 85 height 20
click at [681, 186] on input "40.000" at bounding box center [686, 190] width 85 height 16
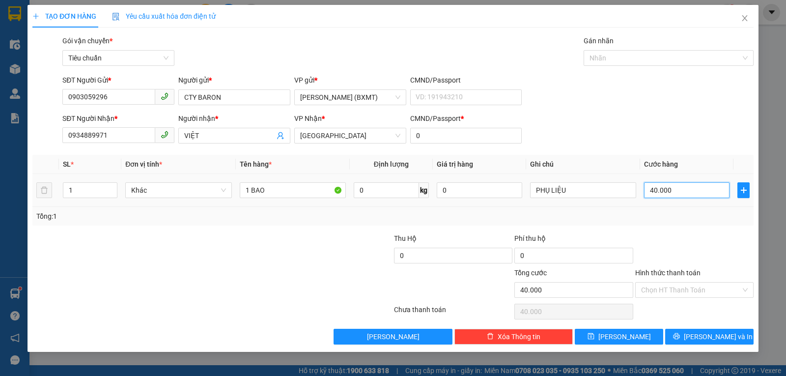
type input "5"
type input "50"
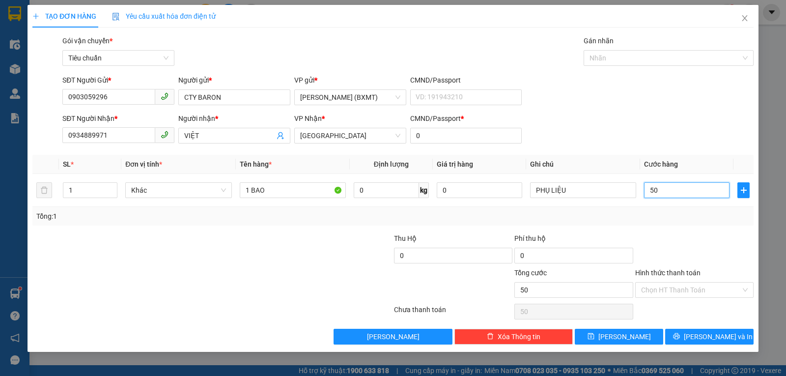
type input "50"
type input "50.000"
click at [703, 225] on div "Transit Pickup Surcharge Ids Transit Deliver Surcharge Ids Transit Deliver Surc…" at bounding box center [392, 189] width 721 height 309
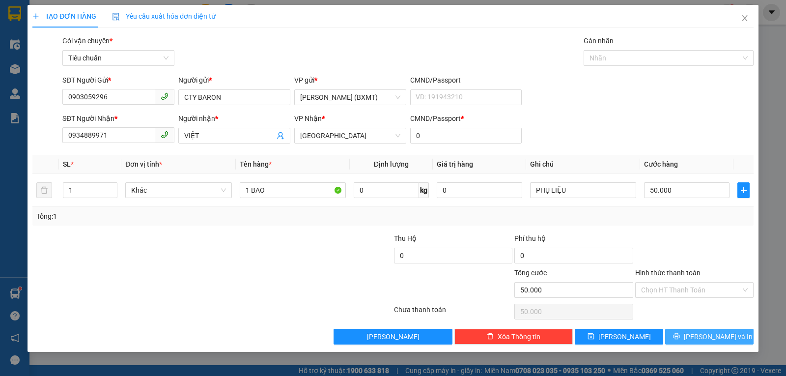
click at [709, 336] on span "[PERSON_NAME] và In" at bounding box center [717, 336] width 69 height 11
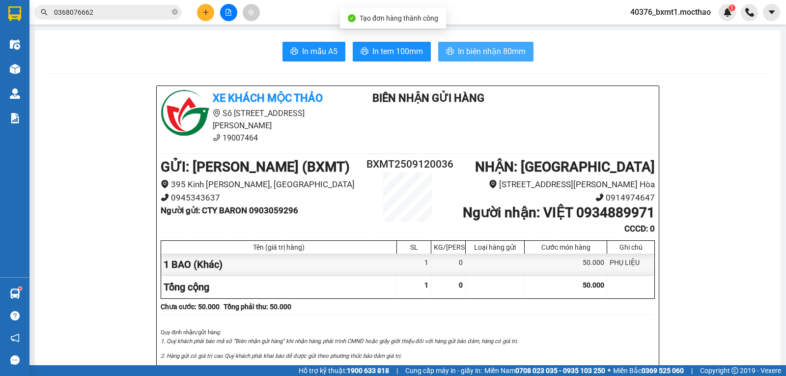
click at [466, 51] on span "In biên nhận 80mm" at bounding box center [492, 51] width 68 height 12
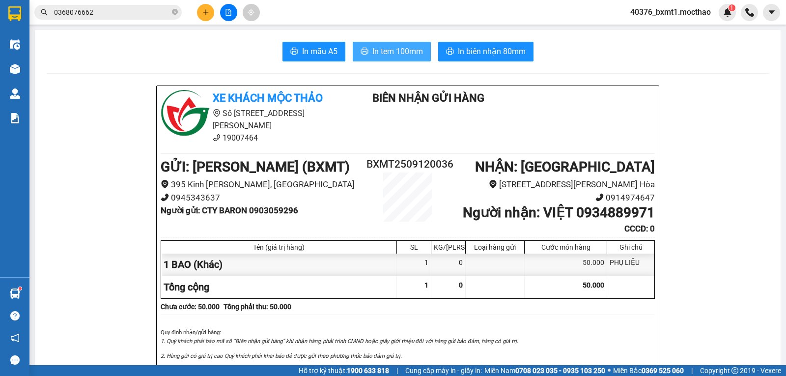
click at [392, 47] on span "In tem 100mm" at bounding box center [397, 51] width 51 height 12
click at [207, 12] on icon "plus" at bounding box center [205, 12] width 5 height 0
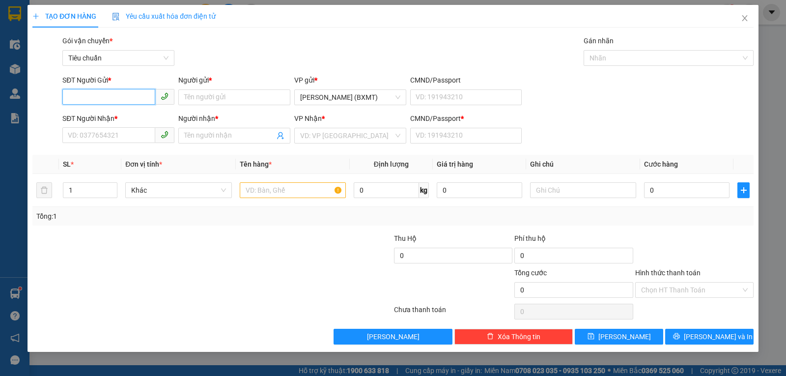
click at [107, 94] on input "SĐT Người Gửi *" at bounding box center [108, 97] width 93 height 16
type input "0903828902"
click at [119, 120] on div "0903828902 - GIÀU" at bounding box center [118, 116] width 100 height 11
type input "GIÀU"
type input "0914041397"
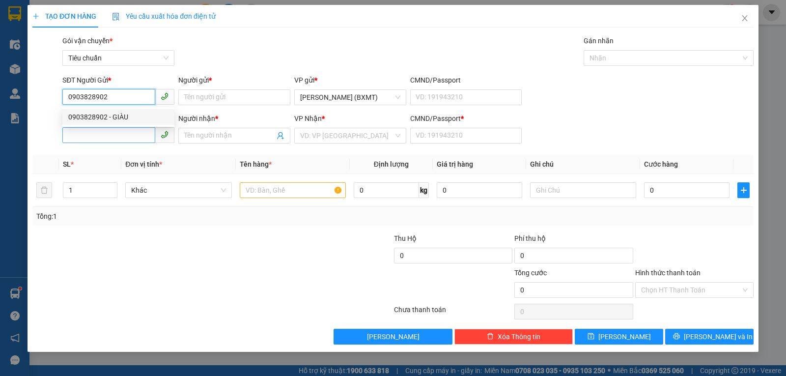
type input "THÁI TOÀN"
type input "0"
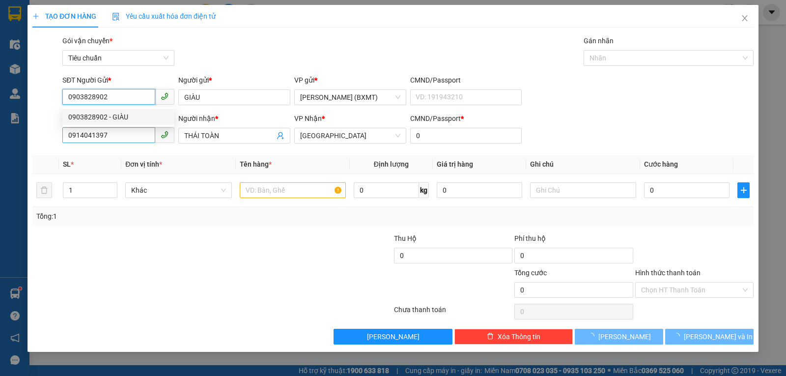
type input "100.000"
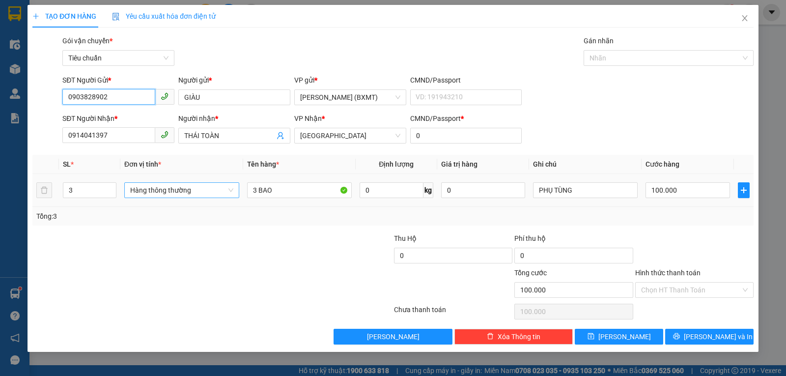
click at [178, 193] on span "Hàng thông thường" at bounding box center [181, 190] width 103 height 15
type input "0903828902"
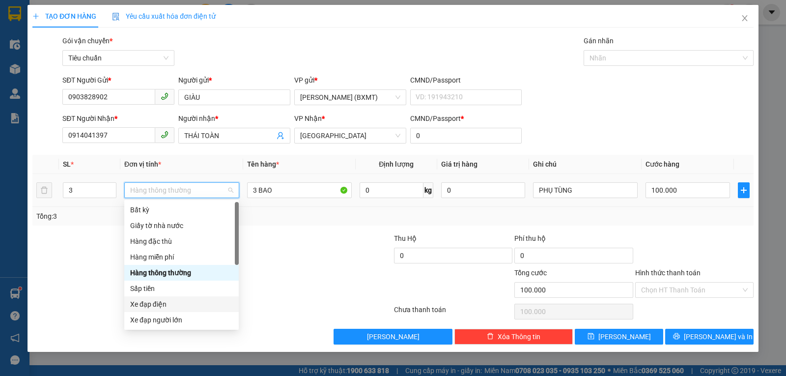
scroll to position [63, 0]
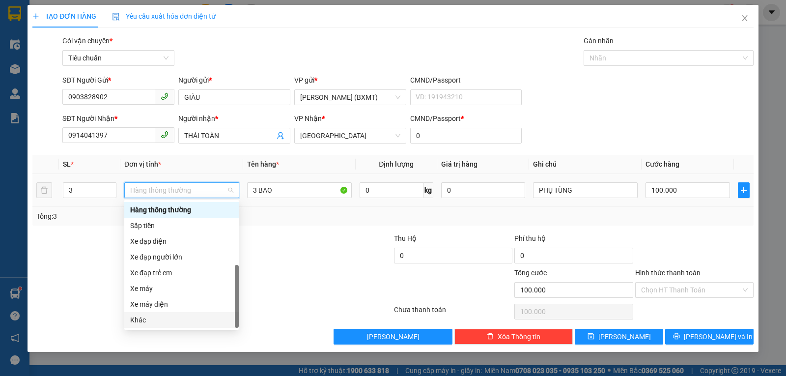
click at [146, 318] on div "Khác" at bounding box center [181, 319] width 103 height 11
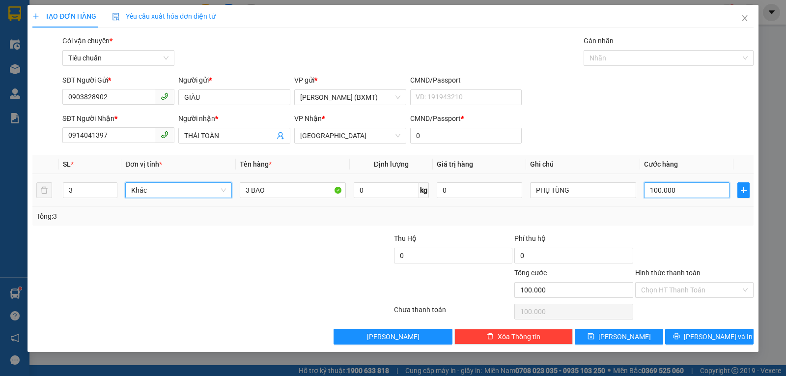
click at [660, 192] on input "100.000" at bounding box center [686, 190] width 85 height 16
type input "1"
type input "12"
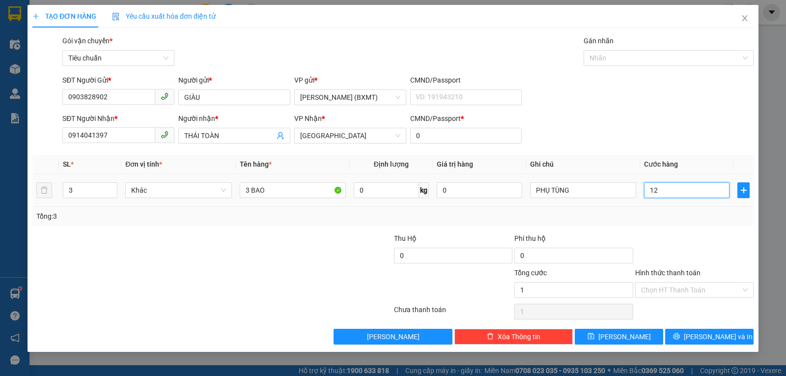
type input "12"
type input "120"
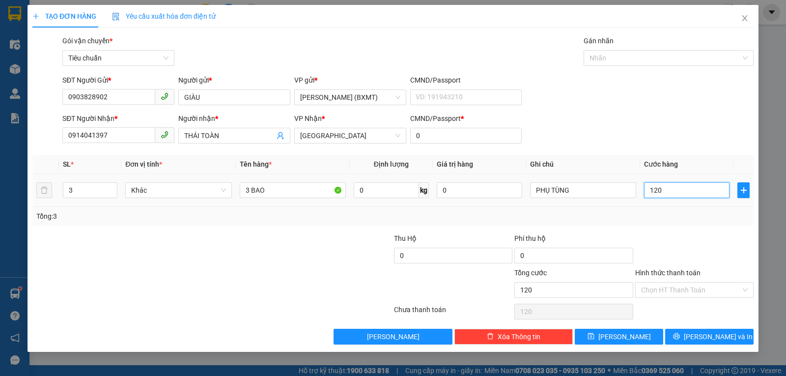
type input "120"
click at [655, 220] on div "Tổng: 3" at bounding box center [392, 216] width 713 height 11
type input "120.000"
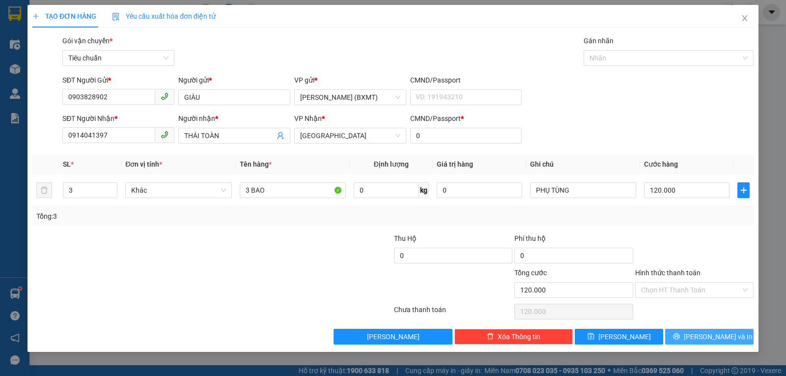
click at [704, 341] on span "[PERSON_NAME] và In" at bounding box center [717, 336] width 69 height 11
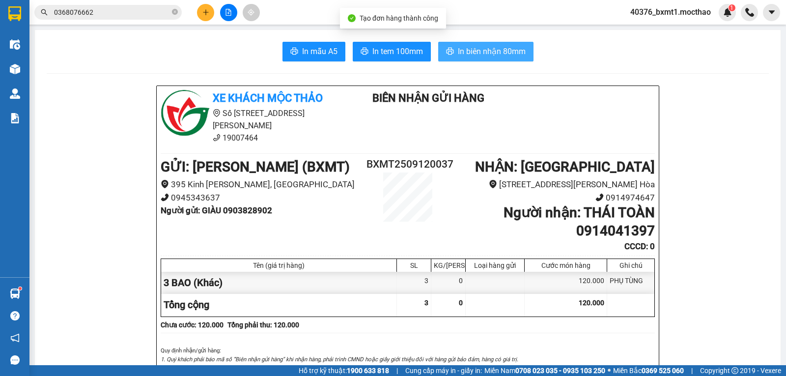
drag, startPoint x: 476, startPoint y: 58, endPoint x: 465, endPoint y: 87, distance: 30.9
click at [477, 57] on button "In biên nhận 80mm" at bounding box center [485, 52] width 95 height 20
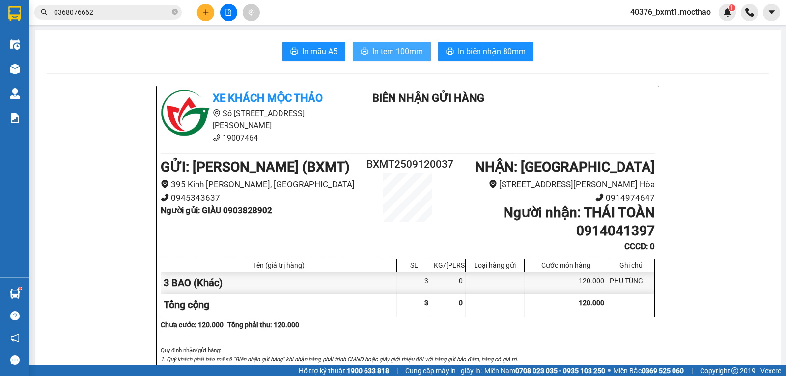
click at [392, 55] on span "In tem 100mm" at bounding box center [397, 51] width 51 height 12
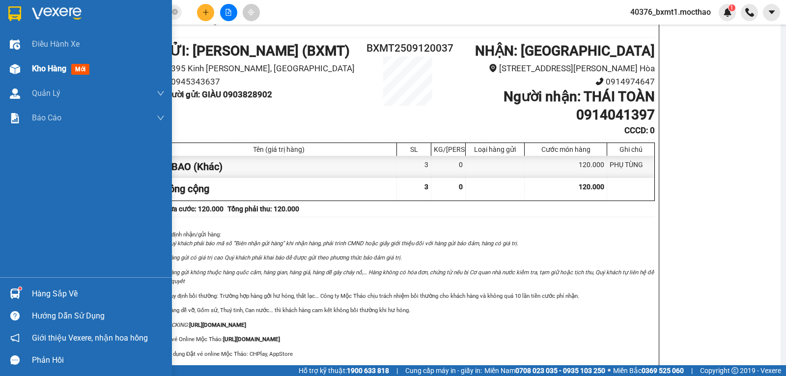
click at [7, 64] on div at bounding box center [14, 68] width 17 height 17
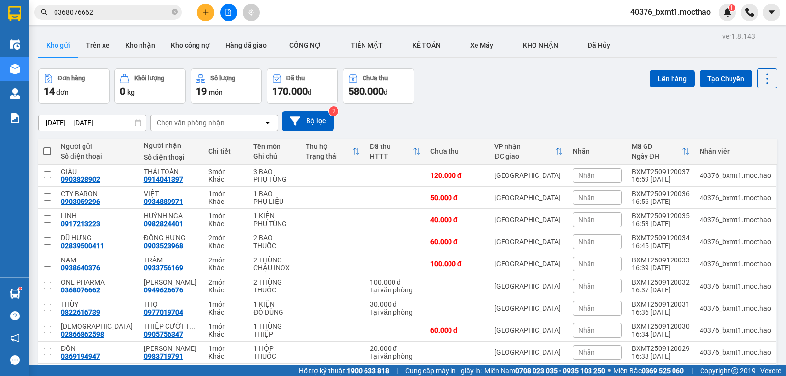
click at [458, 115] on div "10/09/2025 – 12/09/2025 Press the down arrow key to interact with the calendar …" at bounding box center [407, 121] width 738 height 20
click at [207, 17] on button at bounding box center [205, 12] width 17 height 17
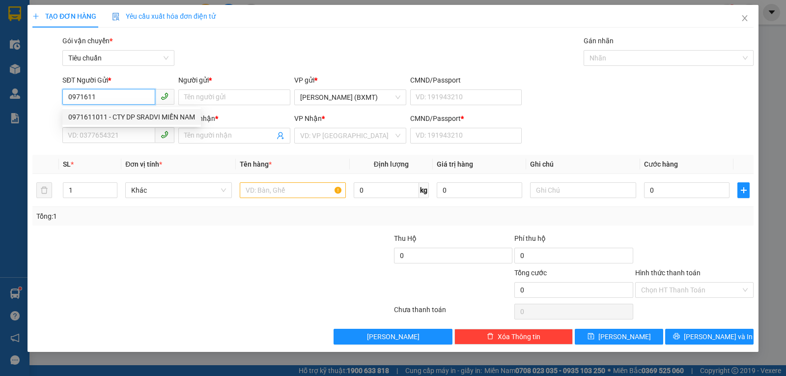
click at [113, 116] on div "0971611011 - CTY DP SRADVI MIỀN NAM" at bounding box center [131, 116] width 127 height 11
type input "0971611011"
type input "CTY DP SRADVI MIỀN NAM"
type input "0946575325"
type input "XUÂN VINH"
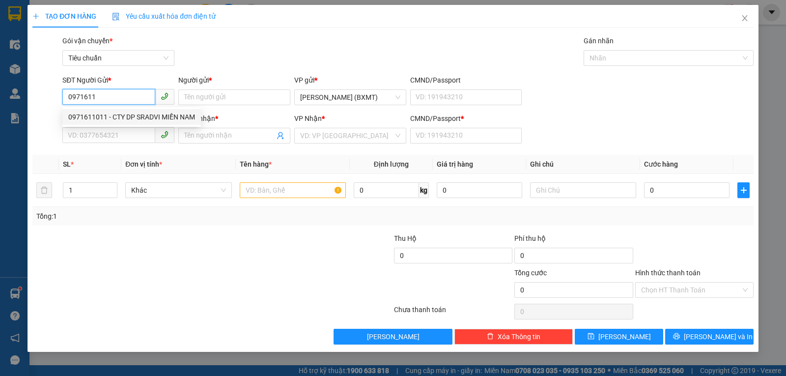
type input "0"
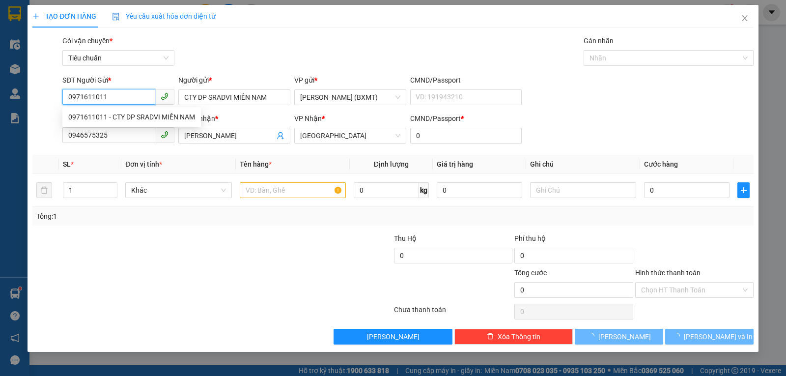
type input "50.000"
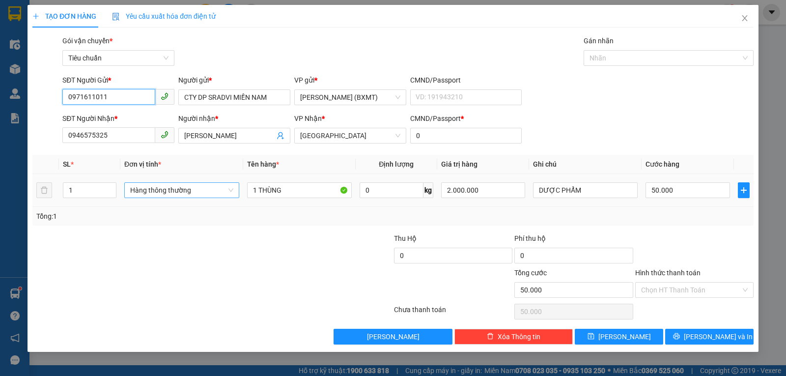
click at [184, 187] on span "Hàng thông thường" at bounding box center [181, 190] width 103 height 15
type input "0971611011"
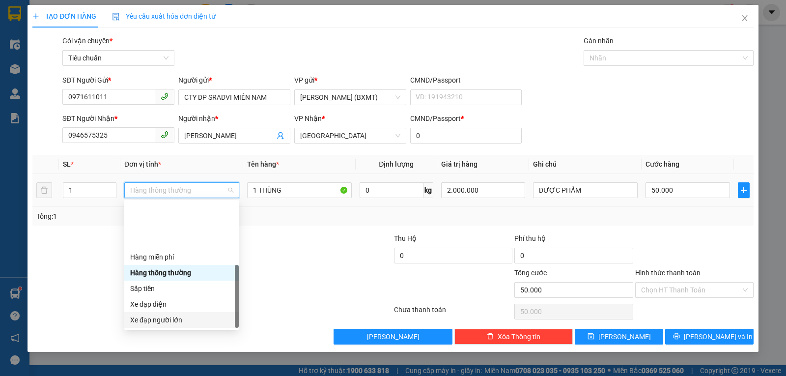
scroll to position [63, 0]
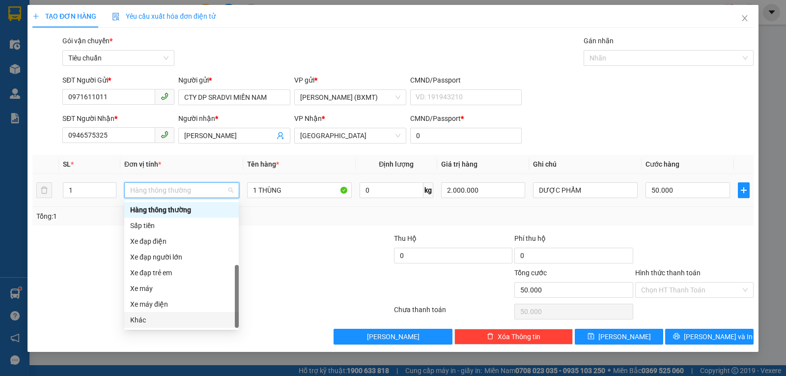
click at [160, 317] on div "Khác" at bounding box center [181, 319] width 103 height 11
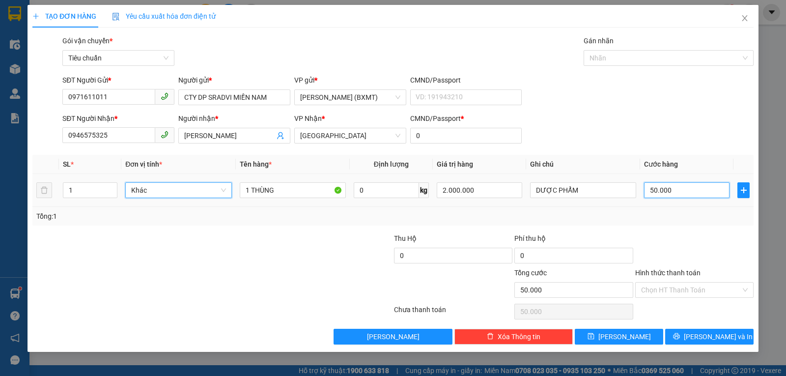
click at [672, 187] on input "50.000" at bounding box center [686, 190] width 85 height 16
type input "40"
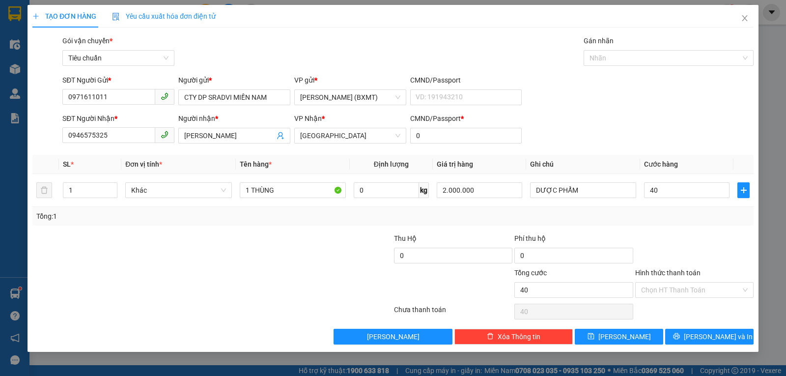
type input "40.000"
click at [676, 221] on div "Tổng: 1" at bounding box center [392, 216] width 713 height 11
click at [664, 292] on input "Hình thức thanh toán" at bounding box center [691, 289] width 100 height 15
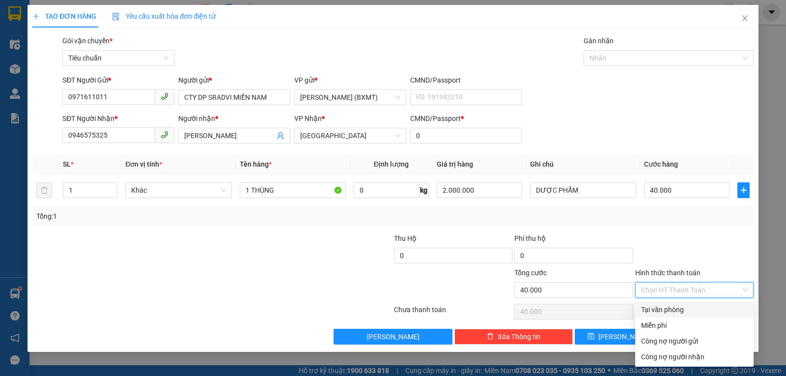
click at [664, 313] on div "Tại văn phòng" at bounding box center [694, 309] width 107 height 11
type input "0"
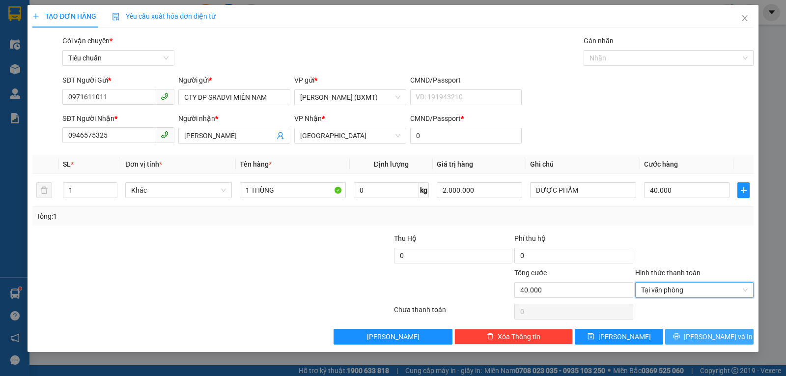
click at [687, 340] on button "[PERSON_NAME] và In" at bounding box center [709, 336] width 88 height 16
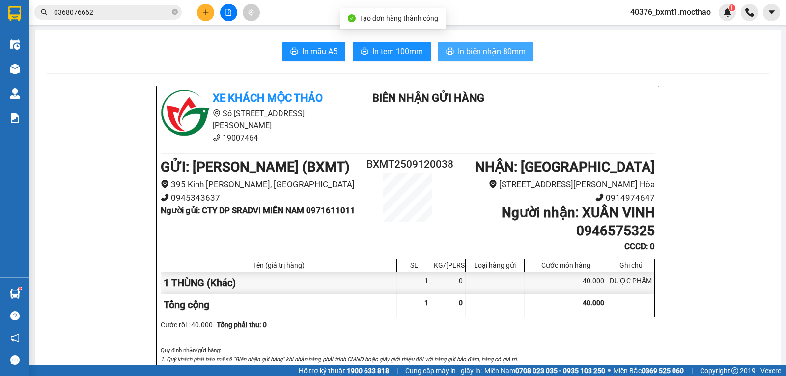
click at [474, 53] on span "In biên nhận 80mm" at bounding box center [492, 51] width 68 height 12
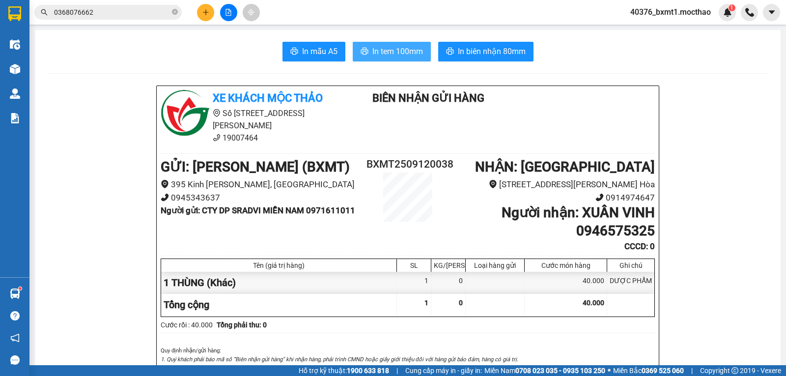
click at [386, 56] on span "In tem 100mm" at bounding box center [397, 51] width 51 height 12
click at [230, 19] on button at bounding box center [228, 12] width 17 height 17
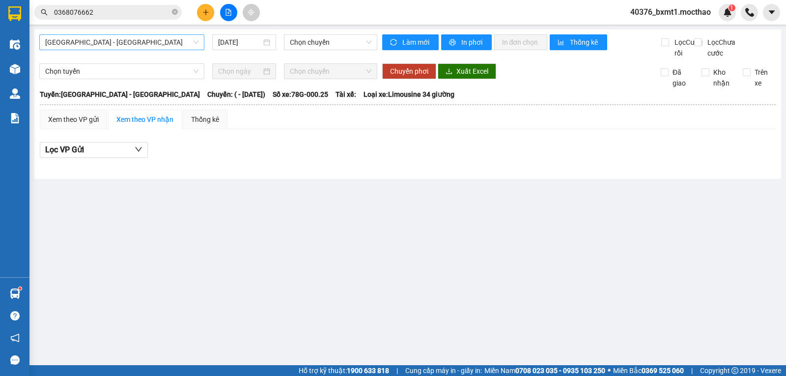
click at [124, 42] on span "[GEOGRAPHIC_DATA] - [GEOGRAPHIC_DATA]" at bounding box center [121, 42] width 153 height 15
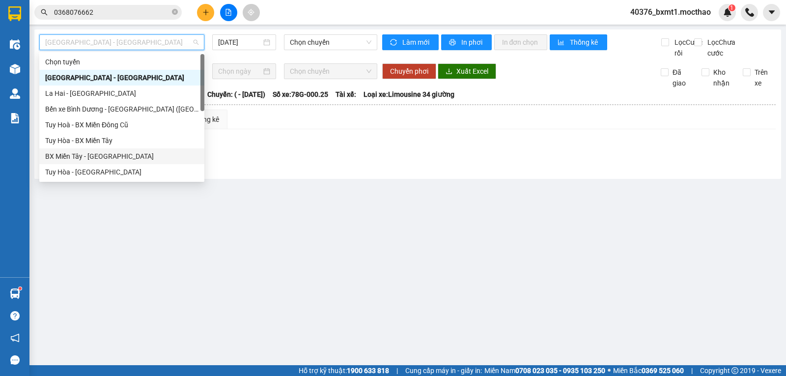
click at [82, 153] on div "BX Miền Tây - [GEOGRAPHIC_DATA]" at bounding box center [121, 156] width 153 height 11
type input "[DATE]"
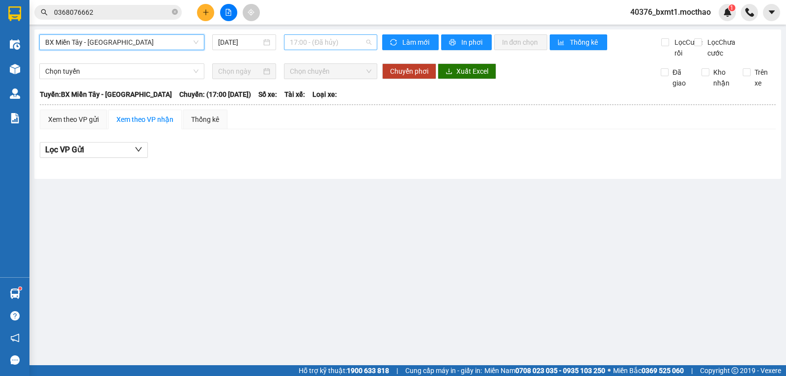
click at [316, 43] on span "17:00 - (Đã hủy)" at bounding box center [330, 42] width 81 height 15
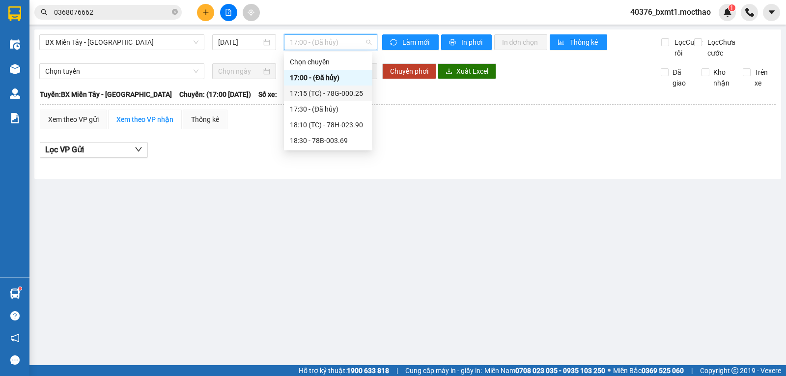
click at [339, 94] on div "17:15 (TC) - 78G-000.25" at bounding box center [328, 93] width 77 height 11
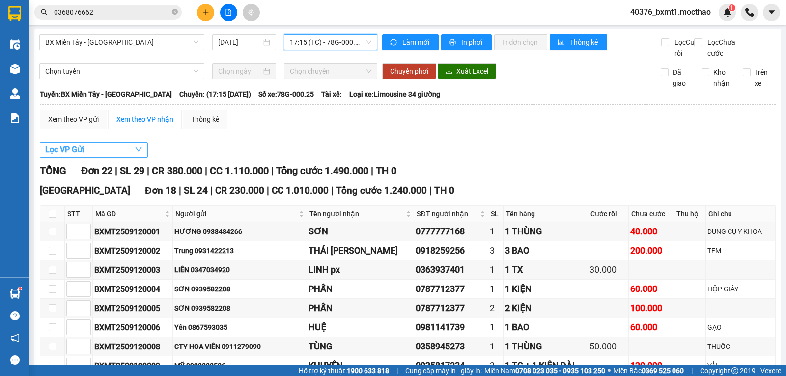
click at [114, 158] on button "Lọc VP Gửi" at bounding box center [94, 150] width 108 height 16
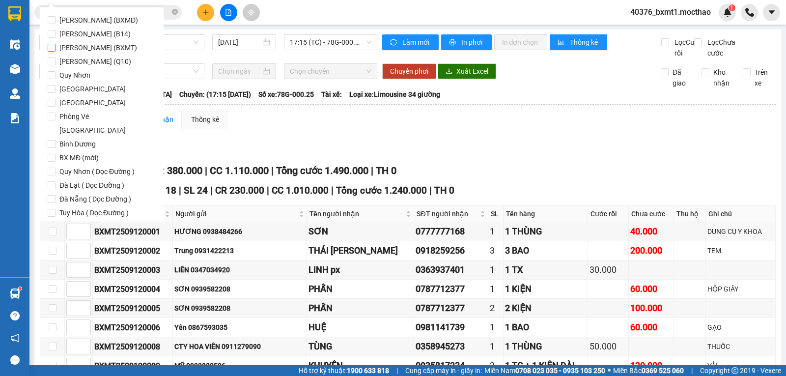
click at [103, 49] on span "[PERSON_NAME] (BXMT)" at bounding box center [97, 48] width 85 height 14
click at [55, 49] on input "[PERSON_NAME] (BXMT)" at bounding box center [52, 48] width 8 height 8
checkbox input "true"
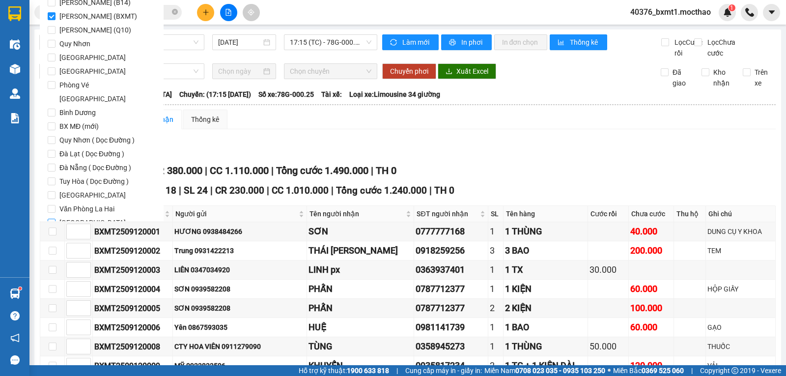
scroll to position [48, 0]
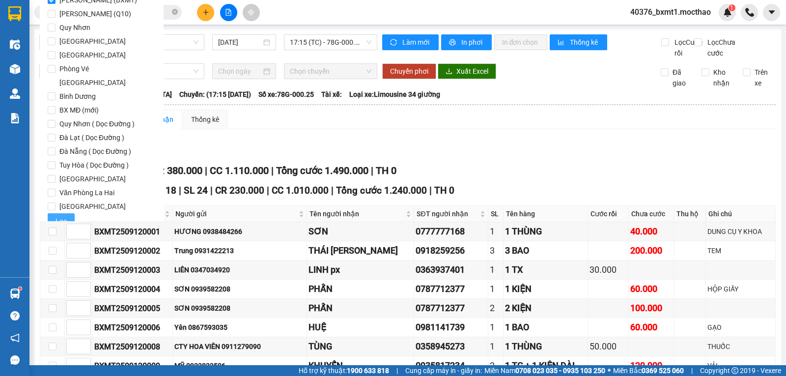
click at [63, 216] on span "Lọc" at bounding box center [60, 221] width 11 height 11
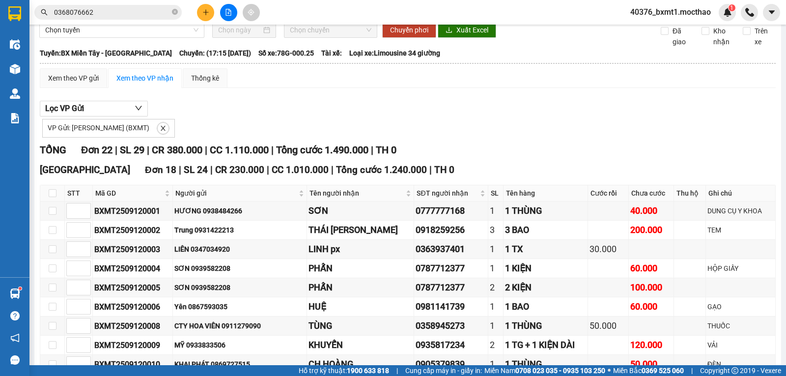
scroll to position [0, 0]
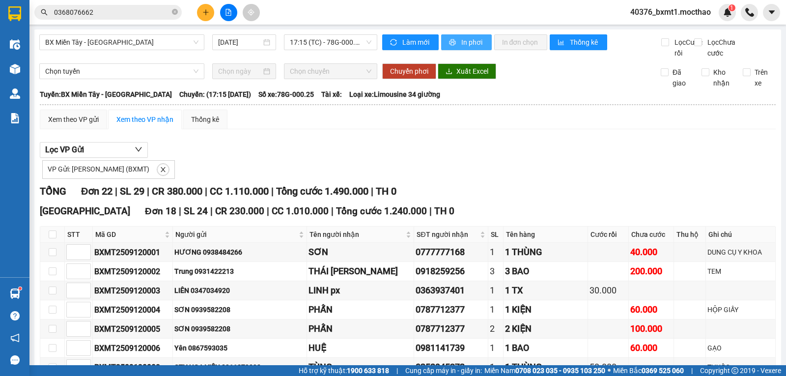
click at [456, 47] on button "In phơi" at bounding box center [466, 42] width 51 height 16
click at [456, 42] on button "In phơi" at bounding box center [466, 42] width 51 height 16
click at [201, 10] on button at bounding box center [205, 12] width 17 height 17
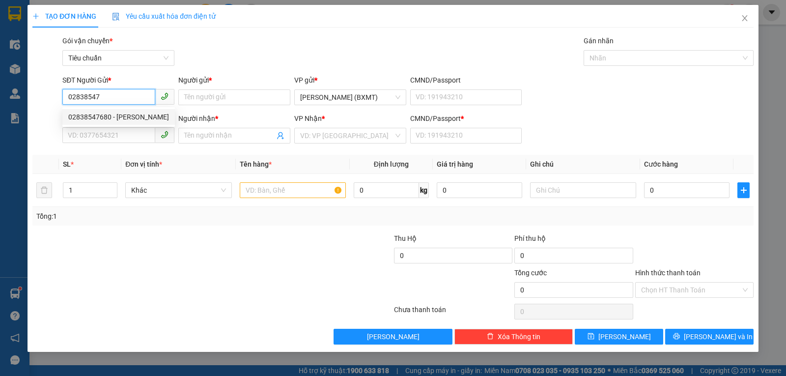
click at [111, 113] on div "02838547680 - BẢO ANH" at bounding box center [118, 116] width 101 height 11
type input "02838547680"
type input "BẢO ANH"
type input "0903523698"
type input "ĐÔNG HƯNG"
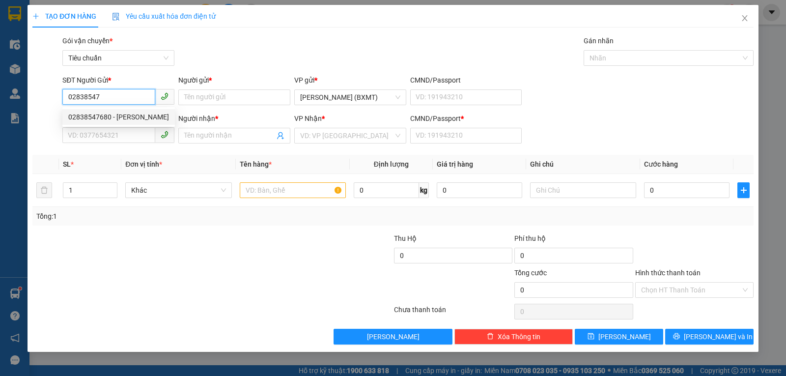
type input "0"
type input "30.000"
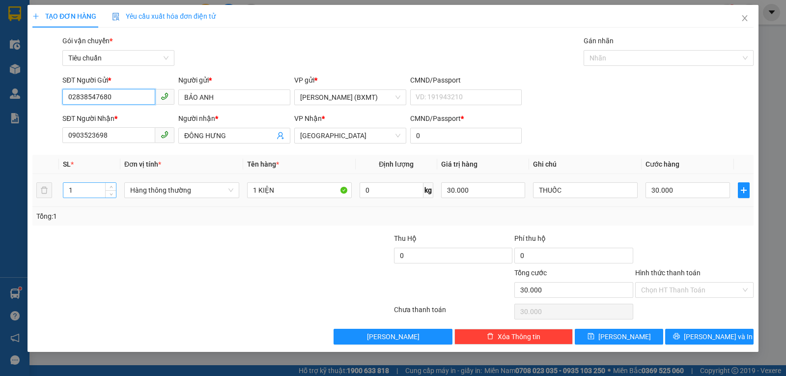
type input "02838547680"
click at [90, 188] on input "1" at bounding box center [89, 190] width 53 height 15
click at [88, 189] on input "1" at bounding box center [89, 190] width 53 height 15
click at [82, 183] on input "12" at bounding box center [89, 190] width 53 height 15
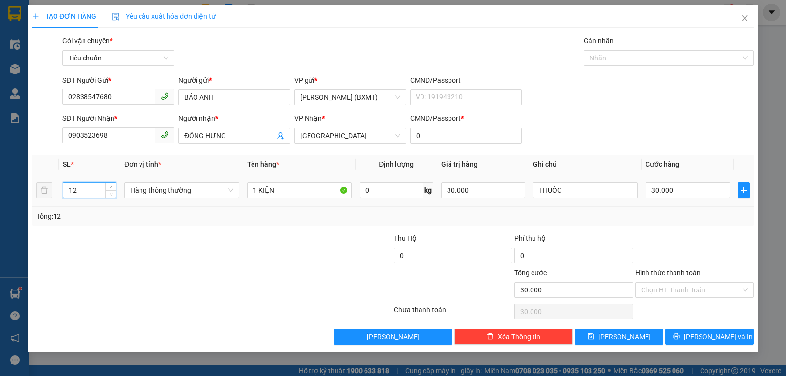
click at [82, 184] on input "12" at bounding box center [89, 190] width 53 height 15
click at [175, 193] on span "Hàng thông thường" at bounding box center [181, 190] width 103 height 15
type input "2"
type input "0"
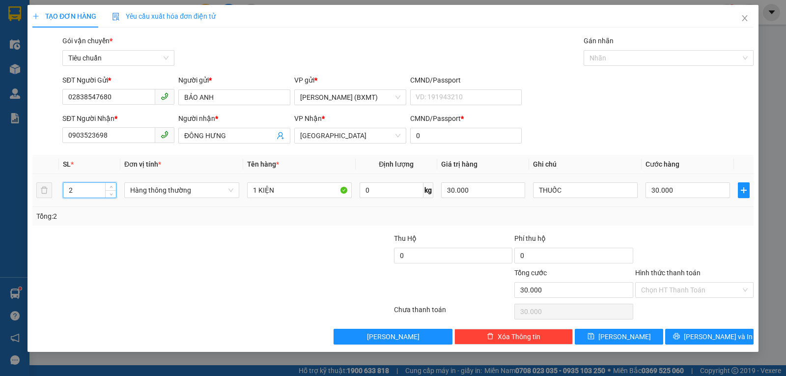
type input "0"
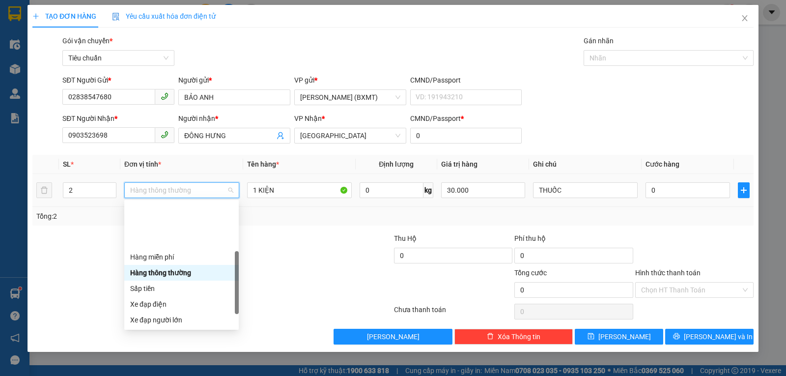
scroll to position [63, 0]
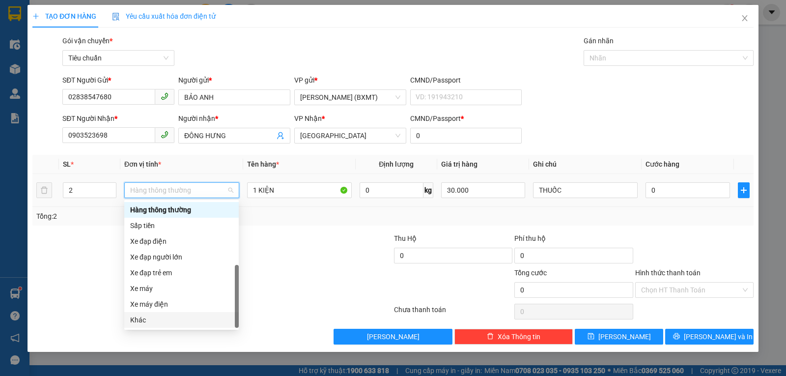
click at [159, 315] on div "Khác" at bounding box center [181, 319] width 103 height 11
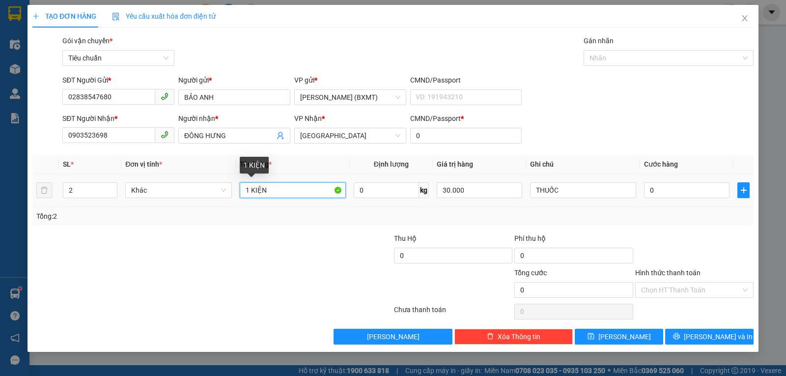
click at [247, 188] on input "1 KIỆN" at bounding box center [293, 190] width 106 height 16
type input "2 KIỆN"
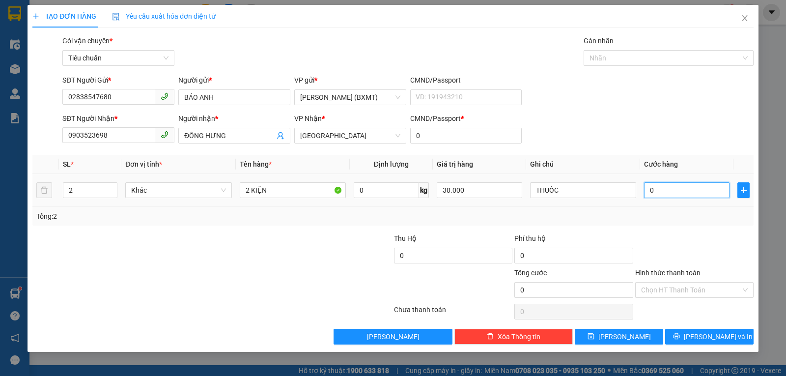
click at [649, 190] on input "0" at bounding box center [686, 190] width 85 height 16
type input "60"
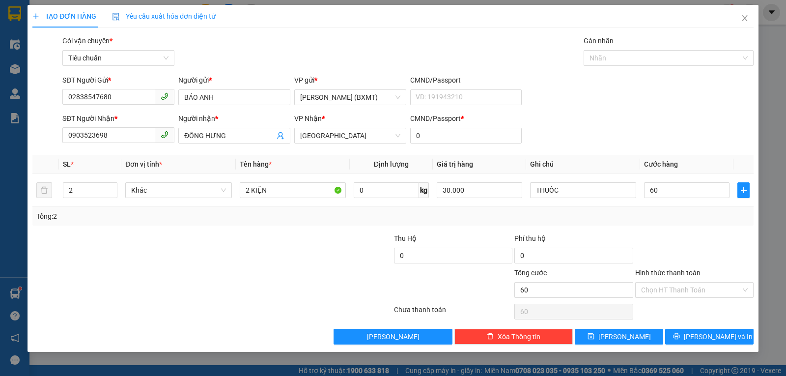
type input "60.000"
click at [665, 211] on div "Tổng: 2" at bounding box center [392, 216] width 713 height 11
click at [677, 342] on button "[PERSON_NAME] và In" at bounding box center [709, 336] width 88 height 16
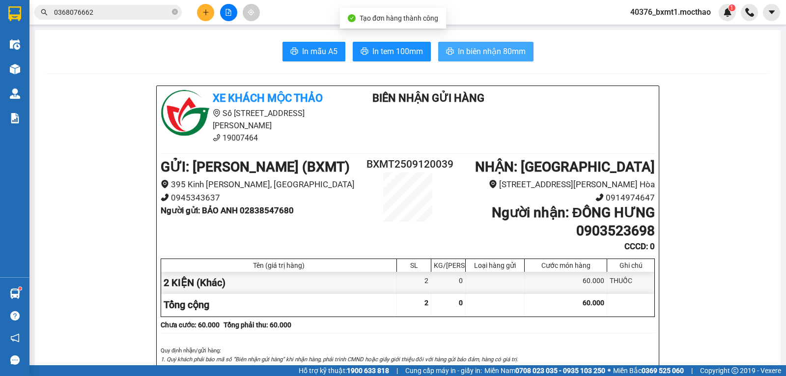
click at [466, 51] on span "In biên nhận 80mm" at bounding box center [492, 51] width 68 height 12
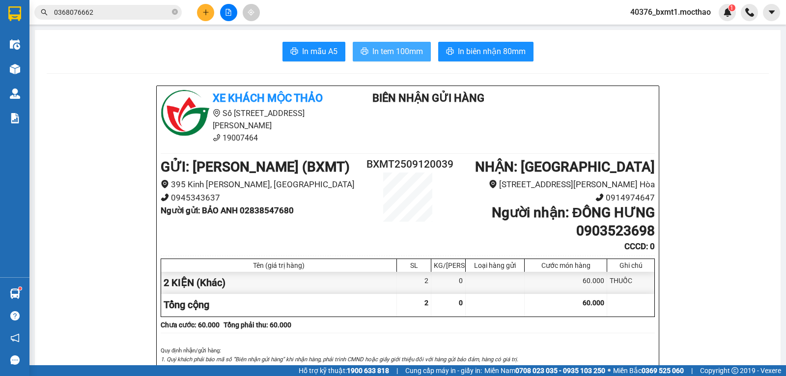
click at [383, 49] on span "In tem 100mm" at bounding box center [397, 51] width 51 height 12
click at [201, 13] on button at bounding box center [205, 12] width 17 height 17
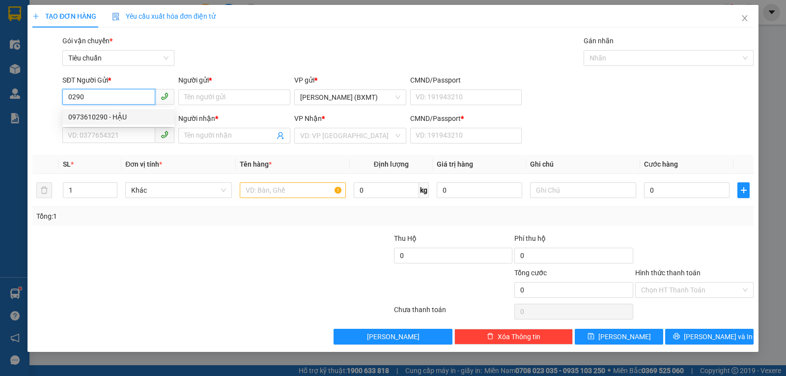
click at [103, 115] on div "0973610290 - HẬU" at bounding box center [118, 116] width 100 height 11
type input "0973610290"
type input "HẬU"
type input "0914973570"
type input "CƯỜNG"
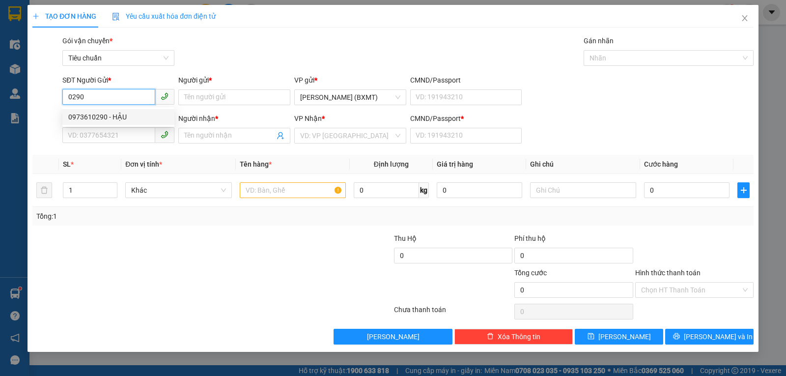
type input "0"
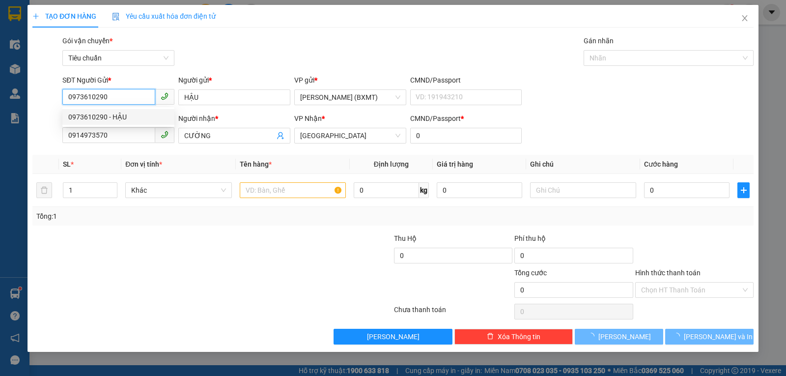
type input "30.000"
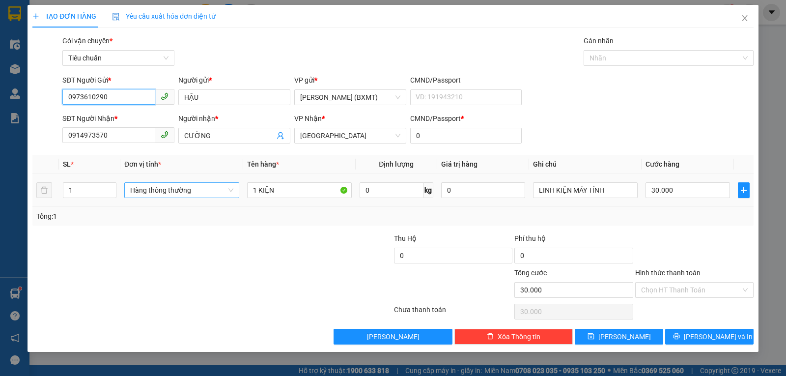
click at [197, 190] on span "Hàng thông thường" at bounding box center [181, 190] width 103 height 15
type input "0973610290"
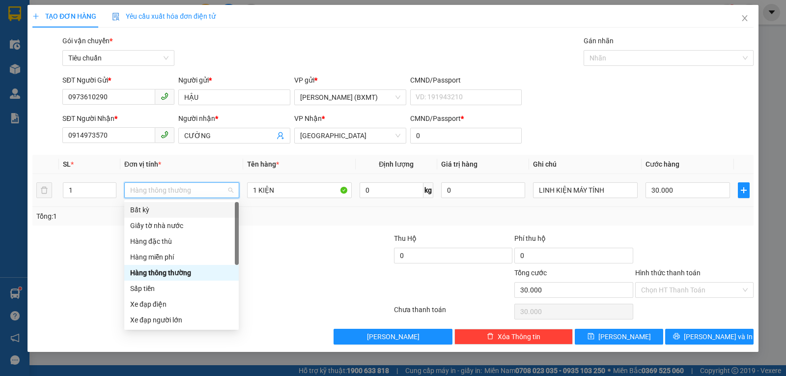
scroll to position [63, 0]
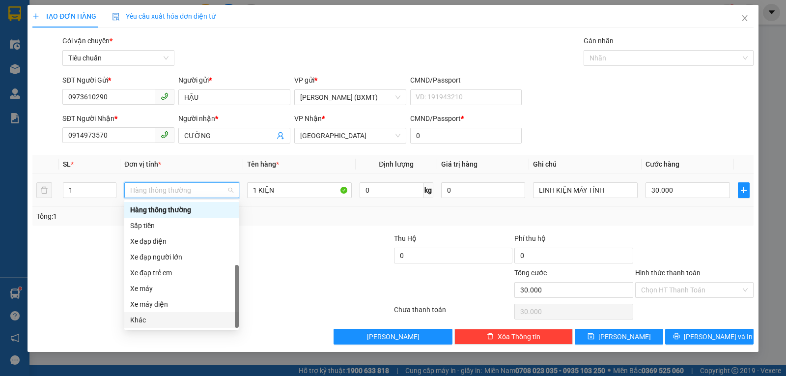
click at [164, 318] on div "Khác" at bounding box center [181, 319] width 103 height 11
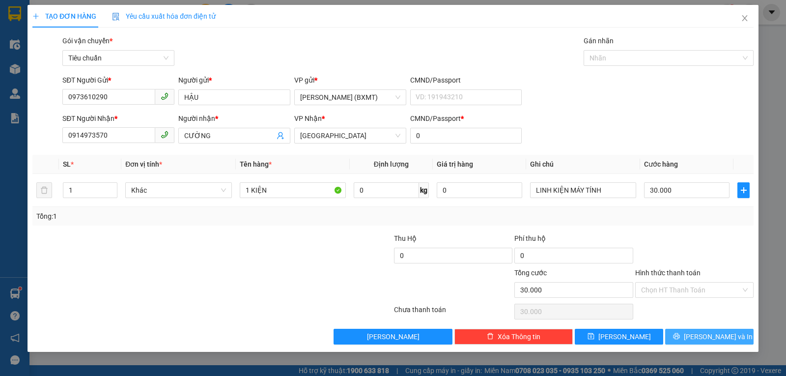
click at [714, 331] on span "[PERSON_NAME] và In" at bounding box center [717, 336] width 69 height 11
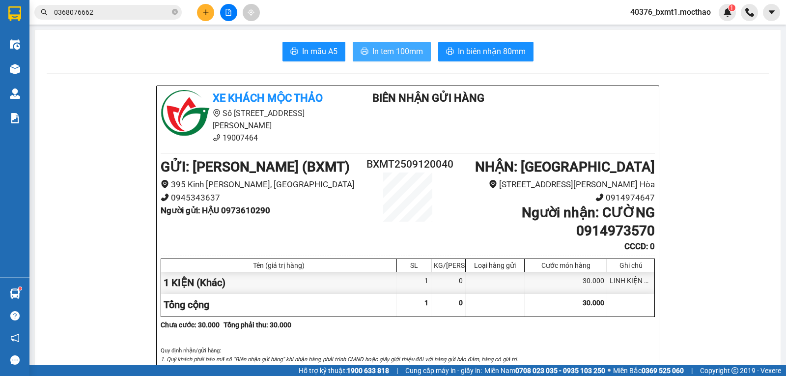
click at [387, 58] on button "In tem 100mm" at bounding box center [392, 52] width 78 height 20
click at [207, 15] on icon "plus" at bounding box center [205, 12] width 7 height 7
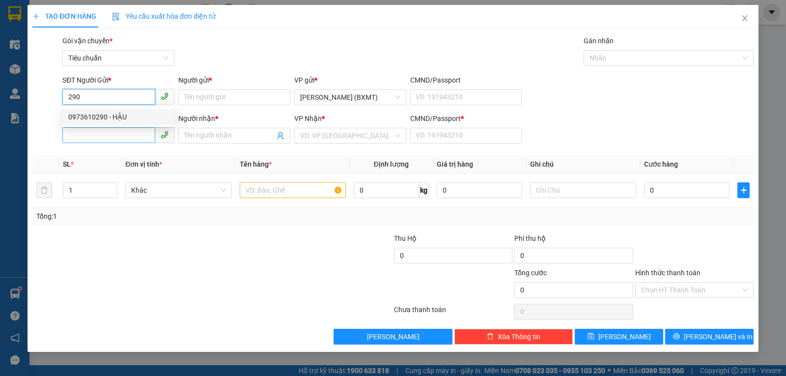
click at [108, 116] on div "0973610290 - HẬU" at bounding box center [118, 116] width 100 height 11
type input "0973610290"
type input "HẬU"
type input "0914973570"
type input "CƯỜNG"
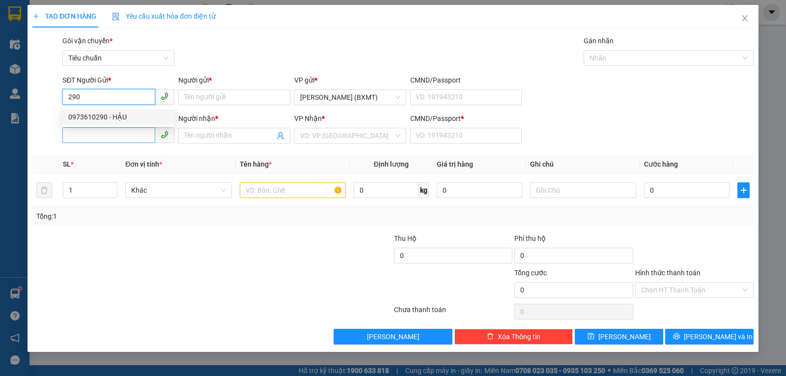
type input "0"
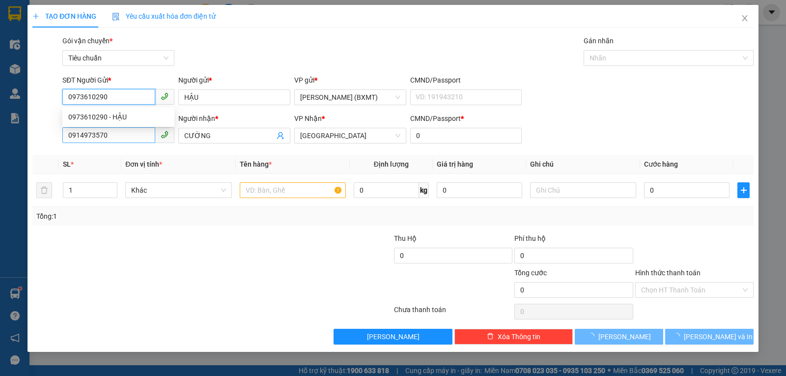
type input "30.000"
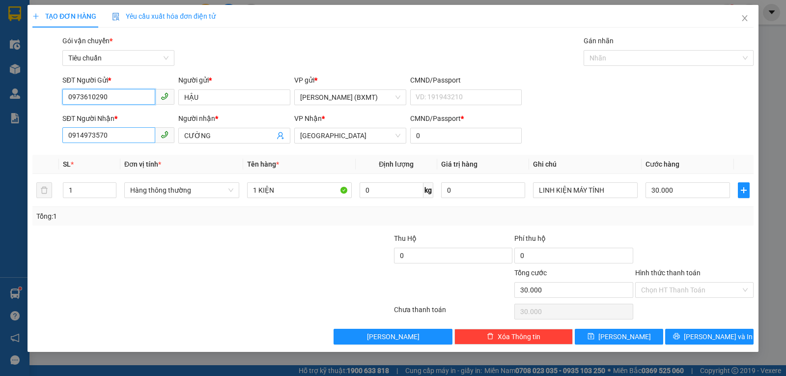
type input "0973610290"
click at [123, 135] on input "0914973570" at bounding box center [108, 135] width 93 height 16
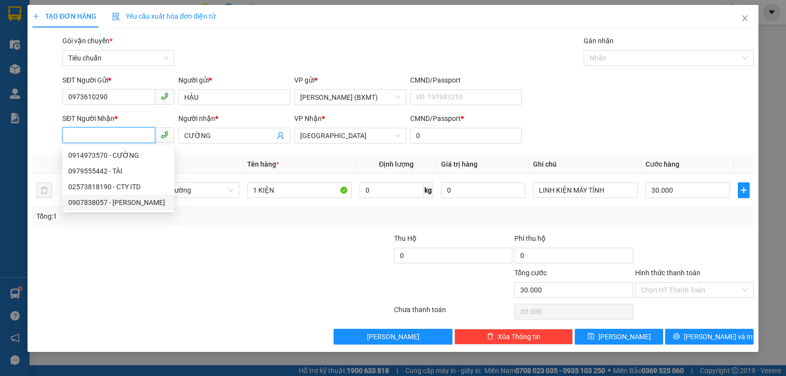
click at [105, 198] on div "0907838057 - CTY HOÀNG VŨ" at bounding box center [118, 202] width 100 height 11
type input "0907838057"
type input "CTY HOÀNG VŨ"
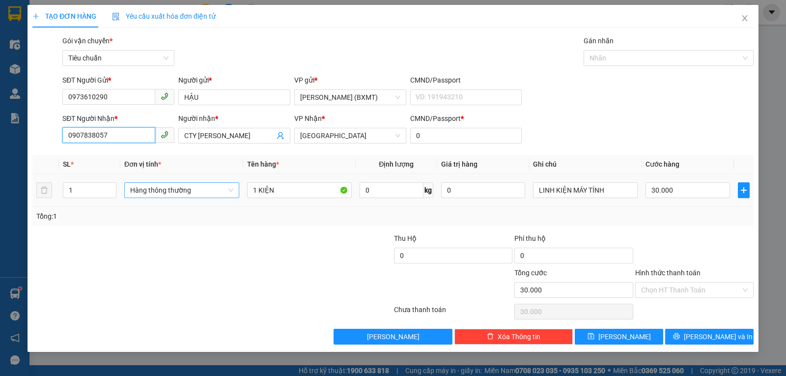
click at [171, 192] on span "Hàng thông thường" at bounding box center [181, 190] width 103 height 15
type input "0907838057"
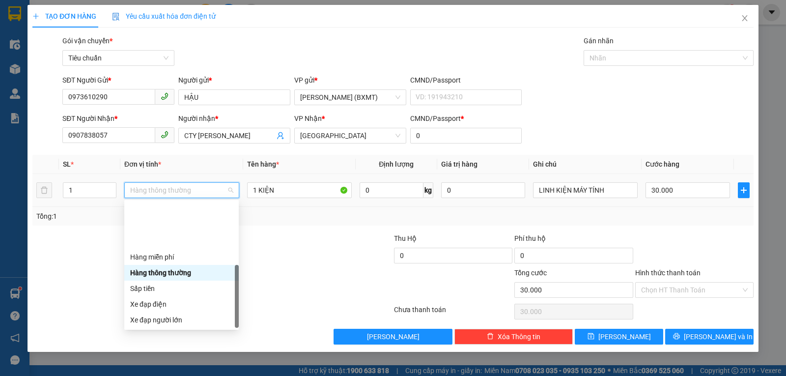
scroll to position [63, 0]
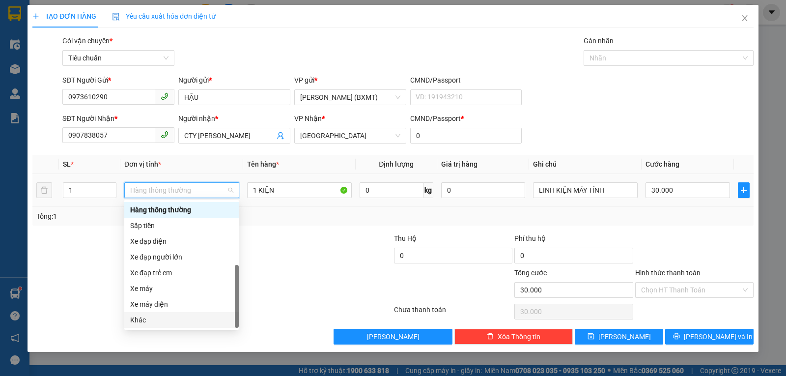
click at [169, 315] on div "Khác" at bounding box center [181, 319] width 103 height 11
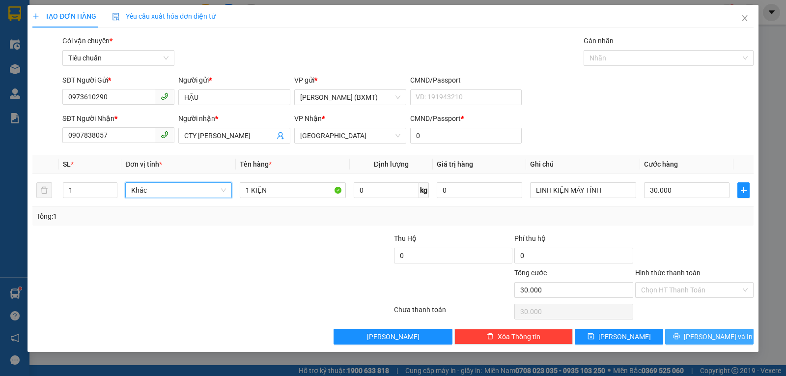
click at [687, 336] on button "[PERSON_NAME] và In" at bounding box center [709, 336] width 88 height 16
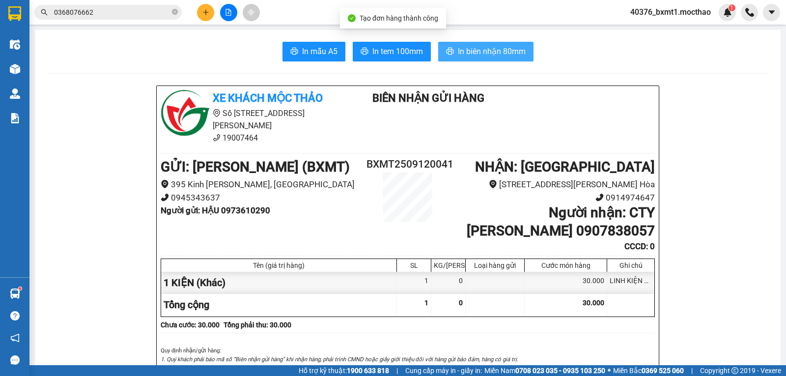
click at [465, 49] on span "In biên nhận 80mm" at bounding box center [492, 51] width 68 height 12
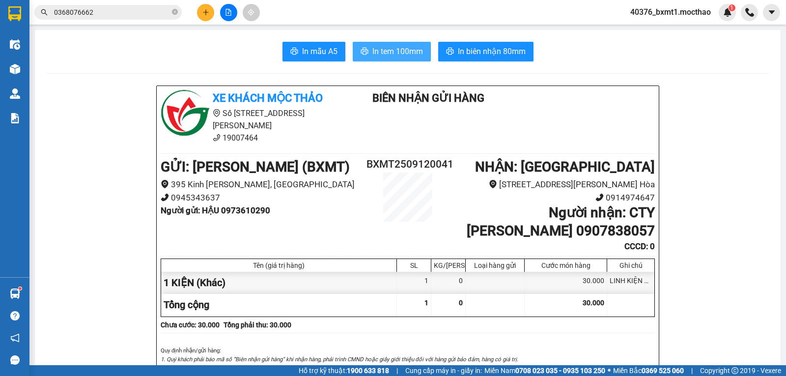
click at [376, 47] on span "In tem 100mm" at bounding box center [397, 51] width 51 height 12
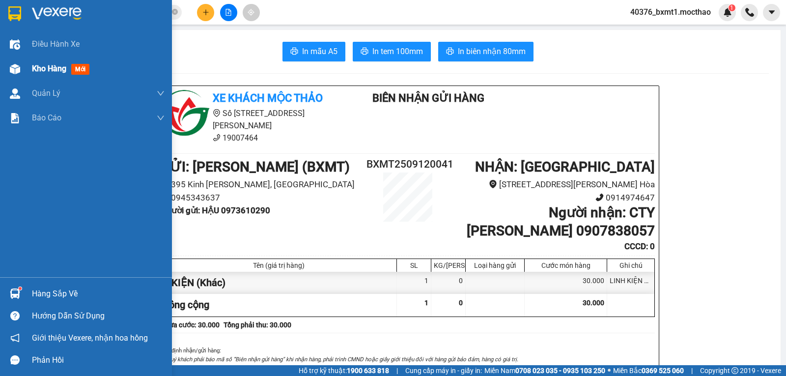
click at [17, 66] on img at bounding box center [15, 69] width 10 height 10
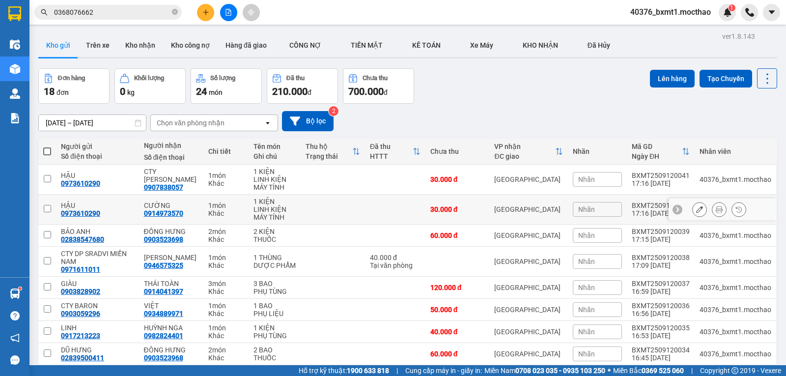
click at [712, 213] on button at bounding box center [719, 209] width 14 height 17
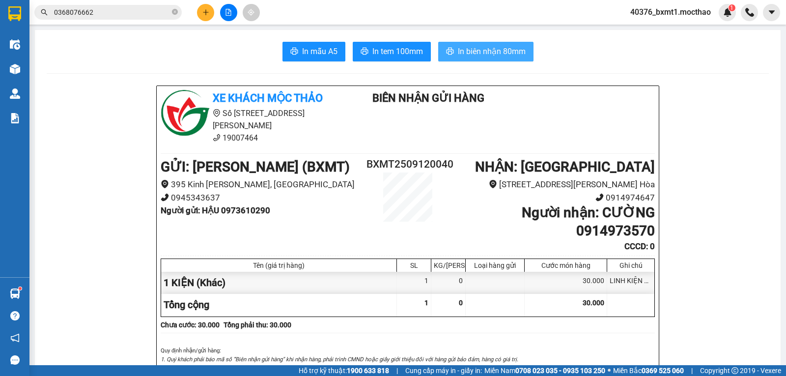
click at [478, 49] on span "In biên nhận 80mm" at bounding box center [492, 51] width 68 height 12
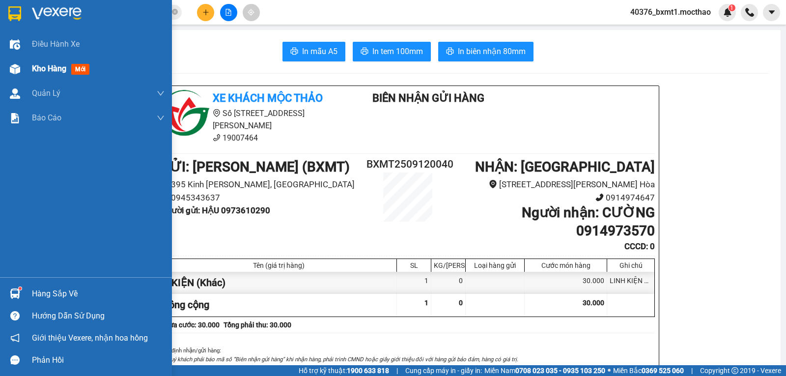
click at [46, 74] on div "Kho hàng mới" at bounding box center [62, 68] width 61 height 12
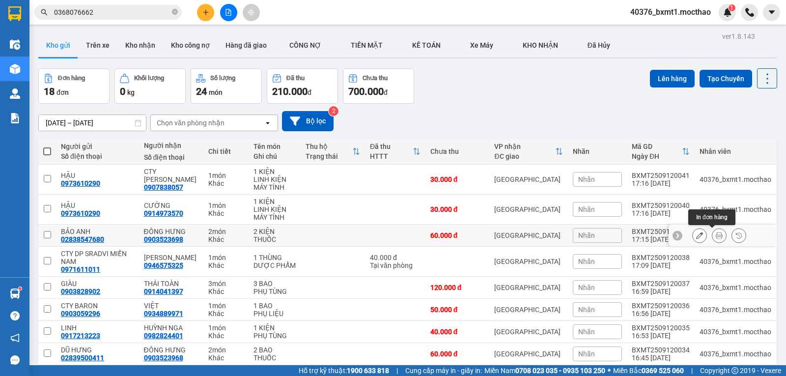
click at [715, 235] on icon at bounding box center [718, 235] width 7 height 7
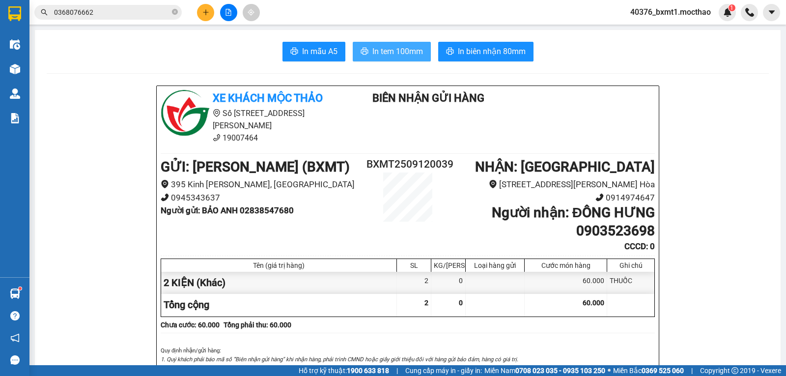
click at [386, 47] on span "In tem 100mm" at bounding box center [397, 51] width 51 height 12
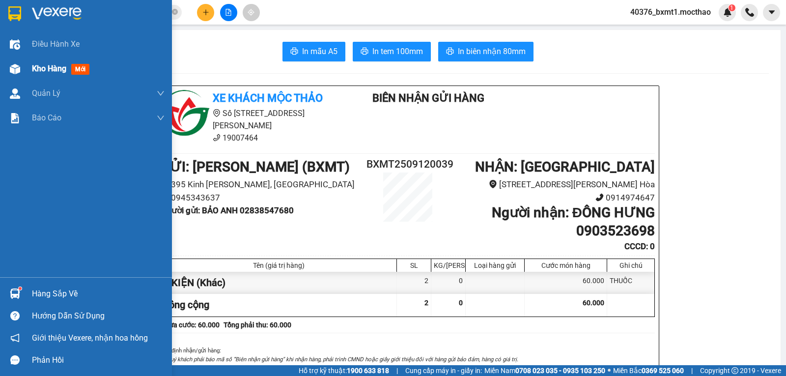
click at [20, 69] on div at bounding box center [14, 68] width 17 height 17
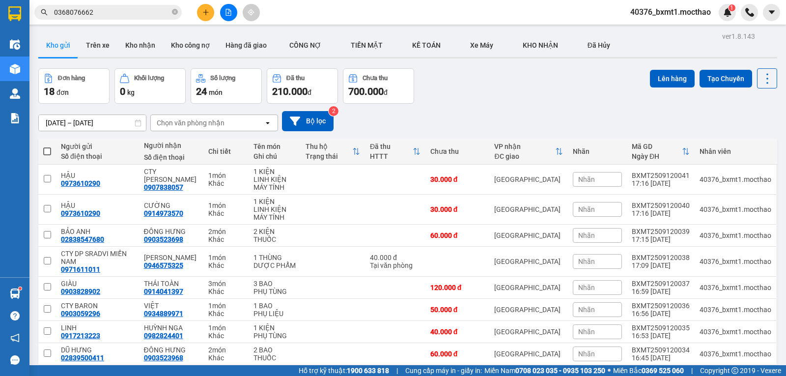
click at [476, 83] on div "Đơn hàng 18 đơn Khối lượng 0 kg Số lượng 24 món Đã thu 210.000 đ Chưa thu 700.0…" at bounding box center [407, 85] width 738 height 35
drag, startPoint x: 489, startPoint y: 97, endPoint x: 512, endPoint y: 69, distance: 36.7
click at [490, 96] on div "Đơn hàng 18 đơn Khối lượng 0 kg Số lượng 24 món Đã thu 210.000 đ Chưa thu 700.0…" at bounding box center [407, 85] width 738 height 35
click at [46, 147] on span at bounding box center [47, 151] width 8 height 8
click at [47, 146] on input "checkbox" at bounding box center [47, 146] width 0 height 0
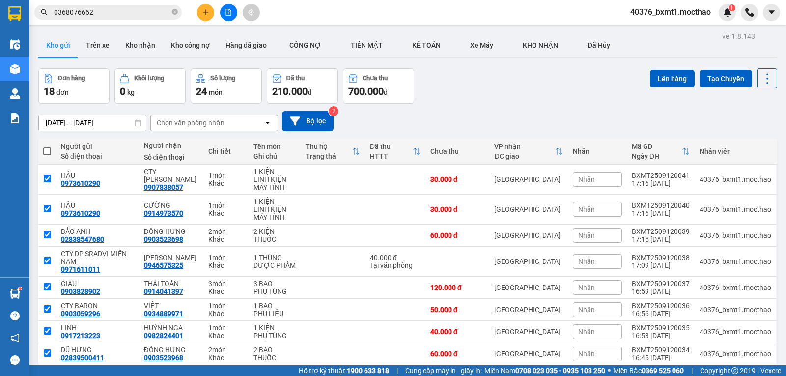
checkbox input "true"
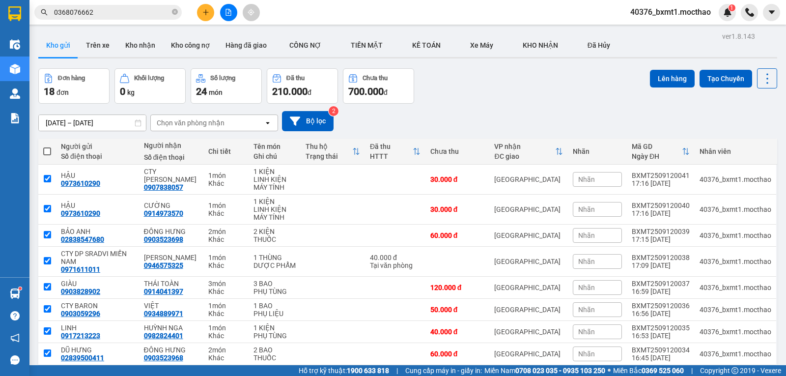
checkbox input "true"
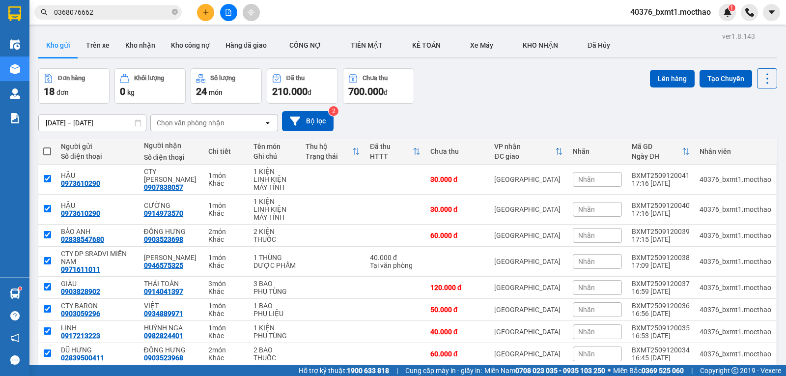
checkbox input "true"
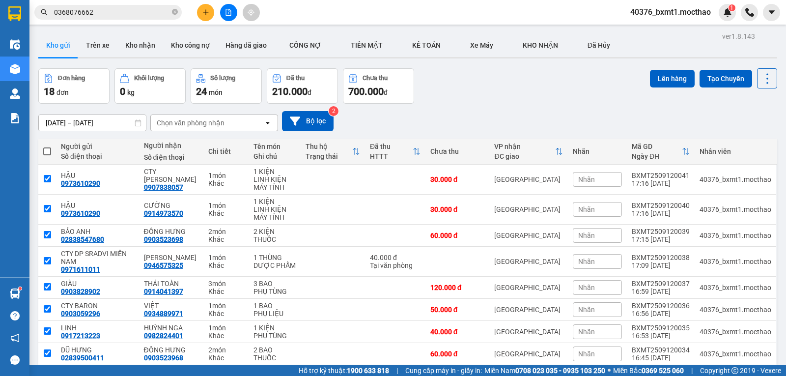
checkbox input "true"
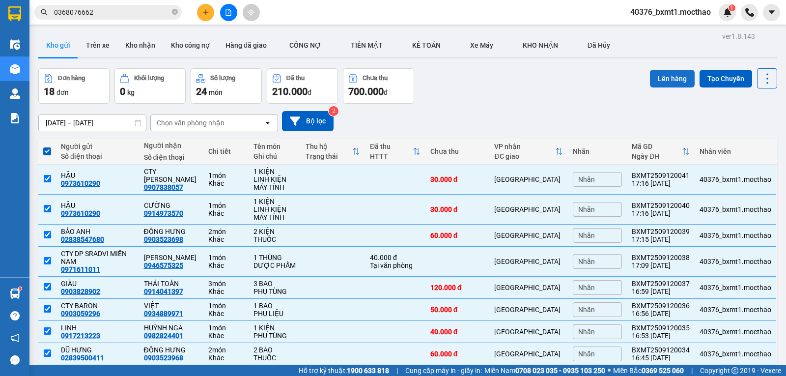
click at [655, 71] on button "Lên hàng" at bounding box center [672, 79] width 45 height 18
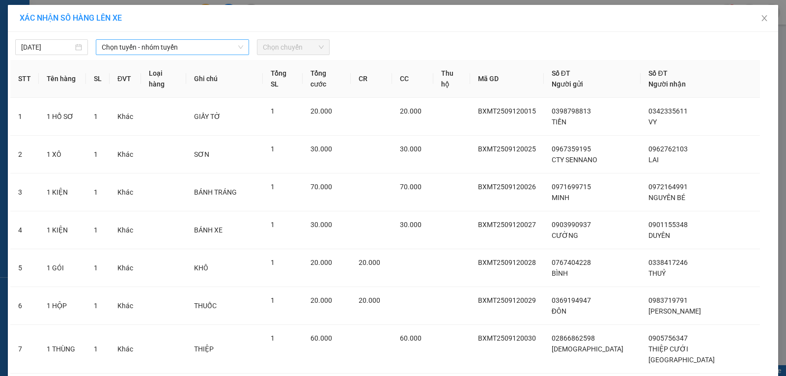
click at [129, 51] on span "Chọn tuyến - nhóm tuyến" at bounding box center [172, 47] width 141 height 15
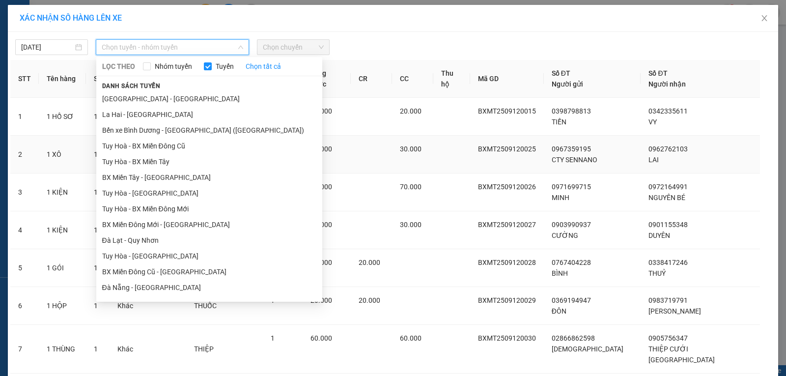
drag, startPoint x: 127, startPoint y: 177, endPoint x: 143, endPoint y: 168, distance: 18.5
click at [127, 177] on li "BX Miền Tây - [GEOGRAPHIC_DATA]" at bounding box center [209, 177] width 226 height 16
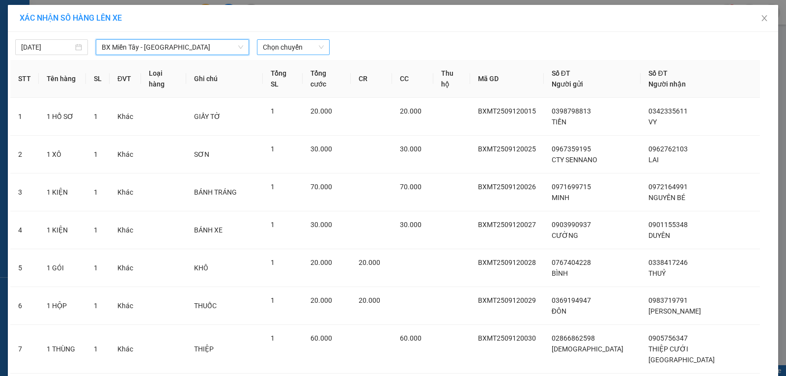
click at [270, 48] on span "Chọn chuyến" at bounding box center [293, 47] width 61 height 15
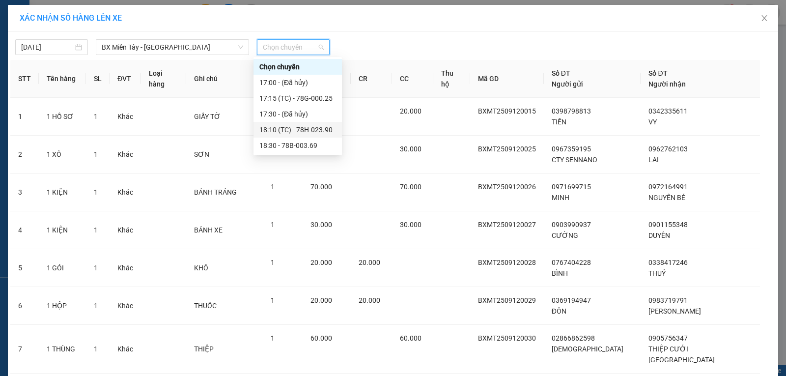
click at [300, 129] on div "18:10 (TC) - 78H-023.90" at bounding box center [297, 129] width 77 height 11
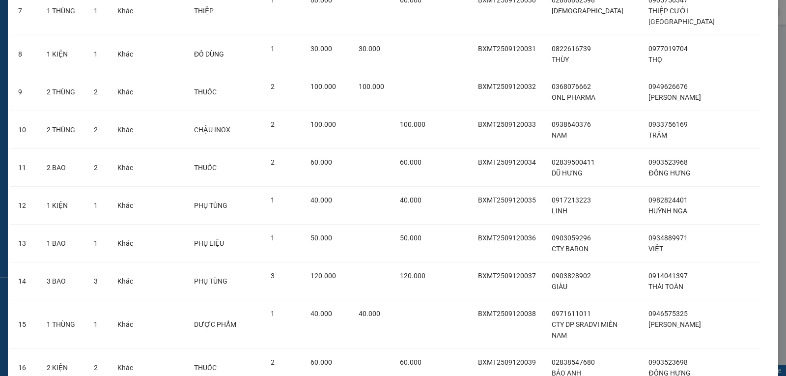
scroll to position [480, 0]
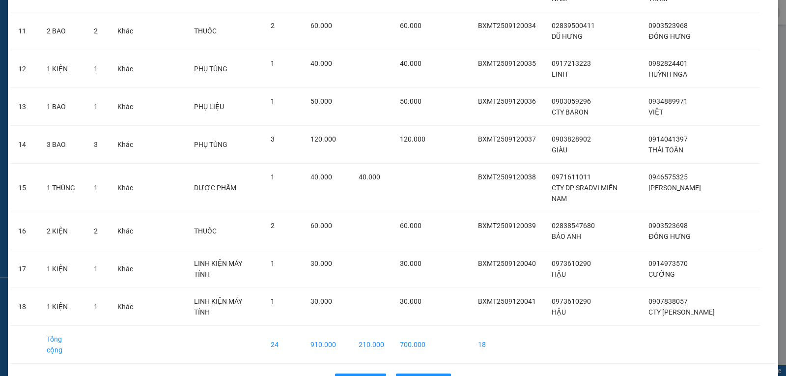
click at [418, 368] on div "Quay lại Lên hàng" at bounding box center [392, 381] width 765 height 26
click at [424, 375] on span "Lên hàng" at bounding box center [428, 381] width 28 height 11
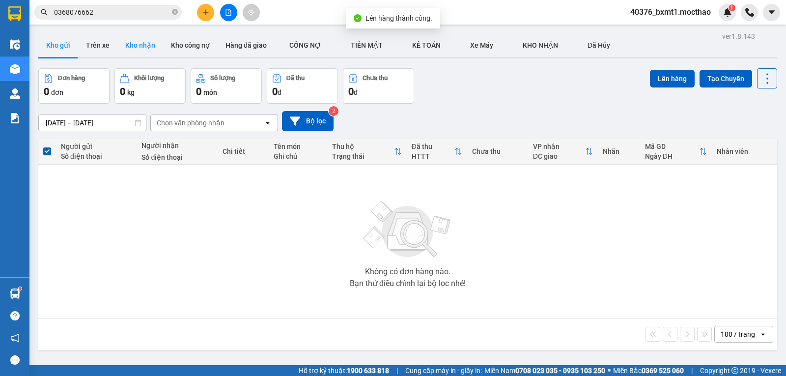
click at [145, 49] on button "Kho nhận" at bounding box center [140, 45] width 46 height 24
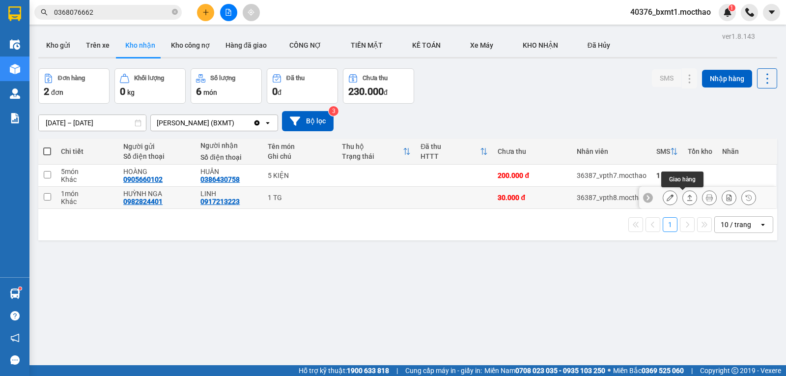
click at [686, 198] on icon at bounding box center [689, 197] width 7 height 7
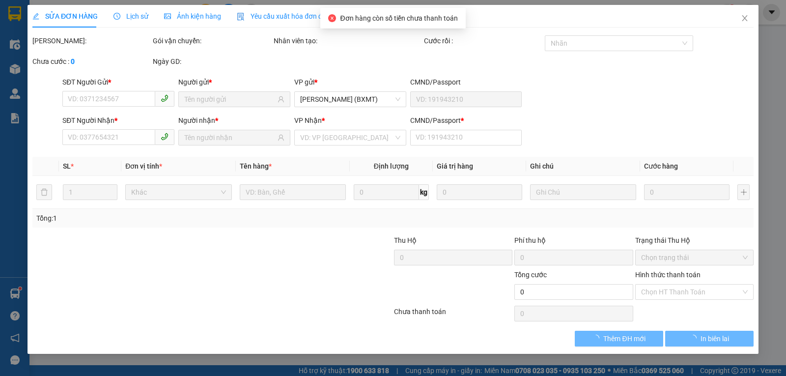
type input "0982824401"
type input "HUỲNH NGA"
type input "0917213223"
type input "LINH"
type input "1"
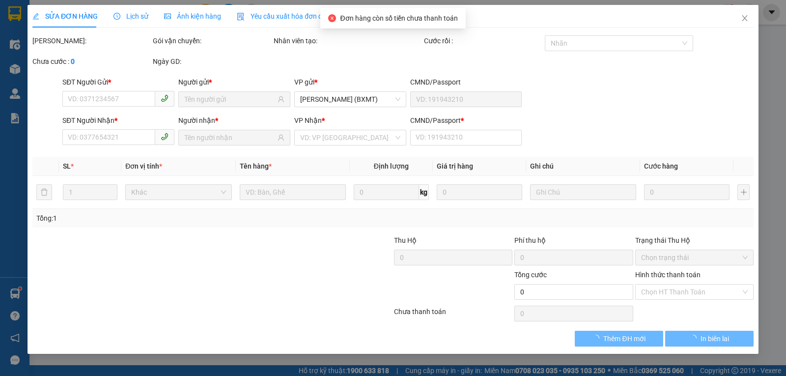
type input "30.000"
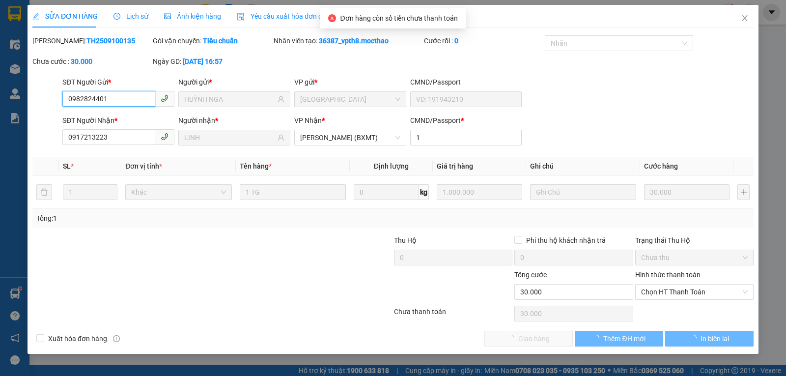
click at [664, 289] on span "Chọn HT Thanh Toán" at bounding box center [694, 291] width 107 height 15
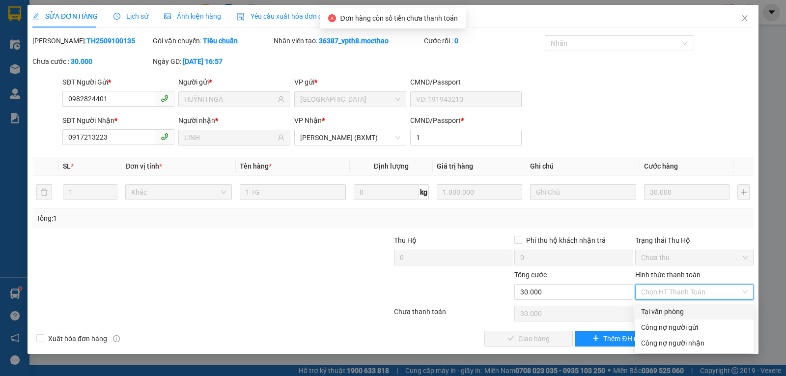
click at [660, 314] on div "Tại văn phòng" at bounding box center [694, 311] width 107 height 11
type input "0"
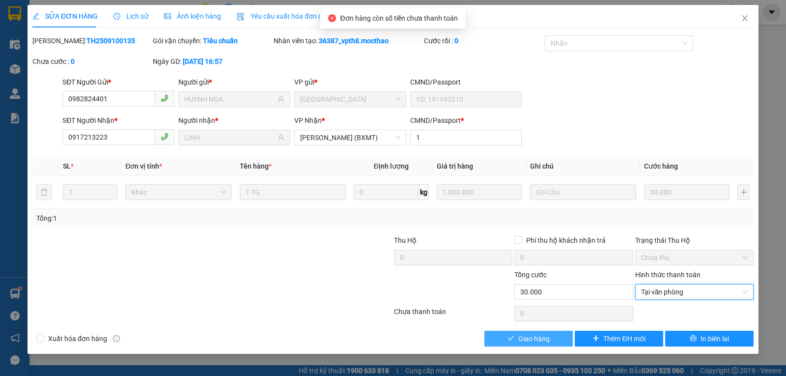
click at [551, 343] on button "Giao hàng" at bounding box center [528, 338] width 88 height 16
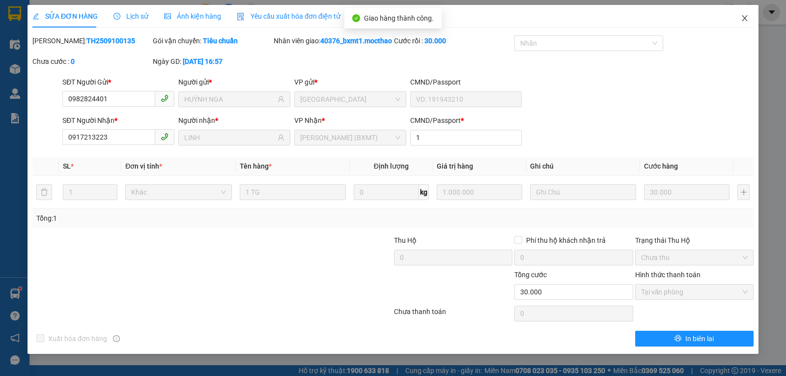
click at [732, 21] on span "Close" at bounding box center [744, 18] width 27 height 27
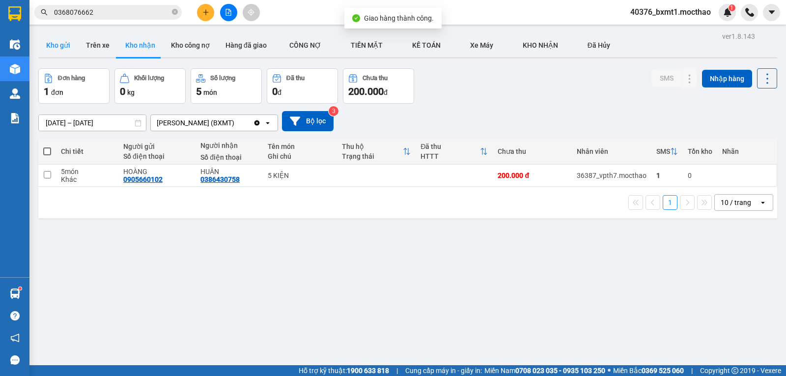
click at [73, 55] on button "Kho gửi" at bounding box center [58, 45] width 40 height 24
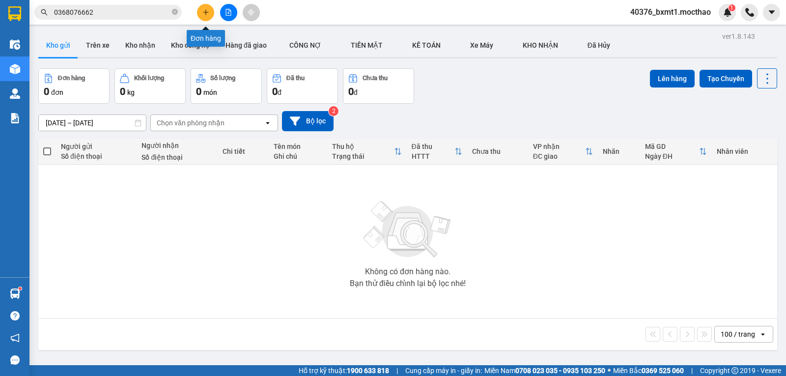
click at [207, 13] on icon "plus" at bounding box center [205, 12] width 7 height 7
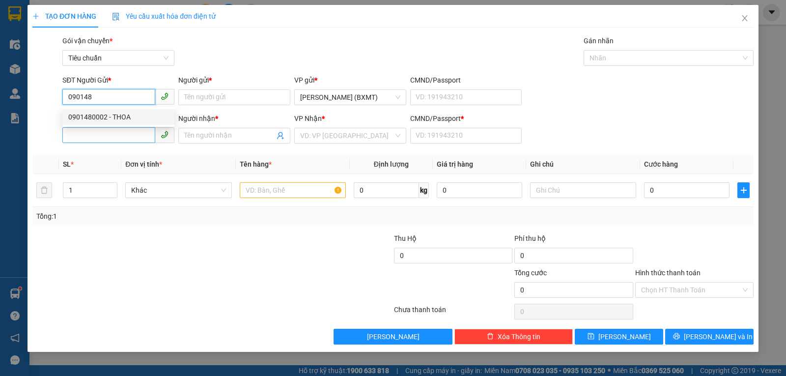
click at [116, 119] on div "0901480002 - THOA" at bounding box center [118, 116] width 100 height 11
type input "0901480002"
type input "THOA"
type input "0911116418"
type input "YÊN"
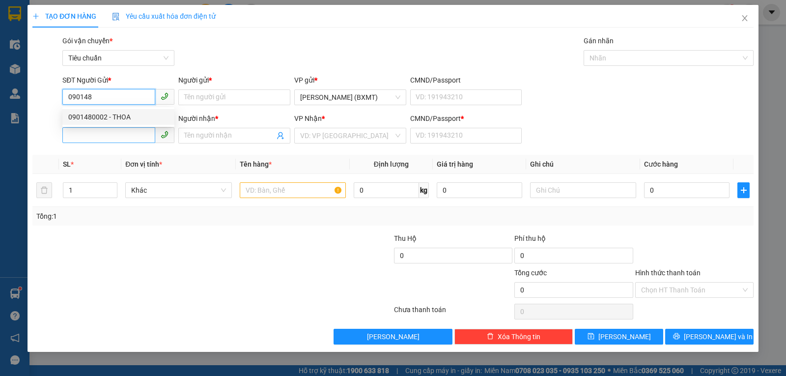
type input "0"
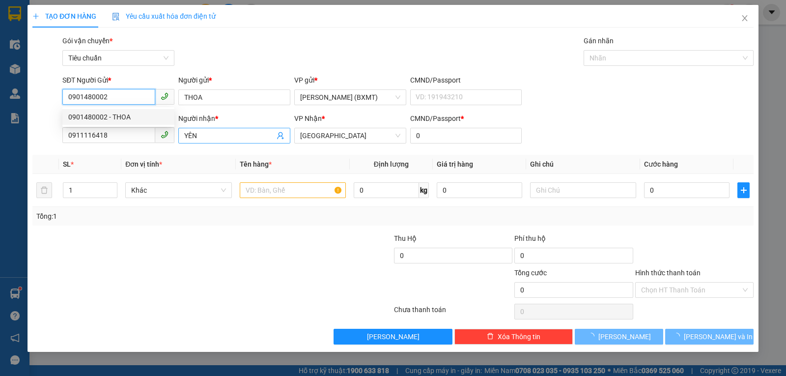
type input "20.000"
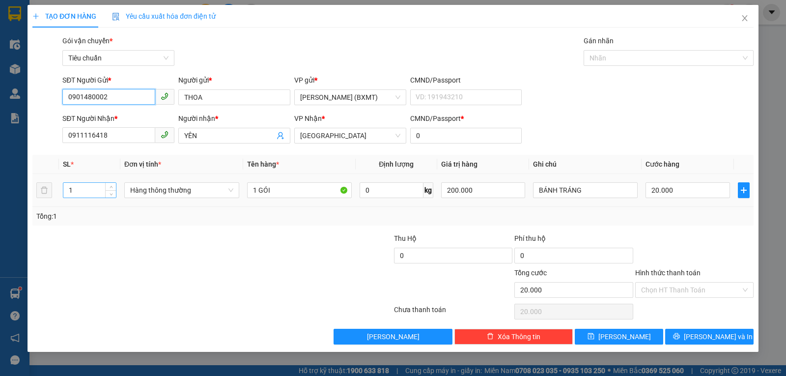
type input "0901480002"
click at [80, 194] on input "1" at bounding box center [89, 190] width 53 height 15
click at [80, 195] on input "1" at bounding box center [89, 190] width 53 height 15
type input "2"
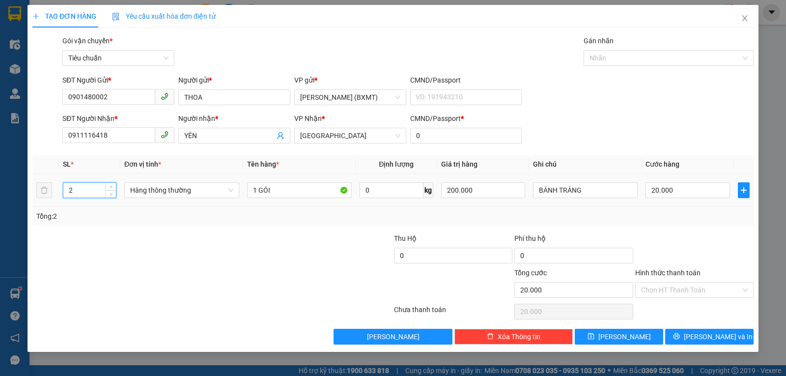
click at [168, 198] on div "Hàng thông thường" at bounding box center [181, 190] width 115 height 20
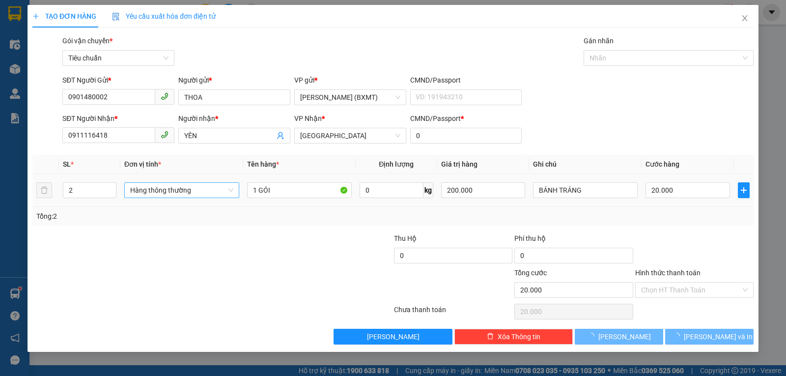
click at [170, 192] on span "Hàng thông thường" at bounding box center [181, 190] width 103 height 15
type input "0"
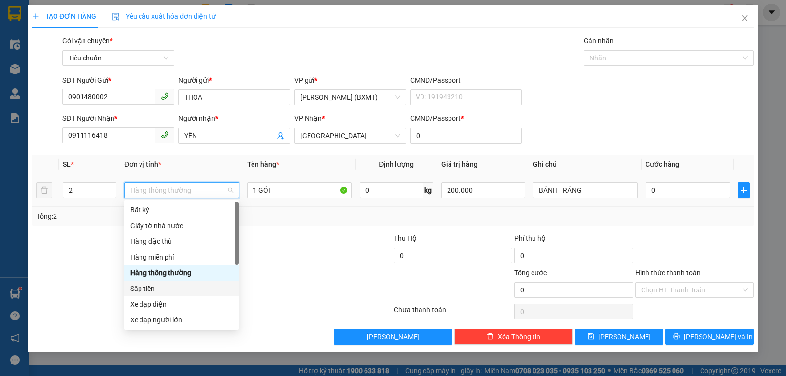
scroll to position [63, 0]
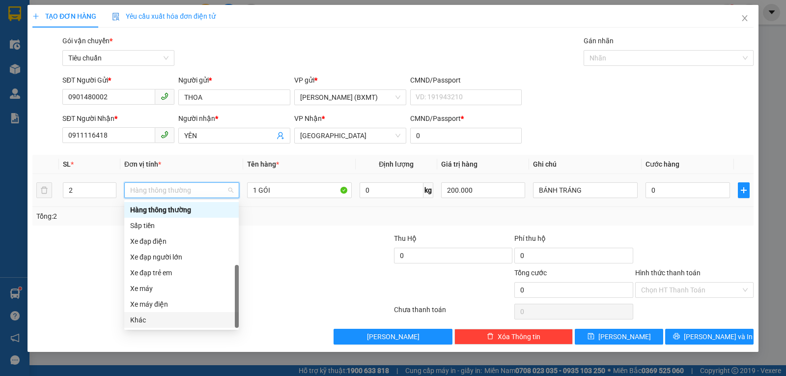
click at [151, 323] on div "Khác" at bounding box center [181, 319] width 103 height 11
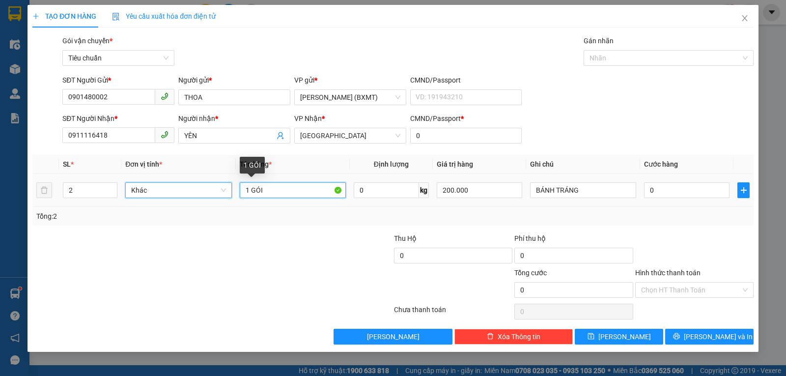
click at [276, 192] on input "1 GÓI" at bounding box center [293, 190] width 106 height 16
type input "1 THÙNG"
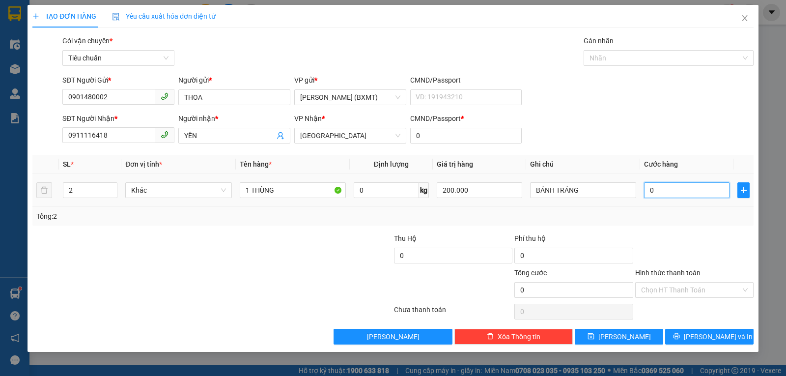
click at [656, 186] on input "0" at bounding box center [686, 190] width 85 height 16
type input "1"
type input "10"
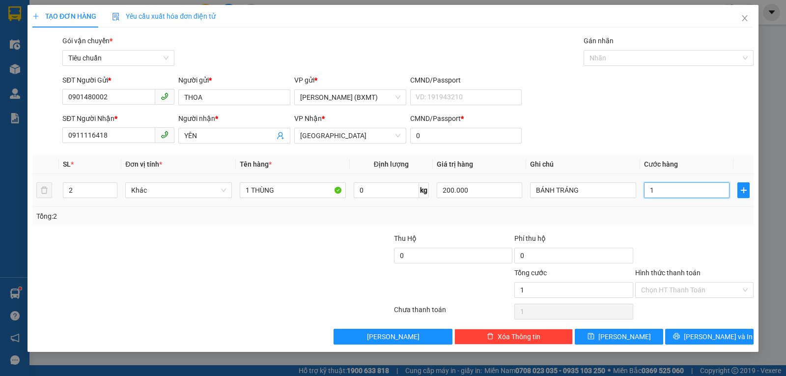
type input "10"
type input "100"
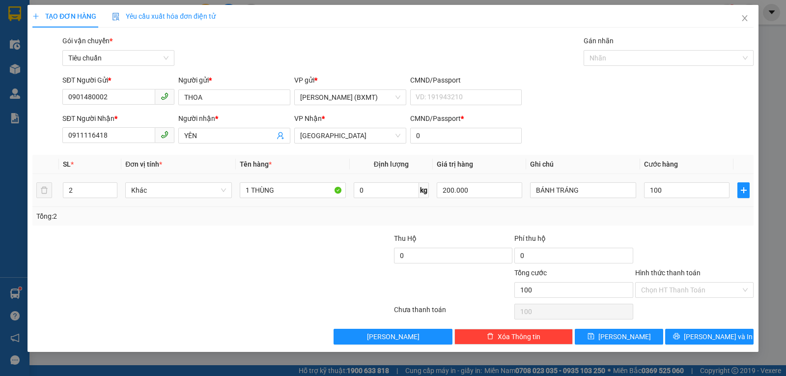
type input "100.000"
click at [688, 228] on div "Transit Pickup Surcharge Ids Transit Deliver Surcharge Ids Transit Deliver Surc…" at bounding box center [392, 189] width 721 height 309
click at [680, 332] on icon "printer" at bounding box center [676, 335] width 7 height 7
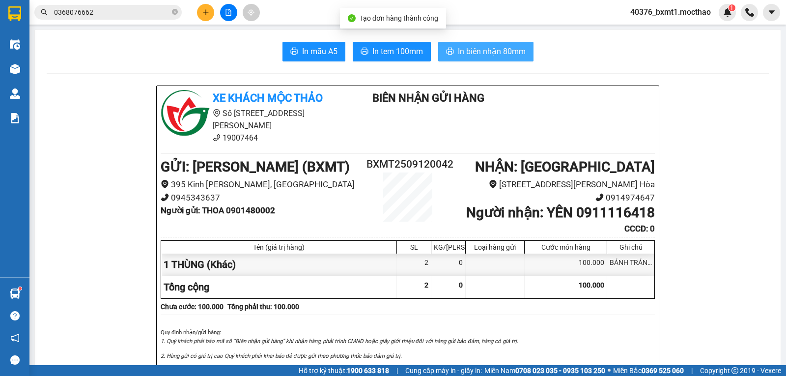
click at [480, 54] on span "In biên nhận 80mm" at bounding box center [492, 51] width 68 height 12
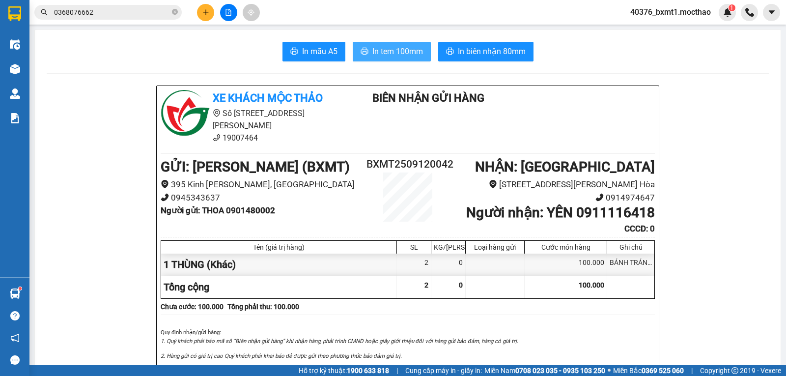
click at [397, 57] on span "In tem 100mm" at bounding box center [397, 51] width 51 height 12
click at [27, 66] on div "Kho hàng mới" at bounding box center [14, 68] width 29 height 25
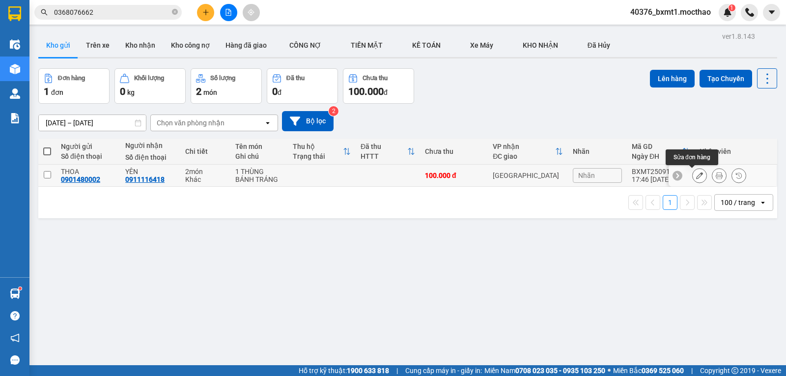
click at [696, 176] on icon at bounding box center [699, 175] width 7 height 7
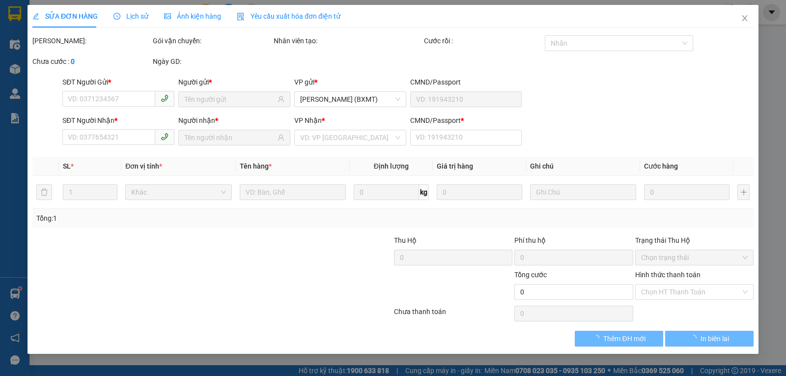
type input "0901480002"
type input "0911116418"
type input "0"
type input "100.000"
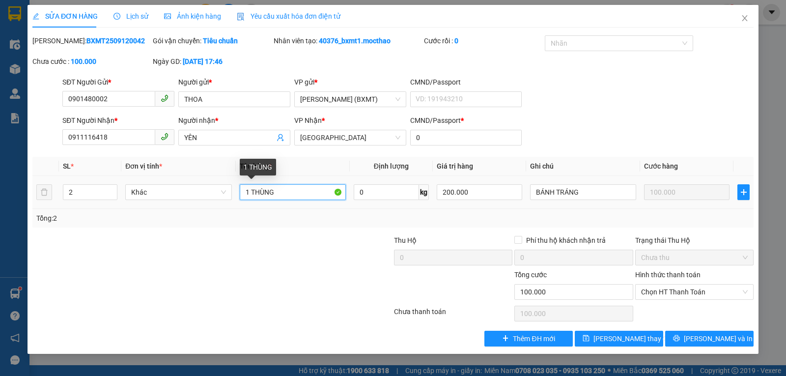
drag, startPoint x: 253, startPoint y: 190, endPoint x: 242, endPoint y: 194, distance: 12.6
click at [242, 194] on input "1 THÙNG" at bounding box center [293, 192] width 106 height 16
type input "2 THÙNG"
click at [704, 327] on div "Total Paid Fee 0 Total UnPaid Fee 100.000 Cash Collection Total Fee Mã ĐH: BXMT…" at bounding box center [392, 190] width 721 height 311
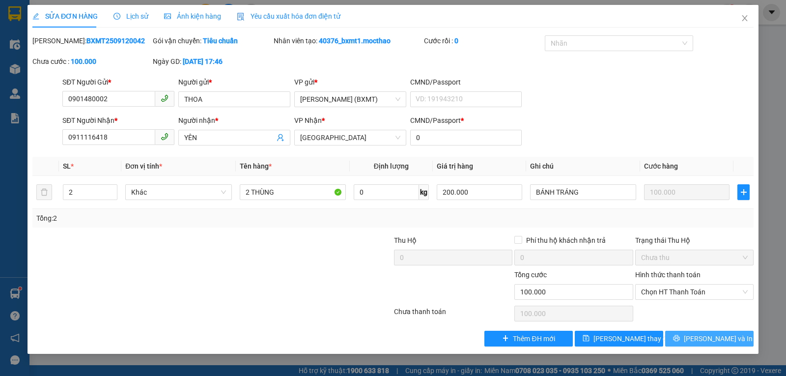
click at [704, 337] on span "[PERSON_NAME] và In" at bounding box center [717, 338] width 69 height 11
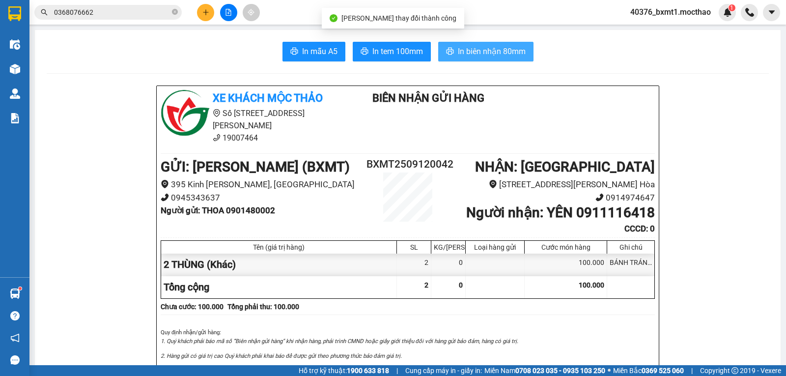
click at [489, 53] on span "In biên nhận 80mm" at bounding box center [492, 51] width 68 height 12
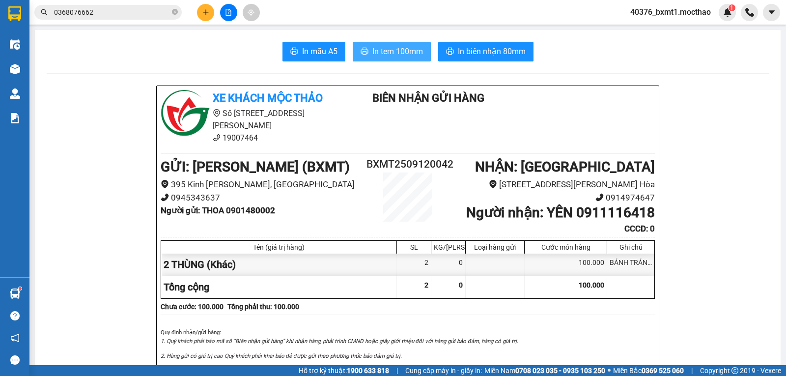
click at [382, 57] on span "In tem 100mm" at bounding box center [397, 51] width 51 height 12
click at [202, 8] on button at bounding box center [205, 12] width 17 height 17
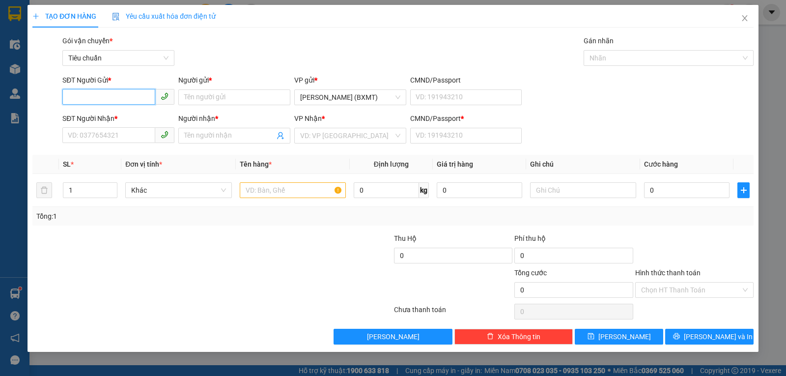
click at [128, 97] on input "SĐT Người Gửi *" at bounding box center [108, 97] width 93 height 16
type input "0902902120"
click at [88, 120] on div "0902902120 - VÂN" at bounding box center [118, 116] width 100 height 11
type input "VÂN"
type input "0702492890"
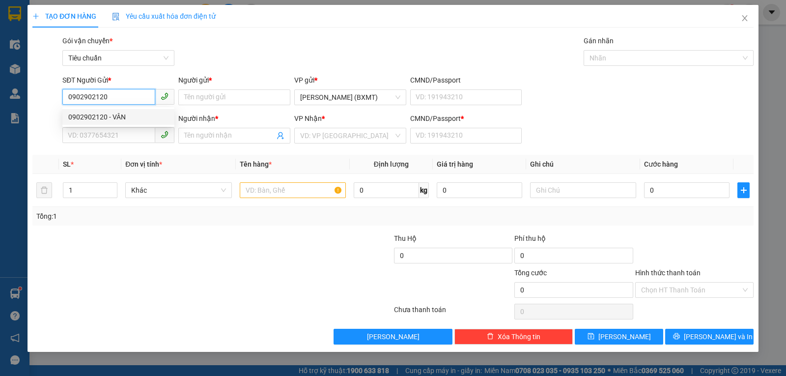
type input "CÔ MỸ"
type input "0"
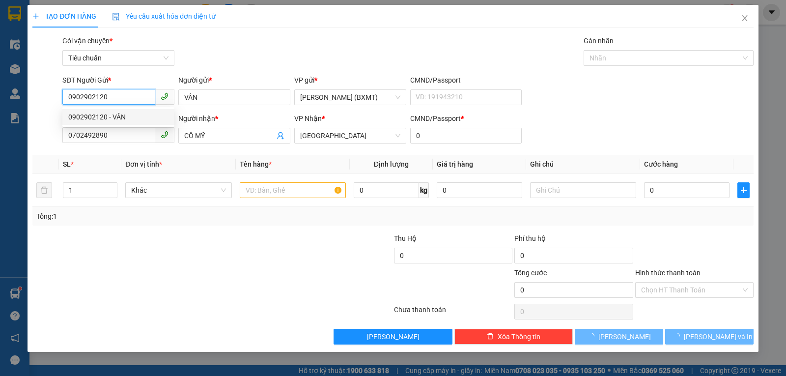
type input "30.000"
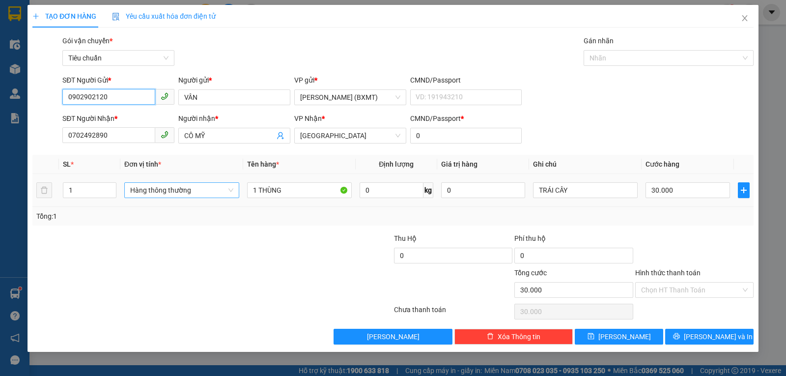
click at [184, 190] on span "Hàng thông thường" at bounding box center [181, 190] width 103 height 15
type input "0902902120"
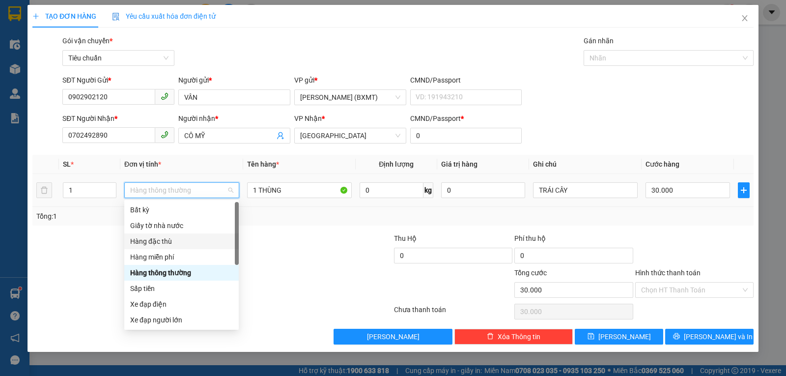
scroll to position [63, 0]
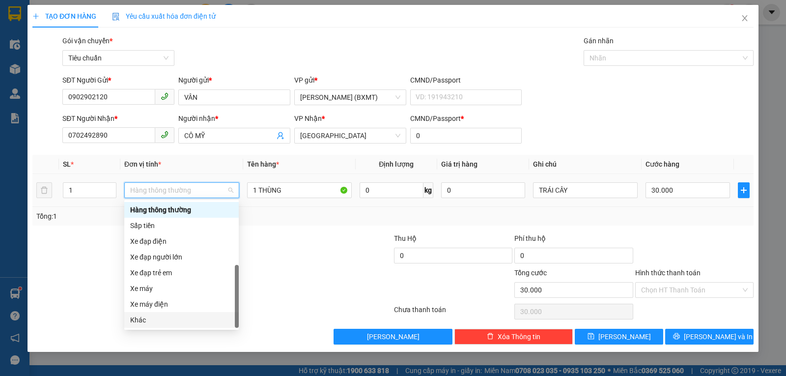
click at [150, 322] on div "Khác" at bounding box center [181, 319] width 103 height 11
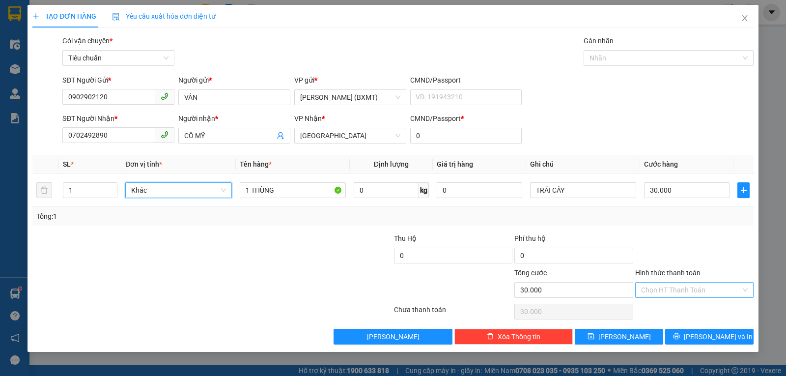
click at [675, 289] on input "Hình thức thanh toán" at bounding box center [691, 289] width 100 height 15
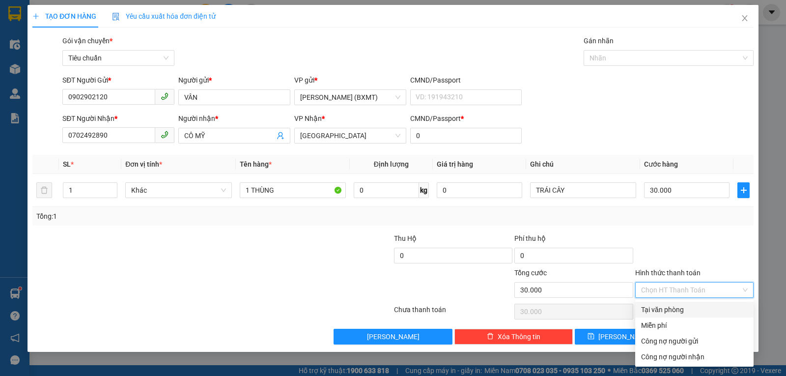
click at [666, 309] on div "Tại văn phòng" at bounding box center [694, 309] width 107 height 11
type input "0"
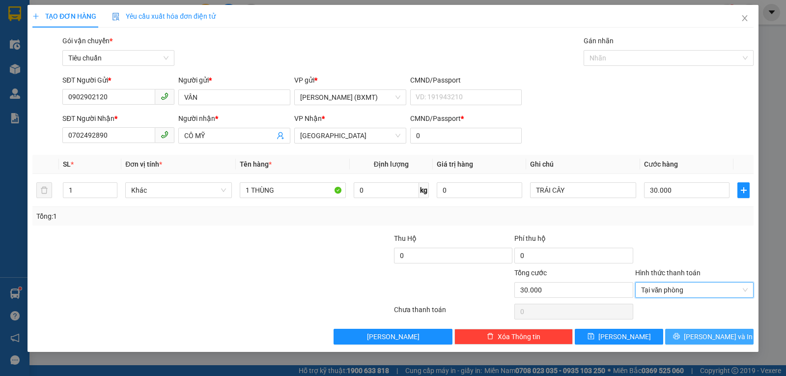
click at [680, 334] on icon "printer" at bounding box center [676, 335] width 7 height 7
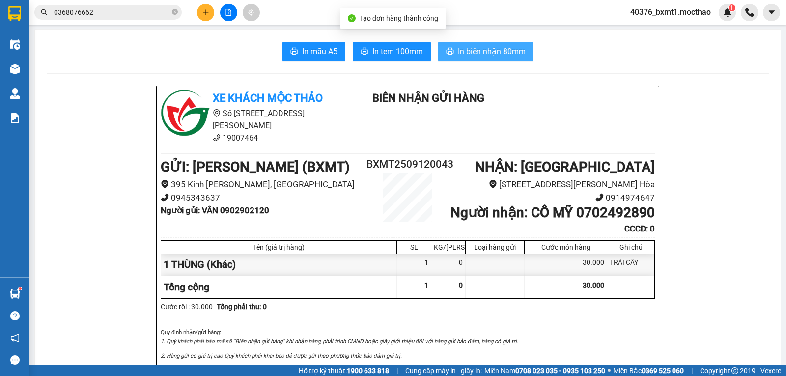
click at [486, 55] on span "In biên nhận 80mm" at bounding box center [492, 51] width 68 height 12
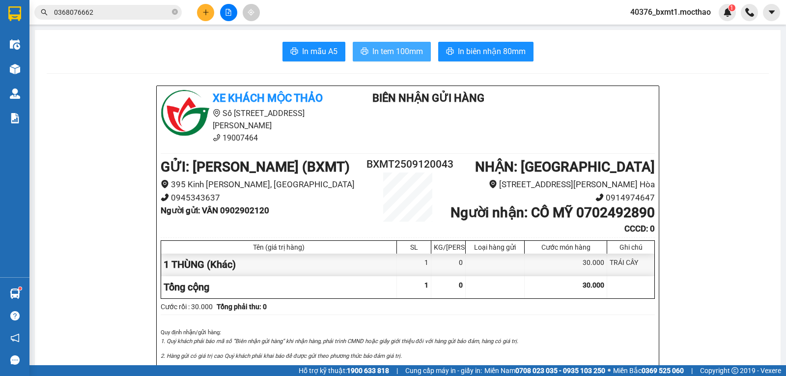
click at [389, 53] on span "In tem 100mm" at bounding box center [397, 51] width 51 height 12
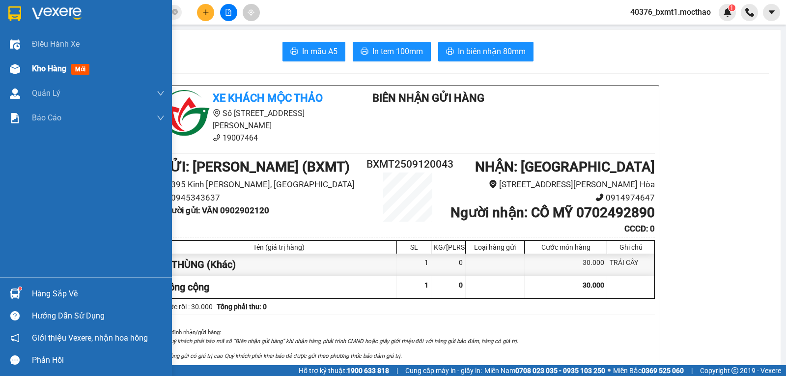
click at [22, 69] on div at bounding box center [14, 68] width 17 height 17
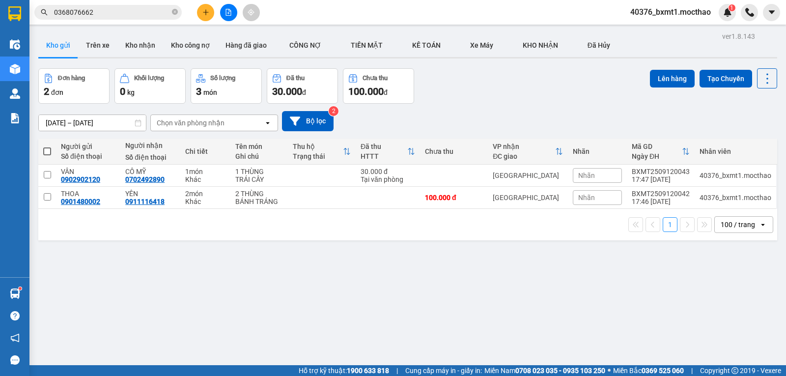
click at [44, 150] on span at bounding box center [47, 151] width 8 height 8
click at [47, 146] on input "checkbox" at bounding box center [47, 146] width 0 height 0
checkbox input "true"
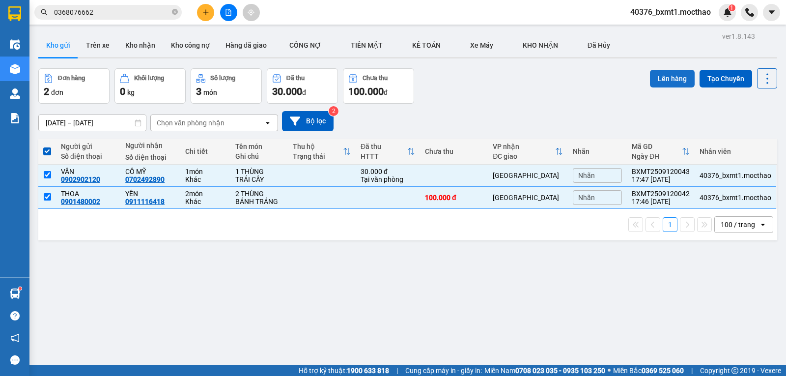
click at [656, 74] on button "Lên hàng" at bounding box center [672, 79] width 45 height 18
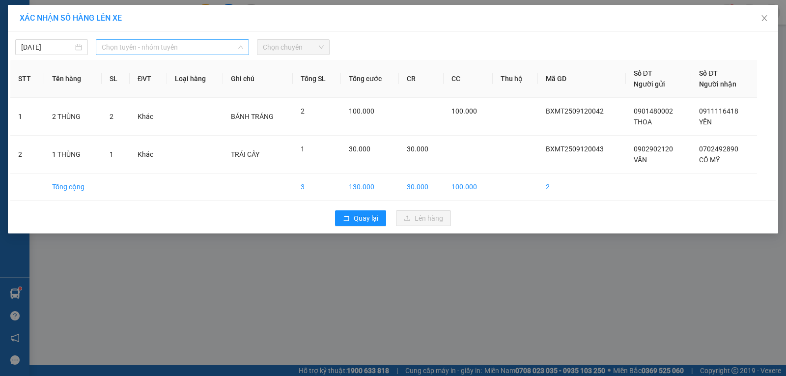
click at [128, 46] on span "Chọn tuyến - nhóm tuyến" at bounding box center [172, 47] width 141 height 15
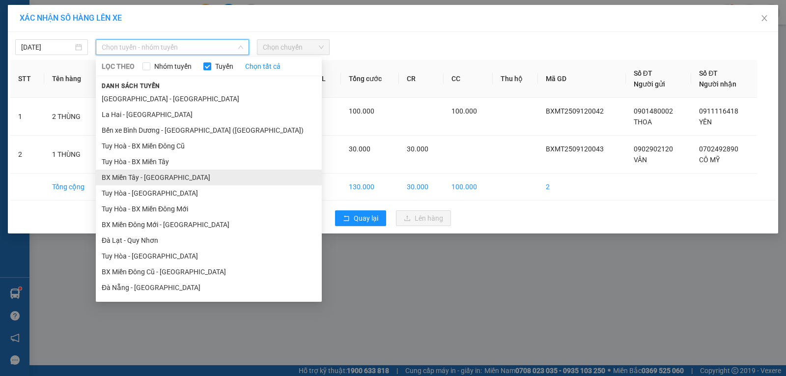
click at [136, 176] on li "BX Miền Tây - [GEOGRAPHIC_DATA]" at bounding box center [209, 177] width 226 height 16
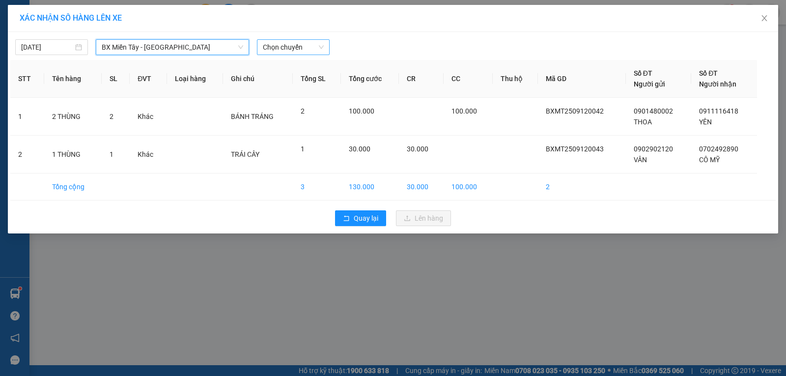
click at [289, 50] on span "Chọn chuyến" at bounding box center [293, 47] width 61 height 15
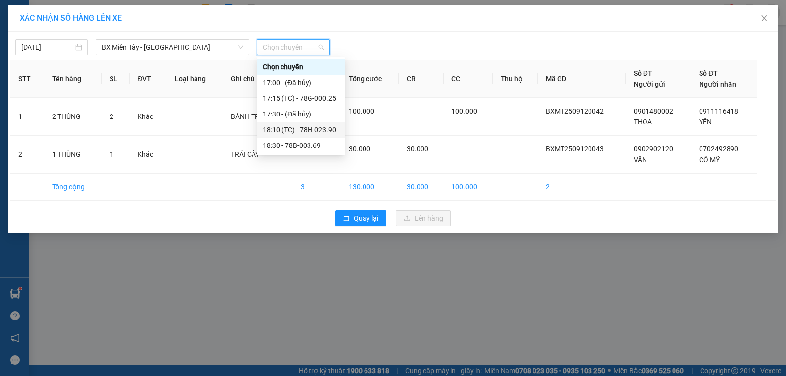
click at [317, 130] on div "18:10 (TC) - 78H-023.90" at bounding box center [301, 129] width 77 height 11
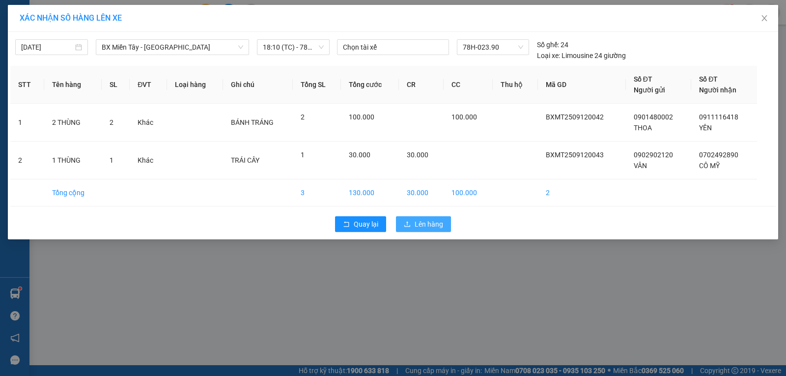
click at [419, 219] on span "Lên hàng" at bounding box center [428, 223] width 28 height 11
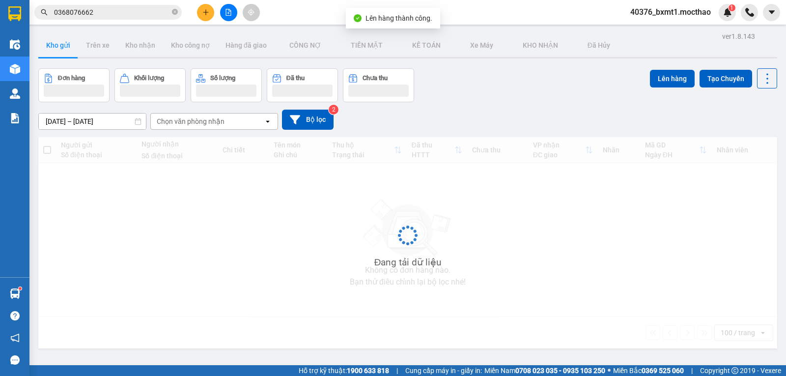
click at [228, 16] on button at bounding box center [228, 12] width 17 height 17
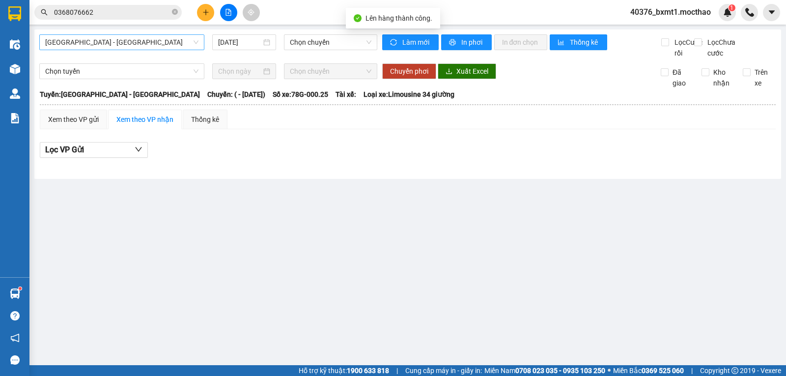
click at [95, 47] on span "[GEOGRAPHIC_DATA] - [GEOGRAPHIC_DATA]" at bounding box center [121, 42] width 153 height 15
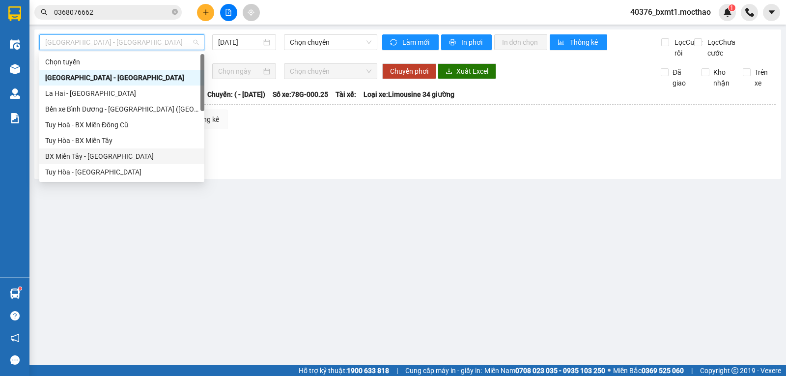
click at [97, 152] on div "BX Miền Tây - [GEOGRAPHIC_DATA]" at bounding box center [121, 156] width 153 height 11
type input "[DATE]"
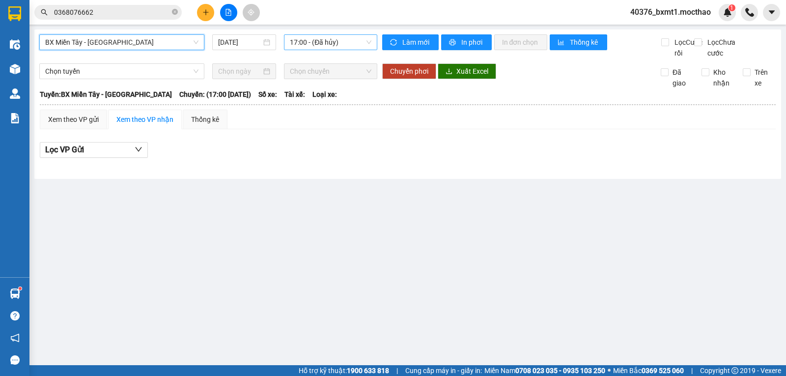
click at [316, 44] on span "17:00 - (Đã hủy)" at bounding box center [330, 42] width 81 height 15
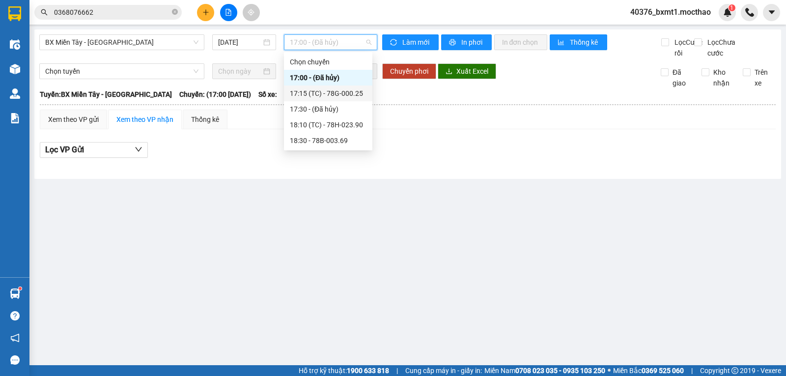
click at [333, 89] on div "17:15 (TC) - 78G-000.25" at bounding box center [328, 93] width 77 height 11
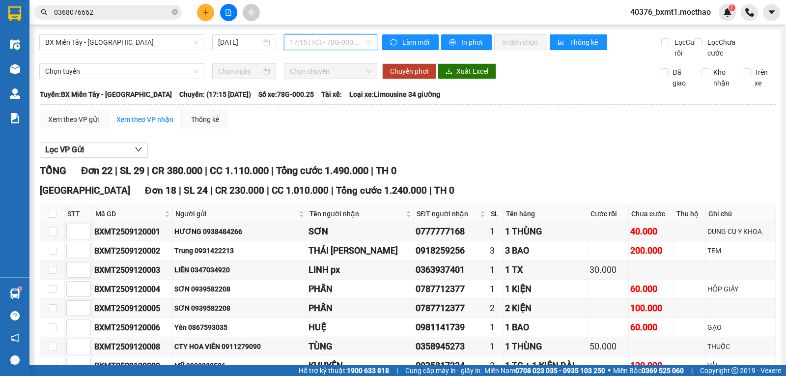
click at [323, 42] on span "17:15 (TC) - 78G-000.25" at bounding box center [330, 42] width 81 height 15
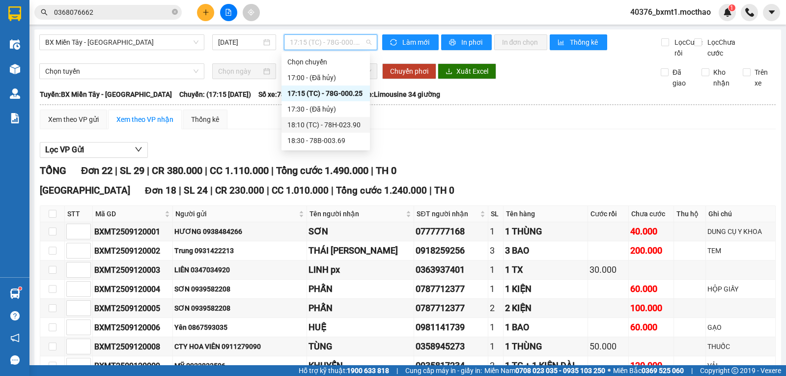
click at [343, 119] on div "18:10 (TC) - 78H-023.90" at bounding box center [325, 124] width 77 height 11
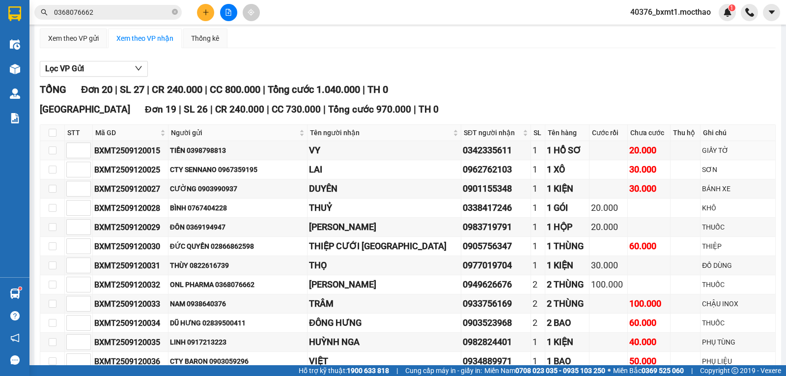
scroll to position [376, 0]
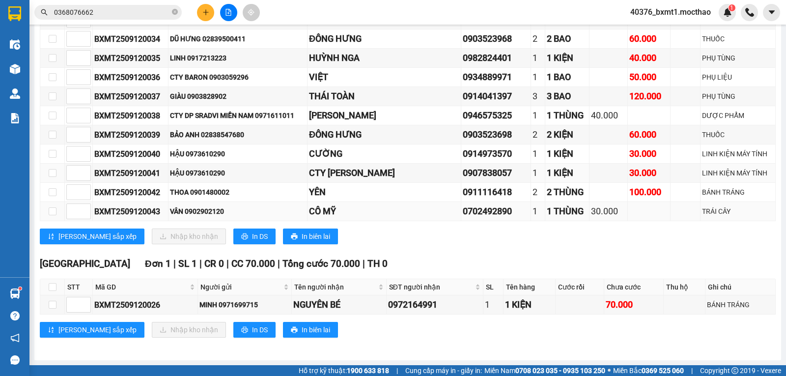
drag, startPoint x: 481, startPoint y: 176, endPoint x: 430, endPoint y: 220, distance: 67.9
click at [430, 220] on td "CÔ MỸ" at bounding box center [384, 211] width 154 height 19
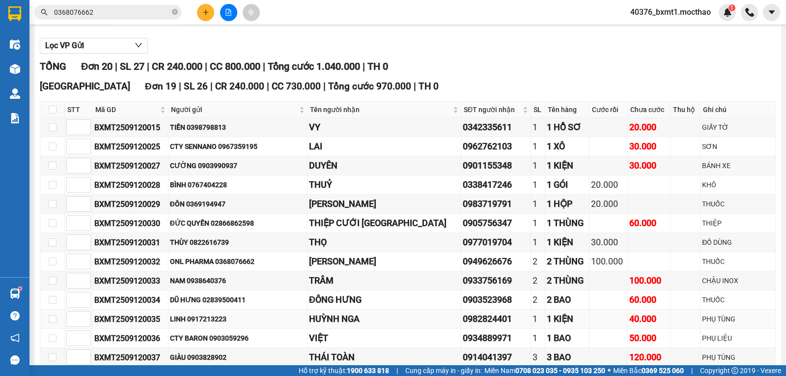
scroll to position [0, 0]
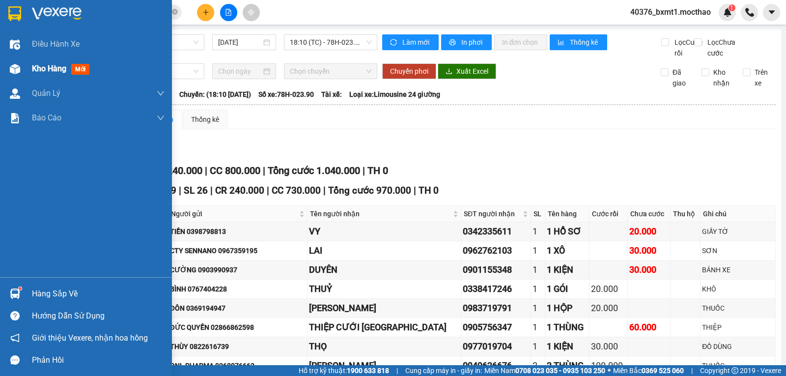
click at [23, 63] on div at bounding box center [14, 68] width 17 height 17
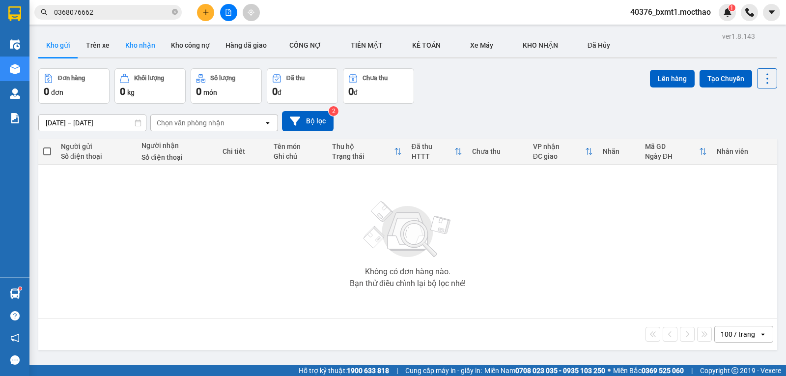
click at [151, 40] on button "Kho nhận" at bounding box center [140, 45] width 46 height 24
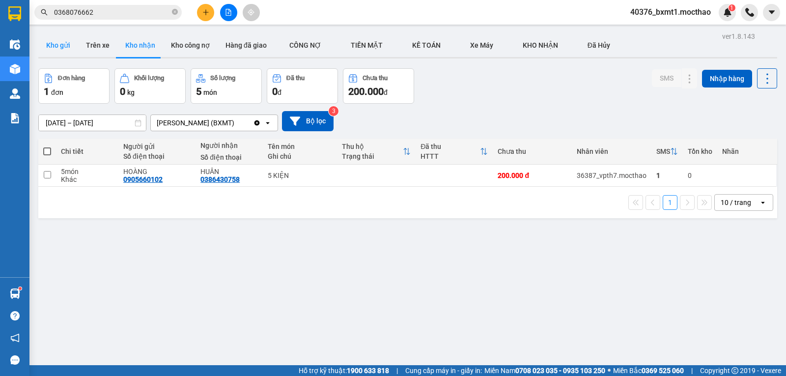
click at [51, 46] on button "Kho gửi" at bounding box center [58, 45] width 40 height 24
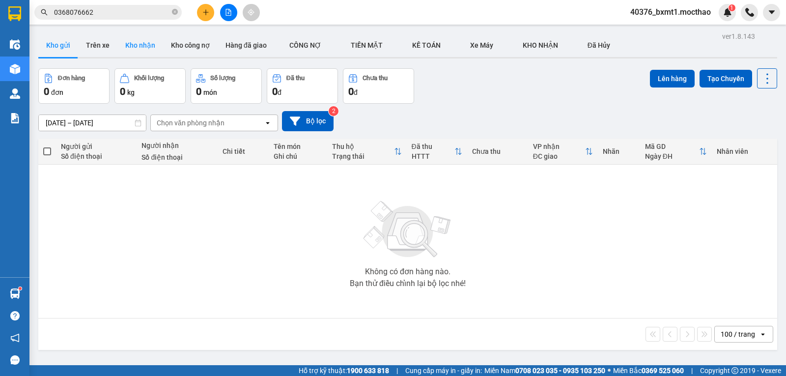
click at [141, 53] on button "Kho nhận" at bounding box center [140, 45] width 46 height 24
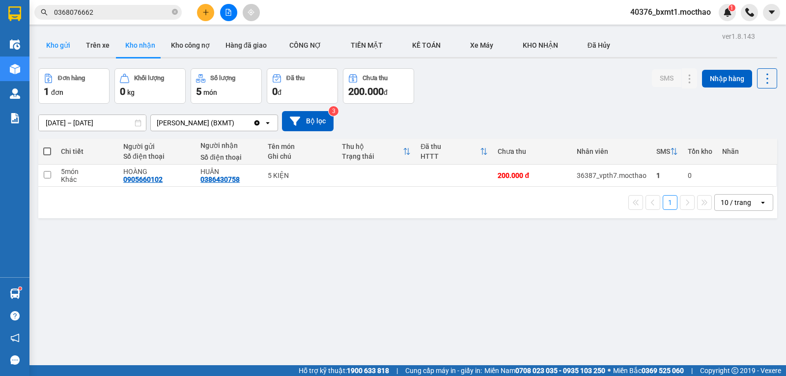
click at [55, 46] on button "Kho gửi" at bounding box center [58, 45] width 40 height 24
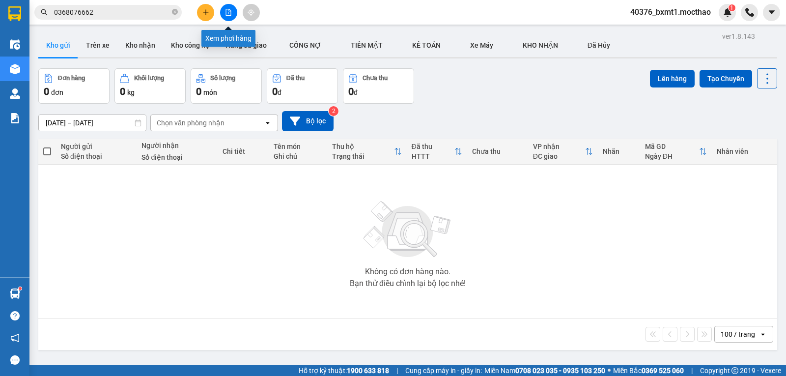
click at [228, 16] on button at bounding box center [228, 12] width 17 height 17
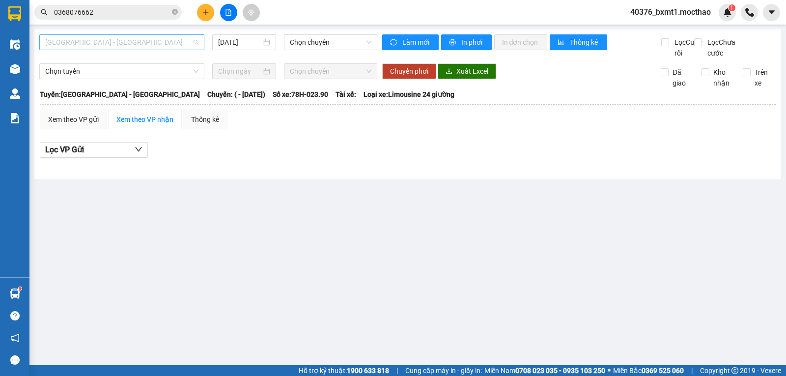
click at [102, 37] on span "[GEOGRAPHIC_DATA] - [GEOGRAPHIC_DATA]" at bounding box center [121, 42] width 153 height 15
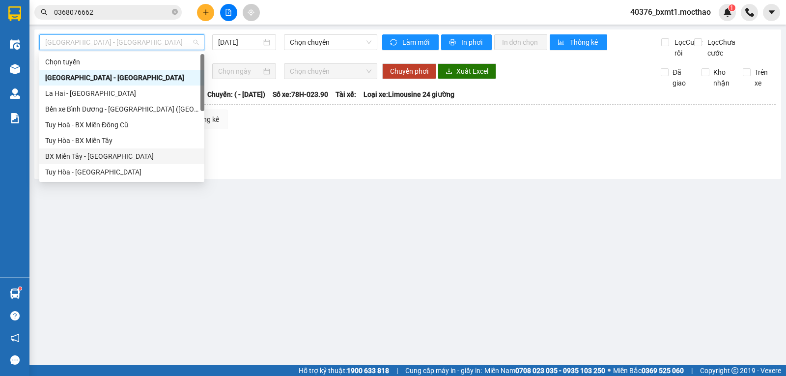
click at [84, 152] on div "BX Miền Tây - [GEOGRAPHIC_DATA]" at bounding box center [121, 156] width 153 height 11
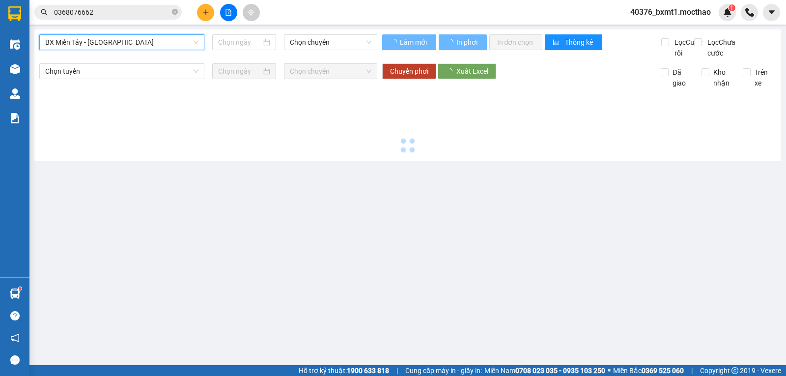
type input "[DATE]"
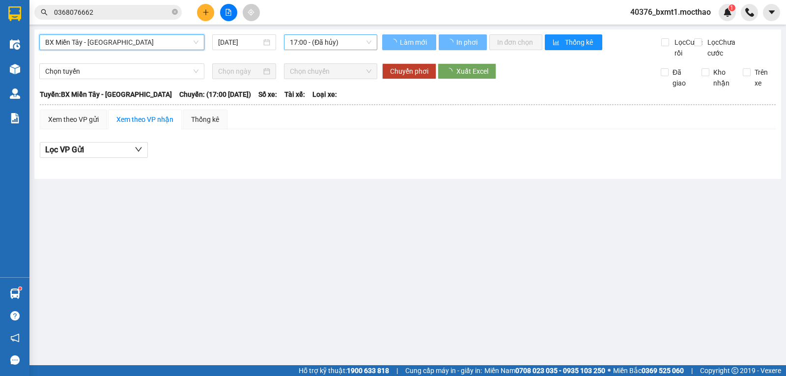
click at [314, 38] on span "17:00 - (Đã hủy)" at bounding box center [330, 42] width 81 height 15
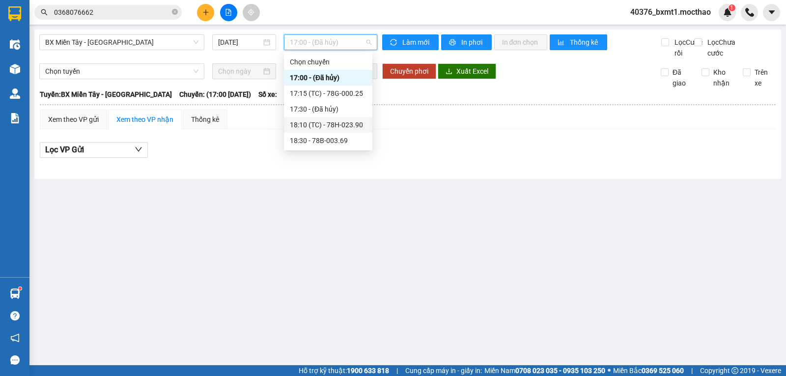
click at [312, 121] on div "18:10 (TC) - 78H-023.90" at bounding box center [328, 124] width 77 height 11
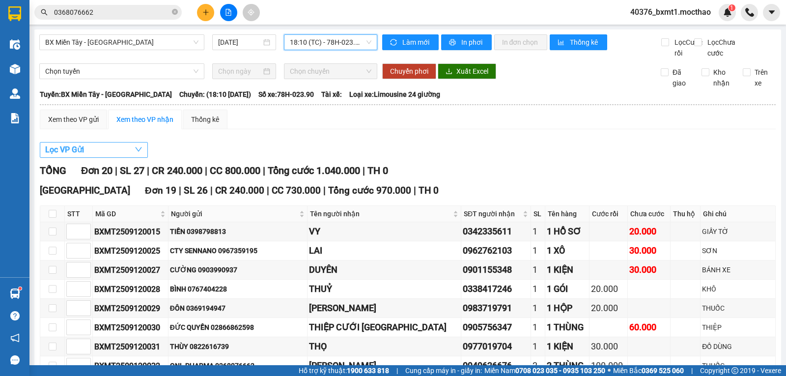
click at [93, 158] on button "Lọc VP Gửi" at bounding box center [94, 150] width 108 height 16
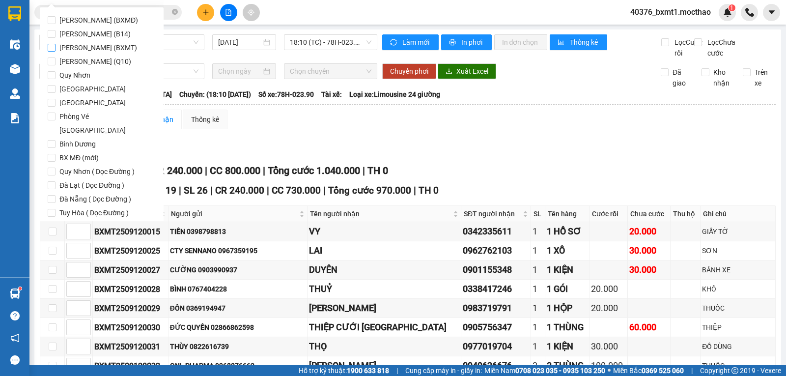
click at [119, 47] on span "[PERSON_NAME] (BXMT)" at bounding box center [97, 48] width 85 height 14
click at [55, 47] on input "[PERSON_NAME] (BXMT)" at bounding box center [52, 48] width 8 height 8
checkbox input "true"
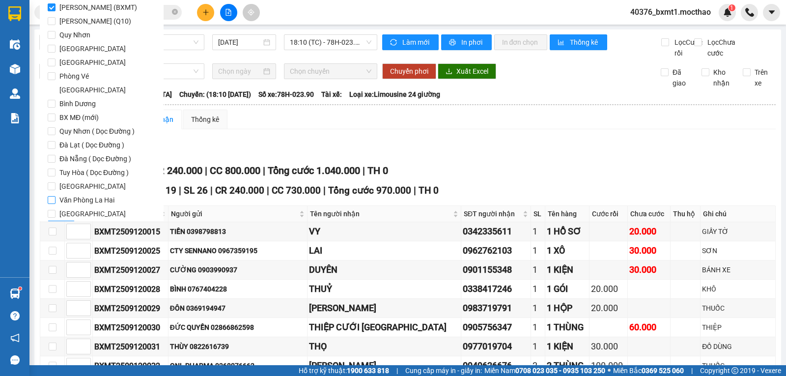
scroll to position [48, 0]
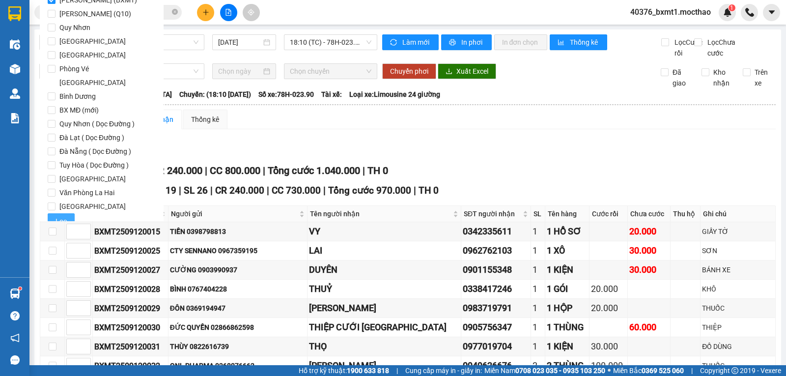
click at [62, 216] on span "Lọc" at bounding box center [60, 221] width 11 height 11
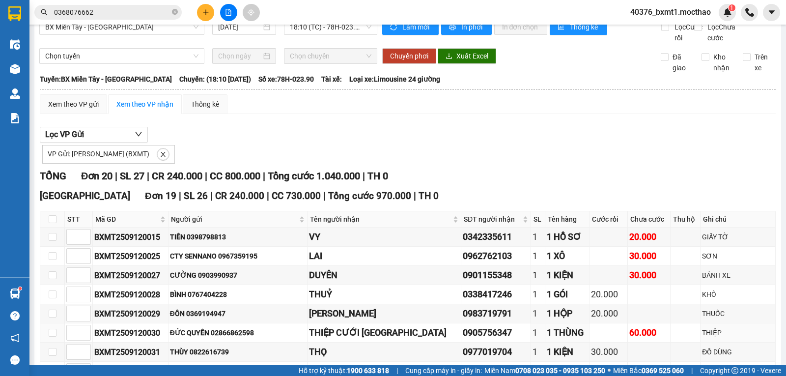
scroll to position [0, 0]
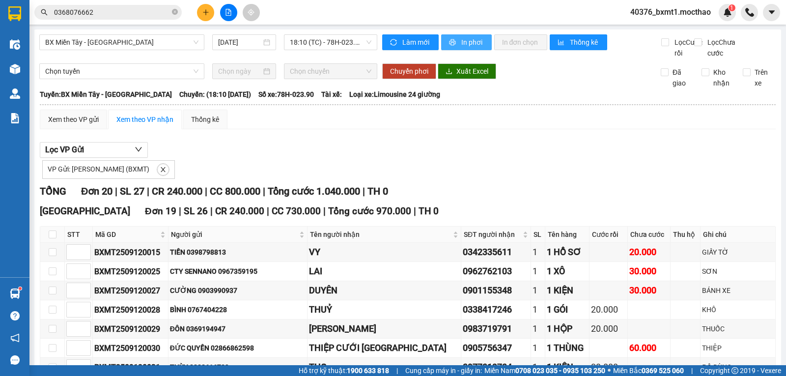
click at [463, 45] on span "In phơi" at bounding box center [472, 42] width 23 height 11
click at [456, 42] on button "In phơi" at bounding box center [466, 42] width 51 height 16
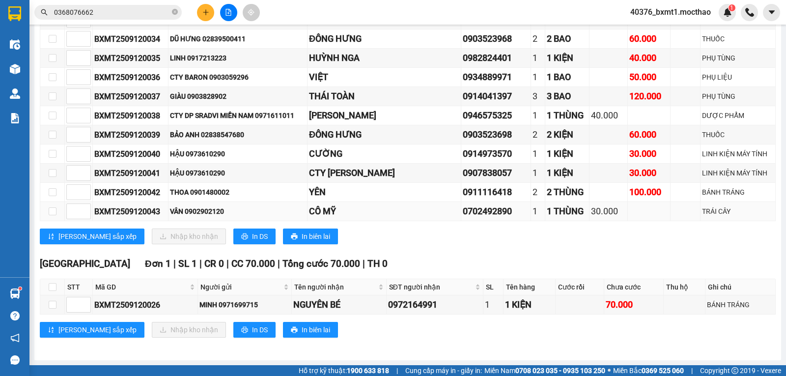
scroll to position [396, 0]
click at [443, 242] on div "[PERSON_NAME] sắp xếp Nhập kho nhận In DS In biên lai" at bounding box center [408, 236] width 736 height 16
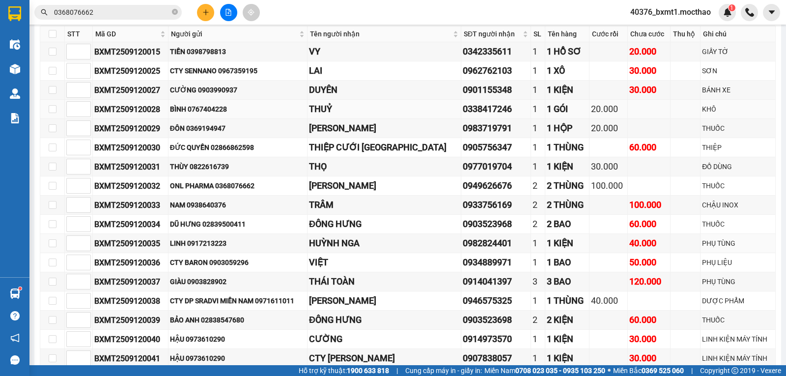
scroll to position [102, 0]
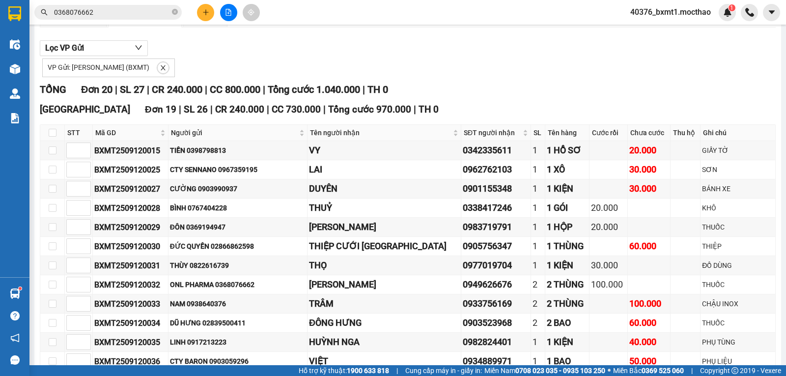
click at [420, 55] on div "Lọc VP Gửi VP Gửi: Hồ Chí Minh (BXMT)" at bounding box center [408, 58] width 736 height 37
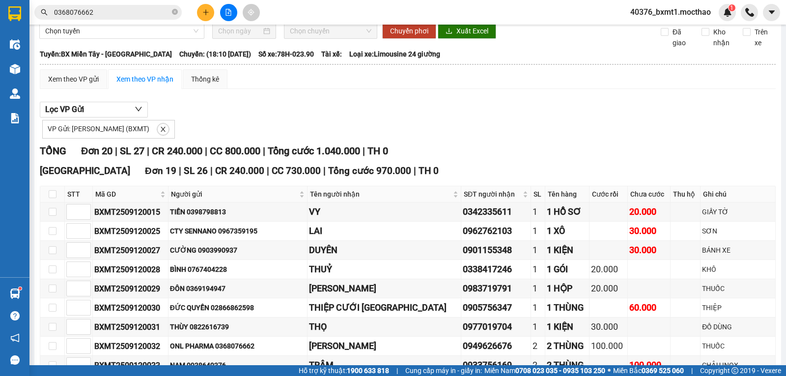
scroll to position [0, 0]
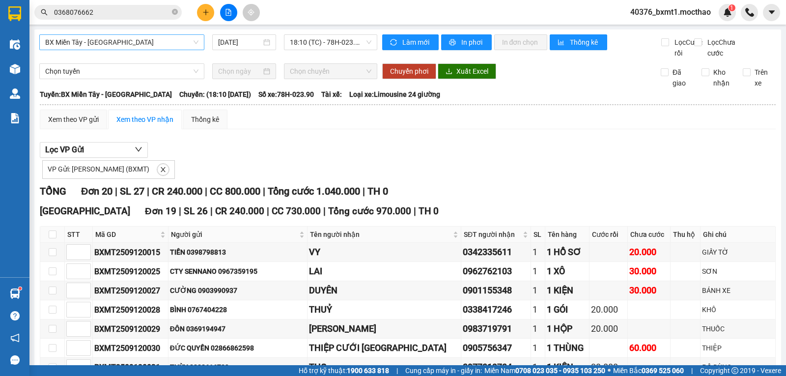
drag, startPoint x: 112, startPoint y: 45, endPoint x: 107, endPoint y: 69, distance: 24.2
click at [112, 45] on span "BX Miền Tây - [GEOGRAPHIC_DATA]" at bounding box center [121, 42] width 153 height 15
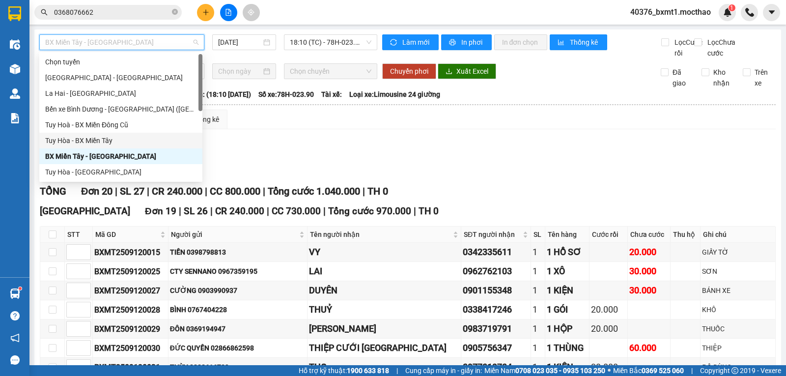
click at [89, 136] on div "Tuy Hòa - BX Miền Tây" at bounding box center [120, 140] width 151 height 11
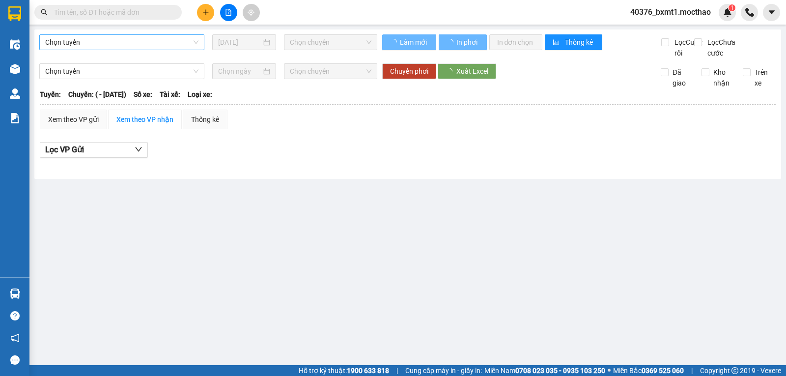
click at [108, 42] on span "Chọn tuyến" at bounding box center [121, 42] width 153 height 15
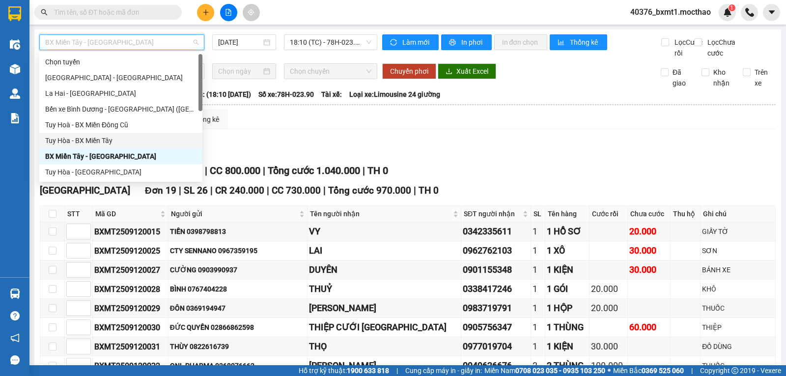
click at [63, 137] on div "Tuy Hòa - BX Miền Tây" at bounding box center [120, 140] width 151 height 11
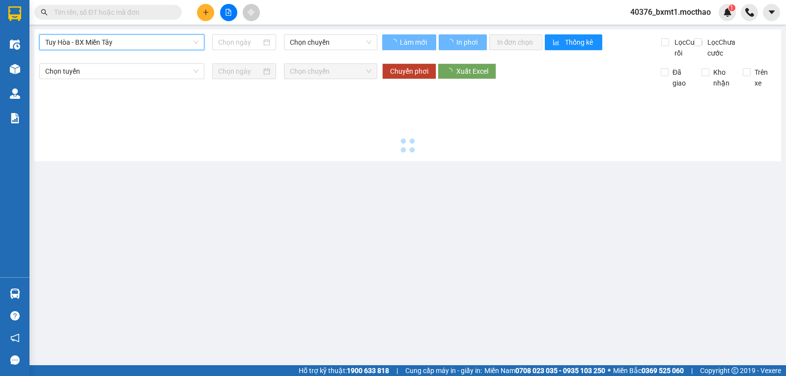
type input "[DATE]"
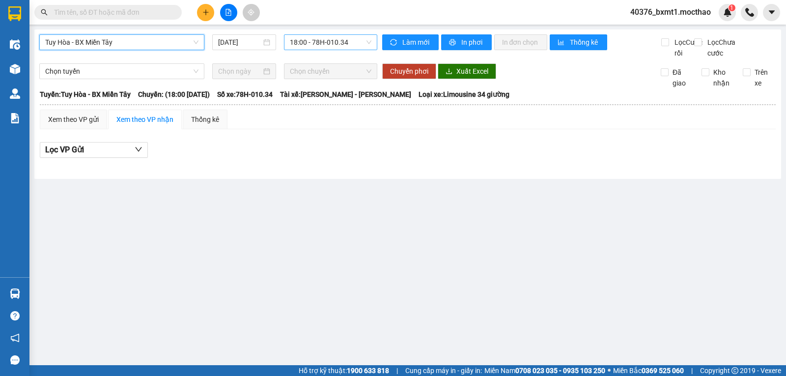
click at [307, 43] on span "18:00 - 78H-010.34" at bounding box center [330, 42] width 81 height 15
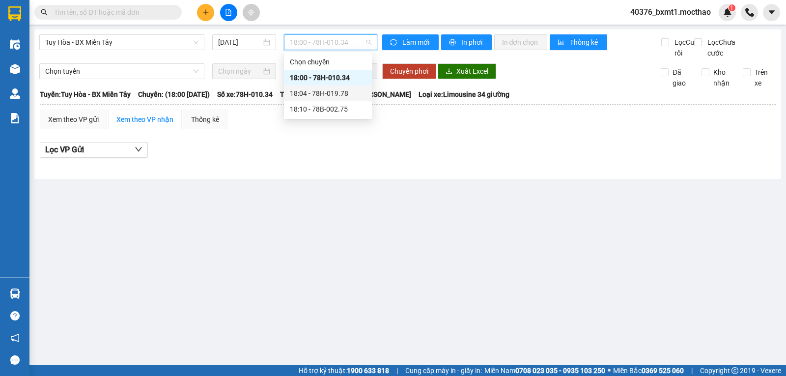
click at [314, 88] on div "18:04 - 78H-019.78" at bounding box center [328, 93] width 77 height 11
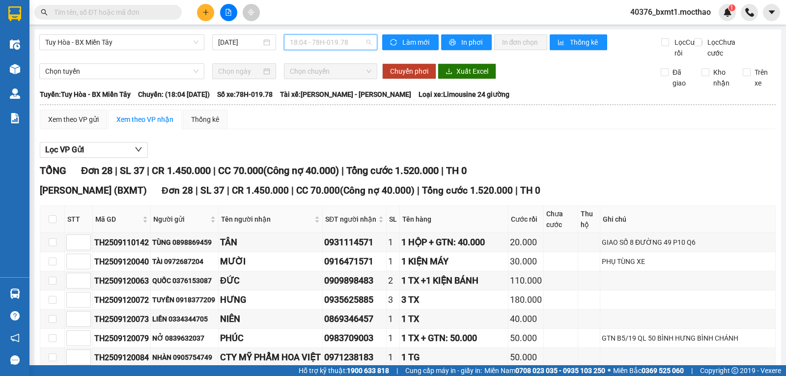
click at [327, 39] on span "18:04 - 78H-019.78" at bounding box center [330, 42] width 81 height 15
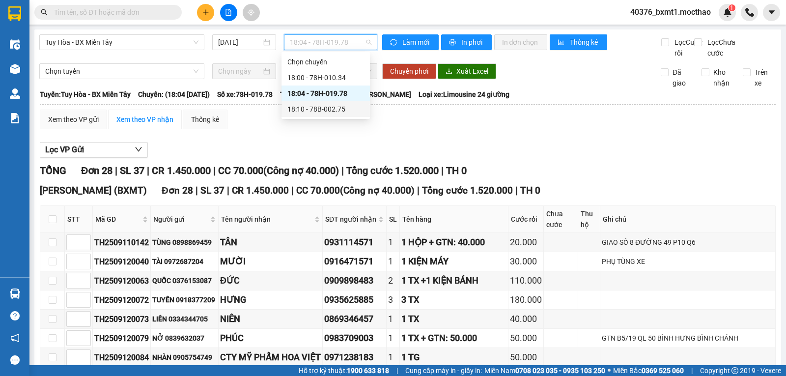
click at [328, 100] on div "18:04 - 78H-019.78" at bounding box center [325, 93] width 88 height 16
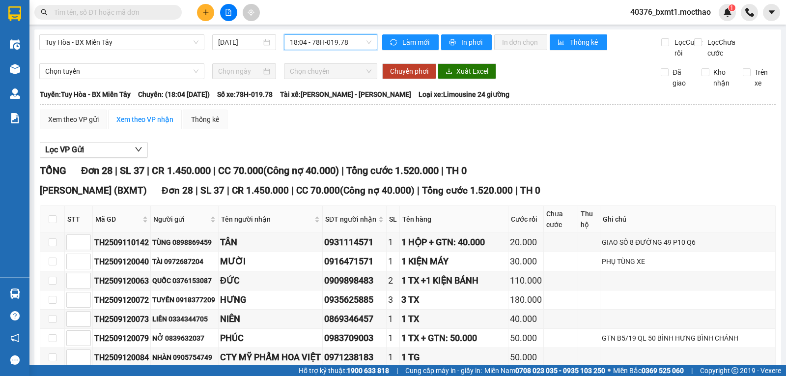
click at [331, 44] on span "18:04 - 78H-019.78" at bounding box center [330, 42] width 81 height 15
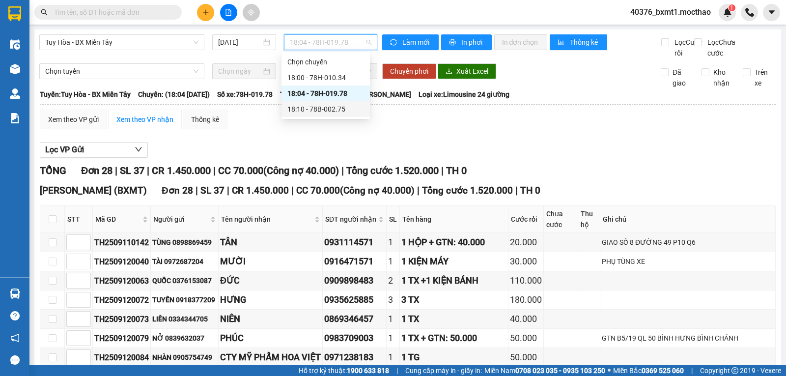
click at [328, 107] on div "18:10 - 78B-002.75" at bounding box center [325, 109] width 77 height 11
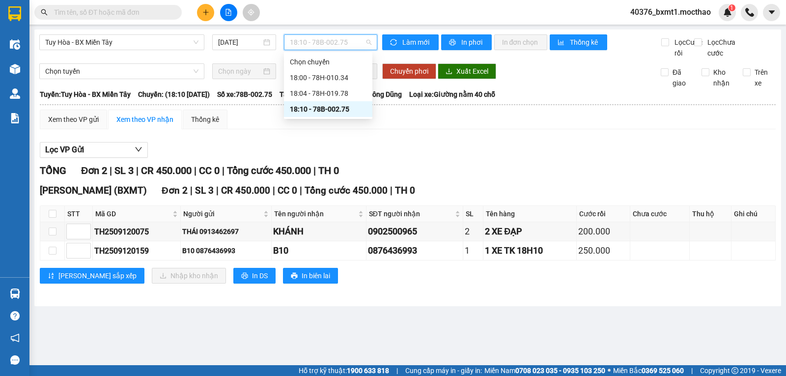
click at [325, 44] on span "18:10 - 78B-002.75" at bounding box center [330, 42] width 81 height 15
click at [333, 90] on div "18:04 - 78H-019.78" at bounding box center [328, 93] width 77 height 11
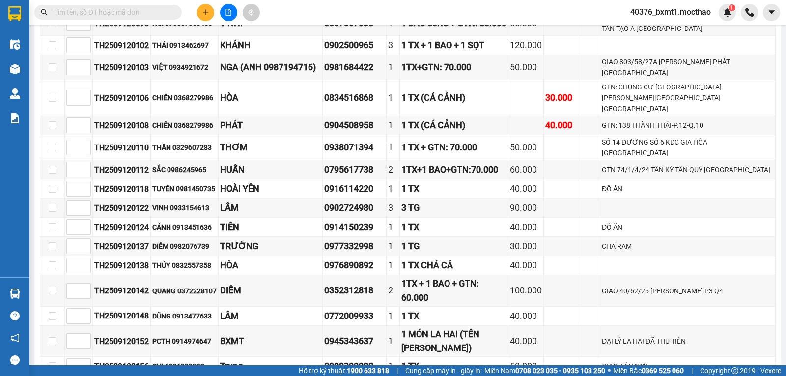
scroll to position [526, 0]
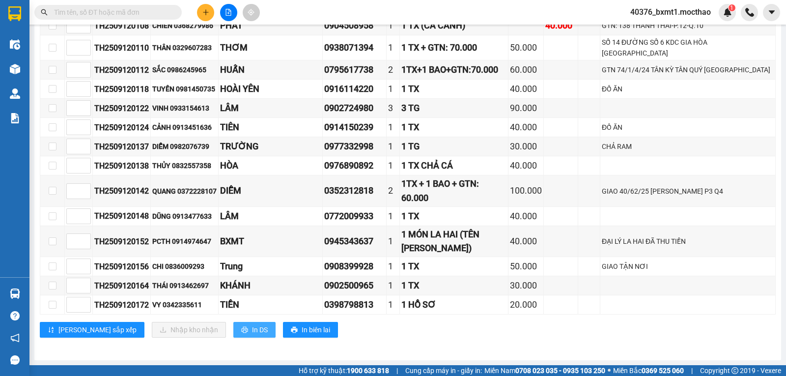
click at [252, 325] on span "In DS" at bounding box center [260, 329] width 16 height 11
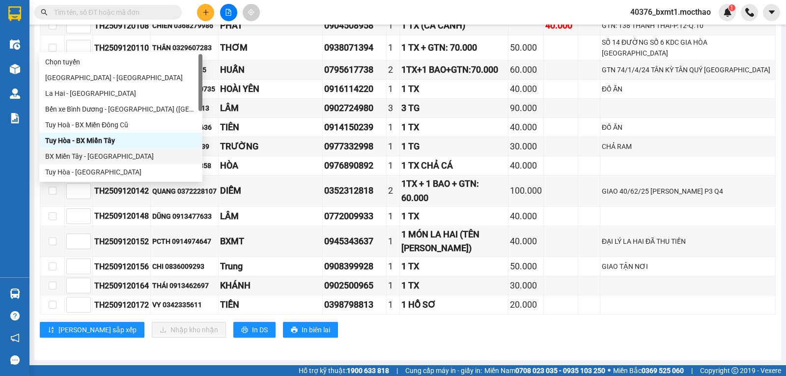
click at [102, 153] on div "BX Miền Tây - [GEOGRAPHIC_DATA]" at bounding box center [120, 156] width 151 height 11
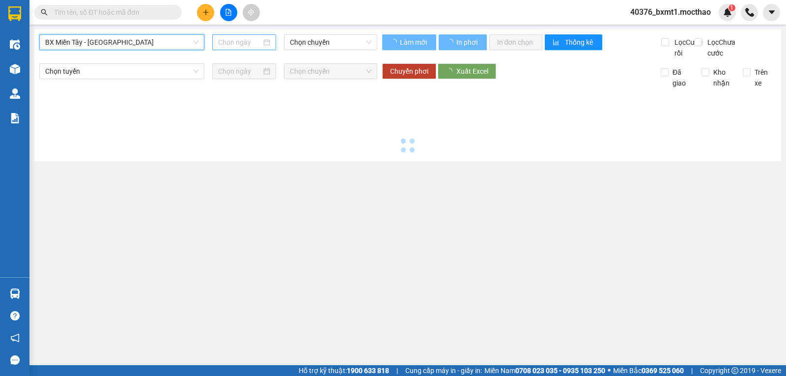
type input "[DATE]"
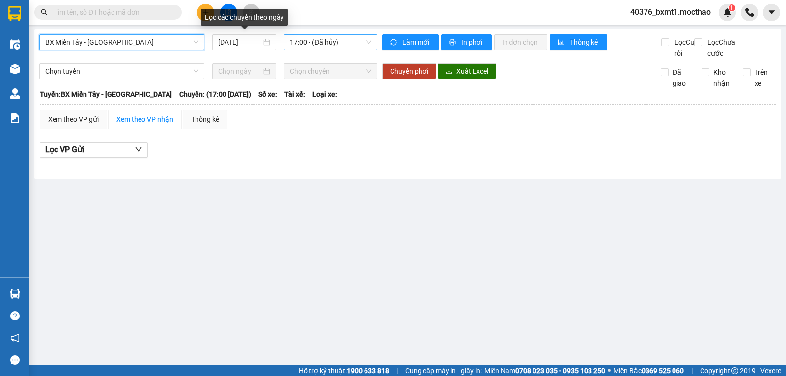
click at [304, 45] on span "17:00 - (Đã hủy)" at bounding box center [330, 42] width 81 height 15
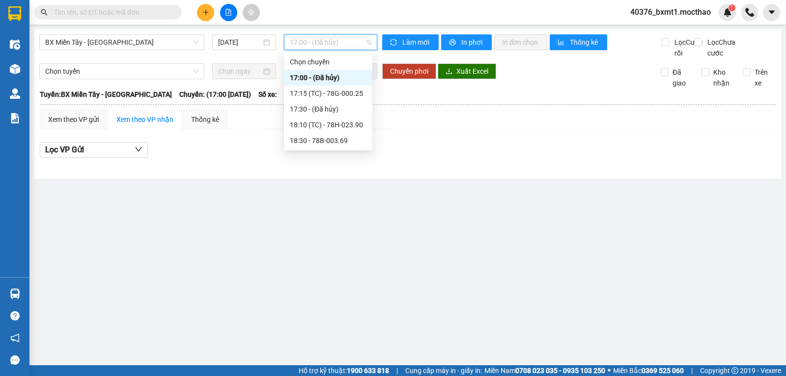
click at [340, 92] on div "17:15 (TC) - 78G-000.25" at bounding box center [328, 93] width 77 height 11
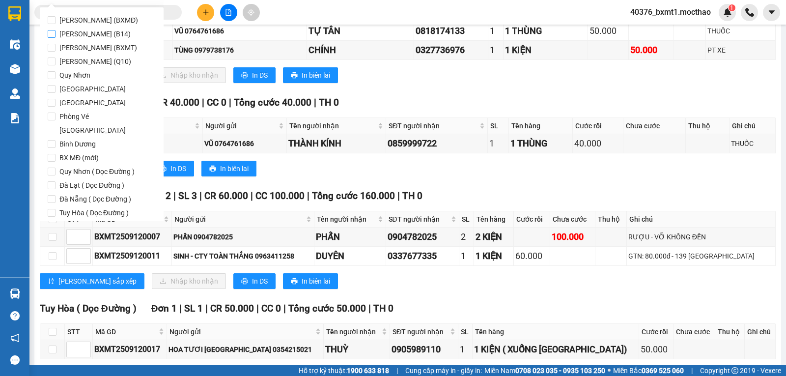
click at [107, 39] on span "[PERSON_NAME] (B14)" at bounding box center [94, 34] width 79 height 14
click at [55, 38] on input "[PERSON_NAME] (B14)" at bounding box center [52, 34] width 8 height 8
checkbox input "true"
click at [106, 43] on span "[PERSON_NAME] (BXMT)" at bounding box center [97, 48] width 85 height 14
click at [55, 44] on input "[PERSON_NAME] (BXMT)" at bounding box center [52, 48] width 8 height 8
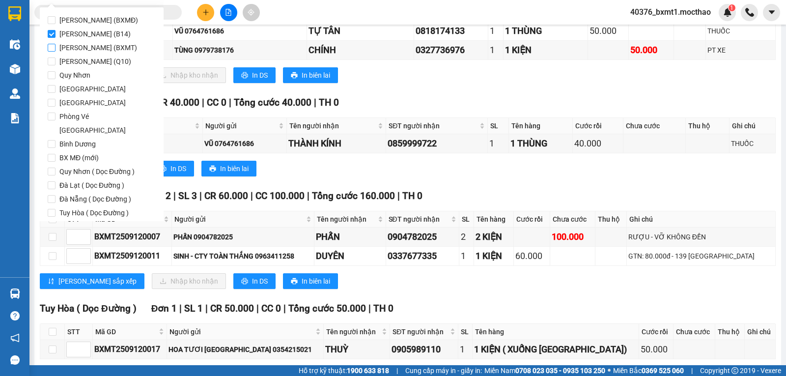
checkbox input "true"
click at [105, 34] on span "[PERSON_NAME] (B14)" at bounding box center [94, 34] width 79 height 14
click at [55, 34] on input "[PERSON_NAME] (B14)" at bounding box center [52, 34] width 8 height 8
checkbox input "false"
click at [54, 261] on button "Lọc" at bounding box center [61, 269] width 27 height 16
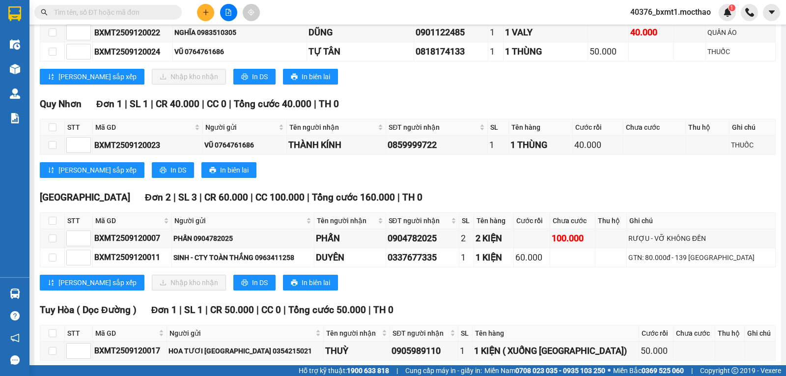
drag, startPoint x: 336, startPoint y: 41, endPoint x: 340, endPoint y: 51, distance: 10.4
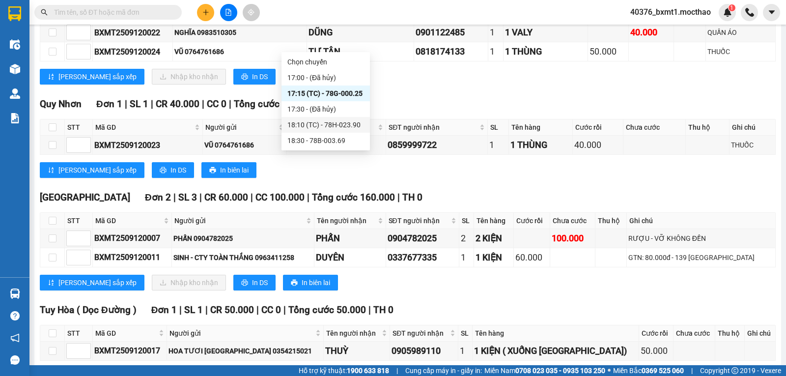
click at [332, 125] on div "18:10 (TC) - 78H-023.90" at bounding box center [325, 124] width 77 height 11
